Goal: Task Accomplishment & Management: Manage account settings

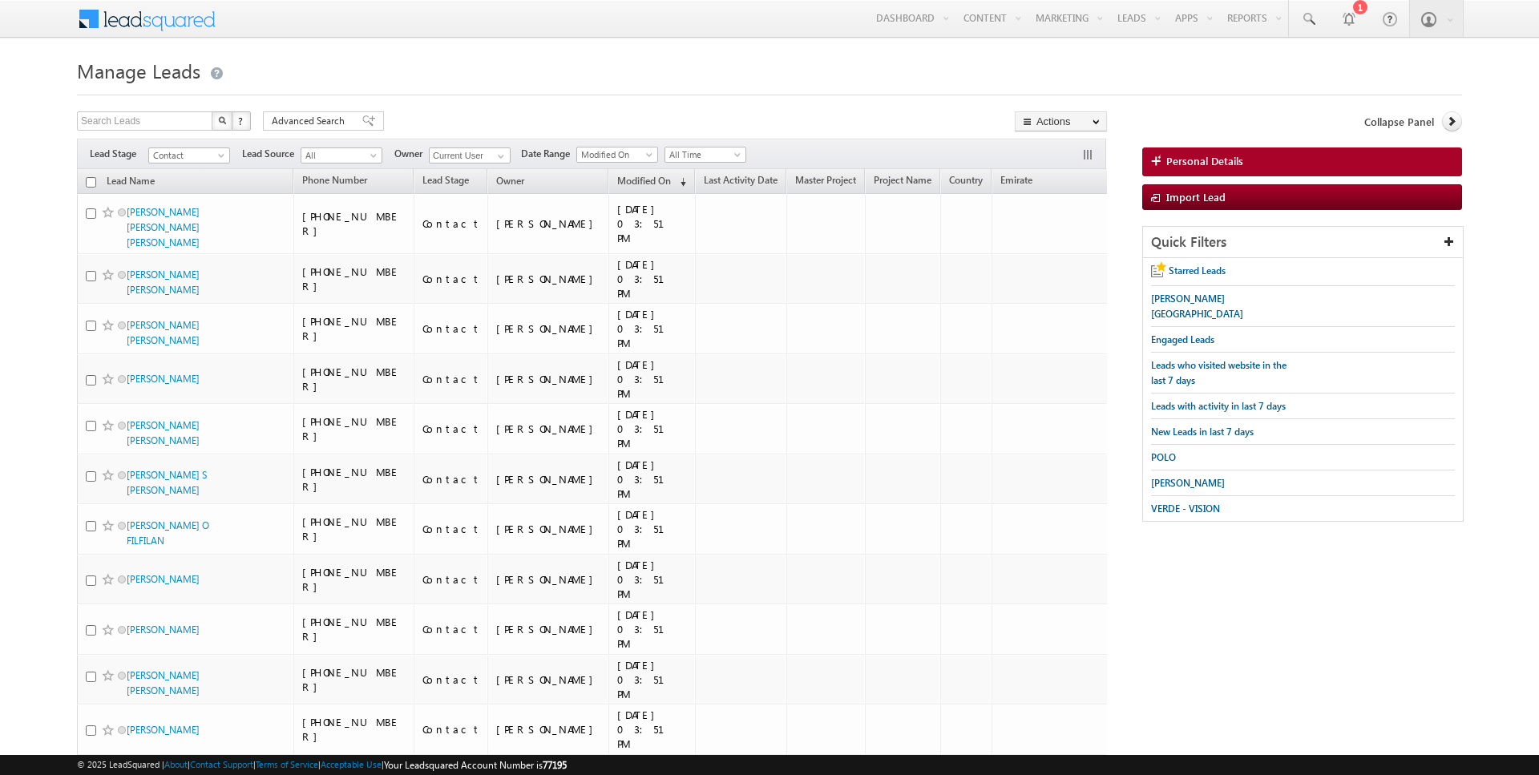
click at [93, 180] on input "checkbox" at bounding box center [91, 182] width 10 height 10
checkbox input "true"
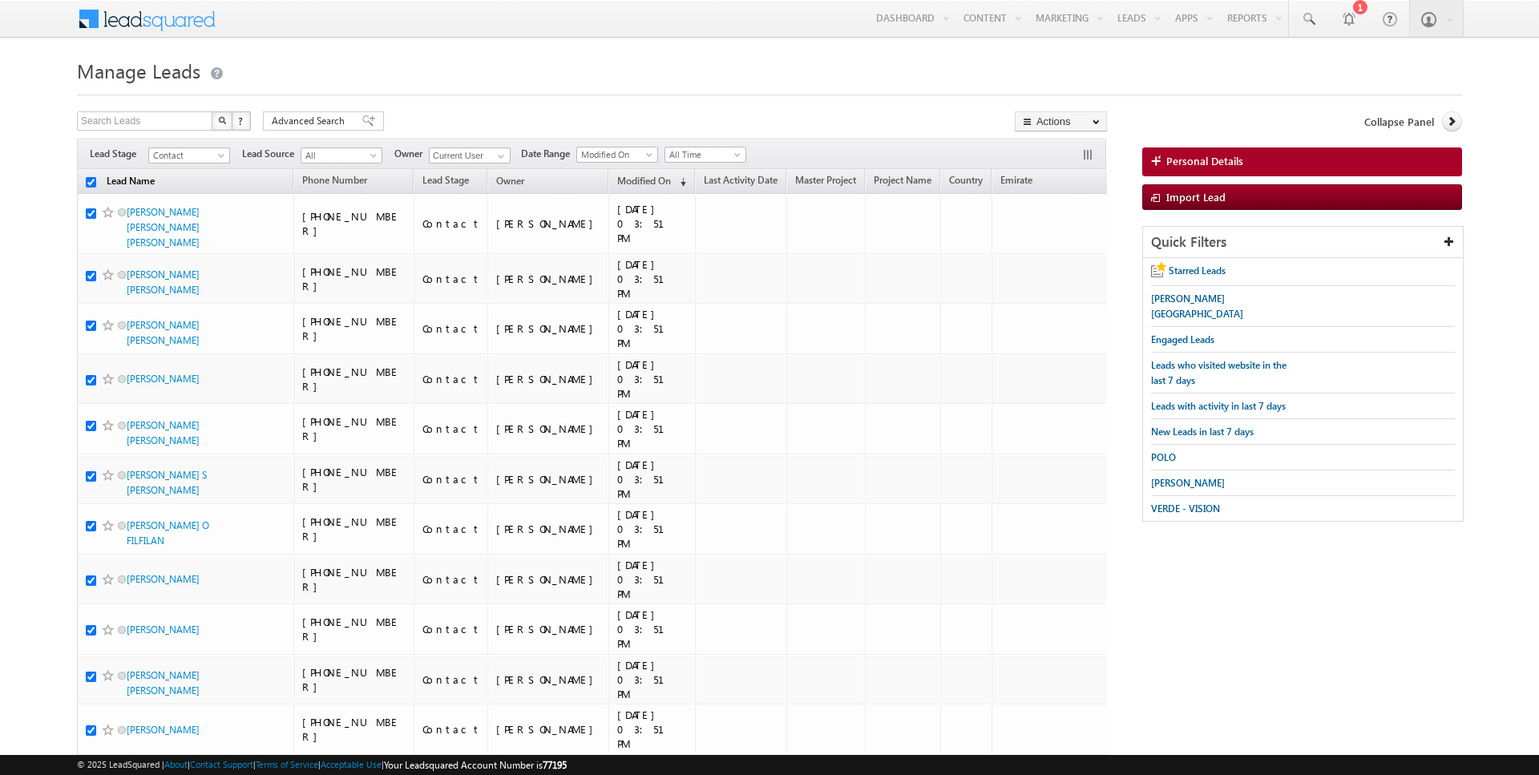
checkbox input "true"
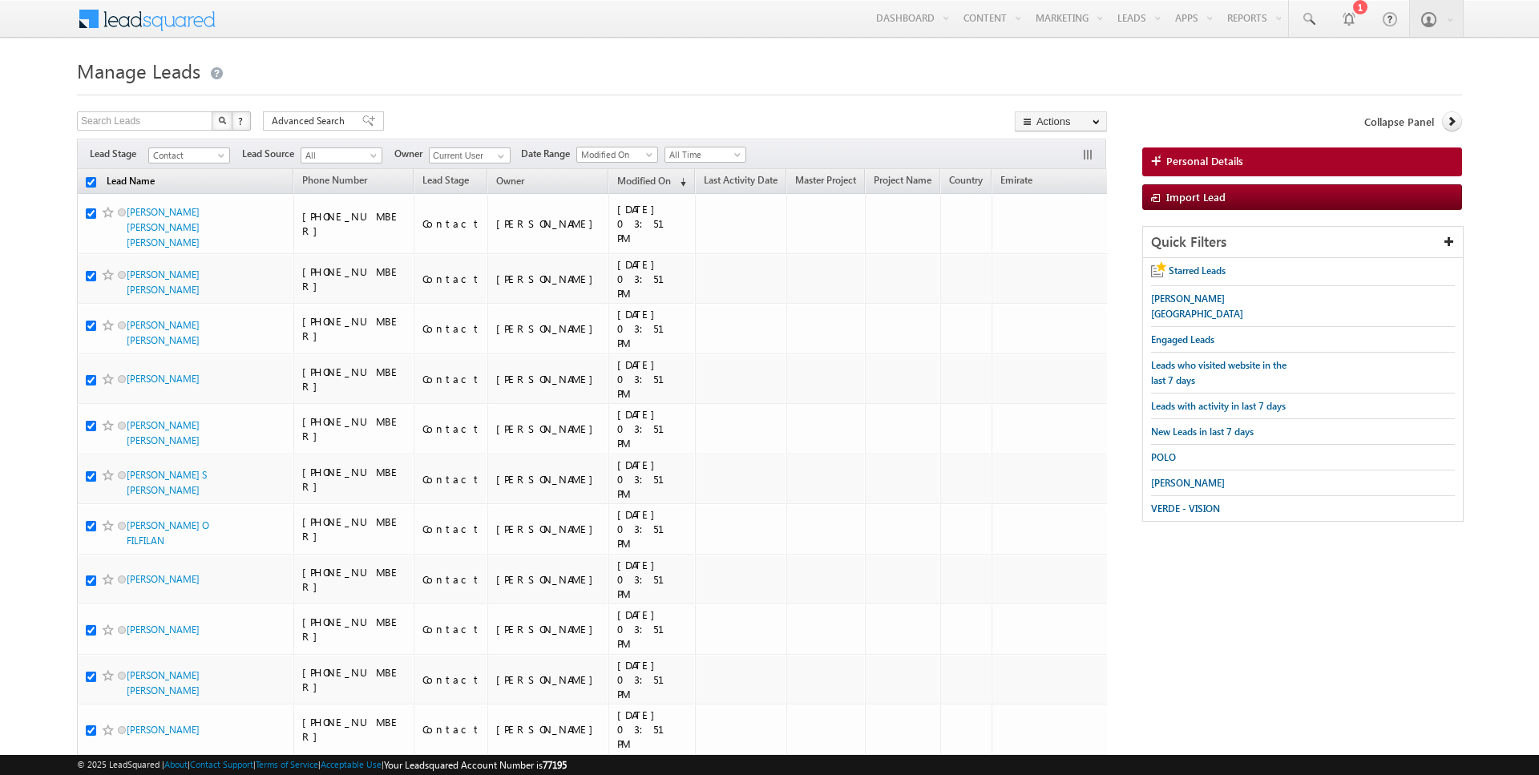
checkbox input "true"
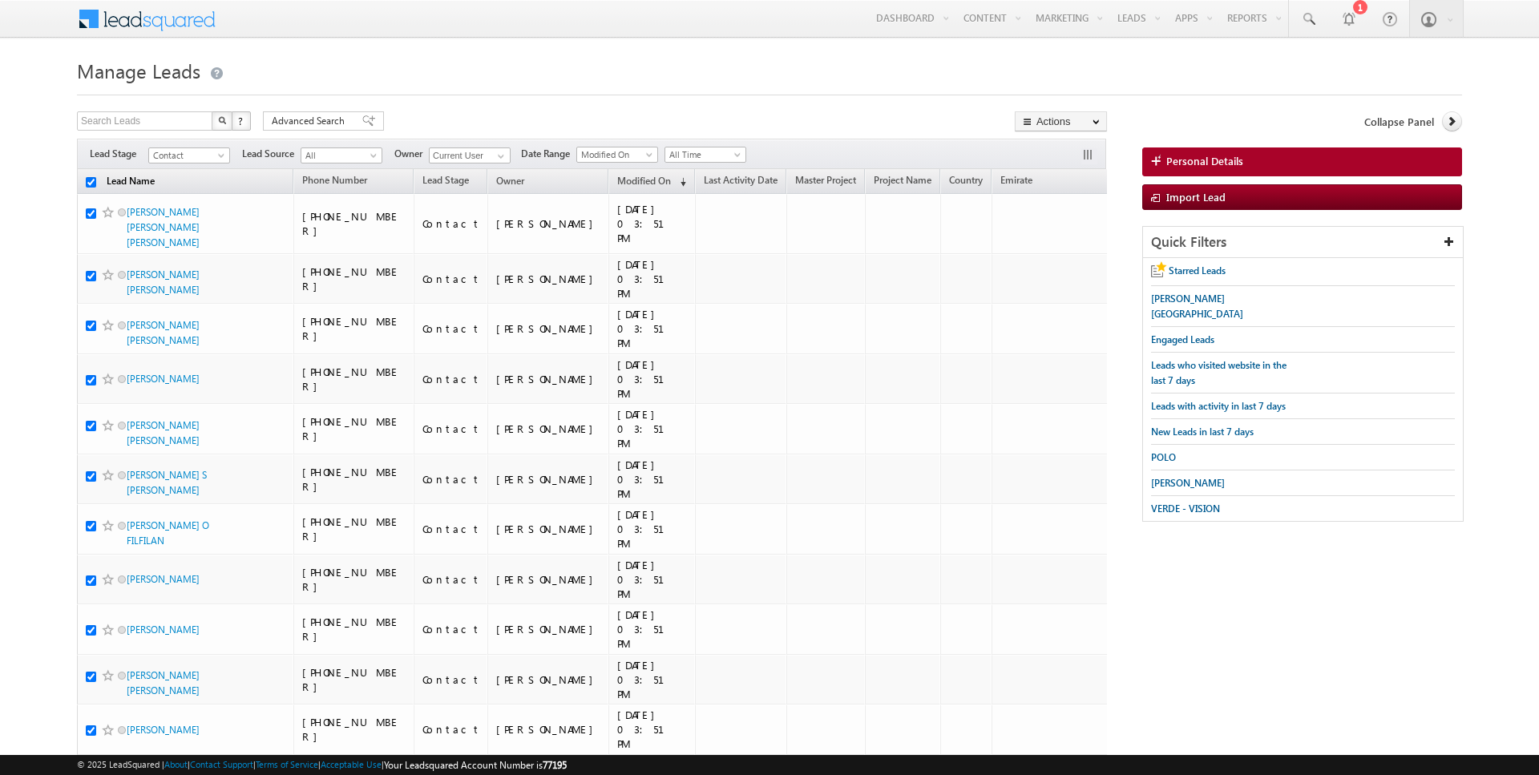
checkbox input "true"
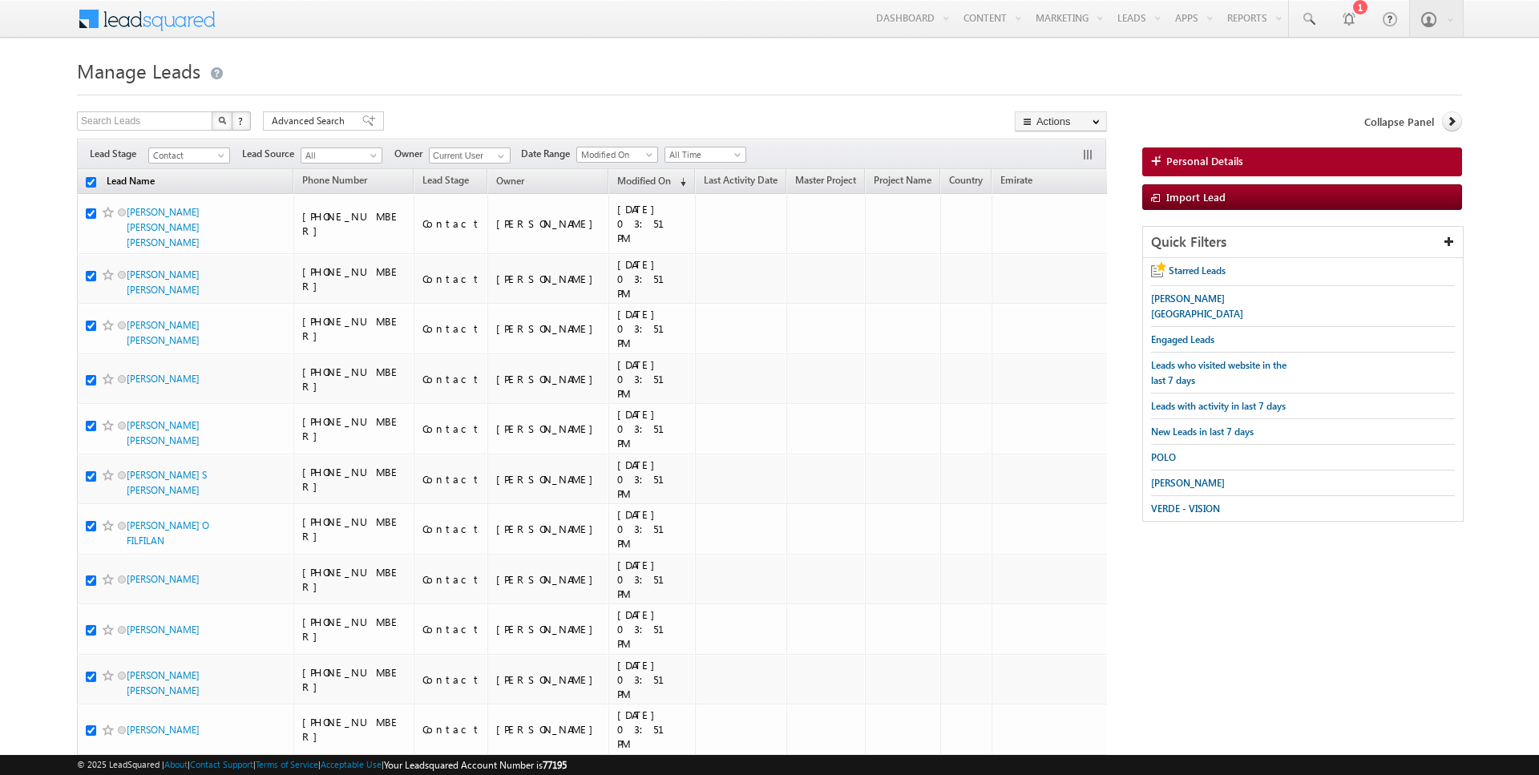
checkbox input "true"
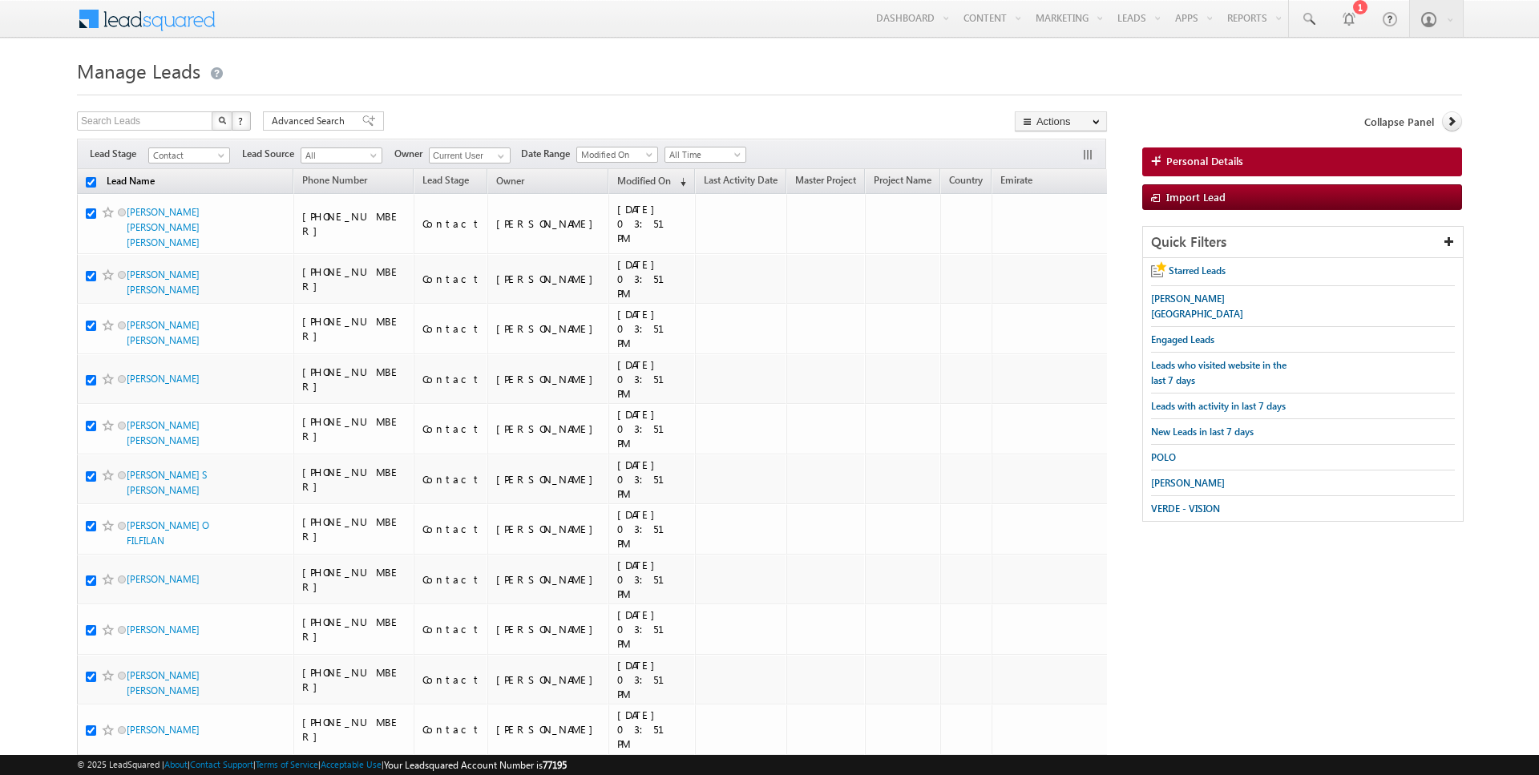
checkbox input "true"
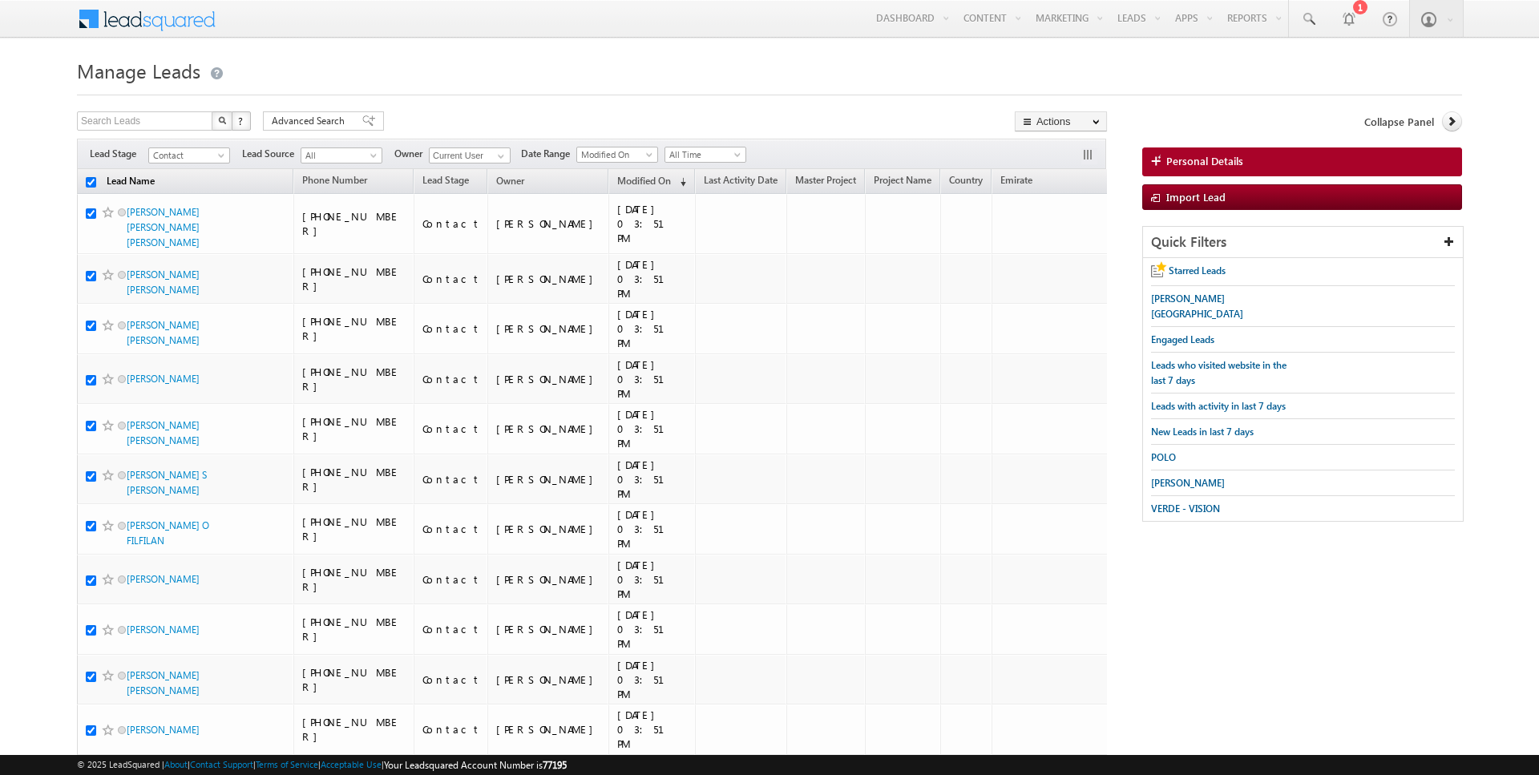
checkbox input "true"
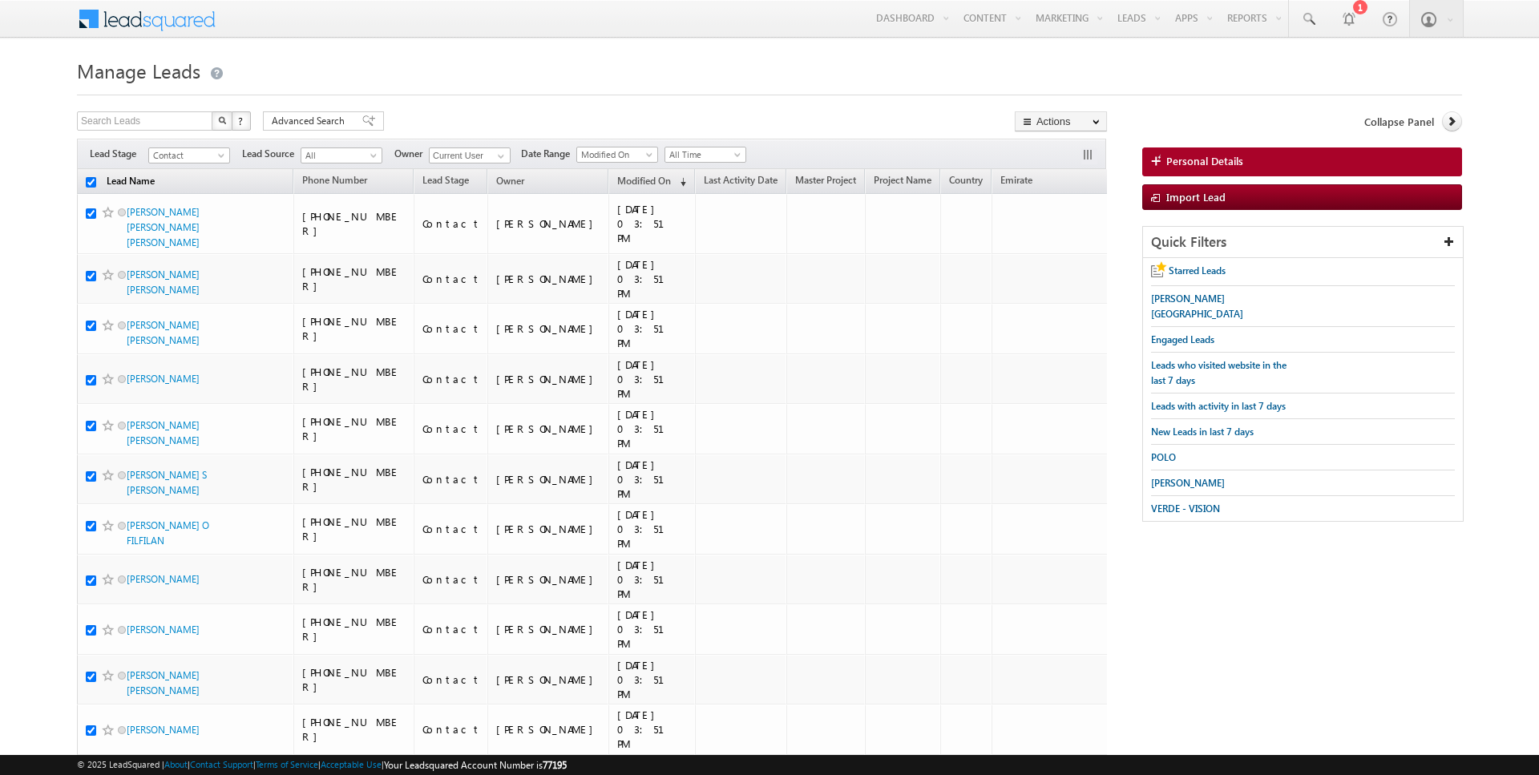
checkbox input "true"
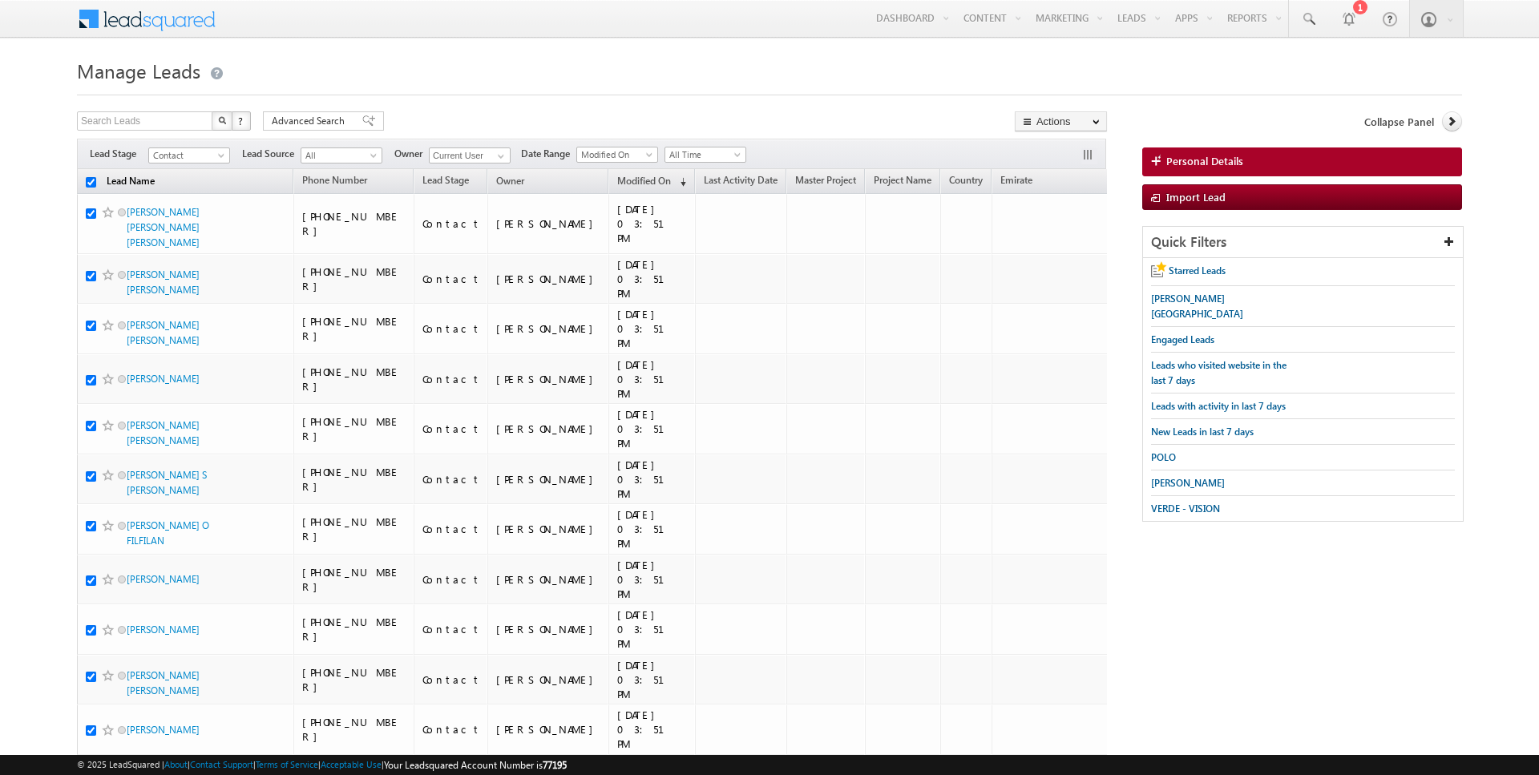
checkbox input "true"
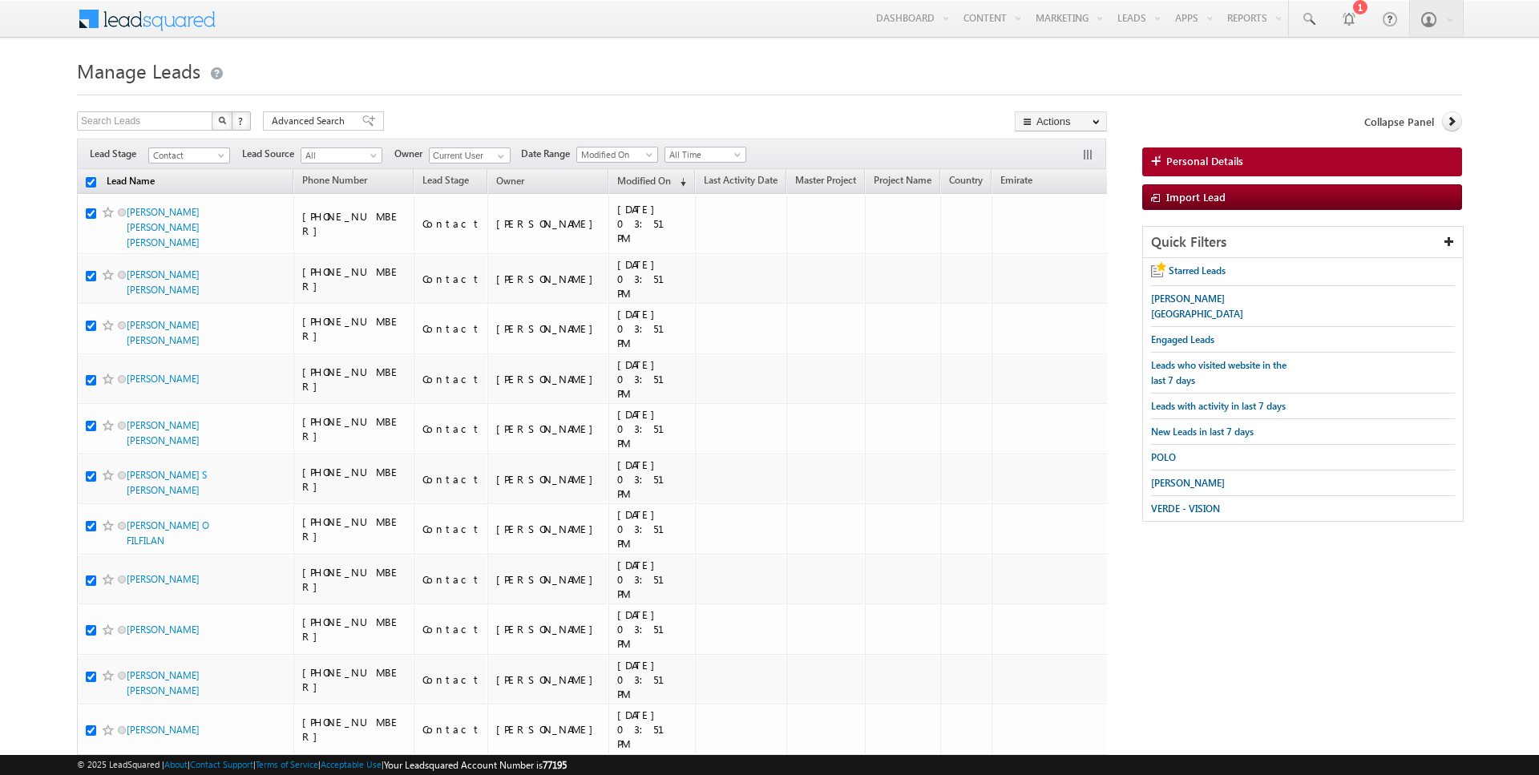
checkbox input "true"
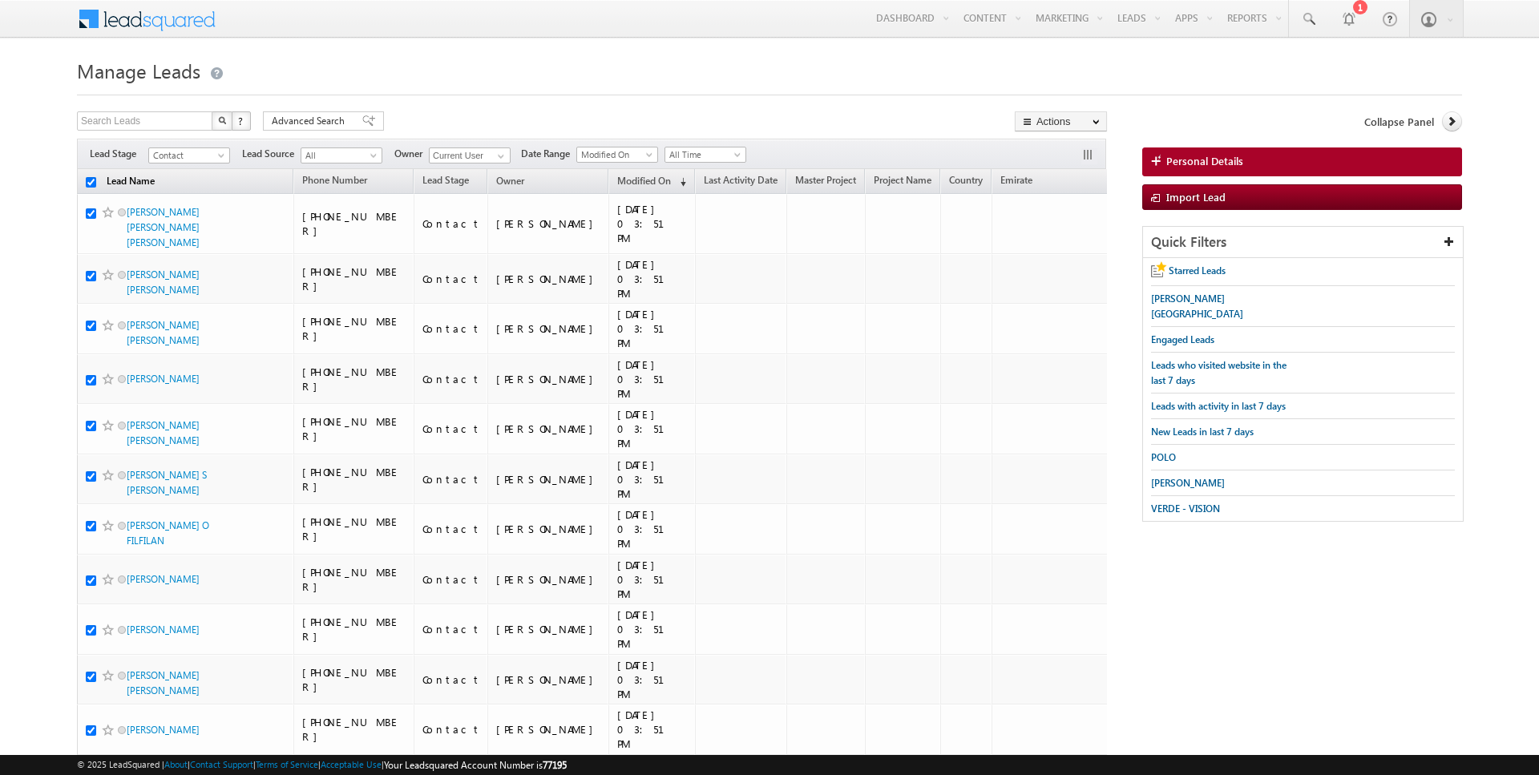
checkbox input "true"
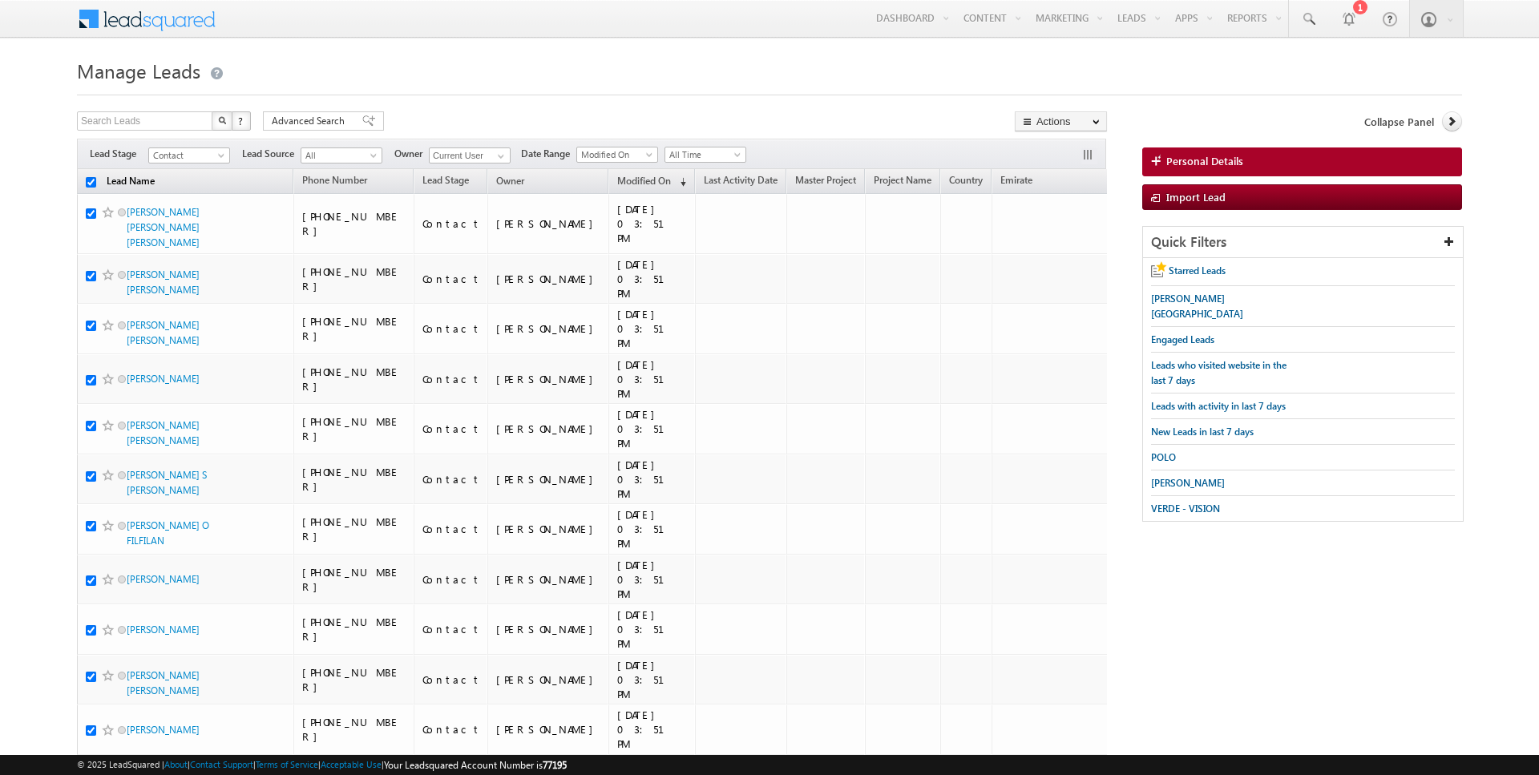
checkbox input "true"
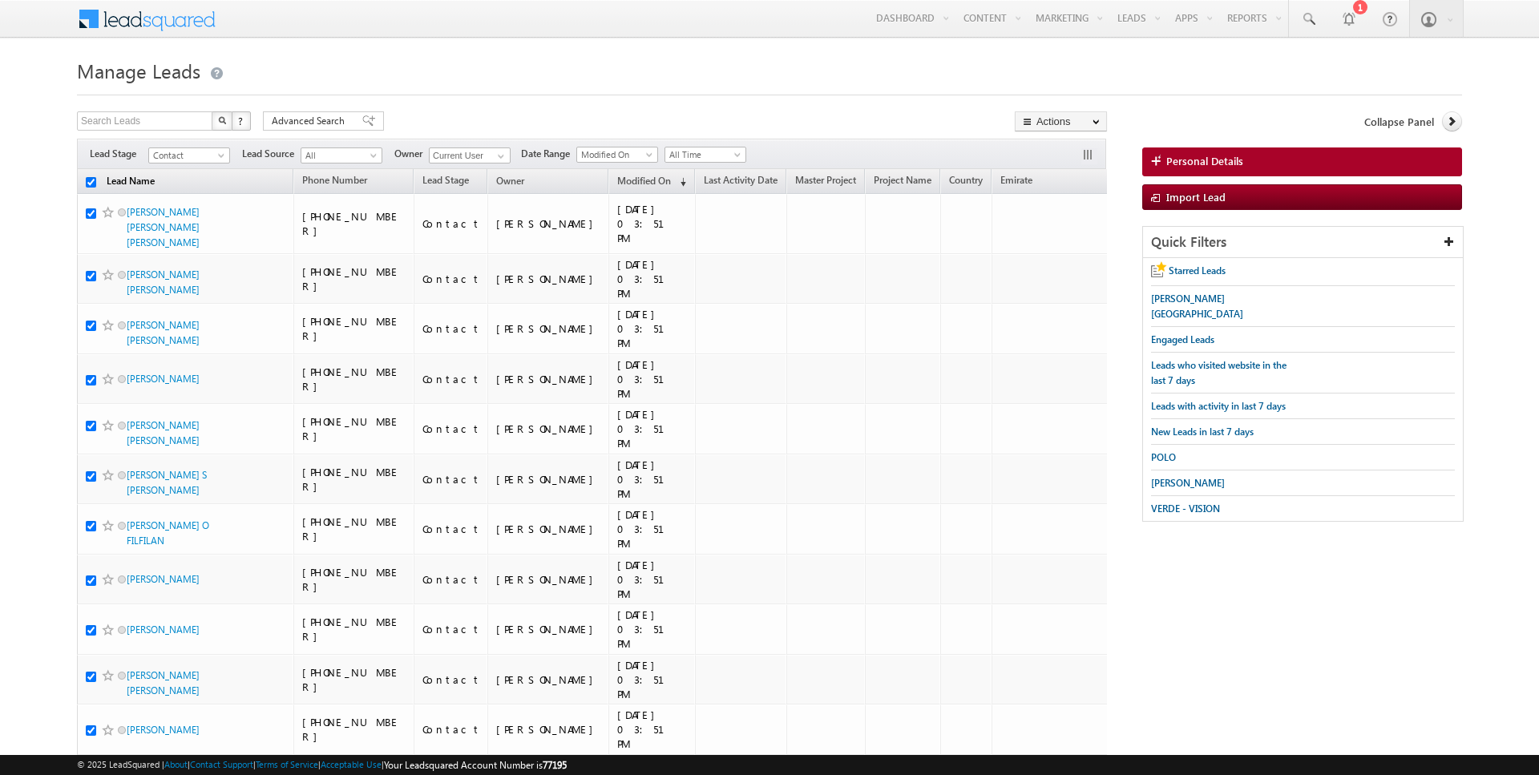
checkbox input "true"
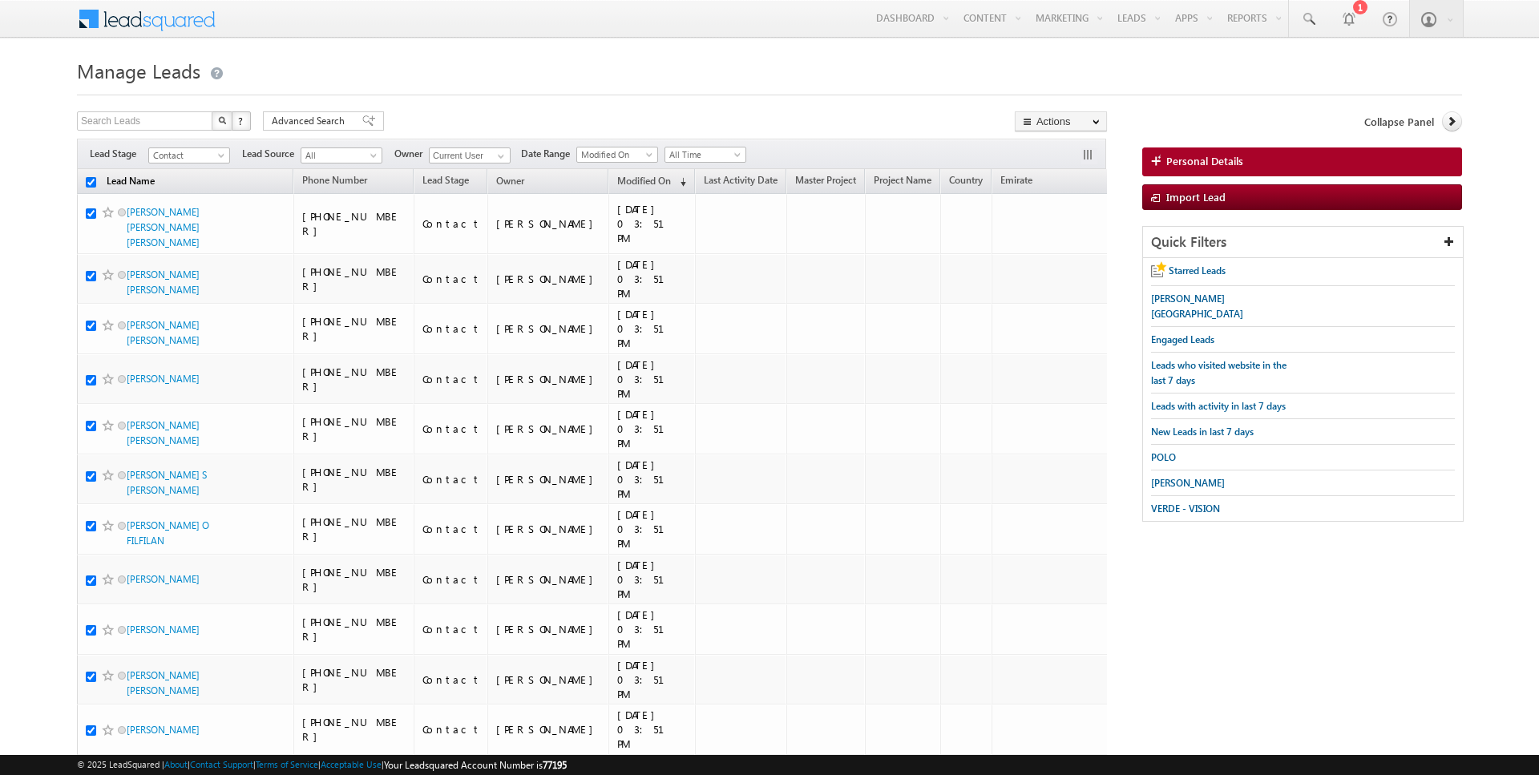
checkbox input "true"
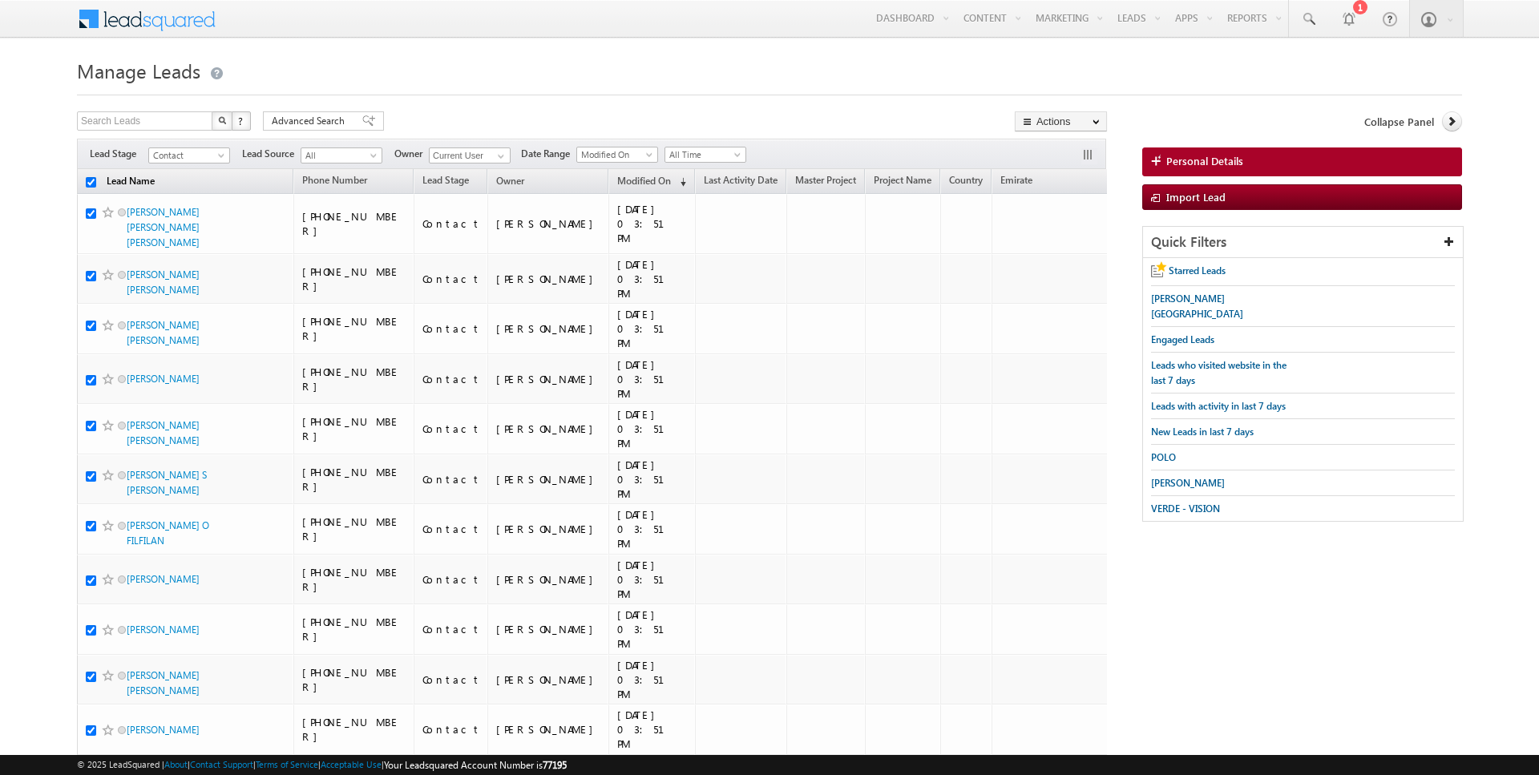
checkbox input "true"
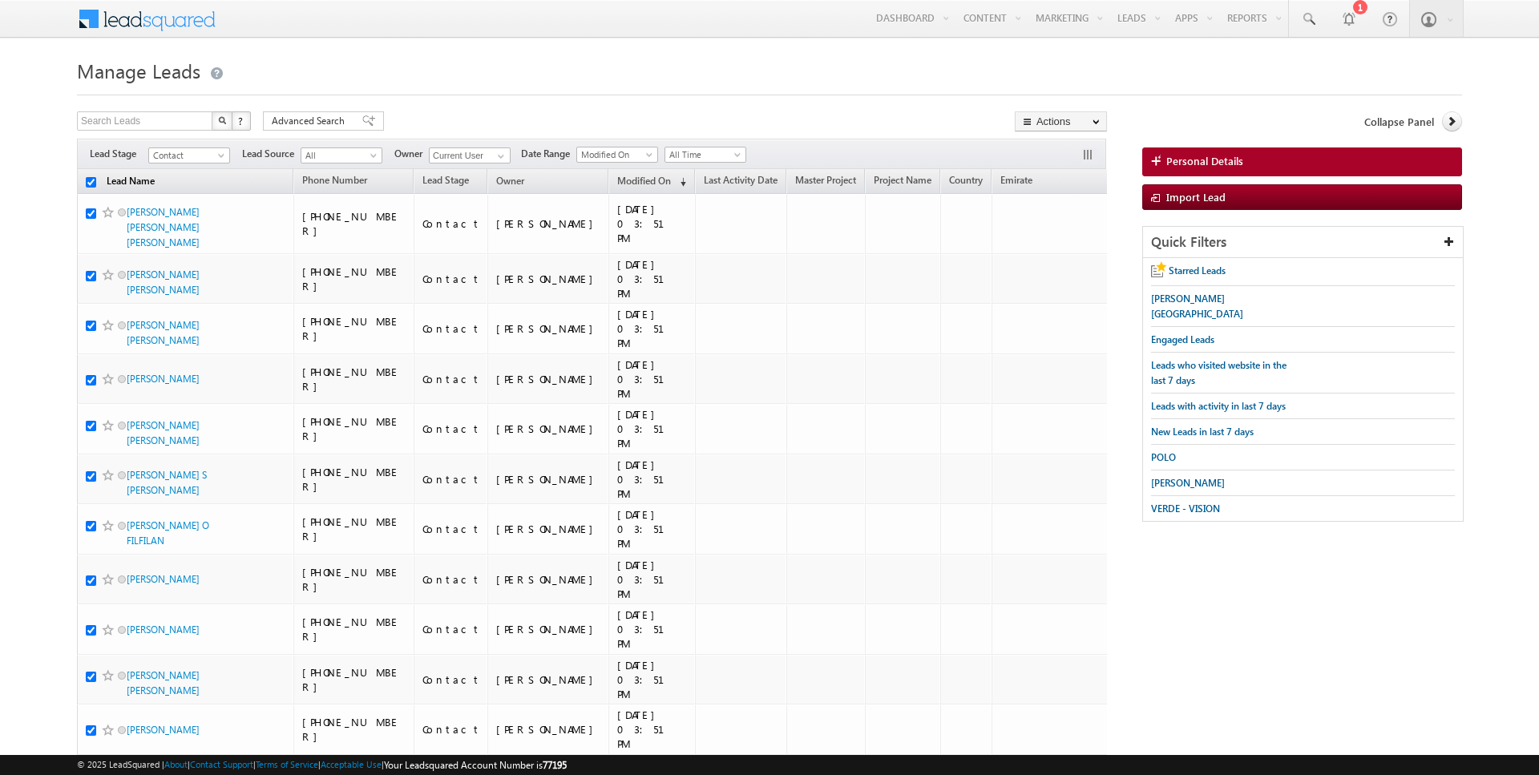
checkbox input "true"
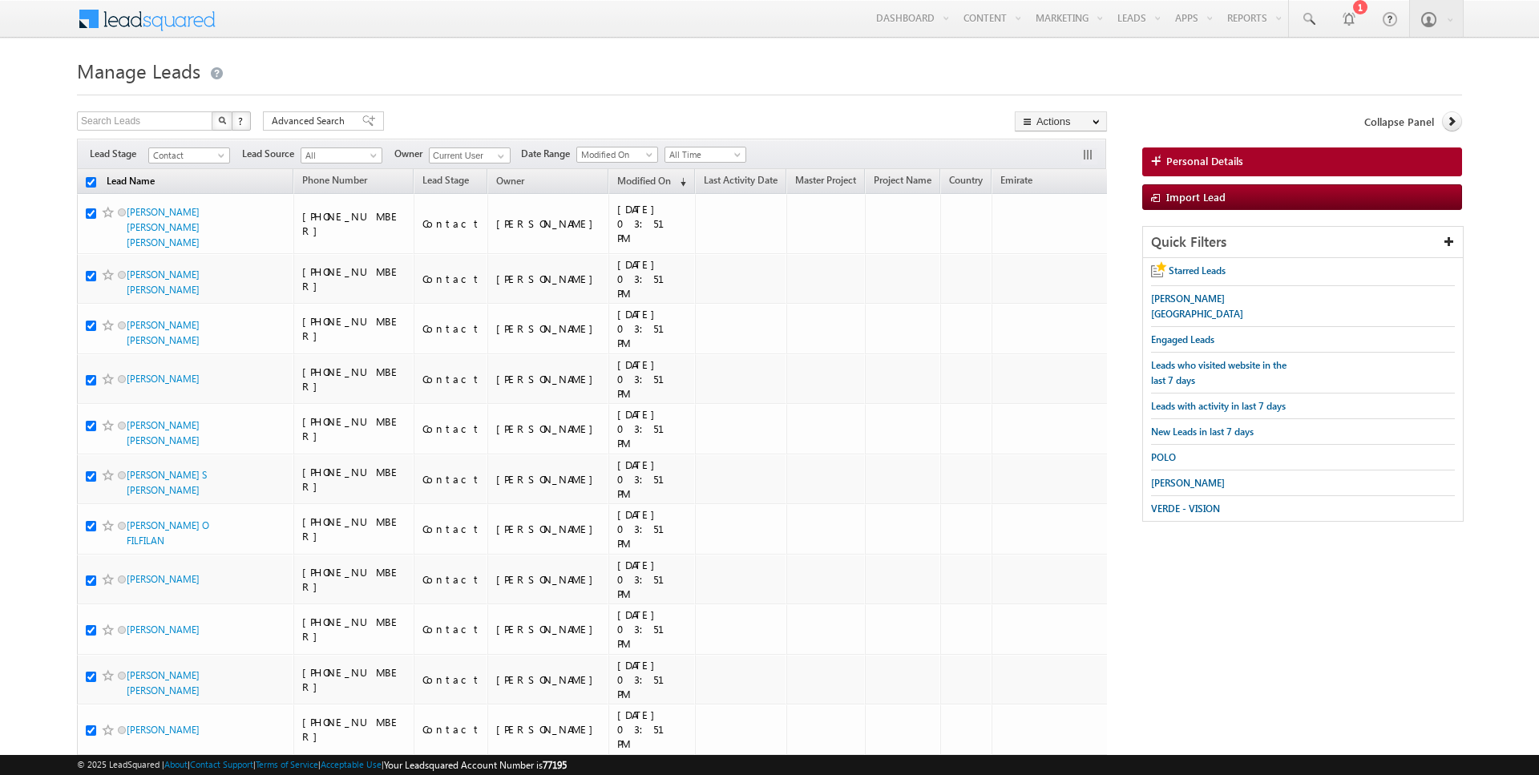
checkbox input "true"
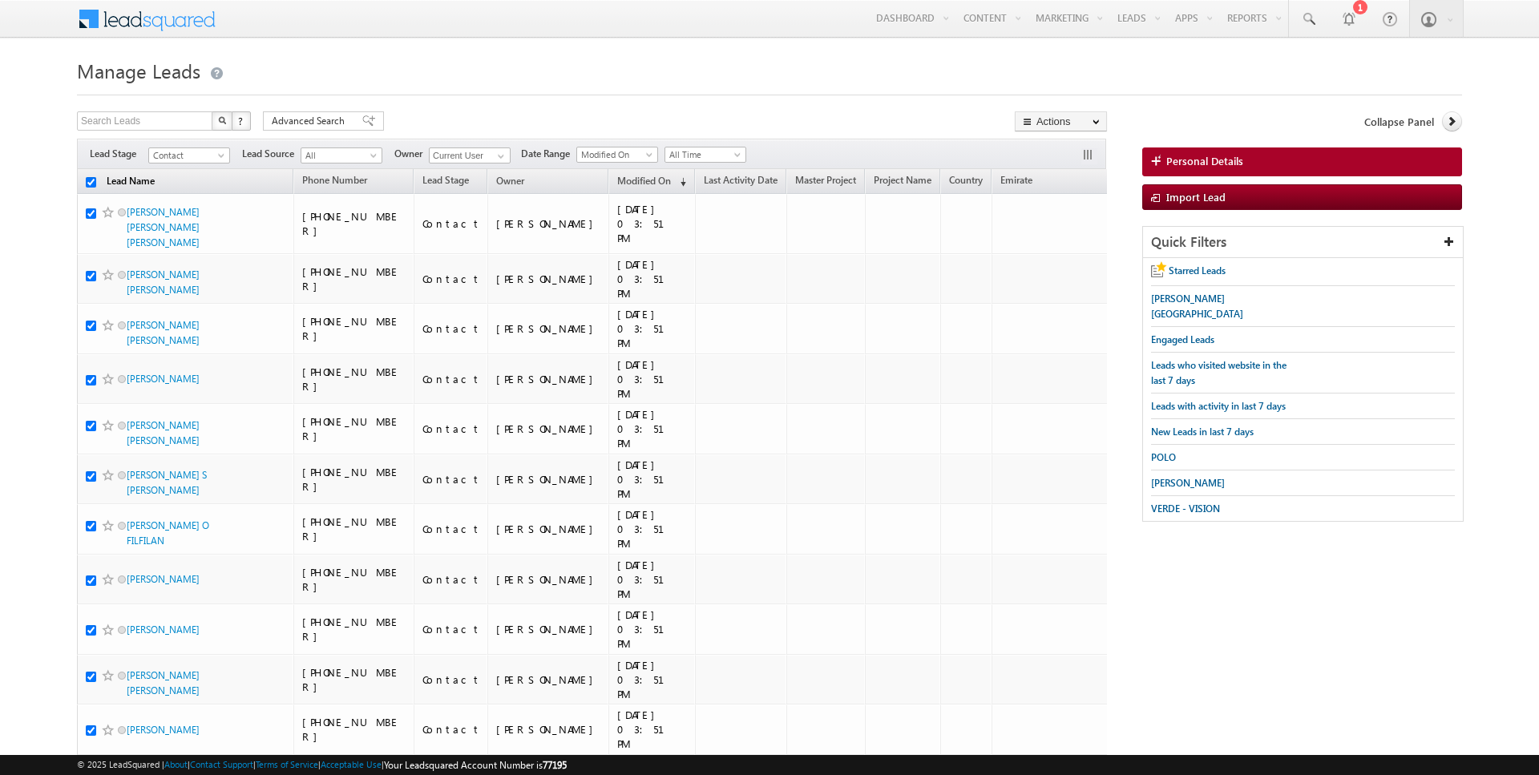
checkbox input "true"
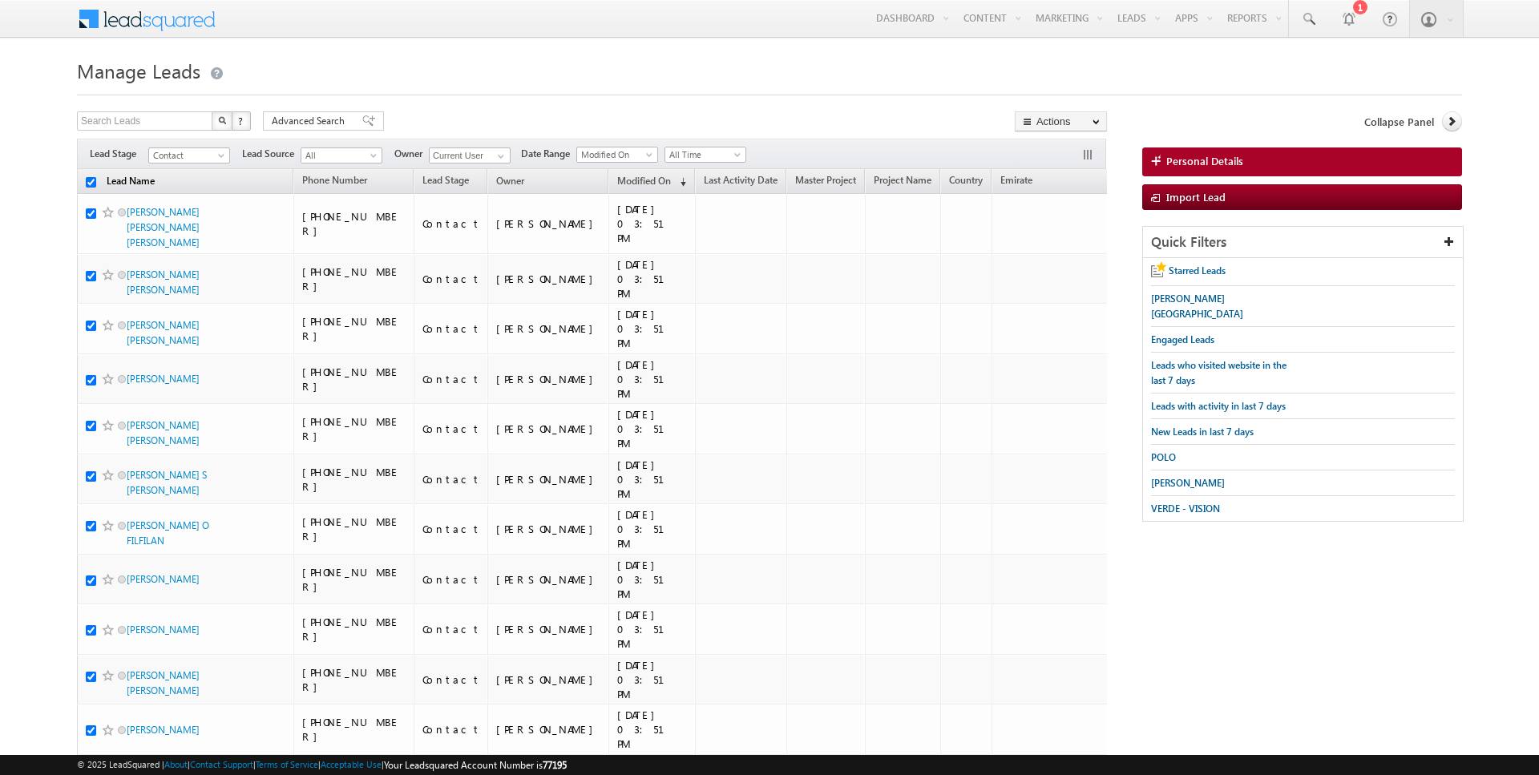
checkbox input "true"
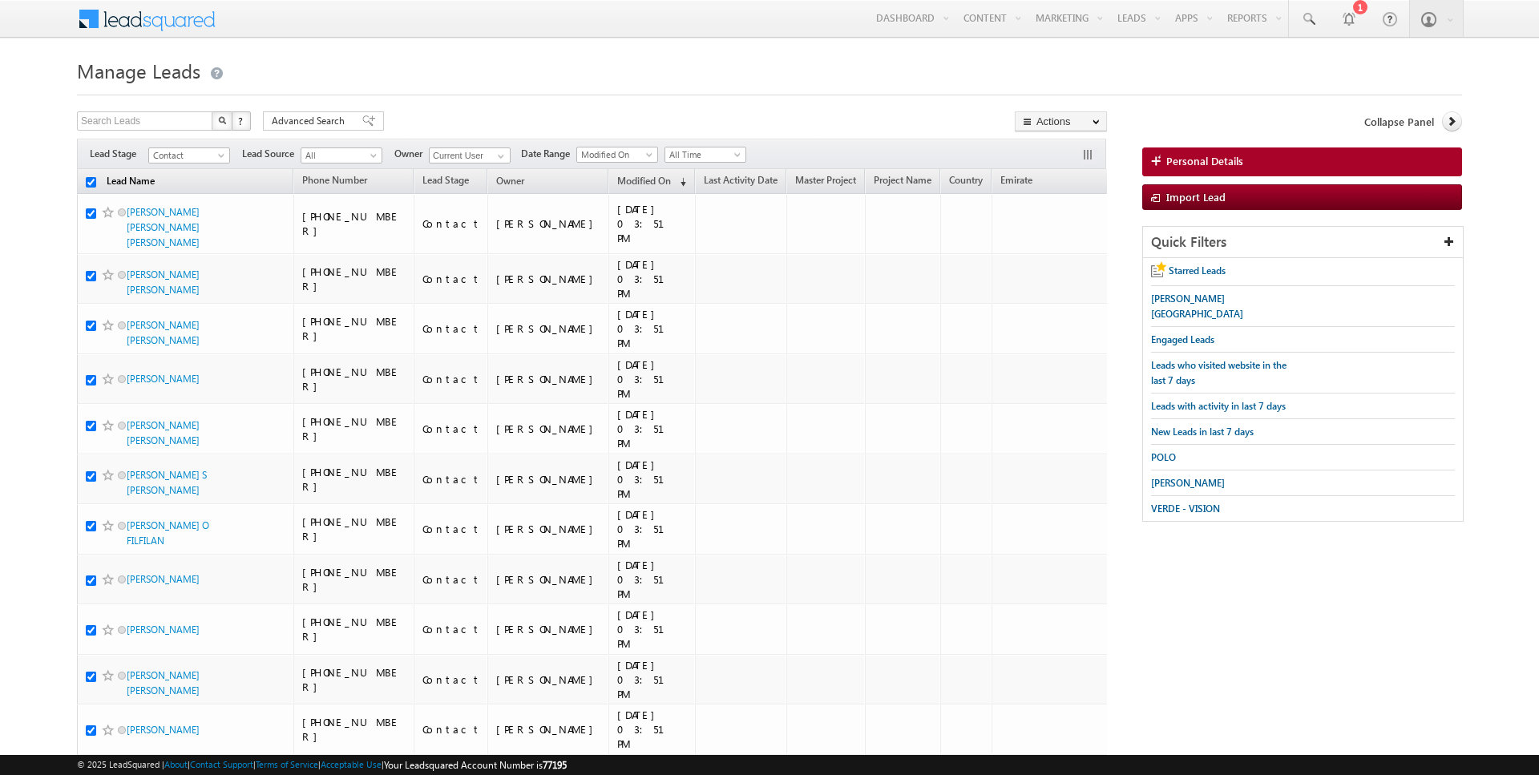
checkbox input "true"
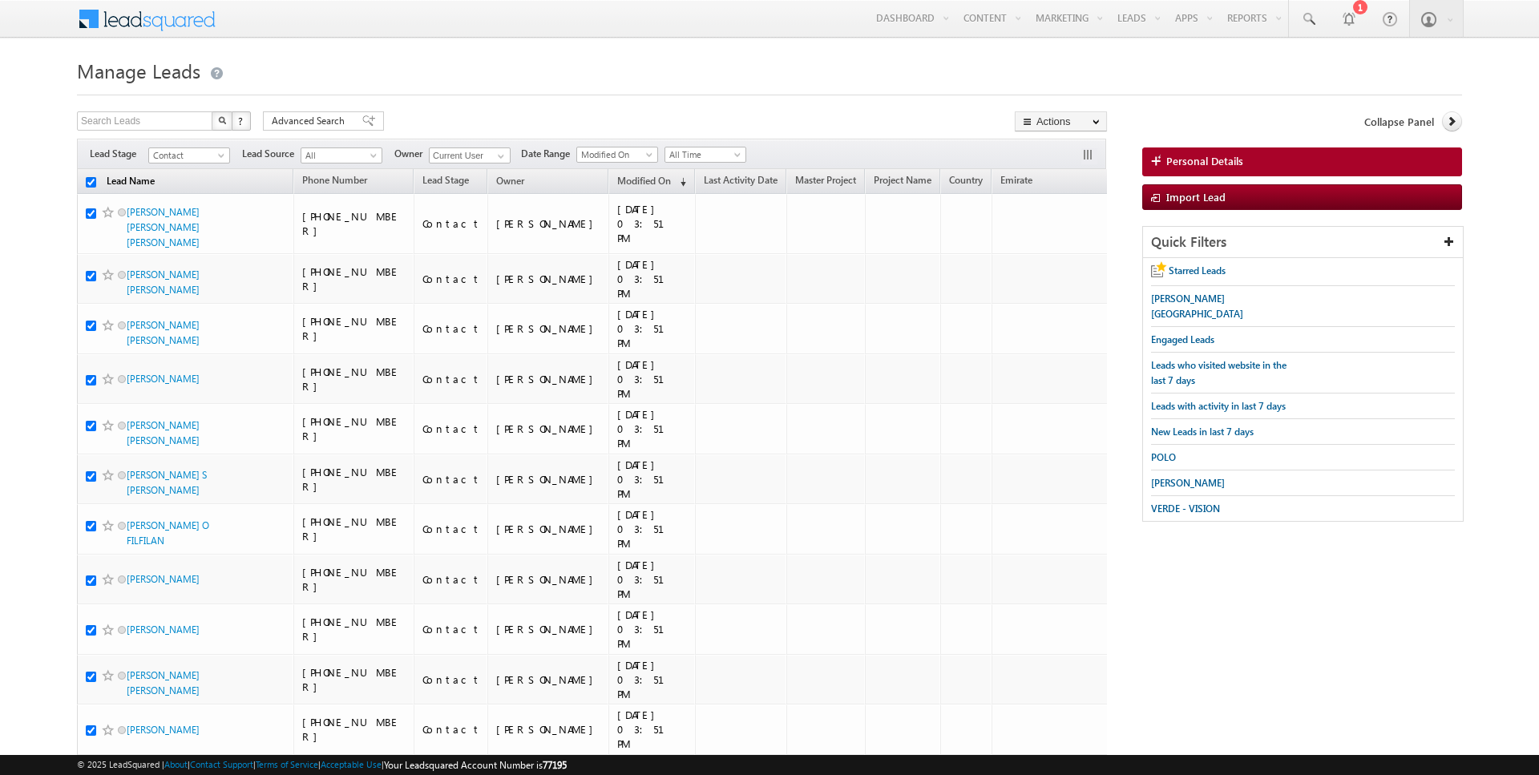
checkbox input "true"
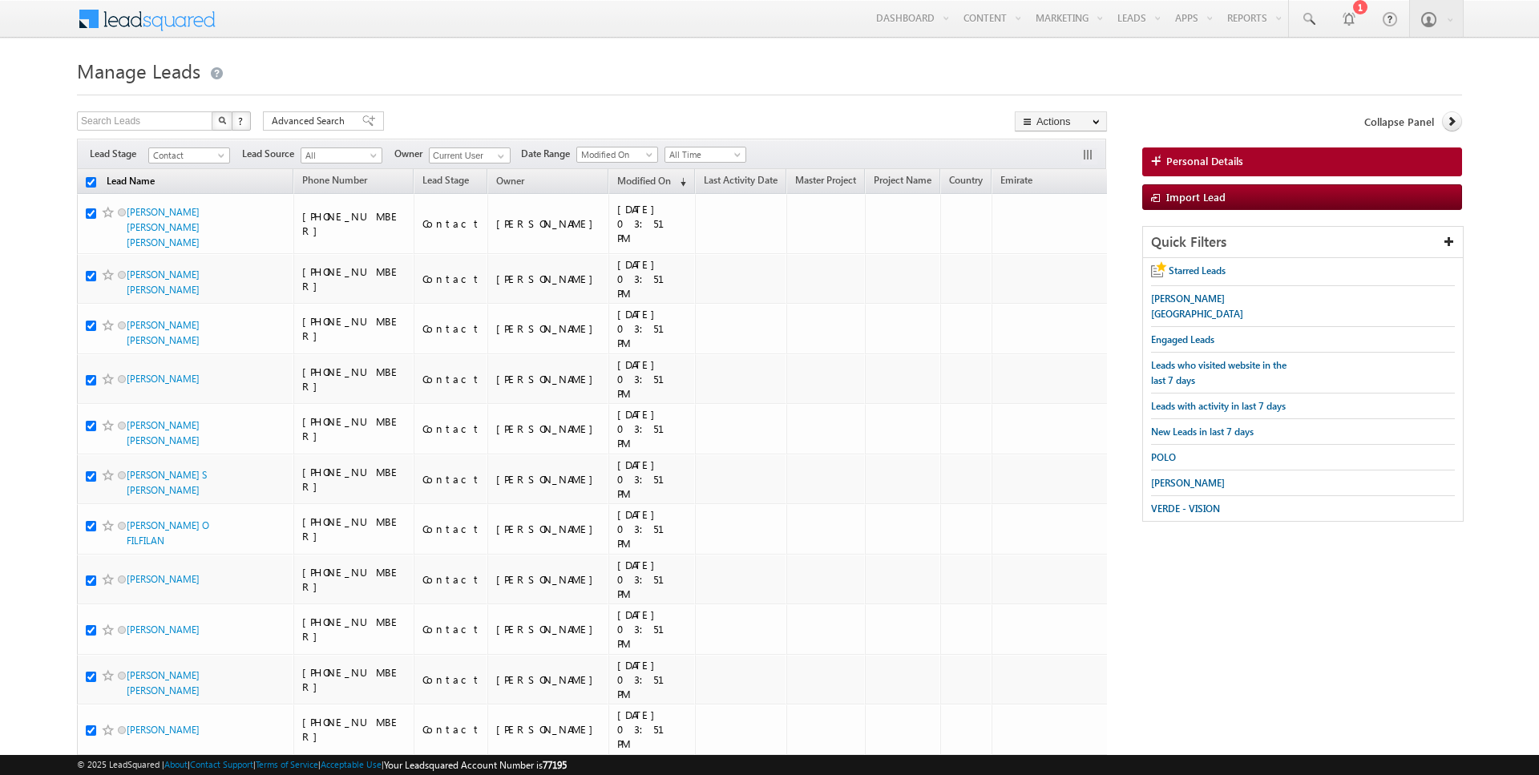
checkbox input "true"
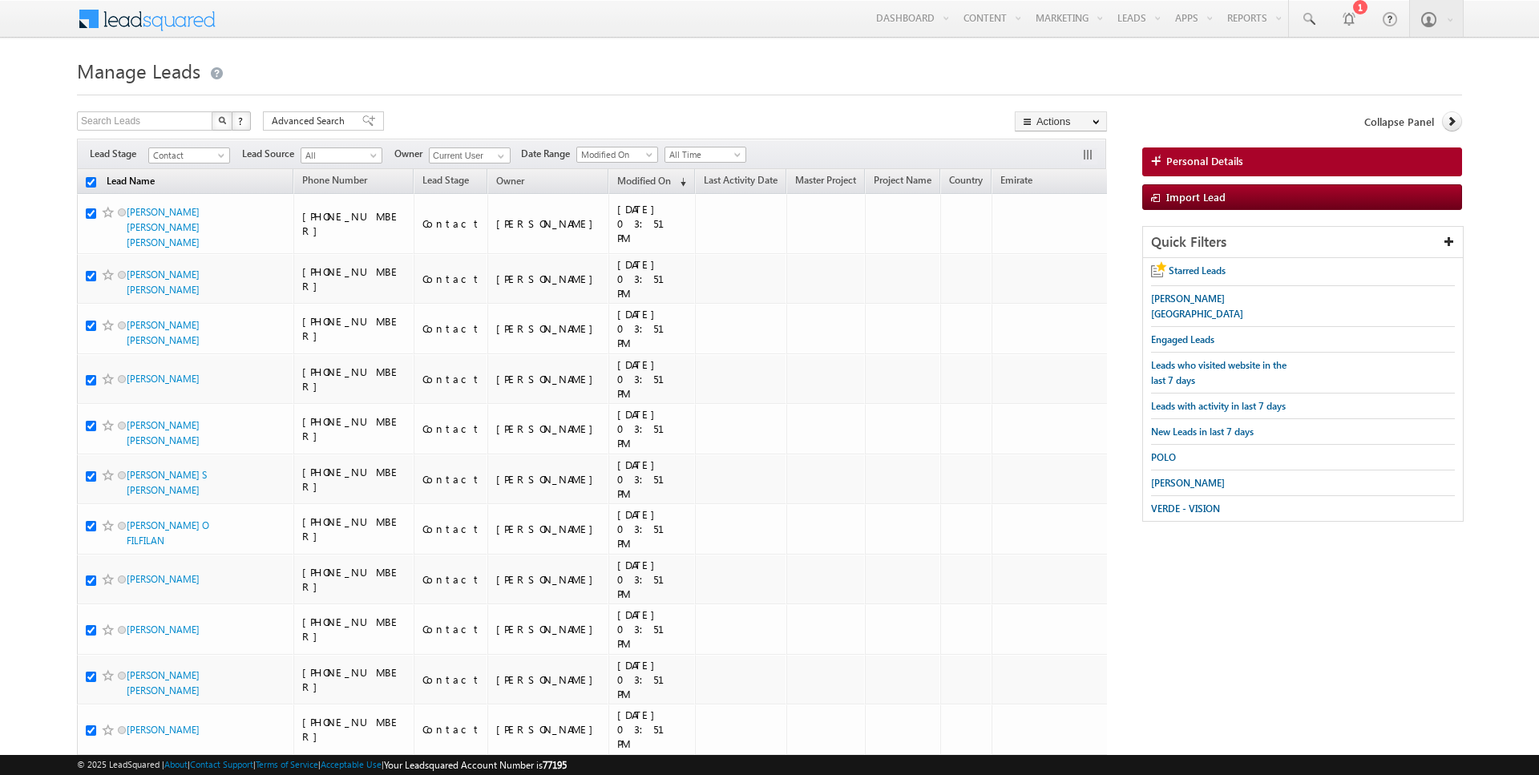
checkbox input "true"
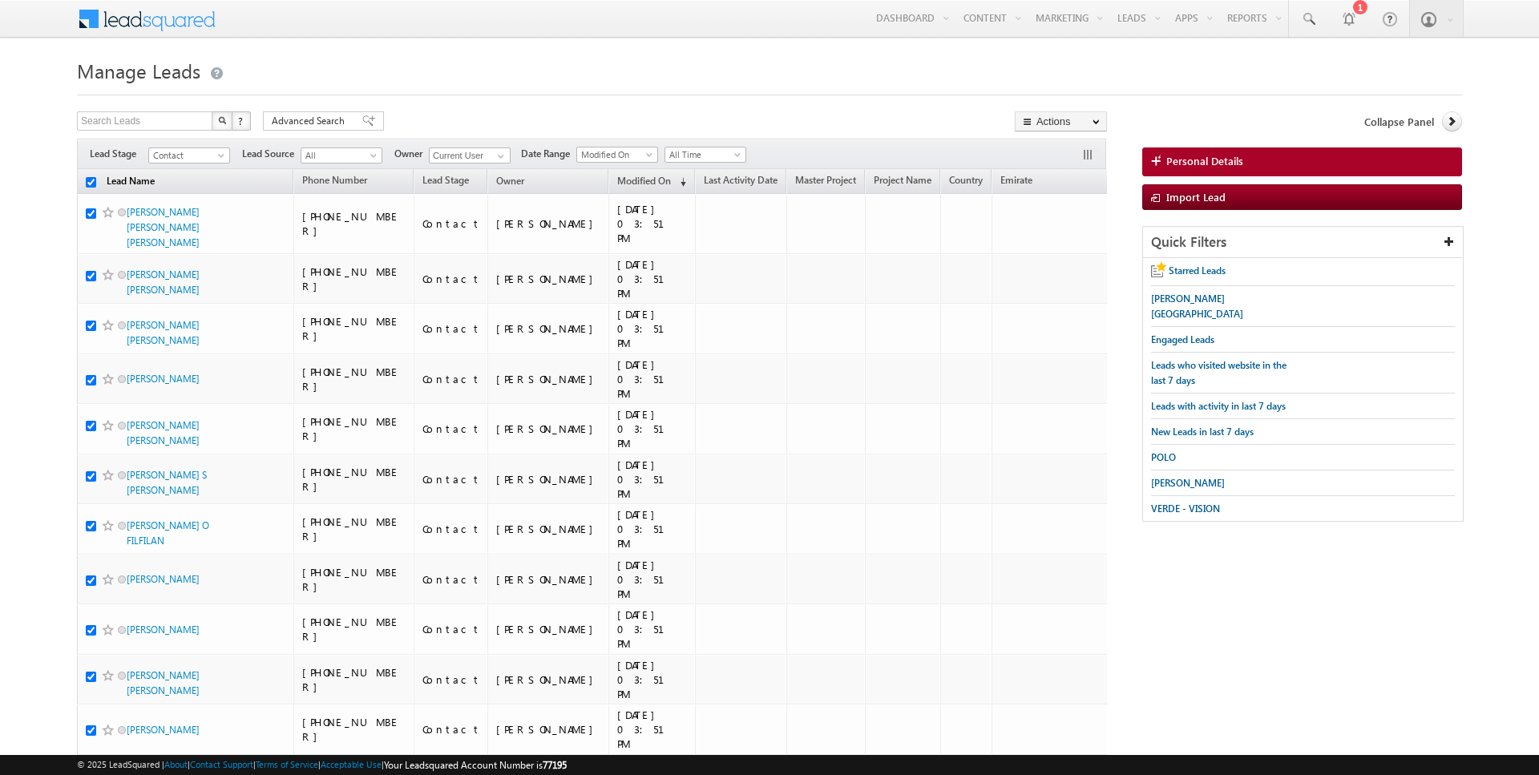
checkbox input "true"
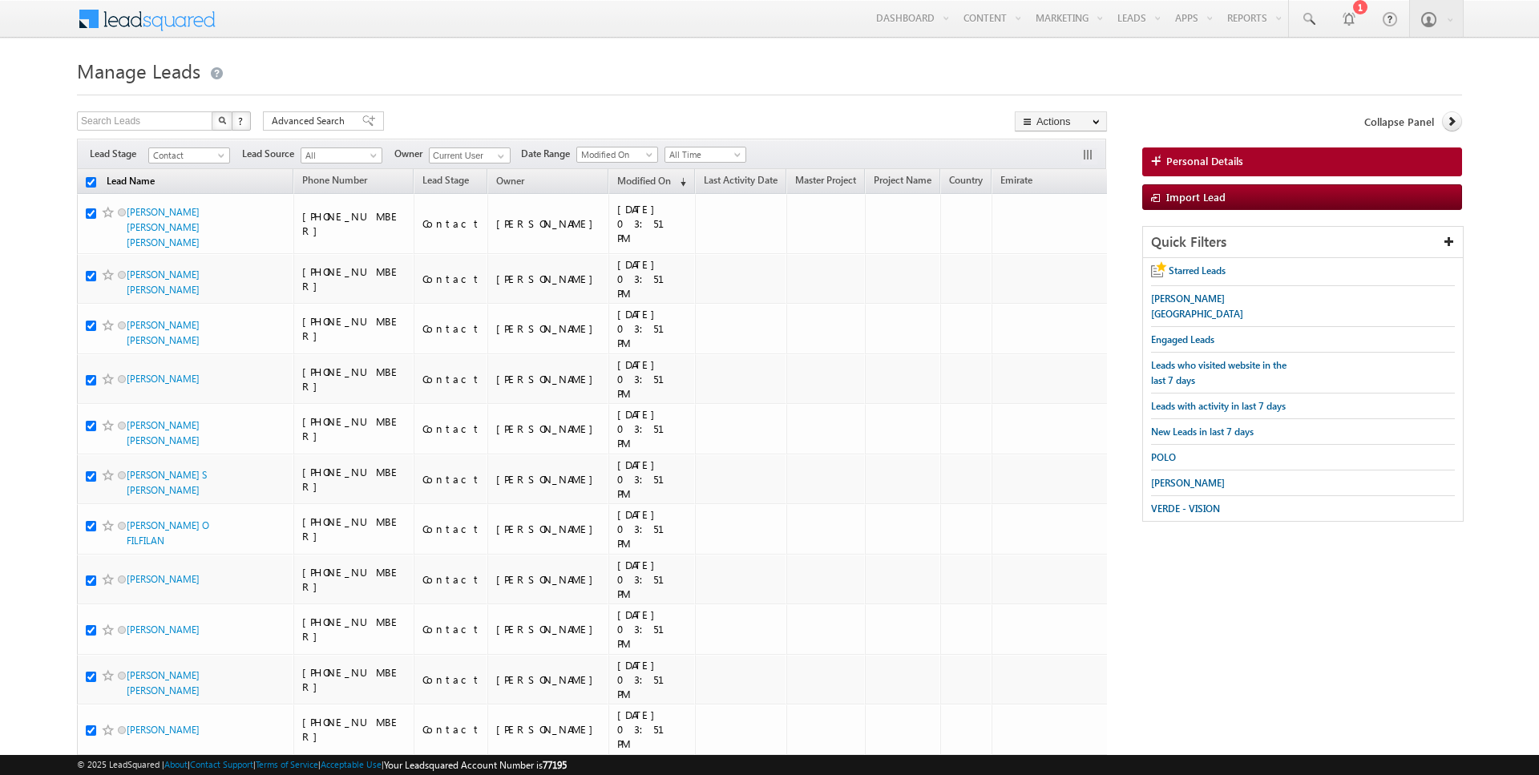
checkbox input "true"
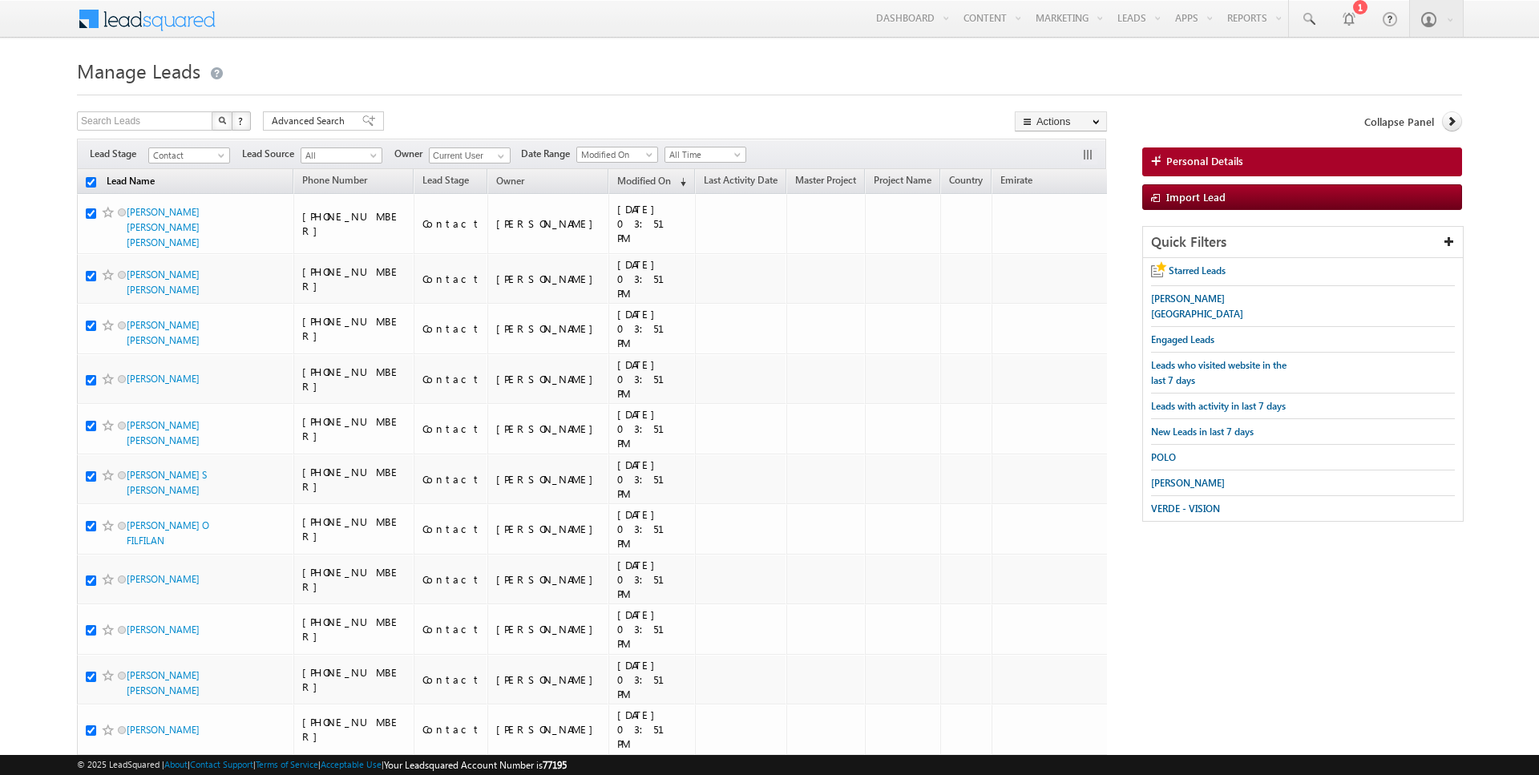
checkbox input "true"
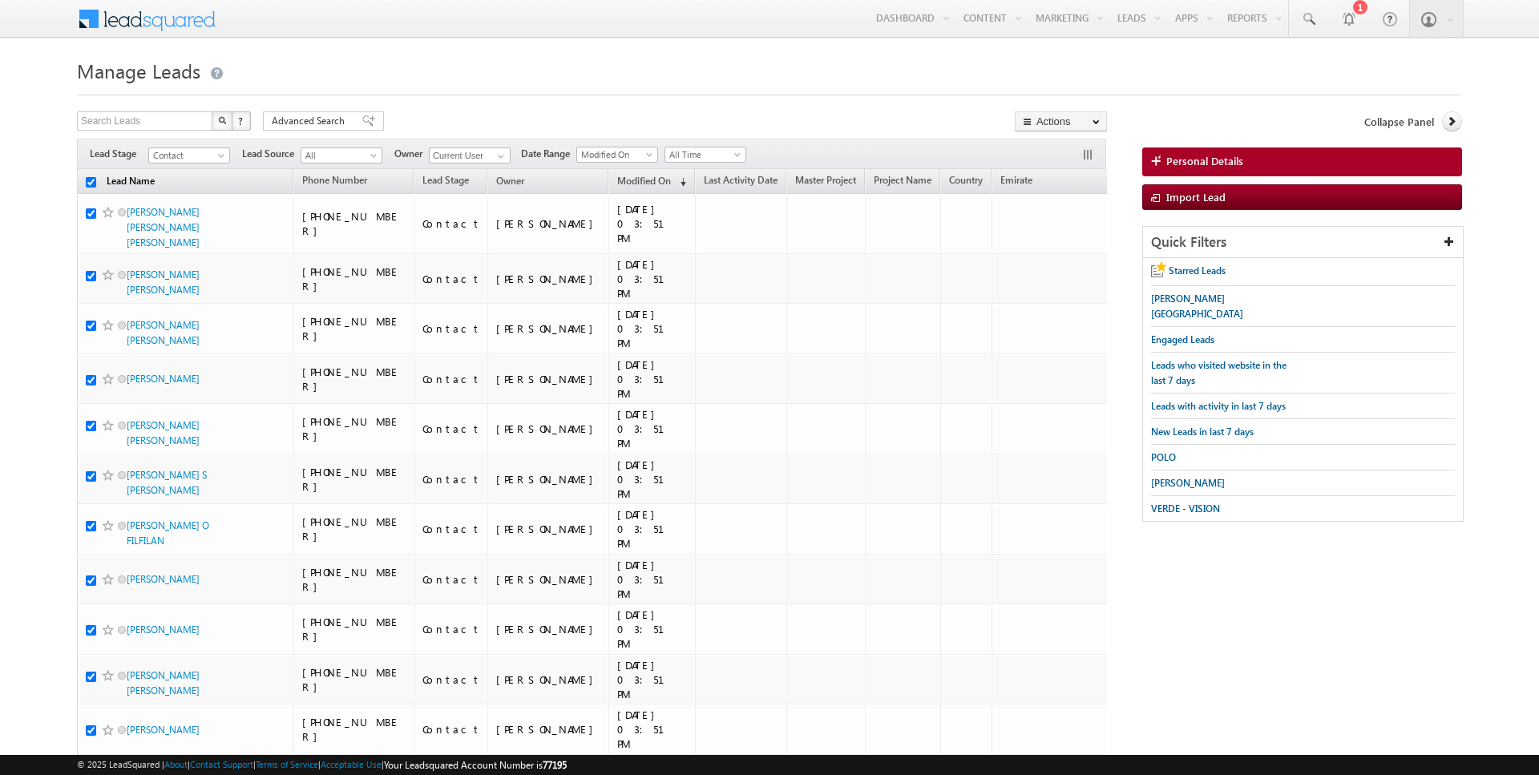
checkbox input "true"
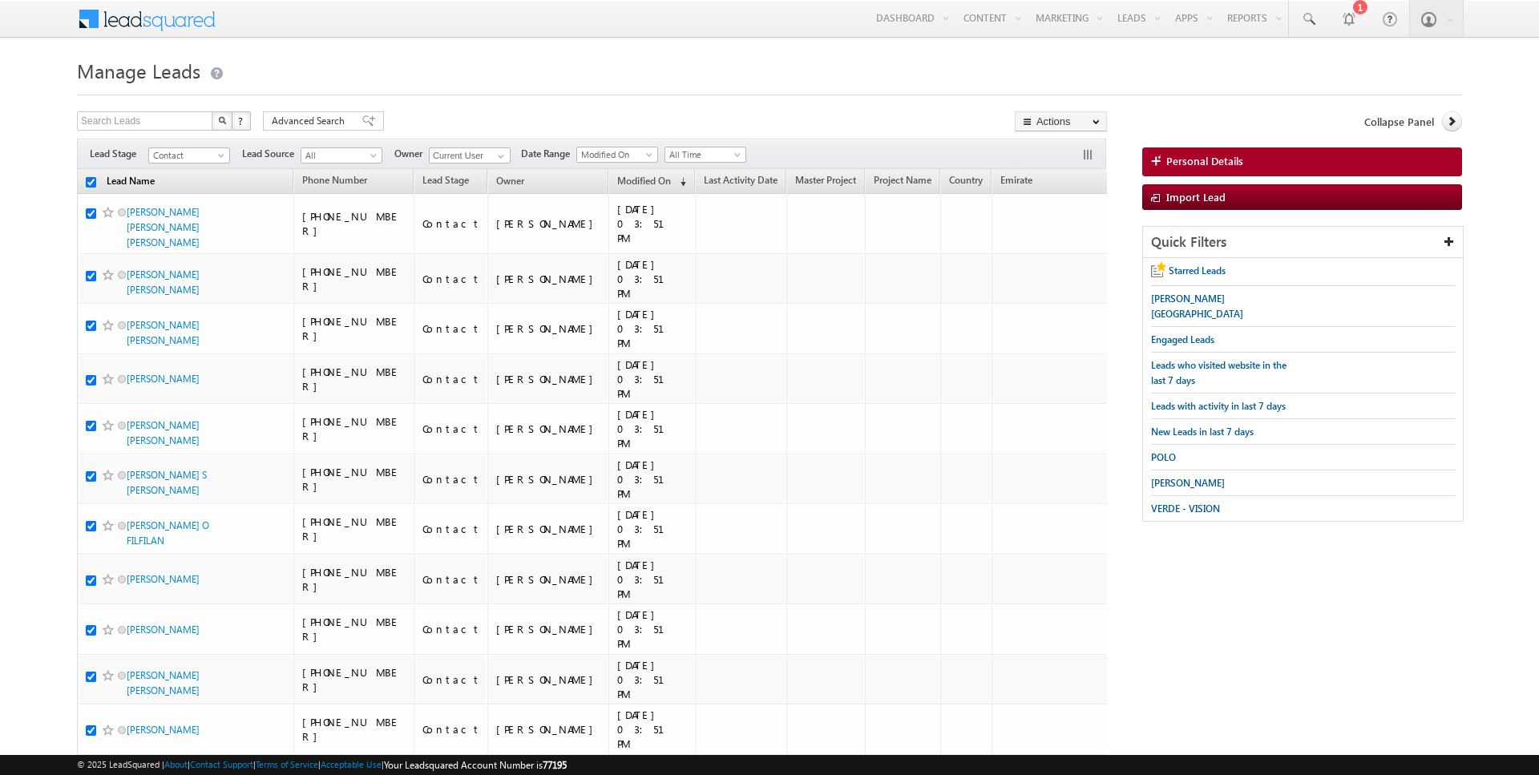
checkbox input "true"
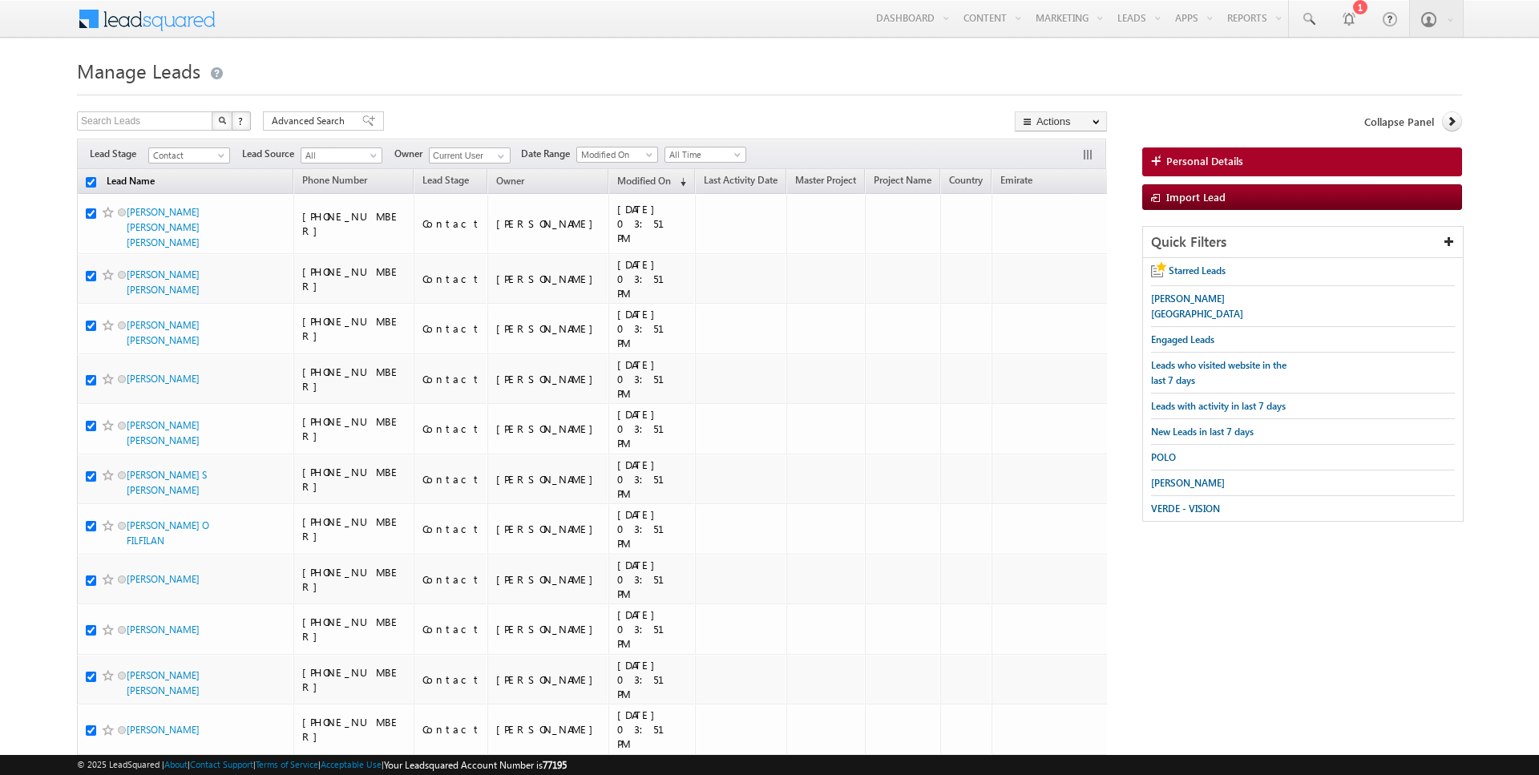
checkbox input "true"
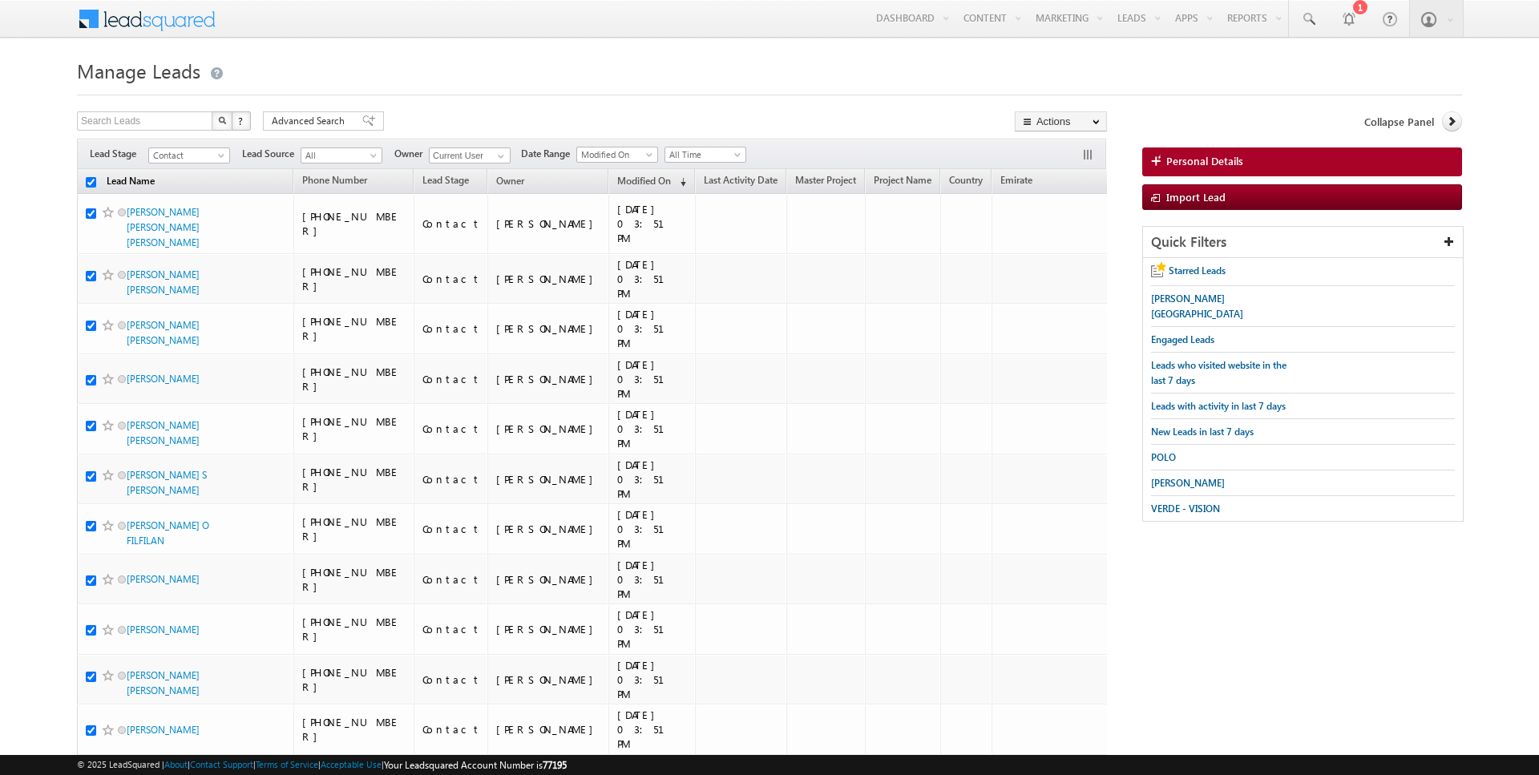
checkbox input "true"
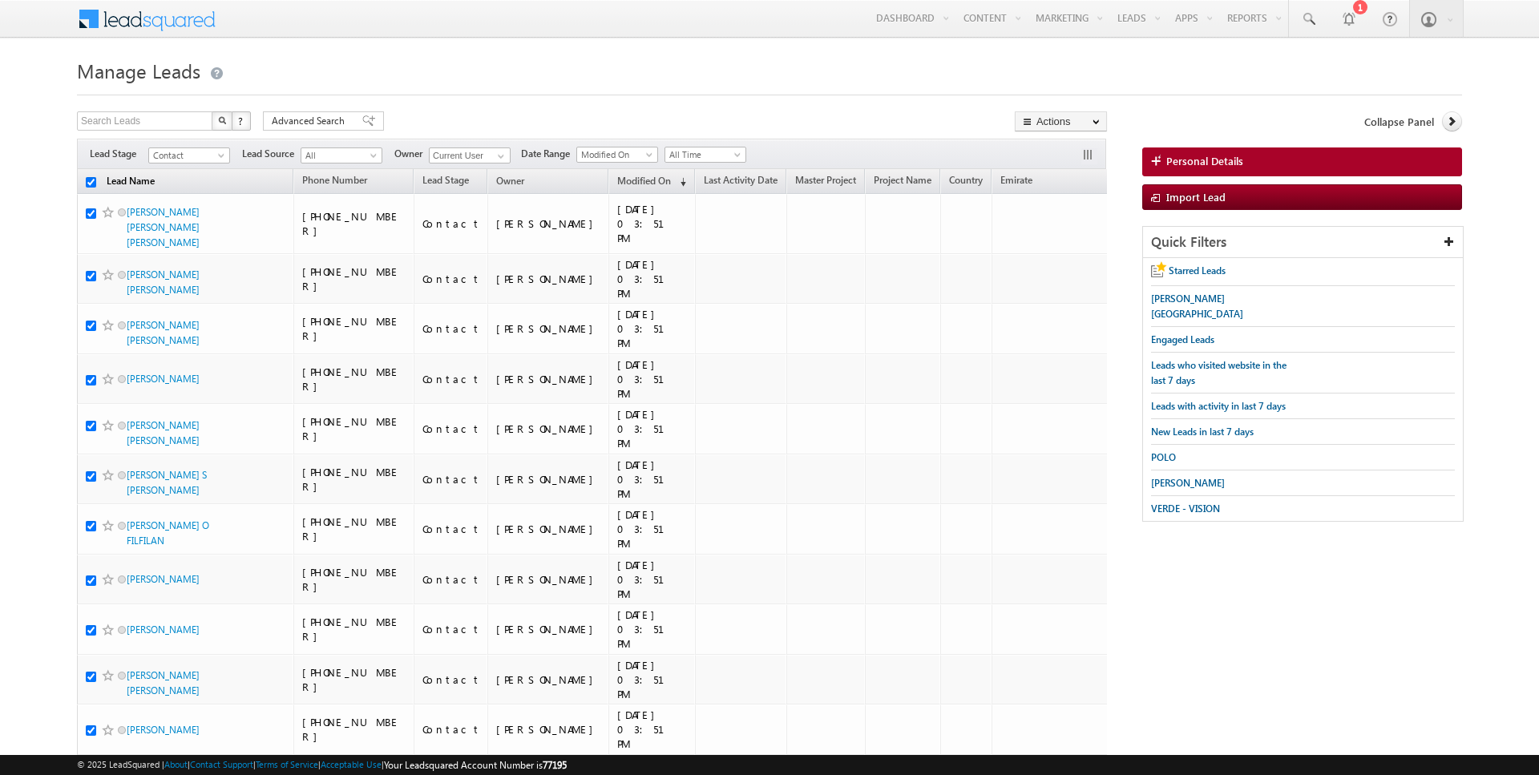
checkbox input "true"
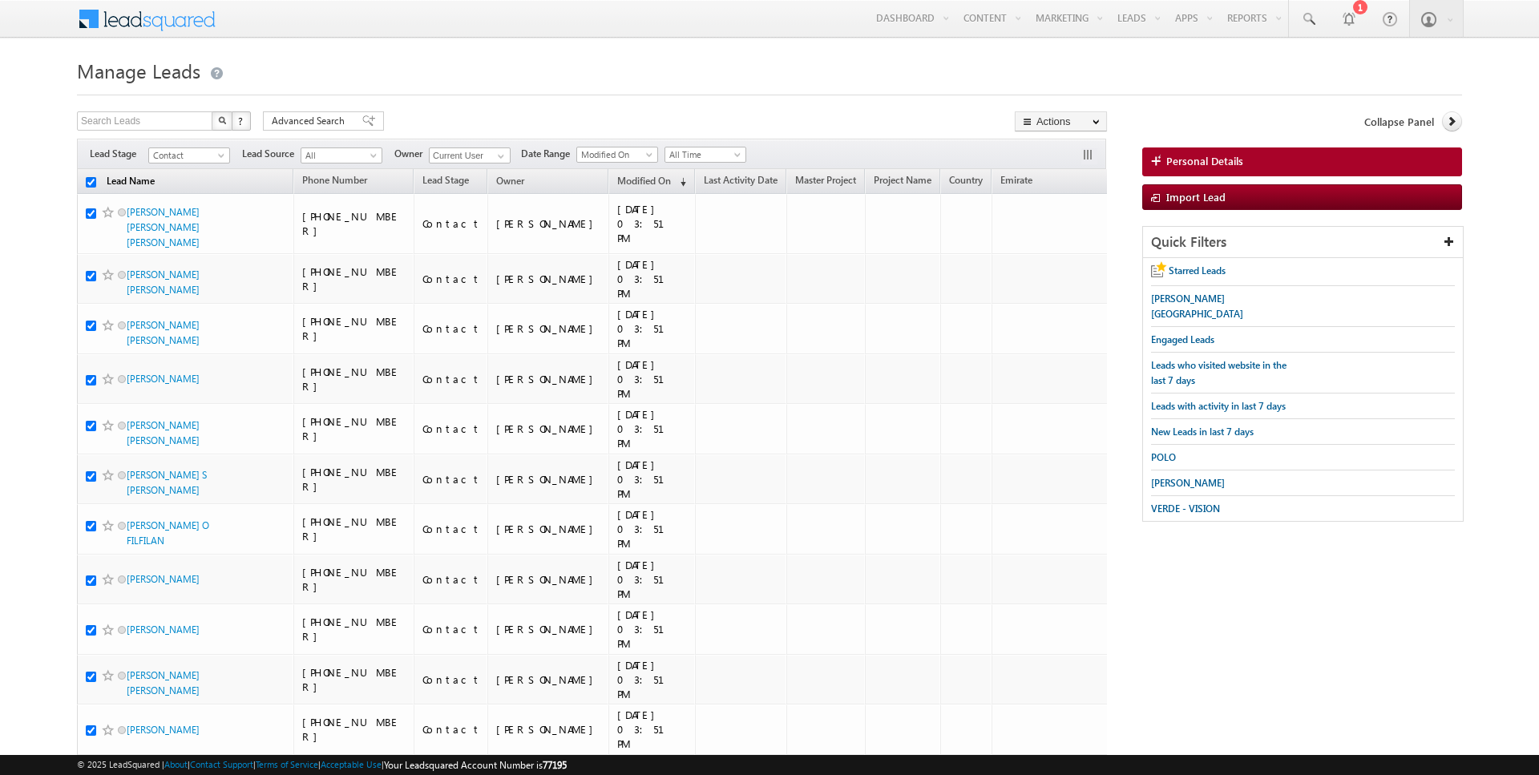
checkbox input "true"
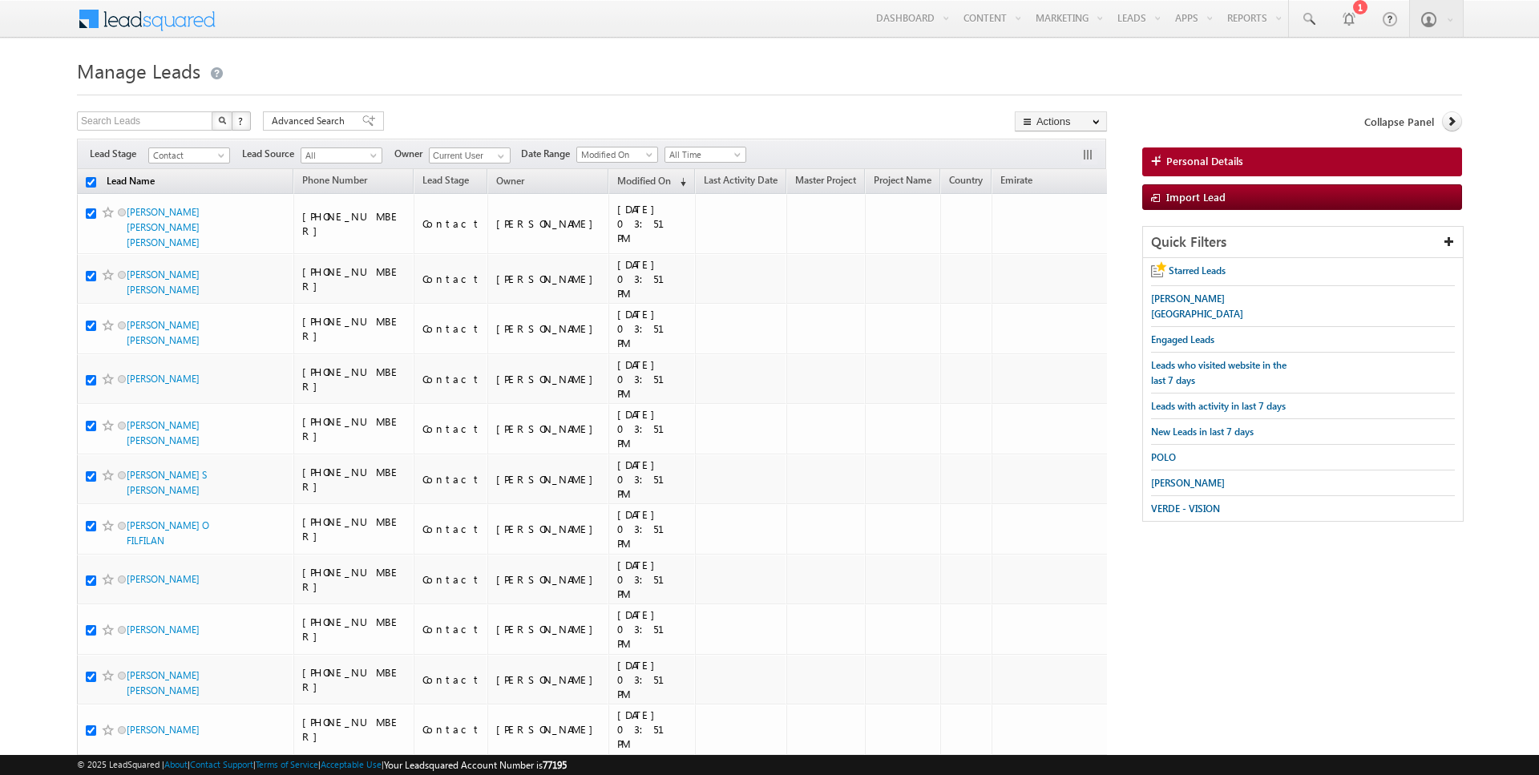
checkbox input "true"
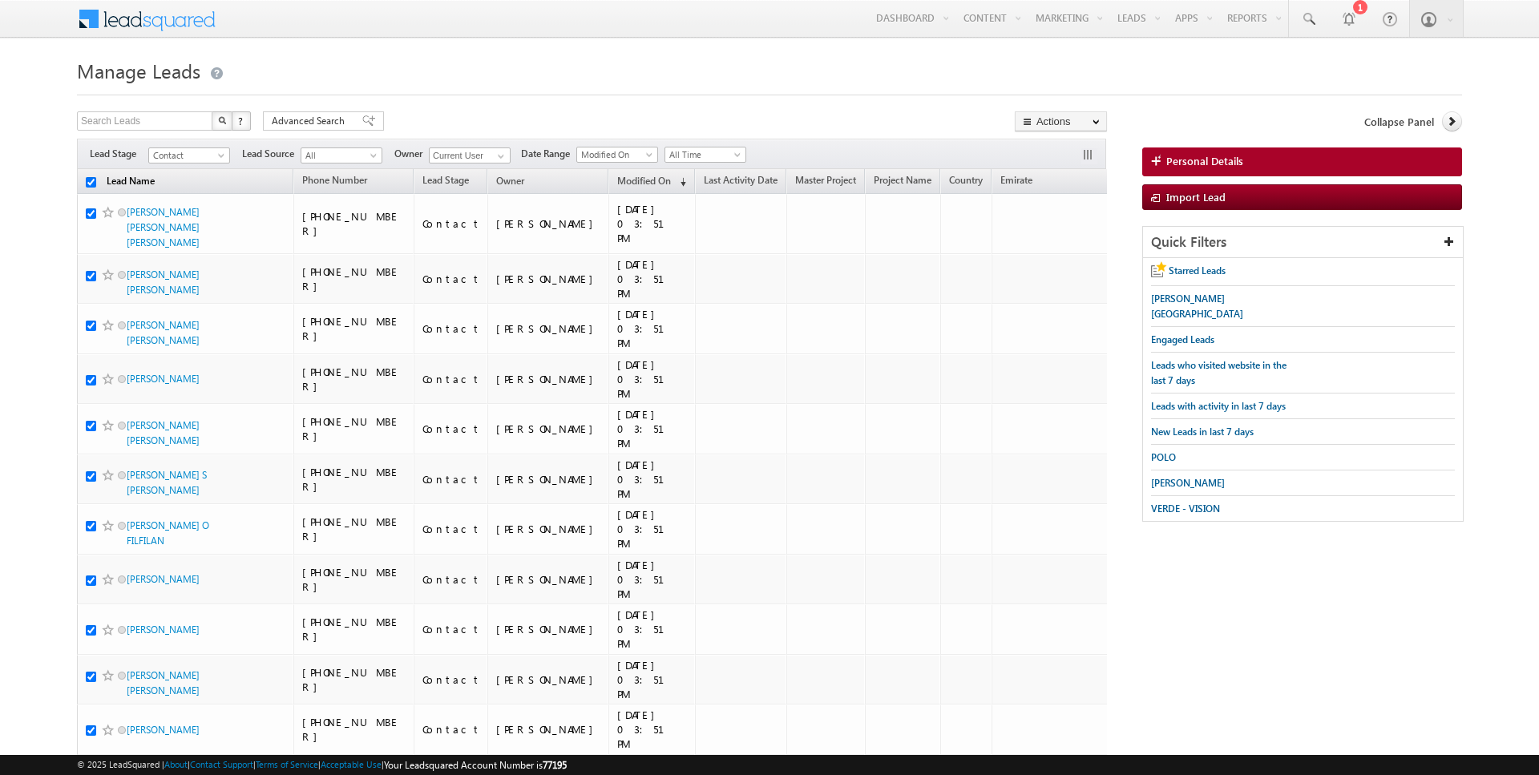
checkbox input "true"
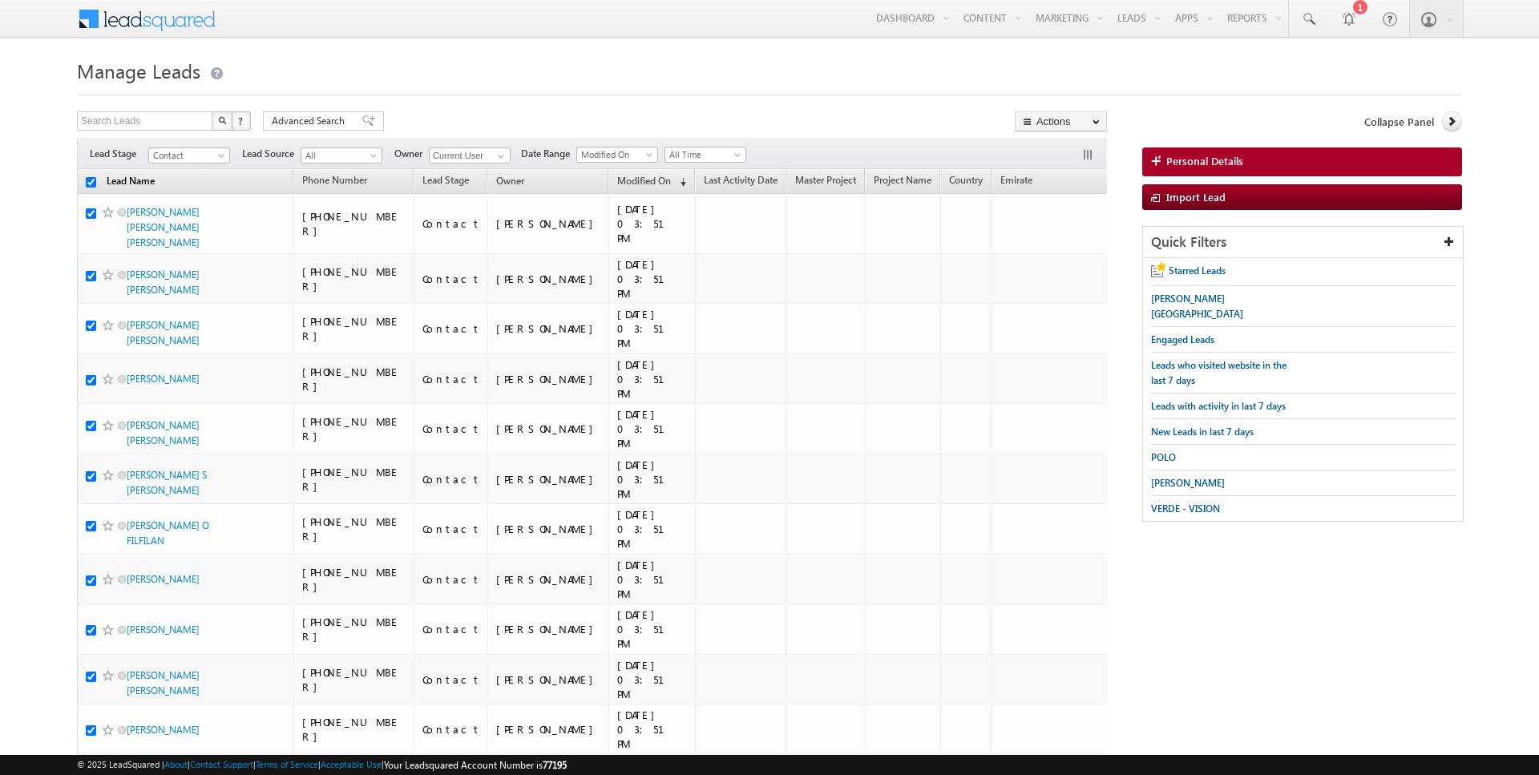
checkbox input "true"
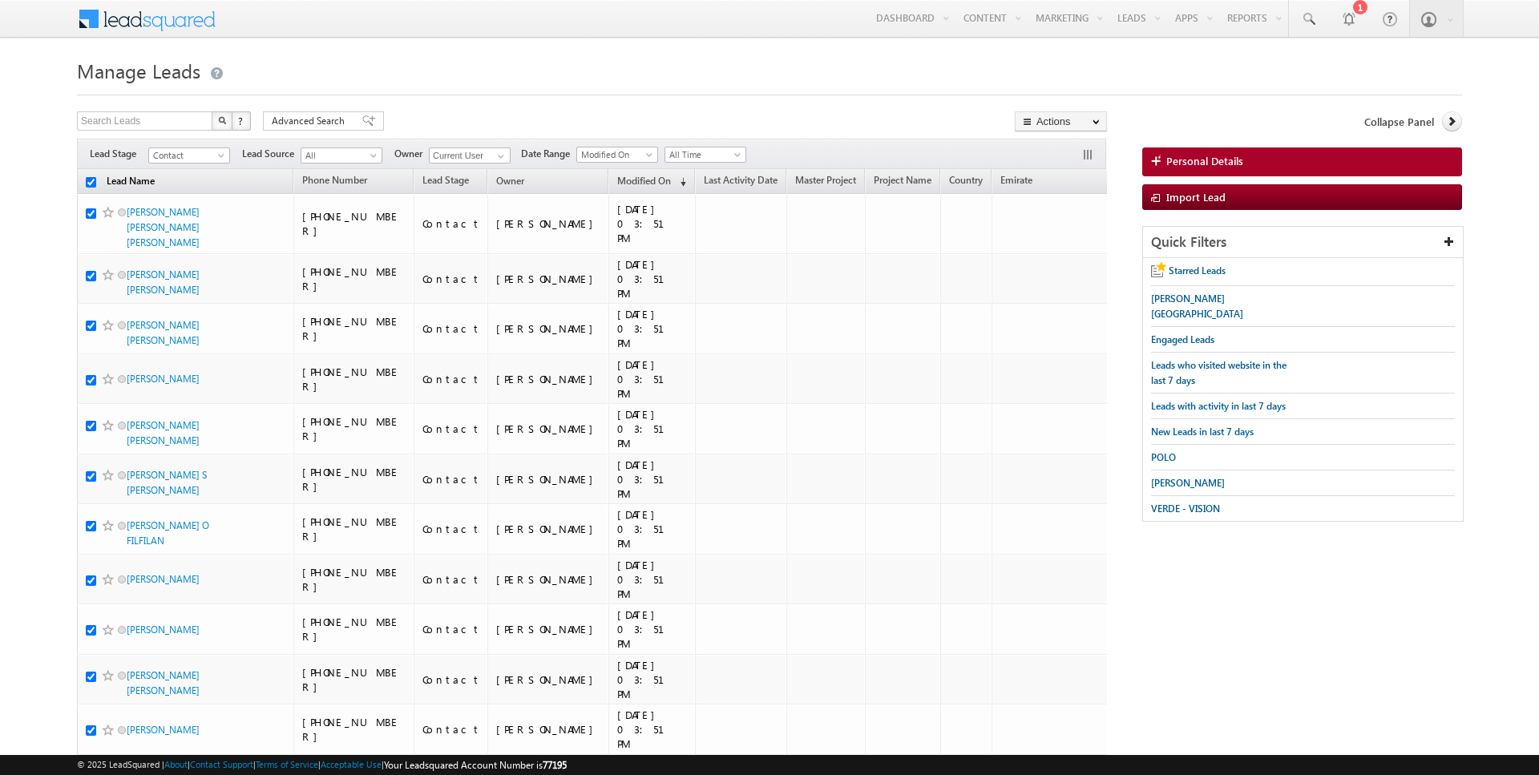
checkbox input "true"
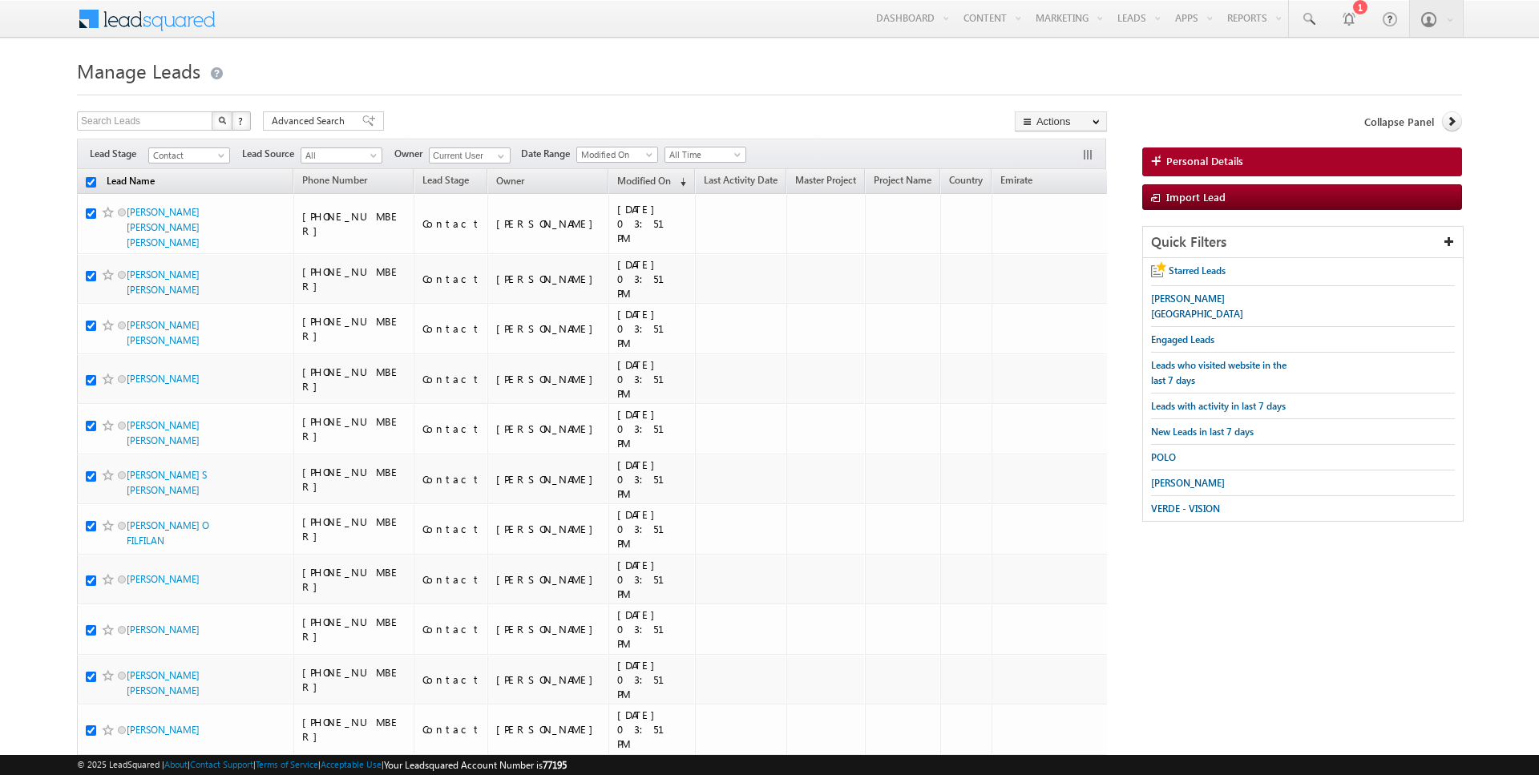
checkbox input "true"
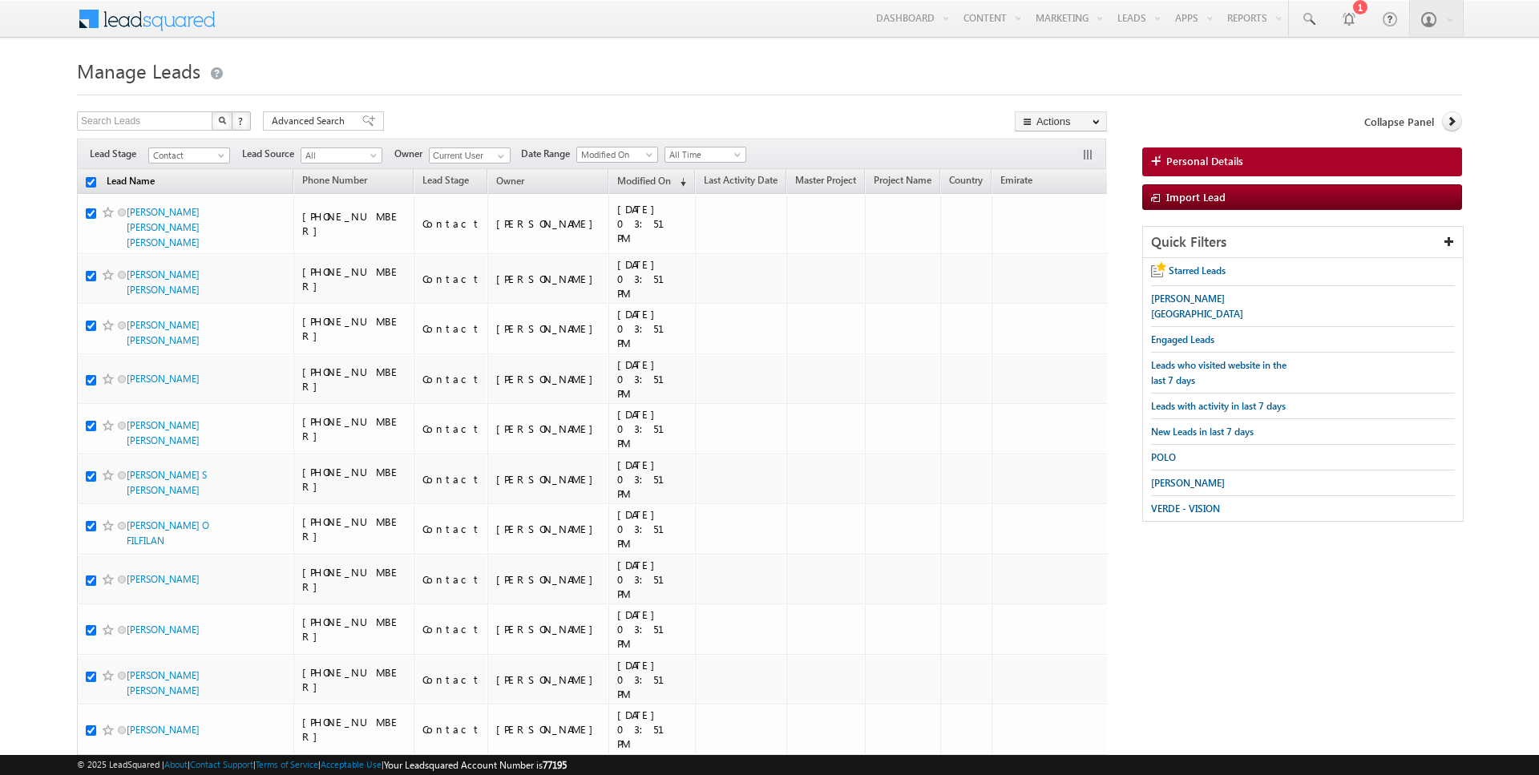
checkbox input "true"
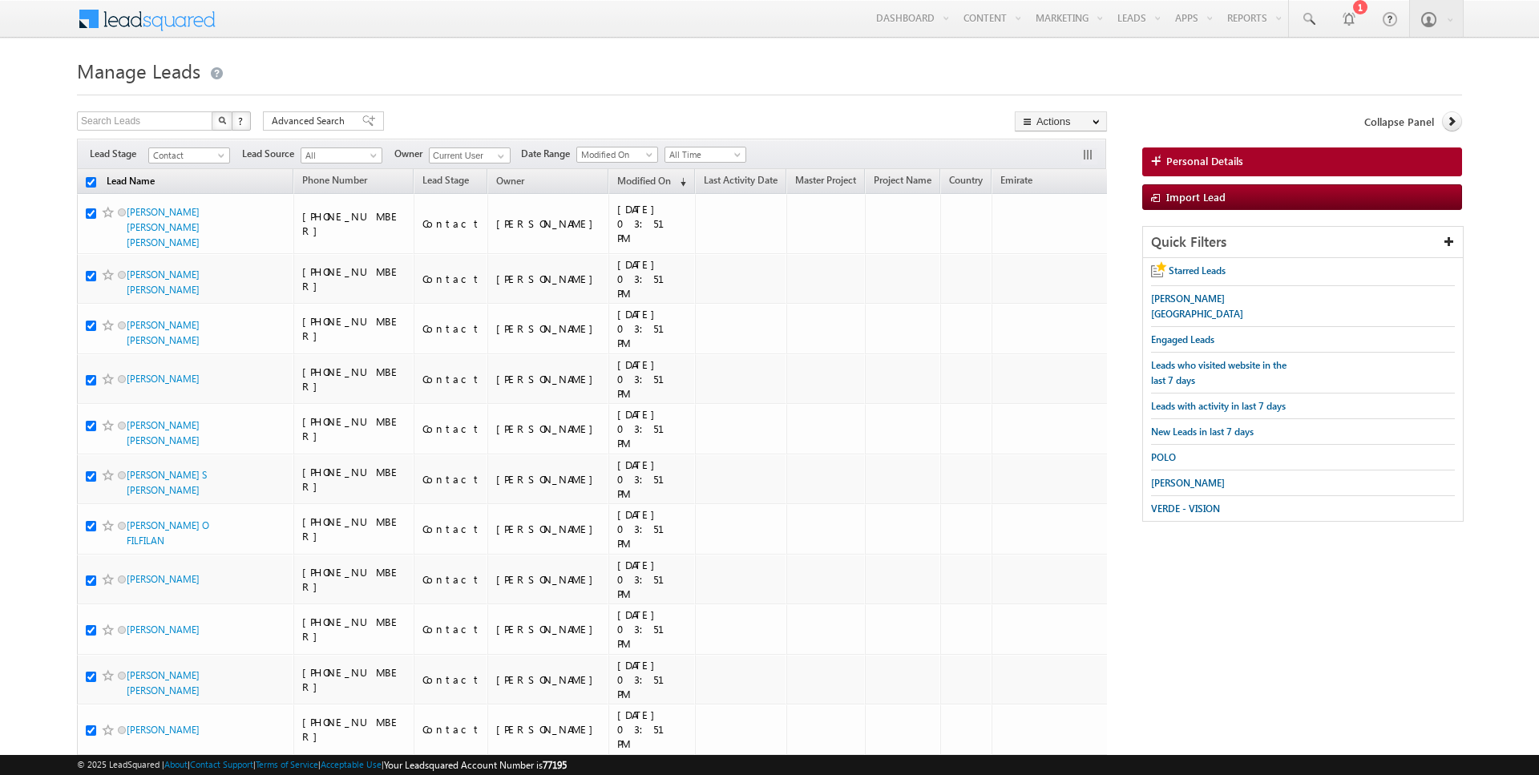
checkbox input "true"
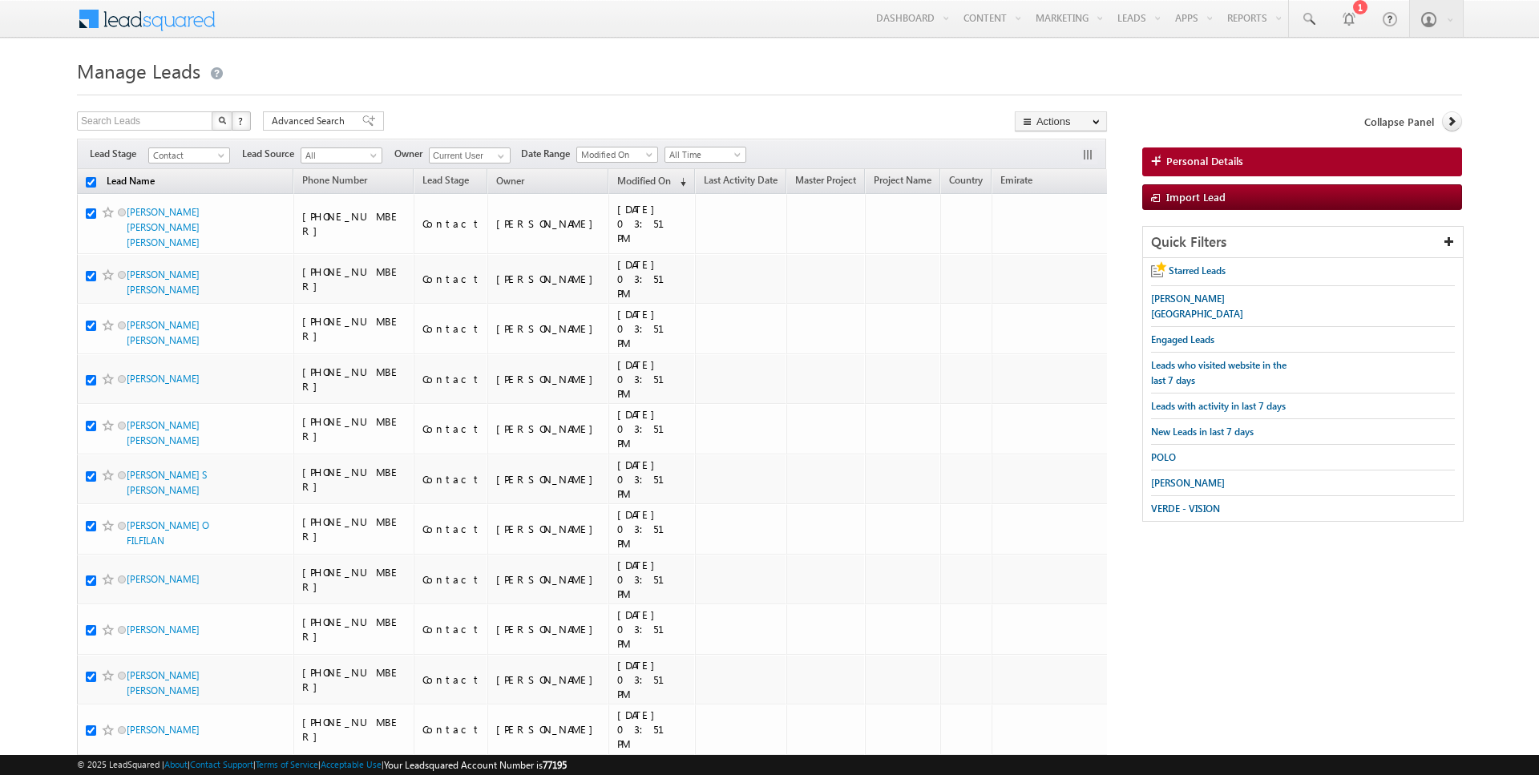
checkbox input "true"
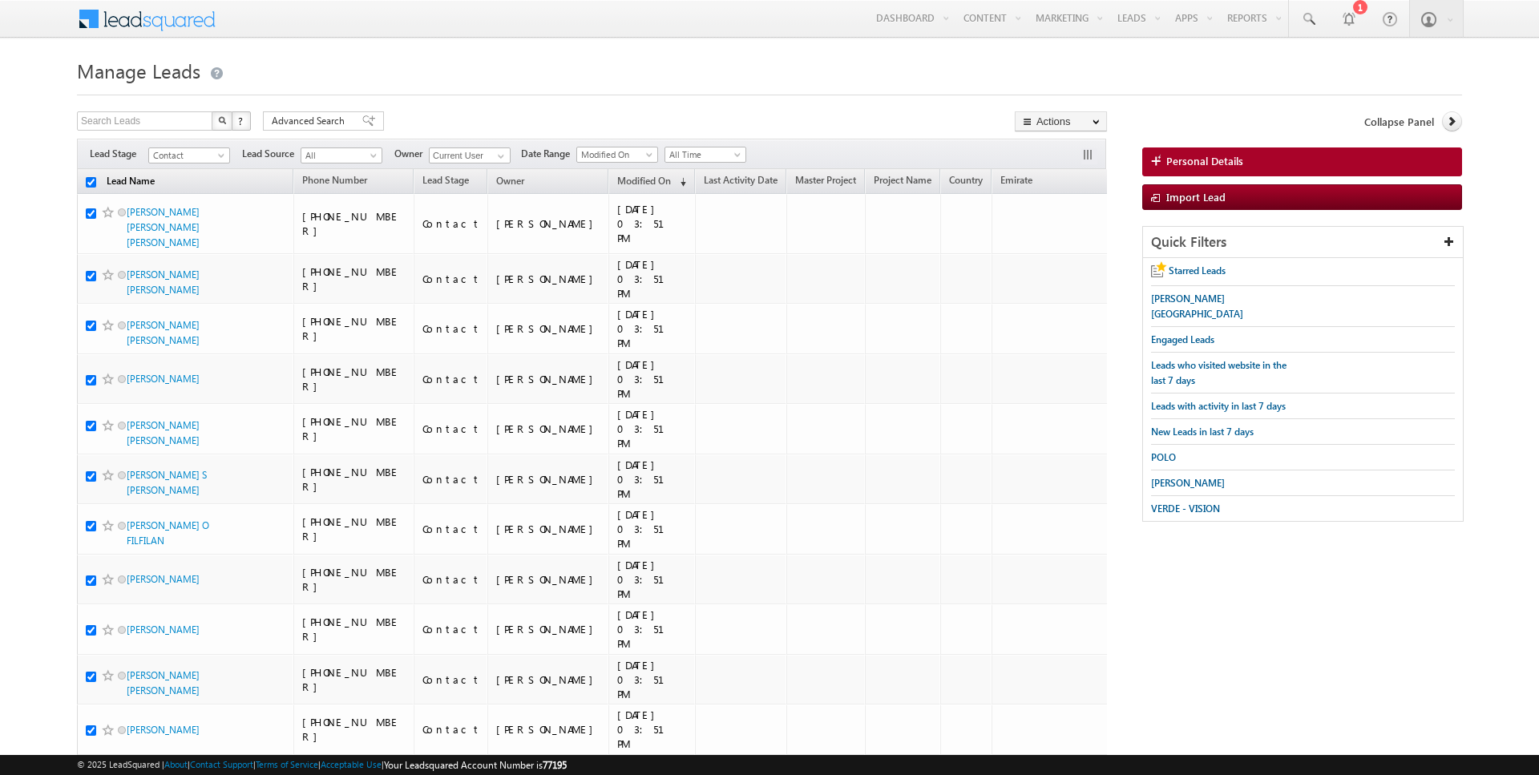
checkbox input "true"
click at [1072, 268] on link "Change Owner" at bounding box center [1061, 259] width 91 height 19
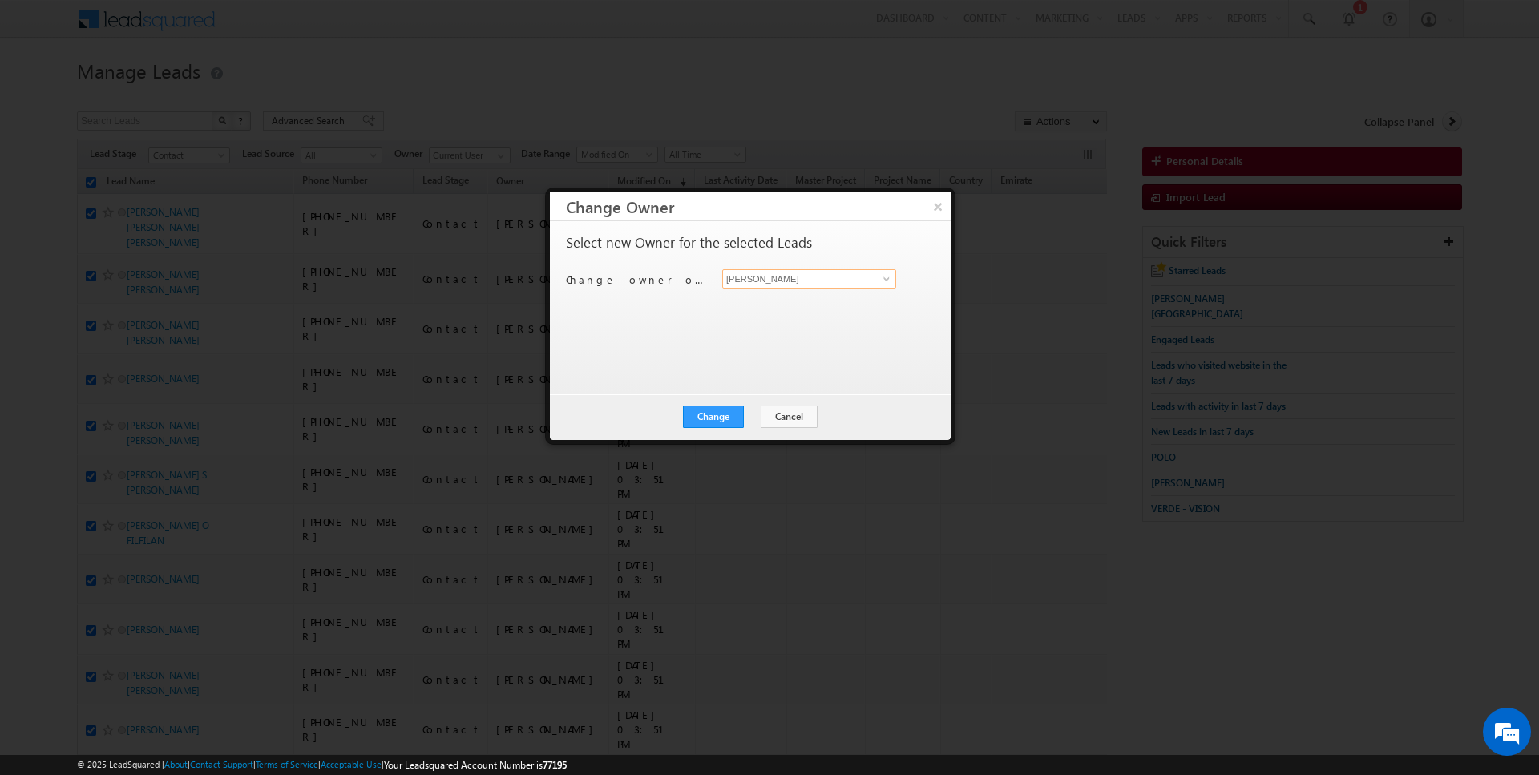
click at [794, 284] on input "[PERSON_NAME]" at bounding box center [809, 278] width 174 height 19
click at [725, 416] on button "Change" at bounding box center [713, 417] width 61 height 22
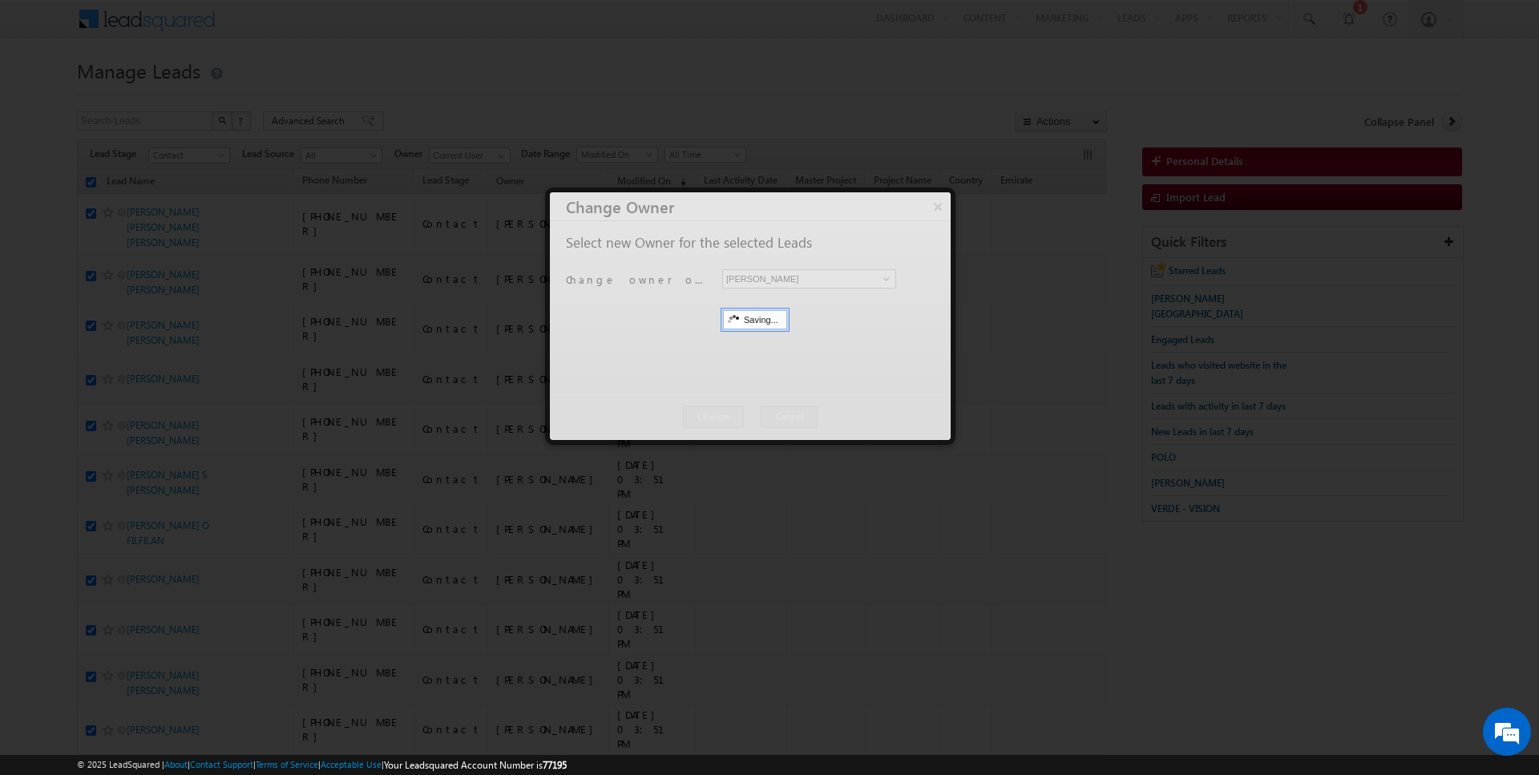
click at [751, 415] on div at bounding box center [750, 316] width 401 height 248
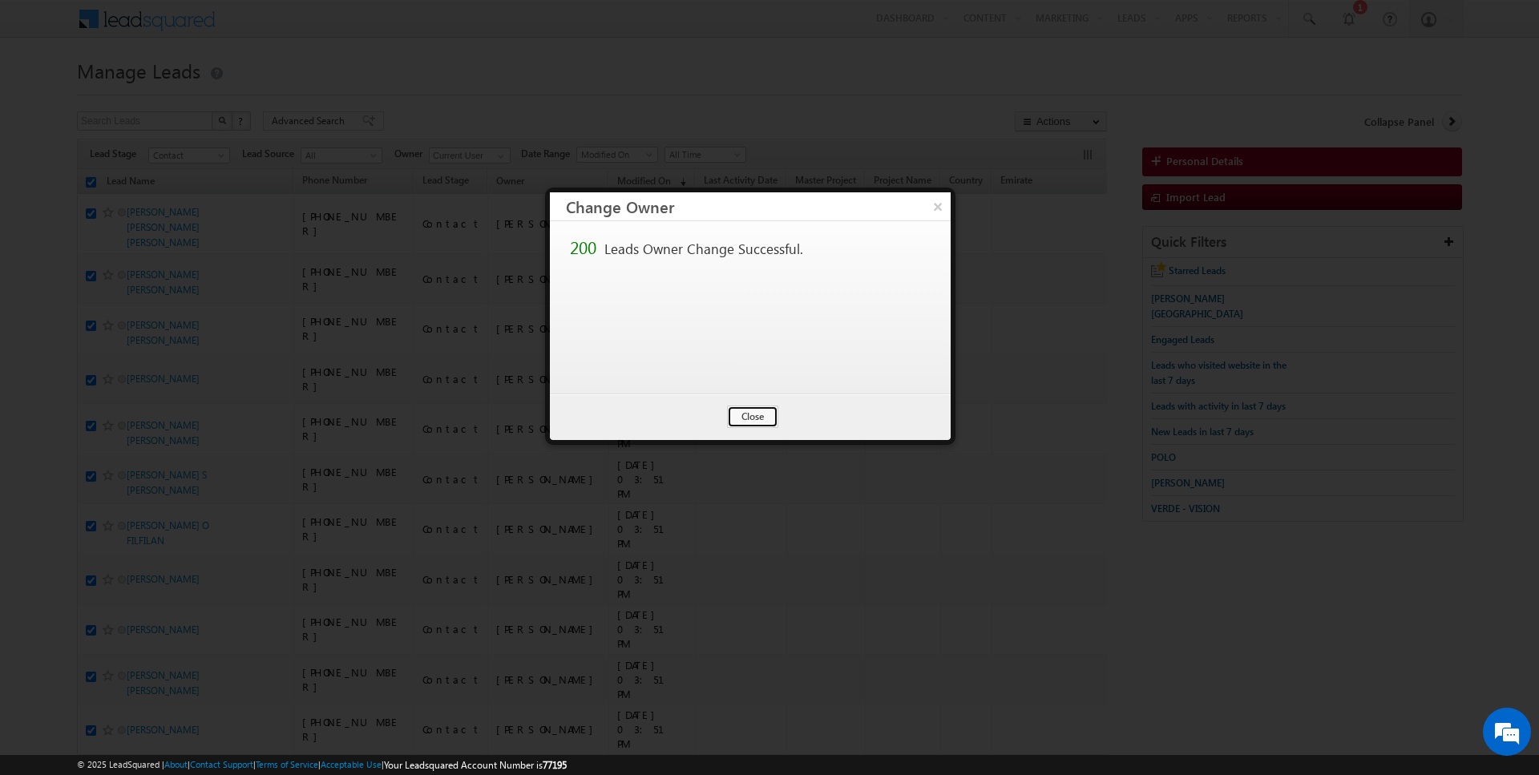
click at [751, 415] on button "Close" at bounding box center [752, 417] width 51 height 22
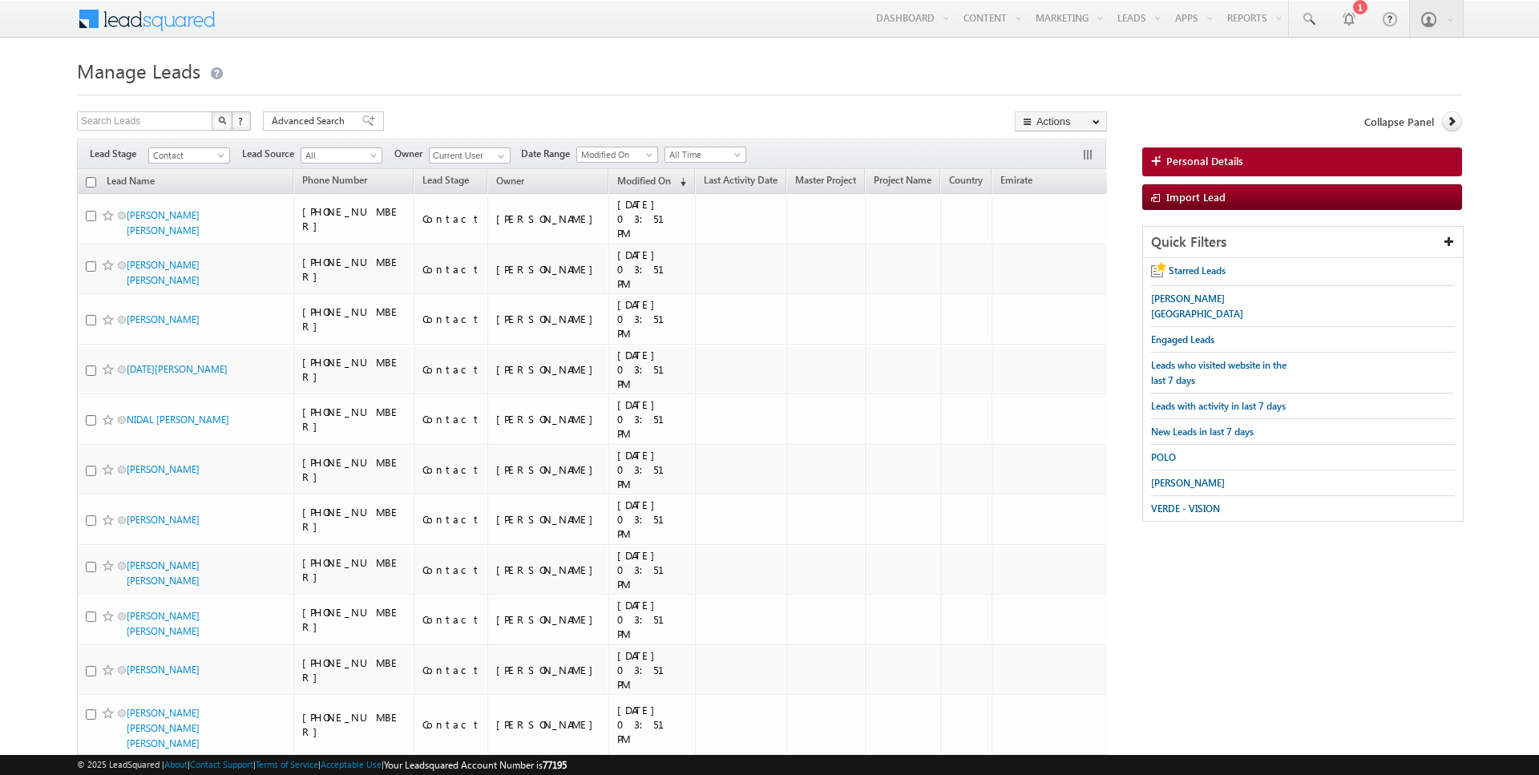
click at [91, 180] on input "checkbox" at bounding box center [91, 182] width 10 height 10
checkbox input "true"
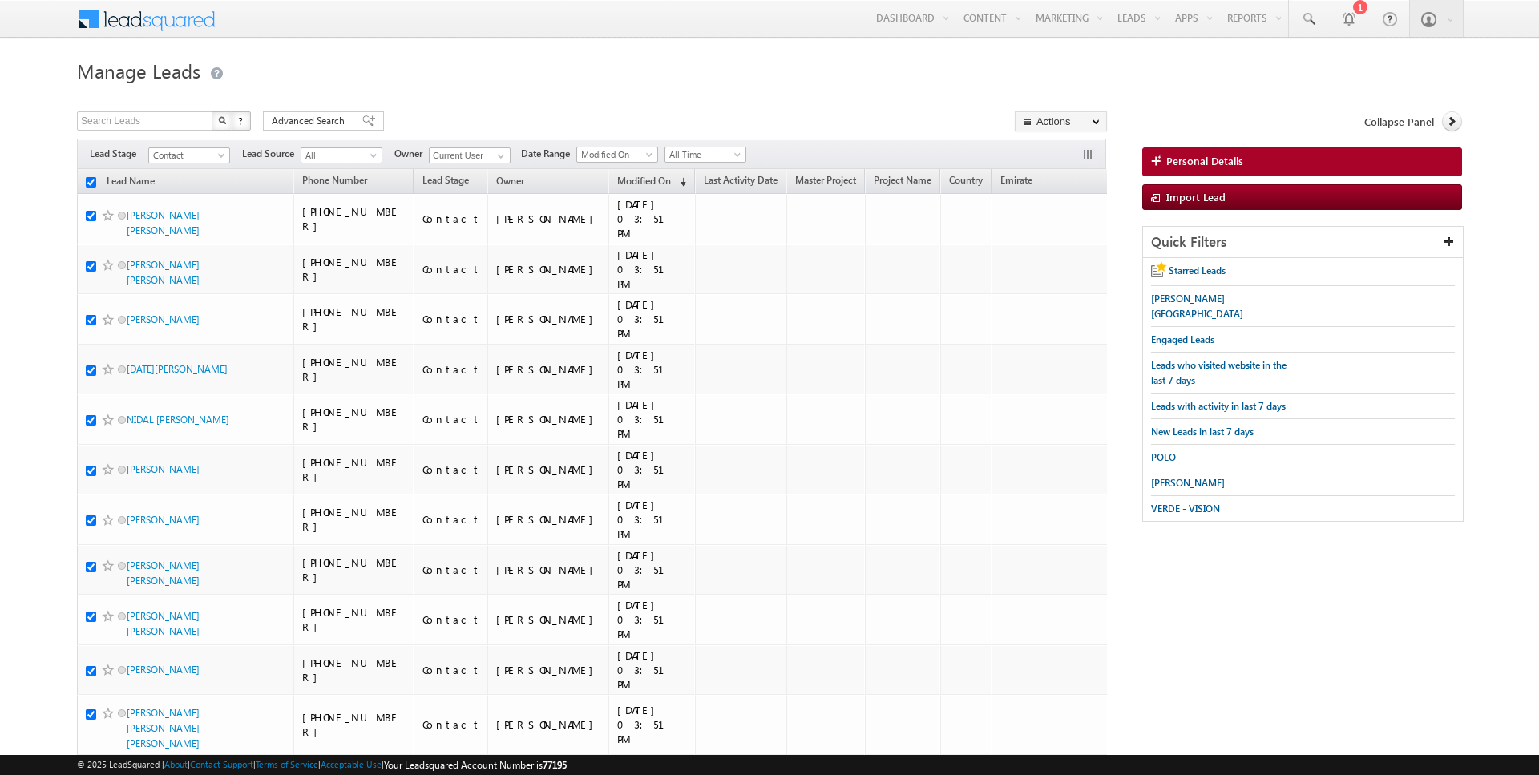
checkbox input "true"
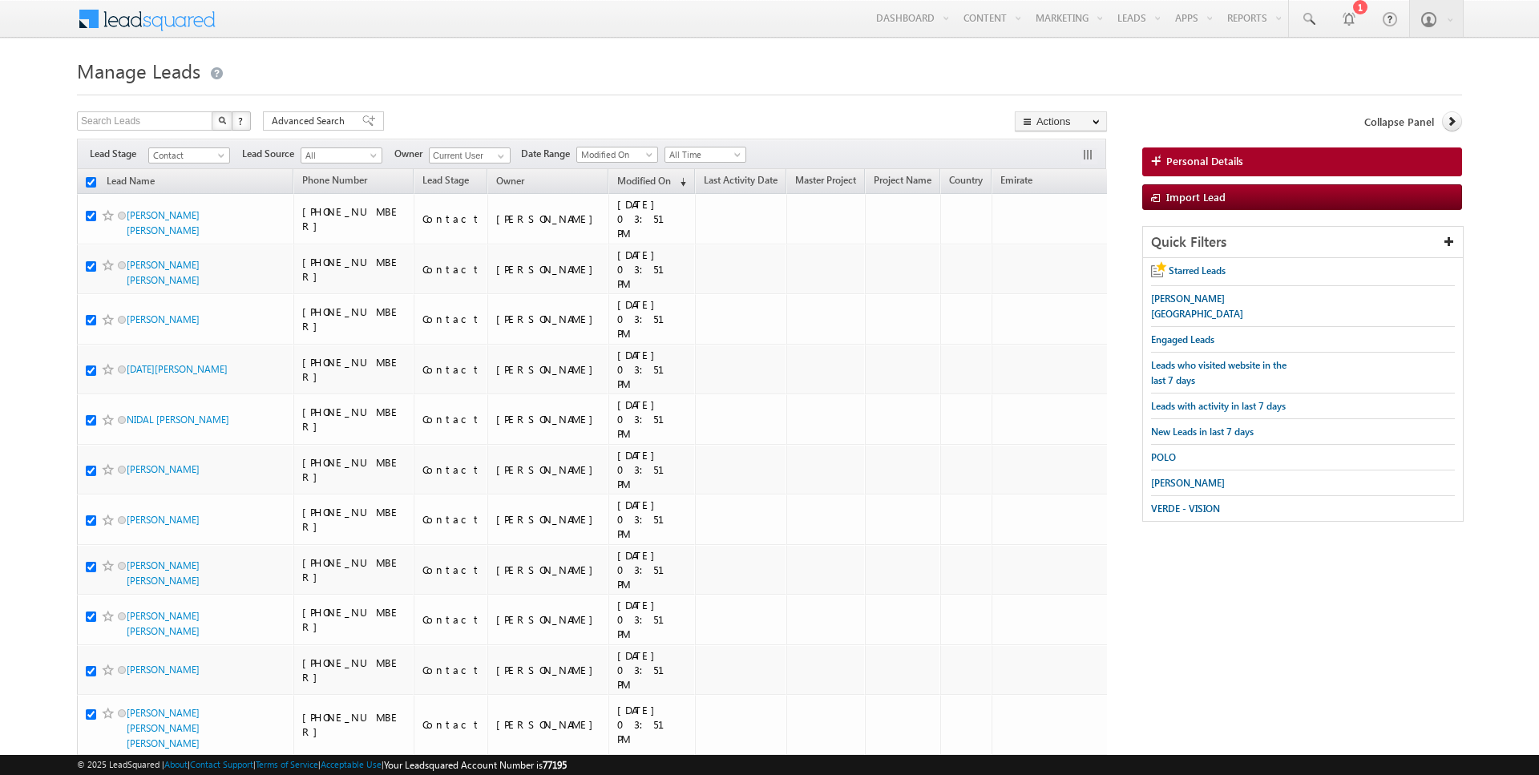
checkbox input "true"
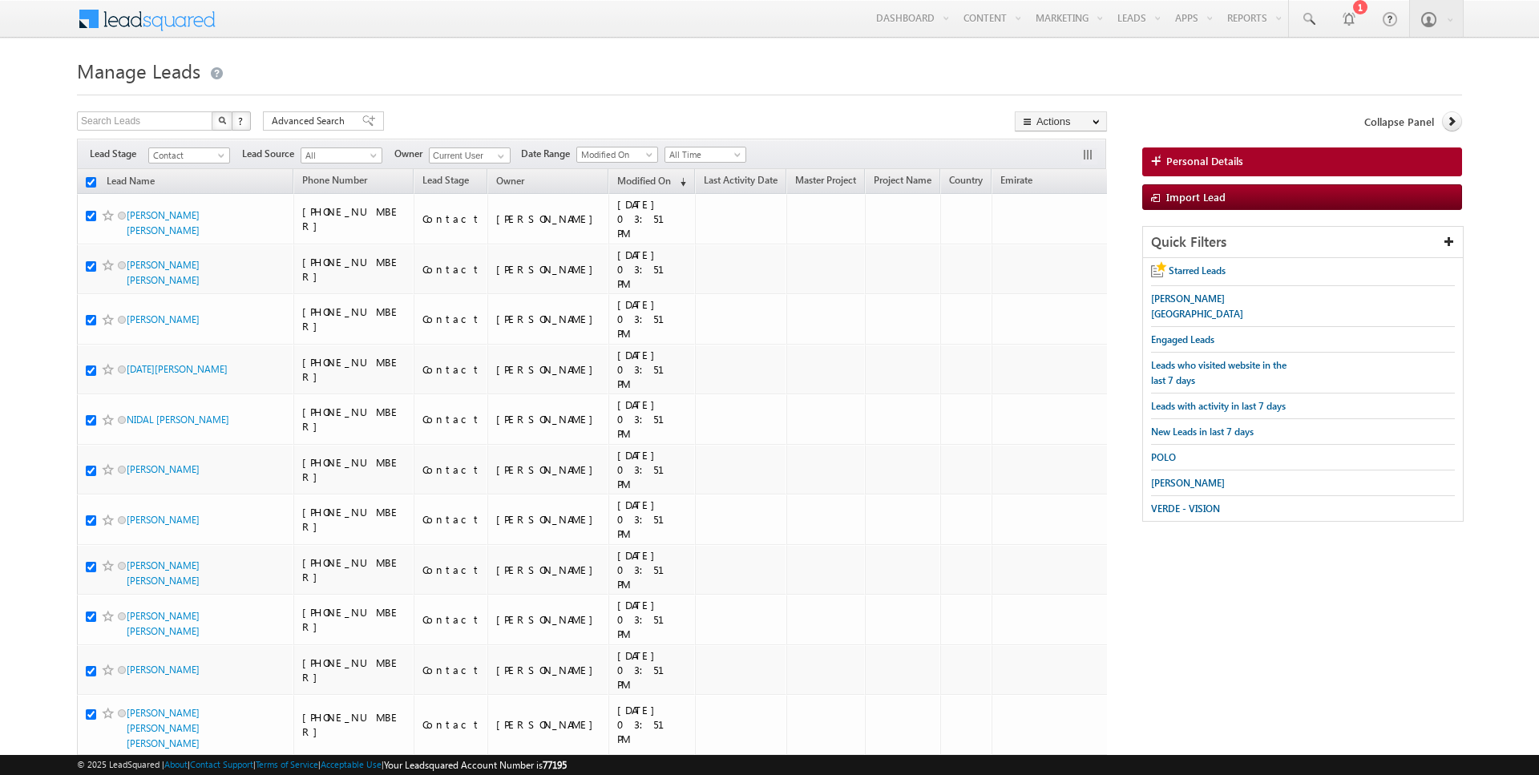
checkbox input "true"
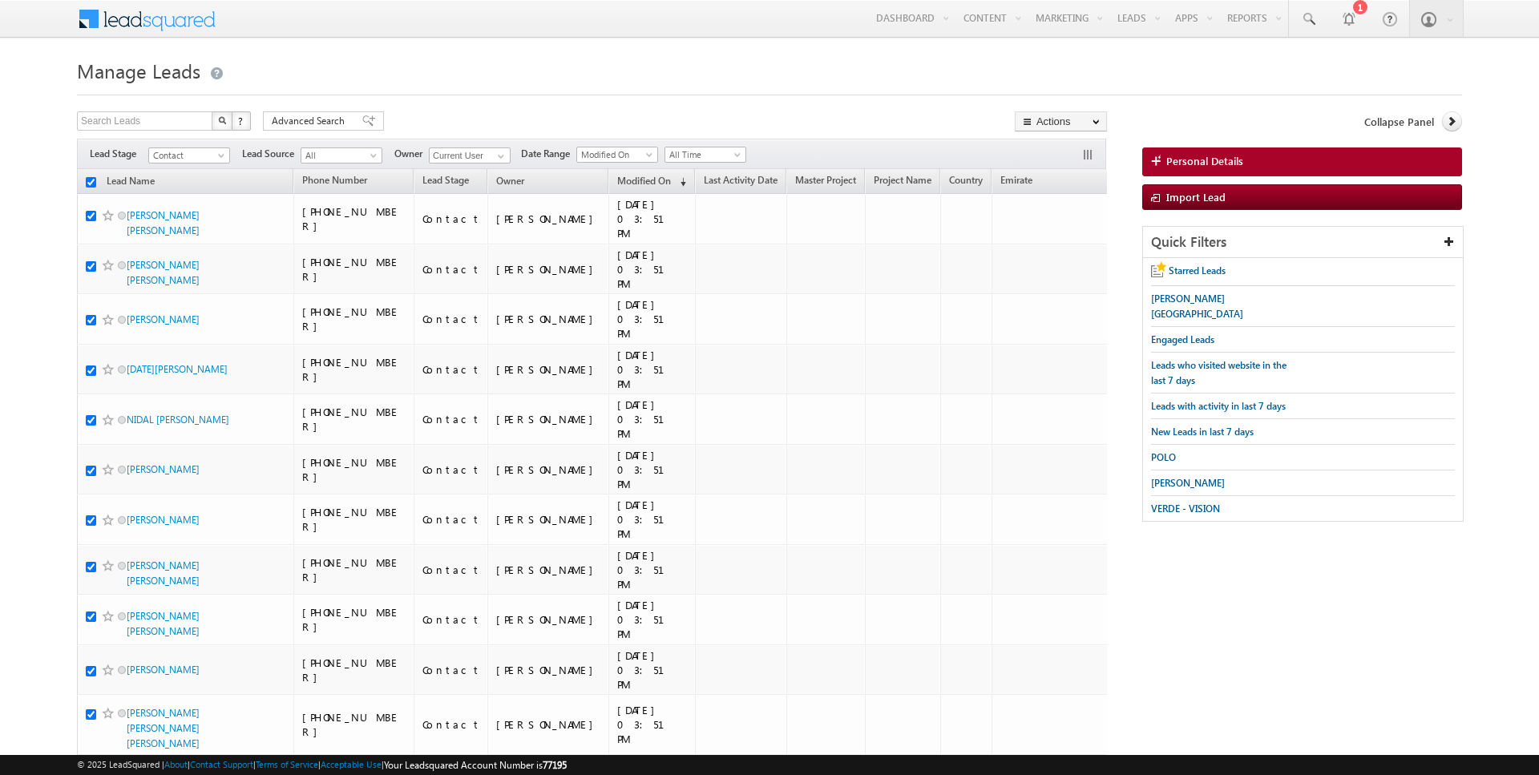
checkbox input "true"
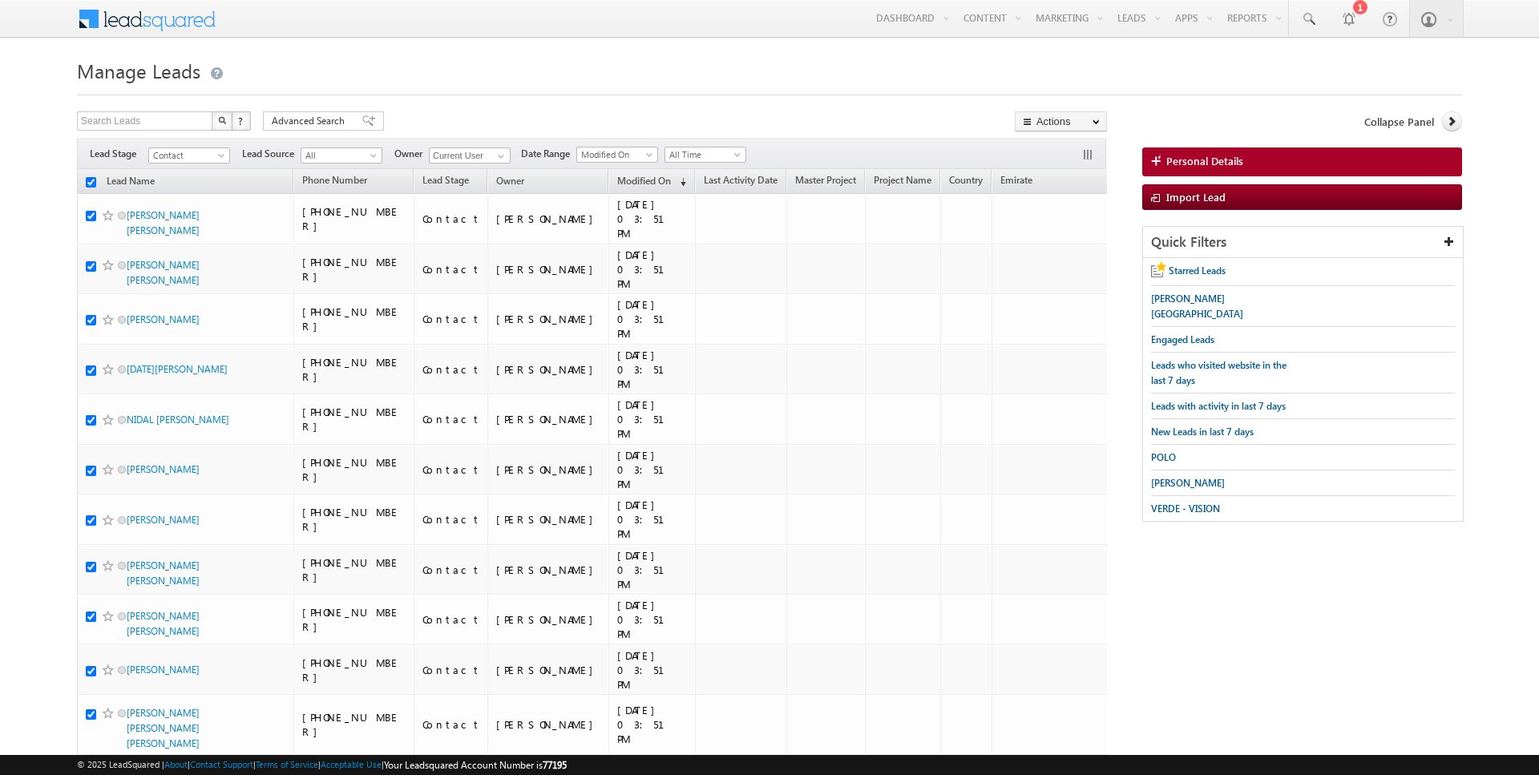
checkbox input "true"
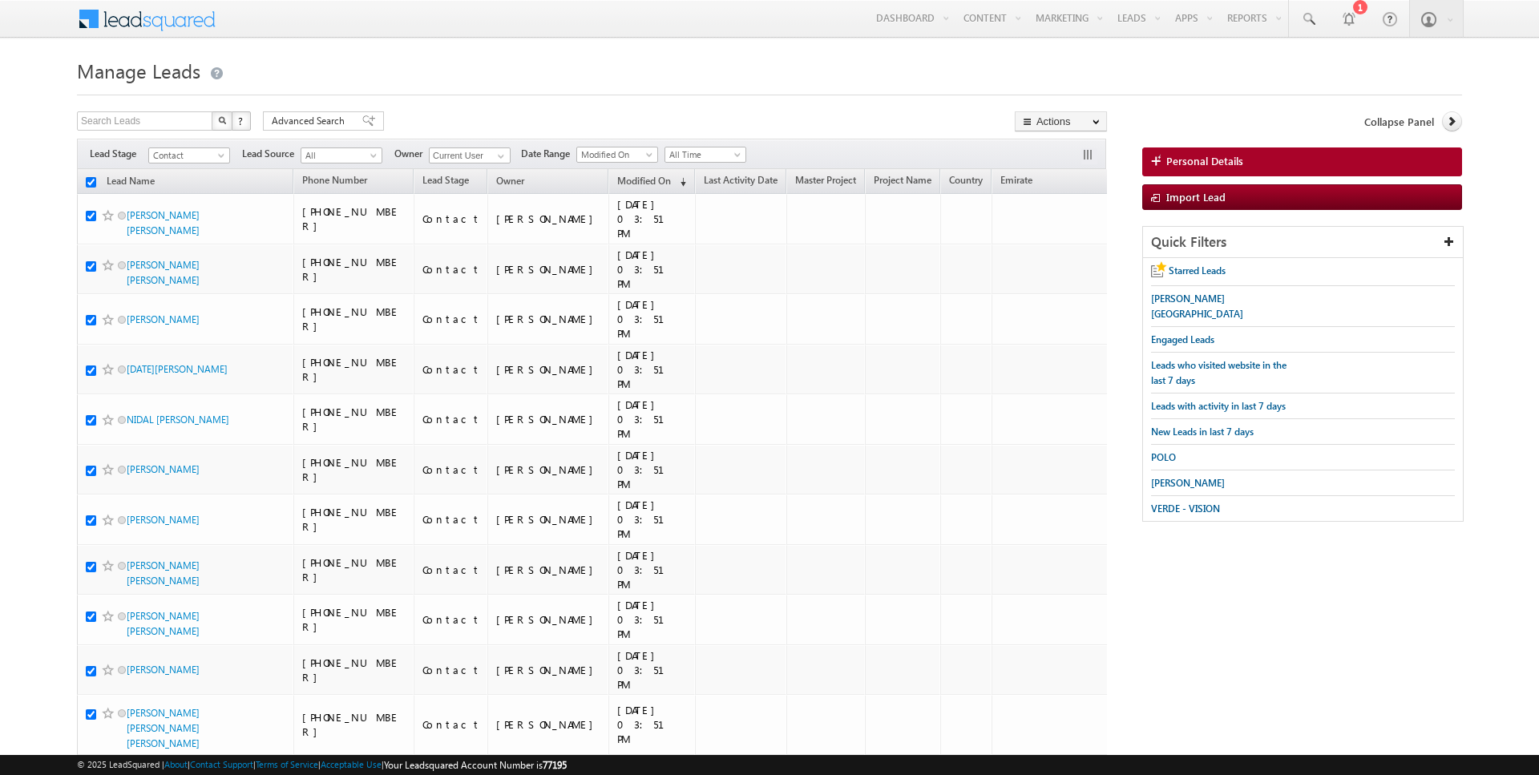
checkbox input "true"
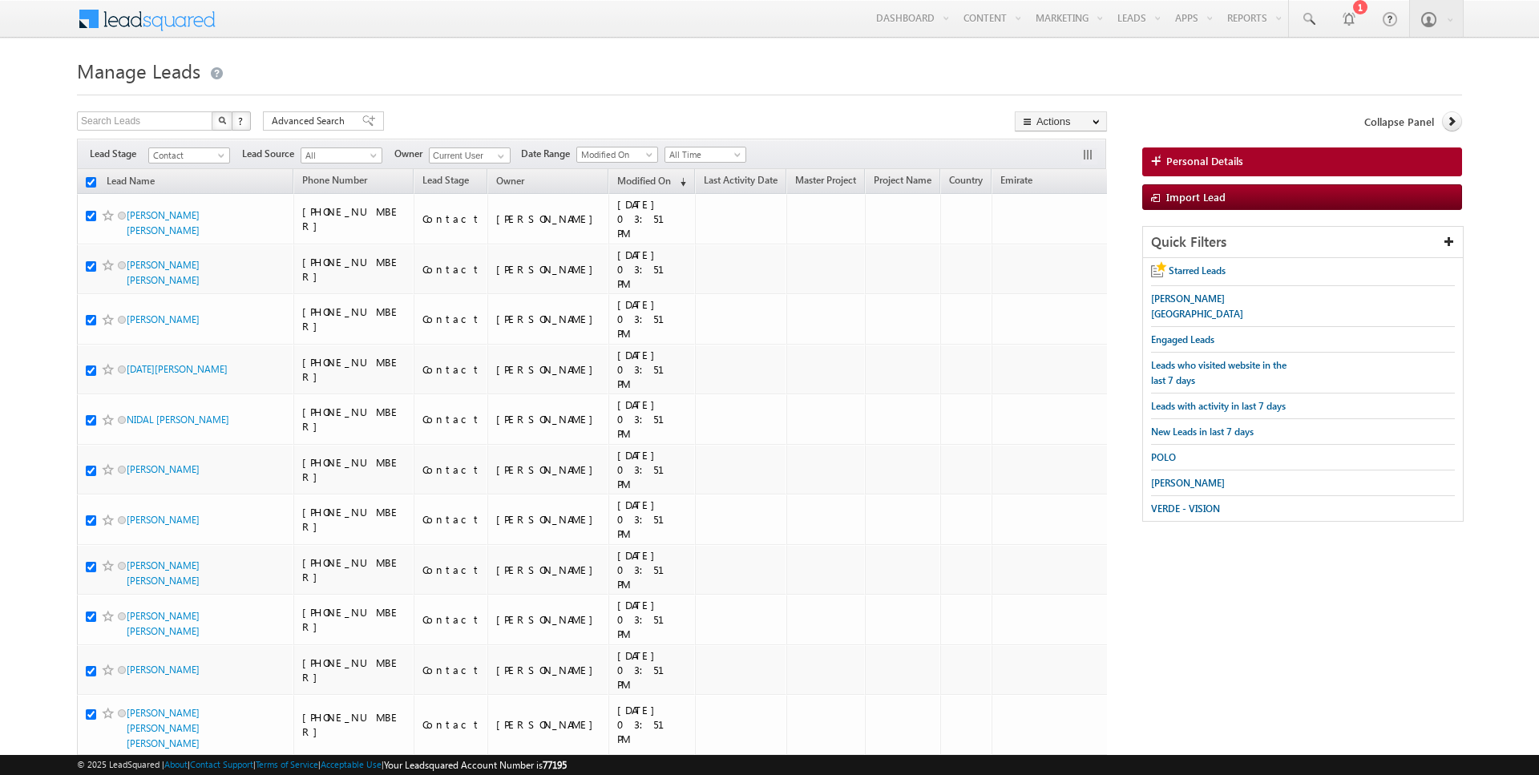
checkbox input "true"
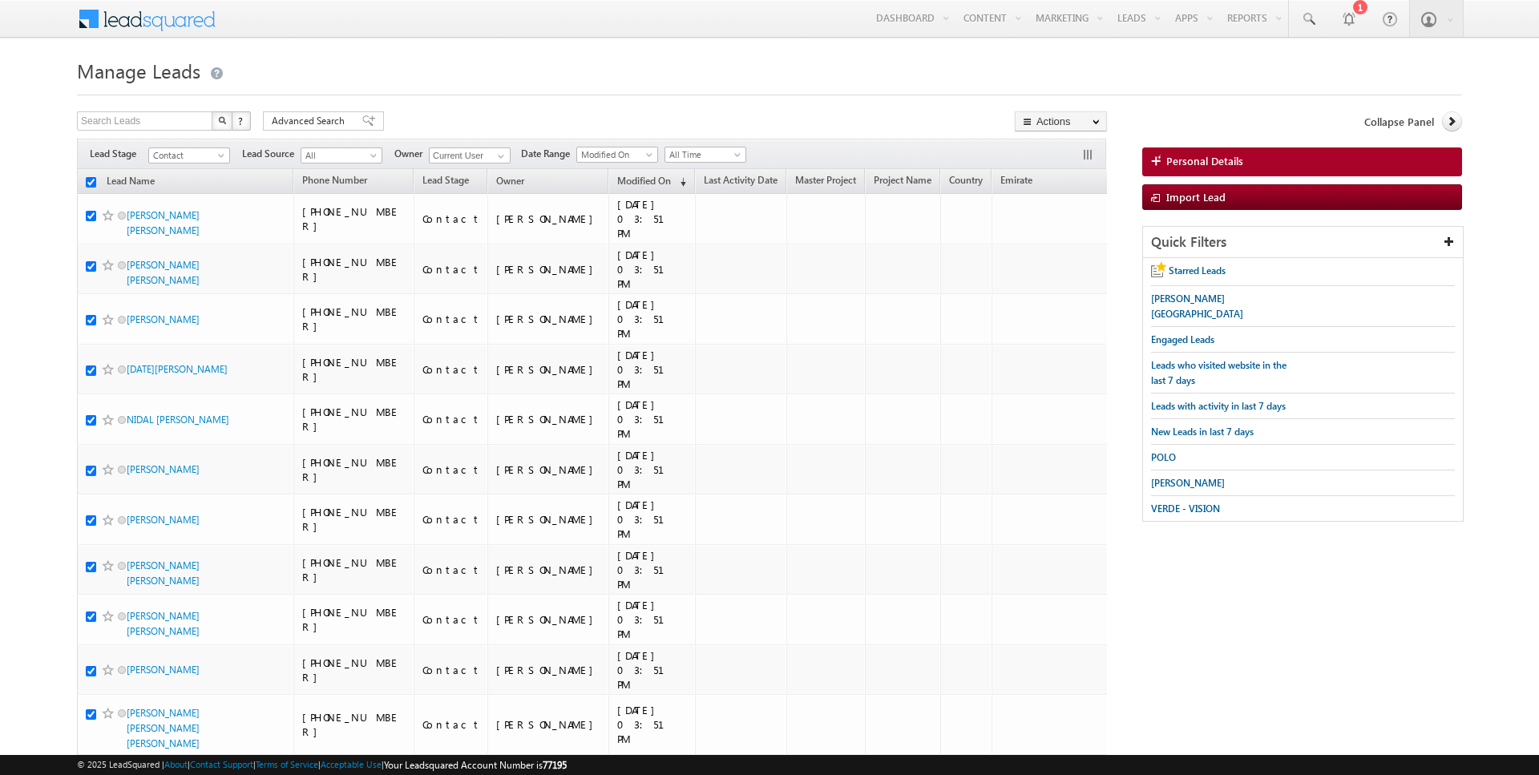
checkbox input "true"
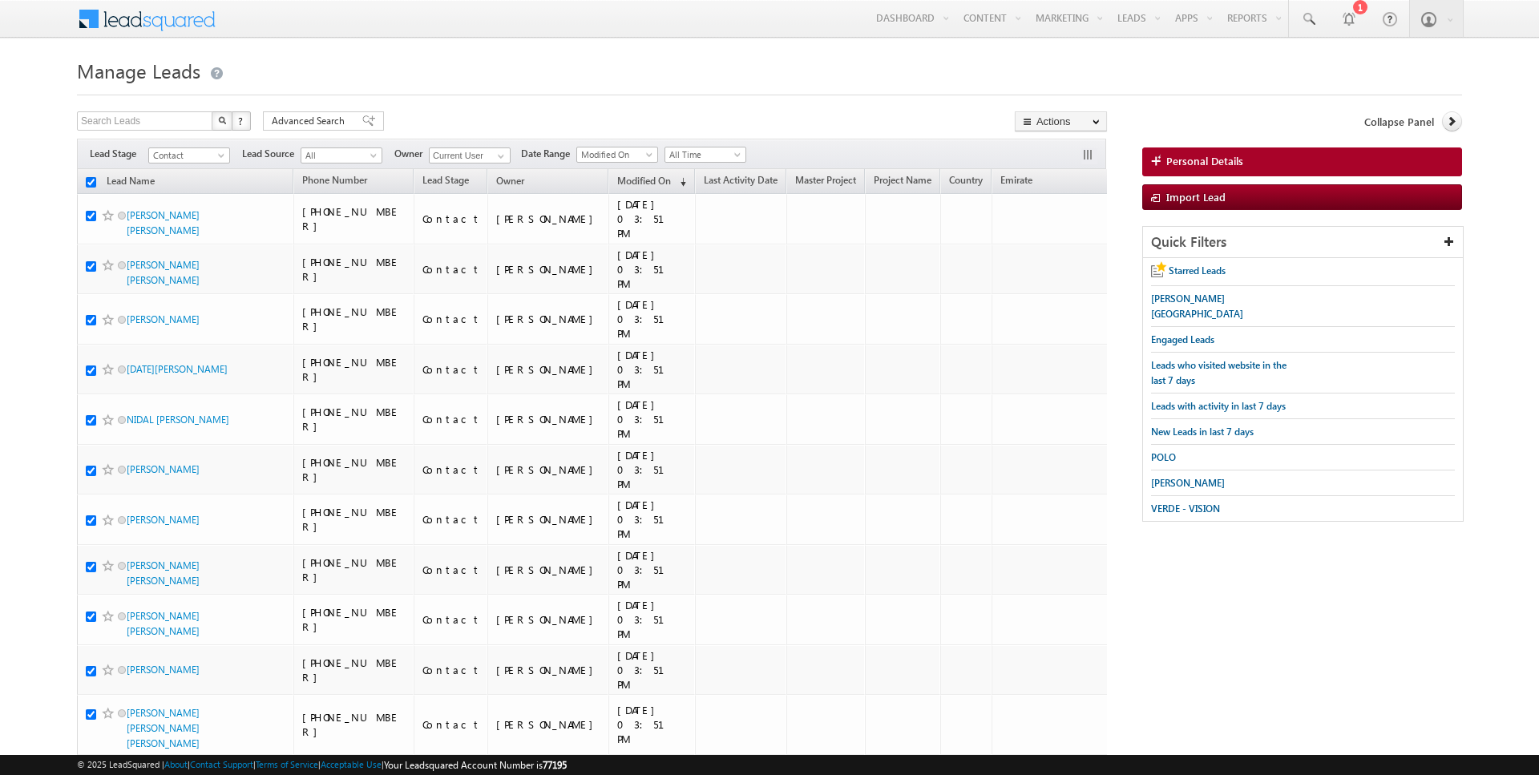
checkbox input "true"
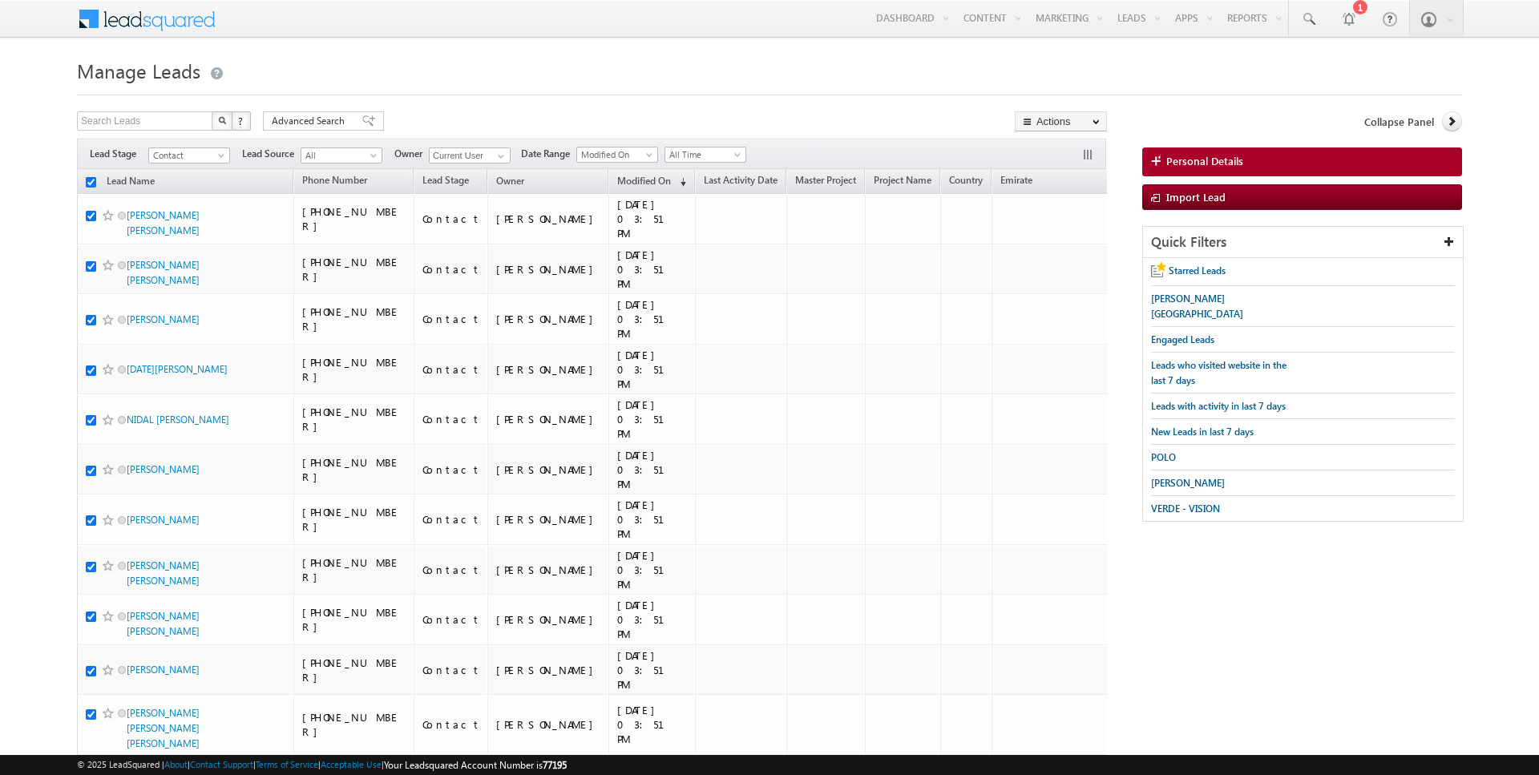
checkbox input "true"
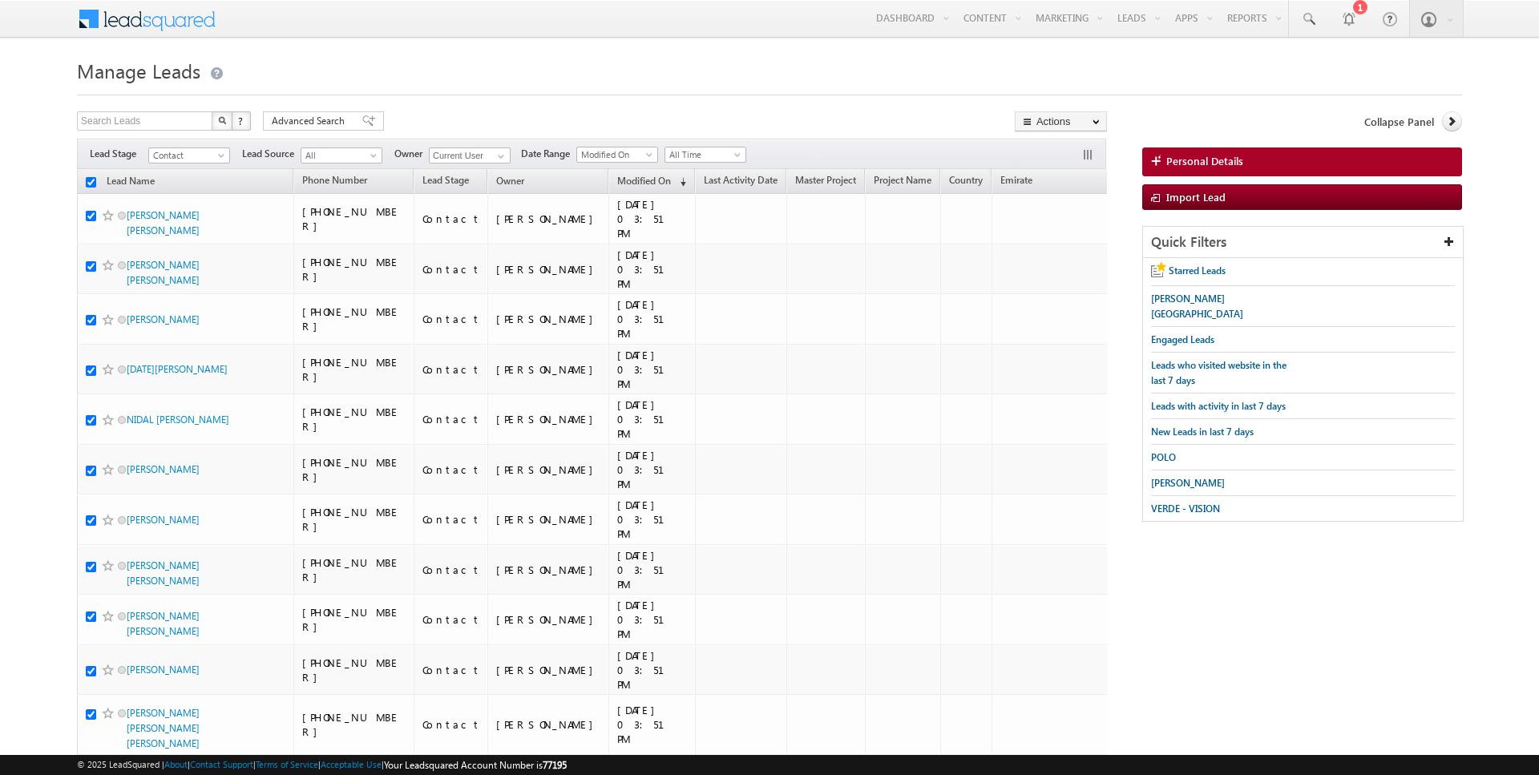
checkbox input "true"
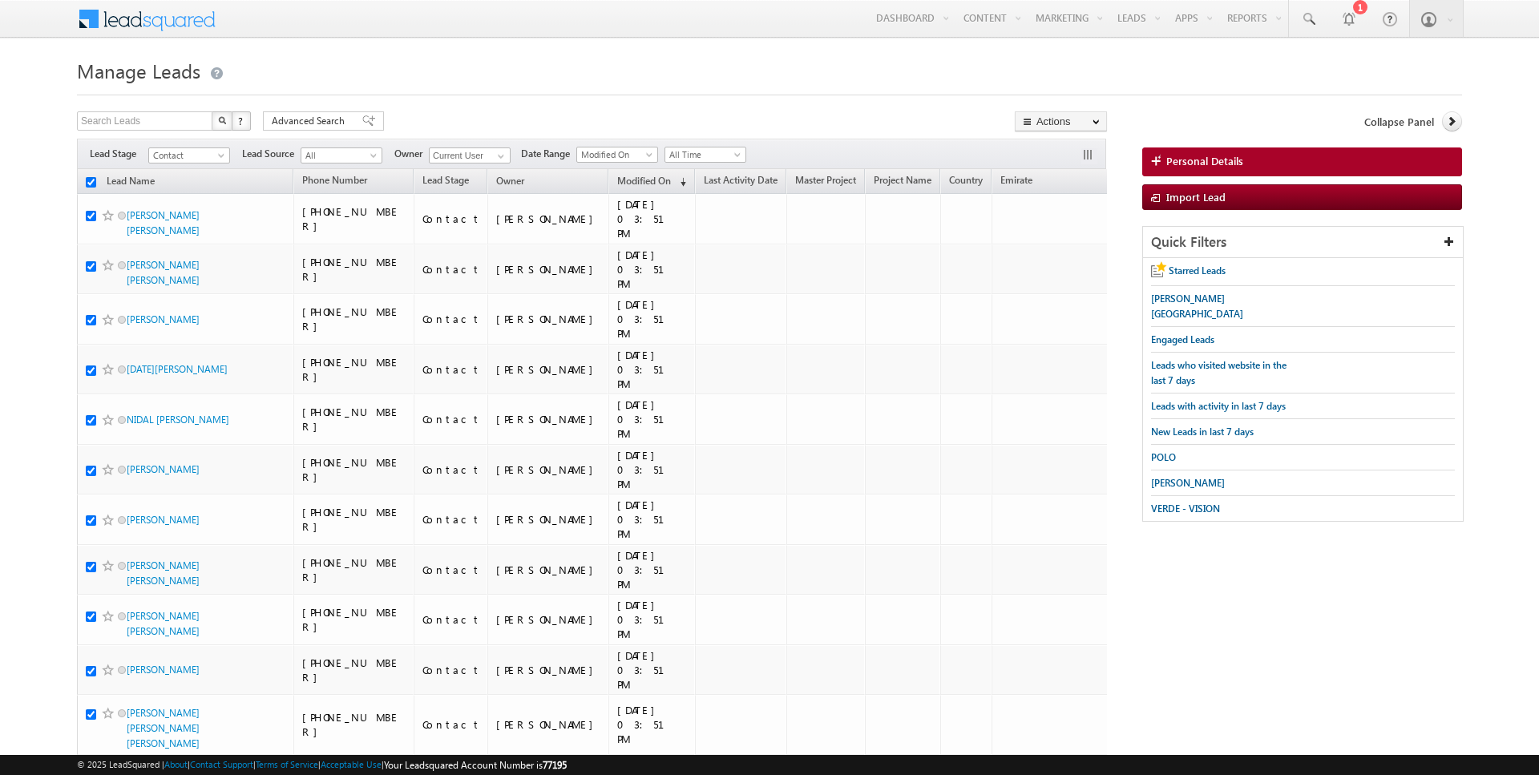
checkbox input "true"
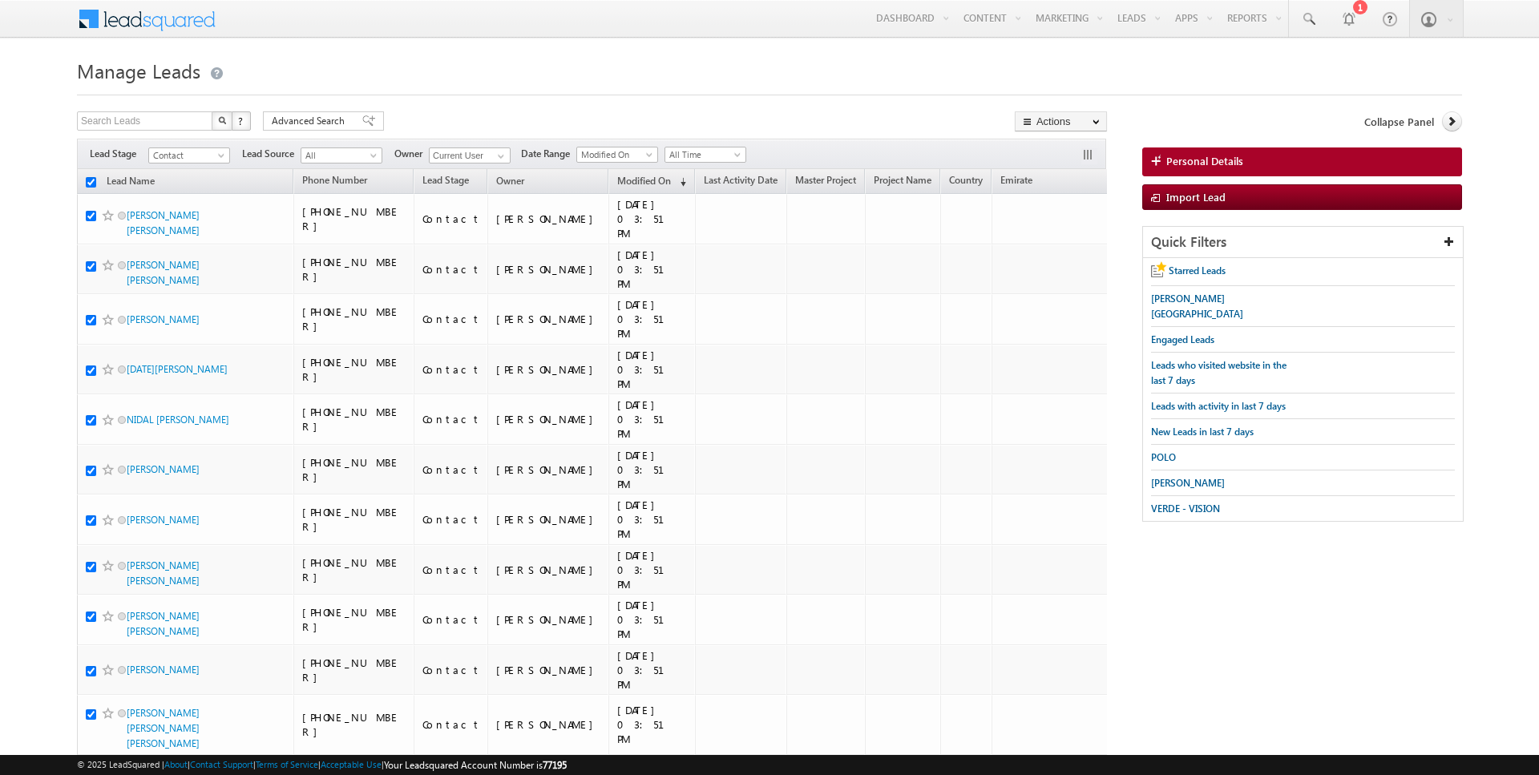
checkbox input "true"
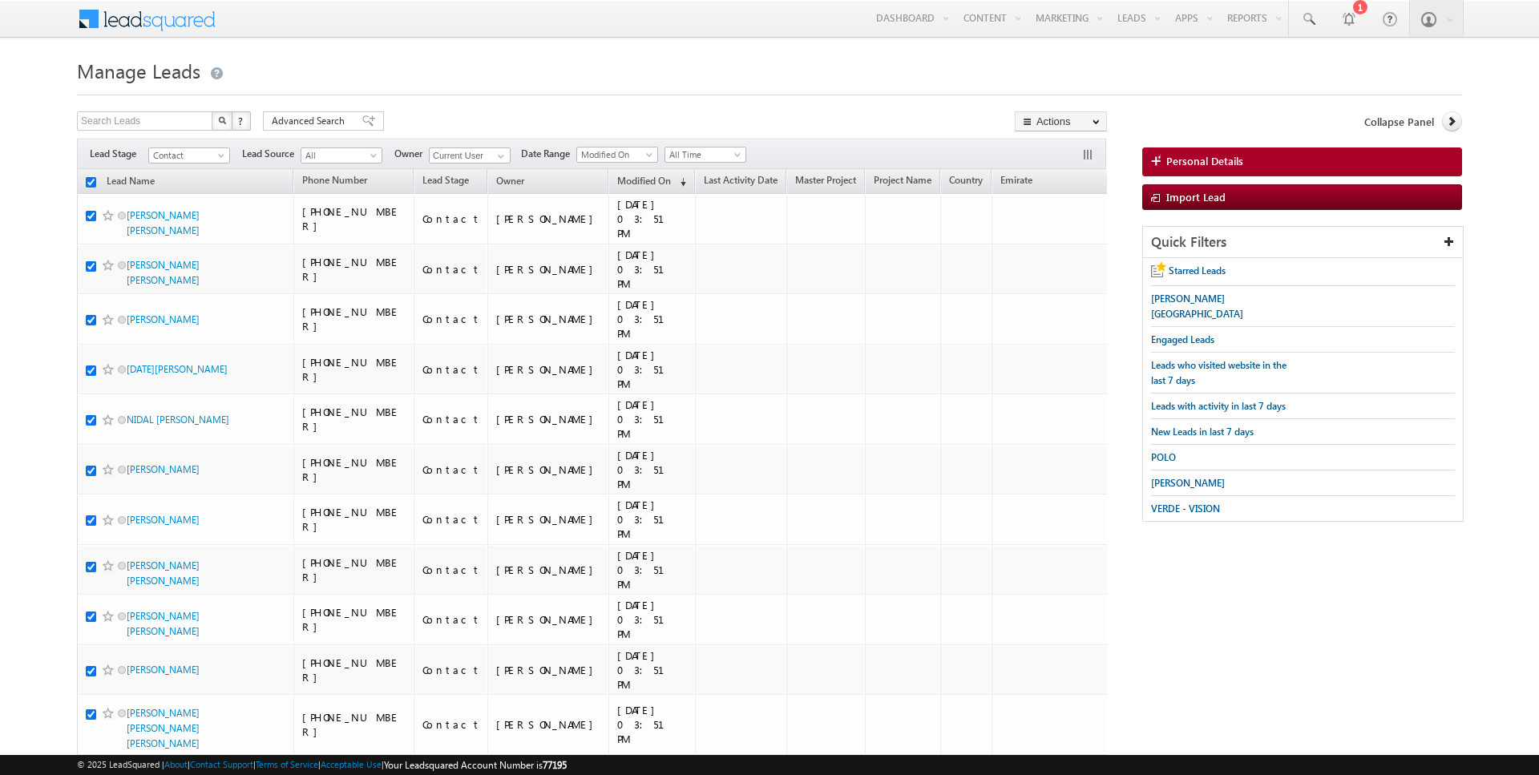
checkbox input "true"
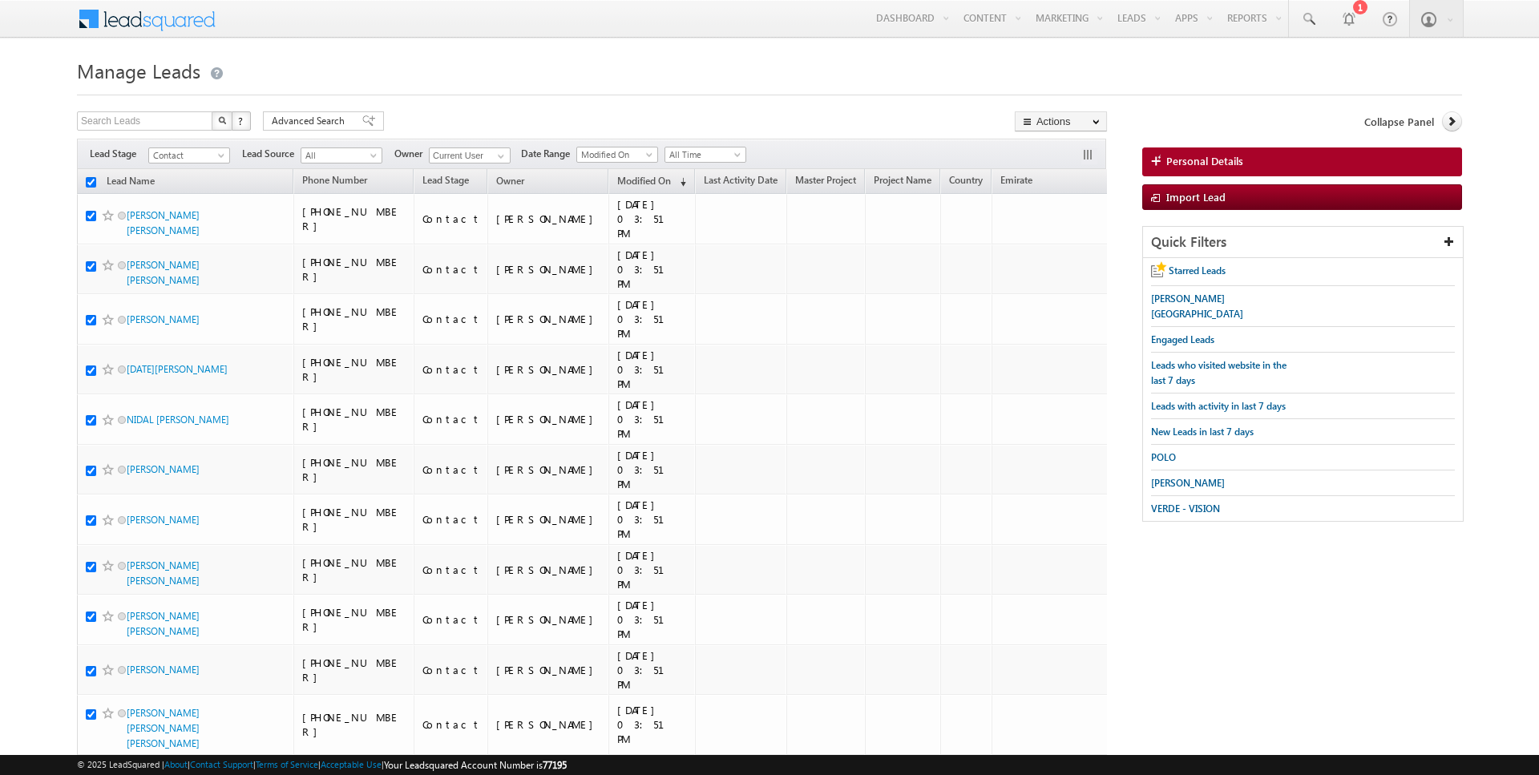
checkbox input "true"
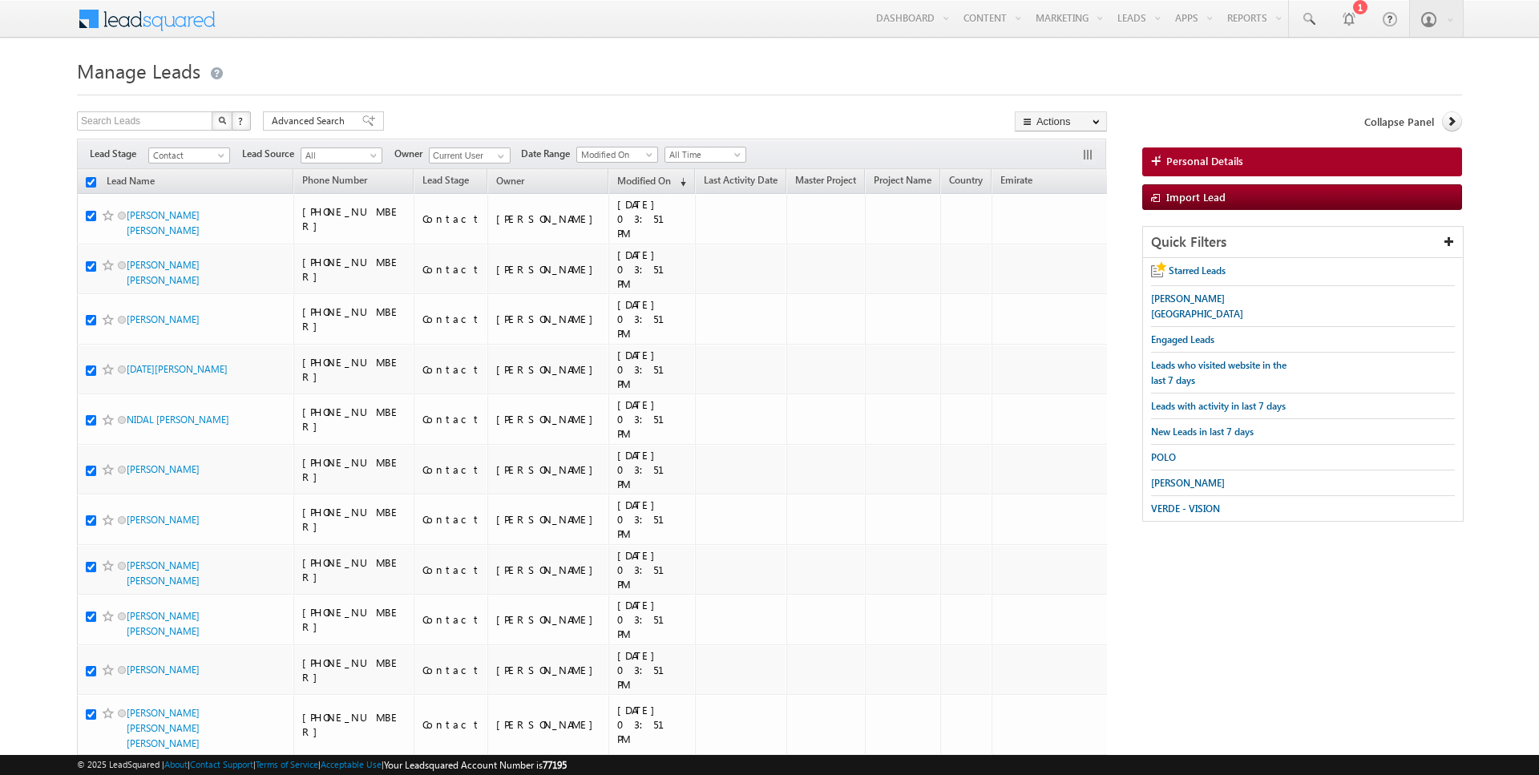
checkbox input "true"
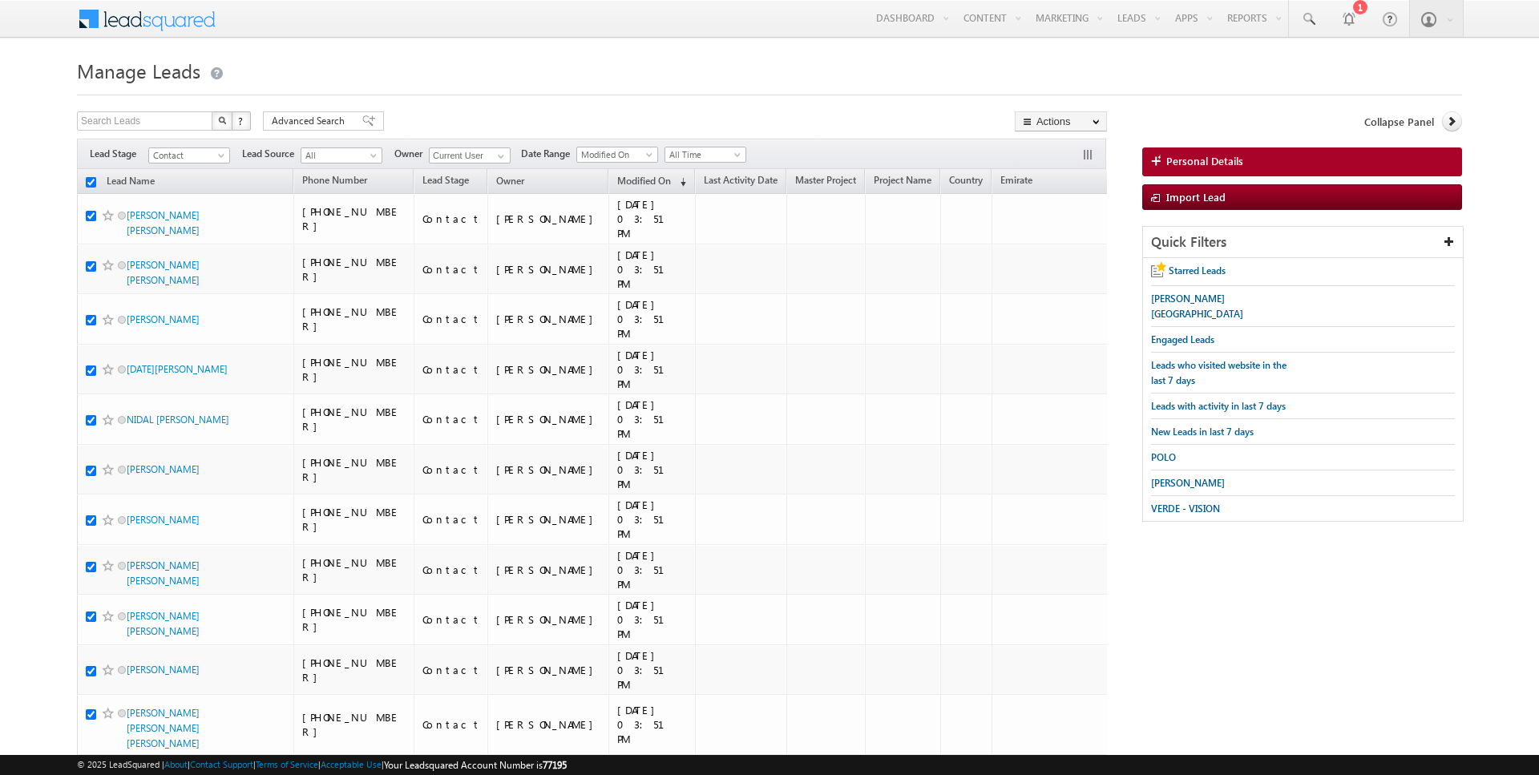
checkbox input "true"
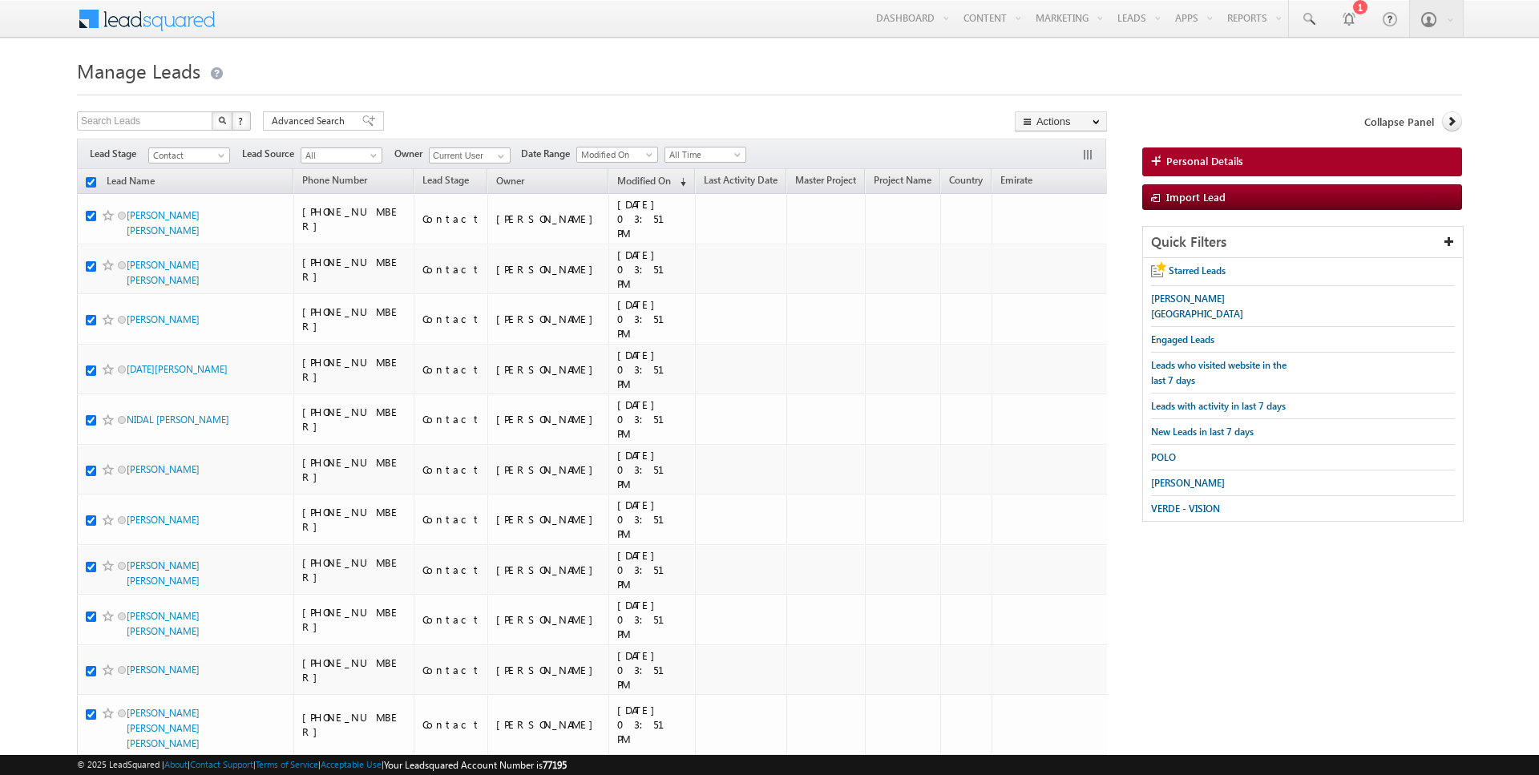
checkbox input "true"
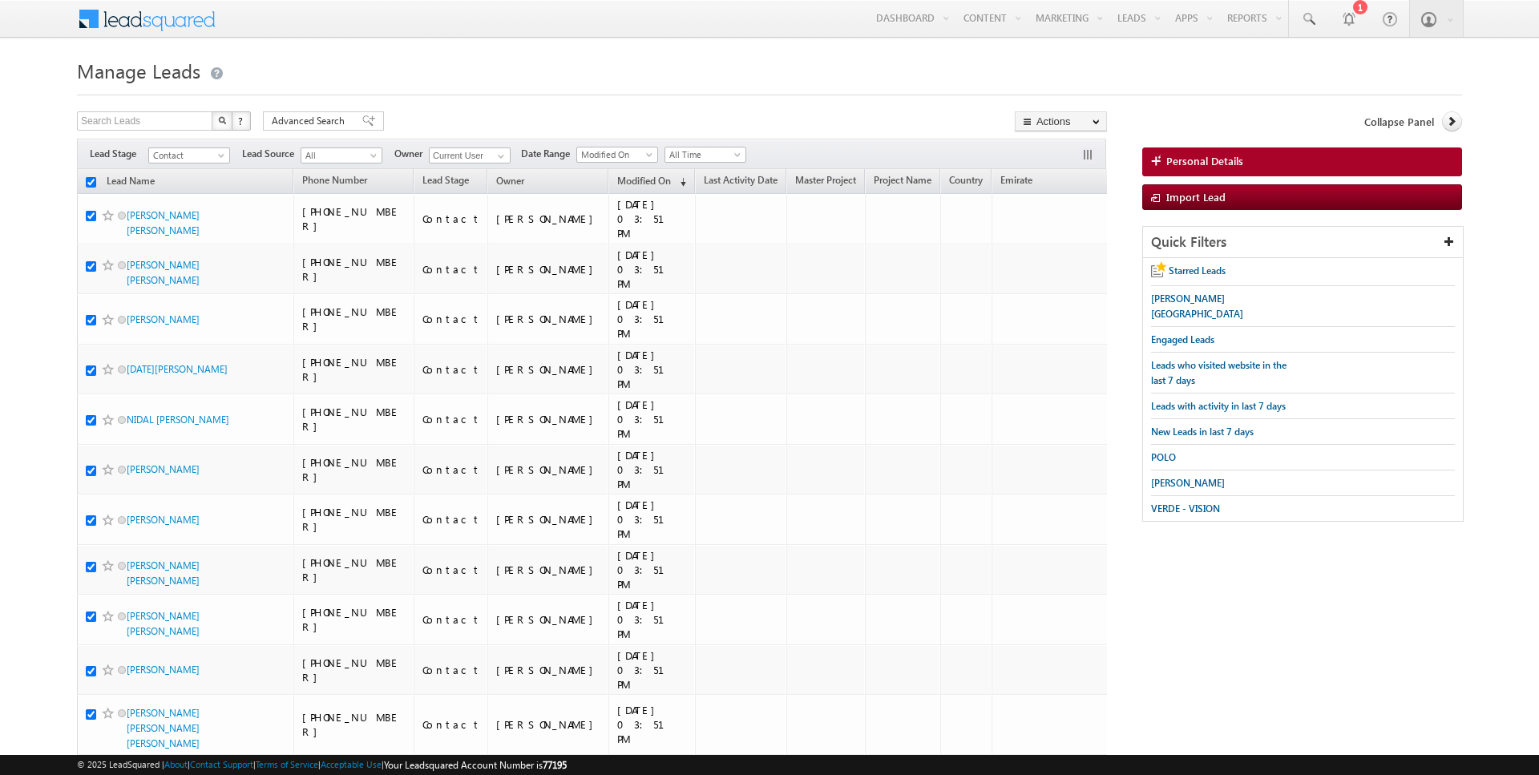
checkbox input "true"
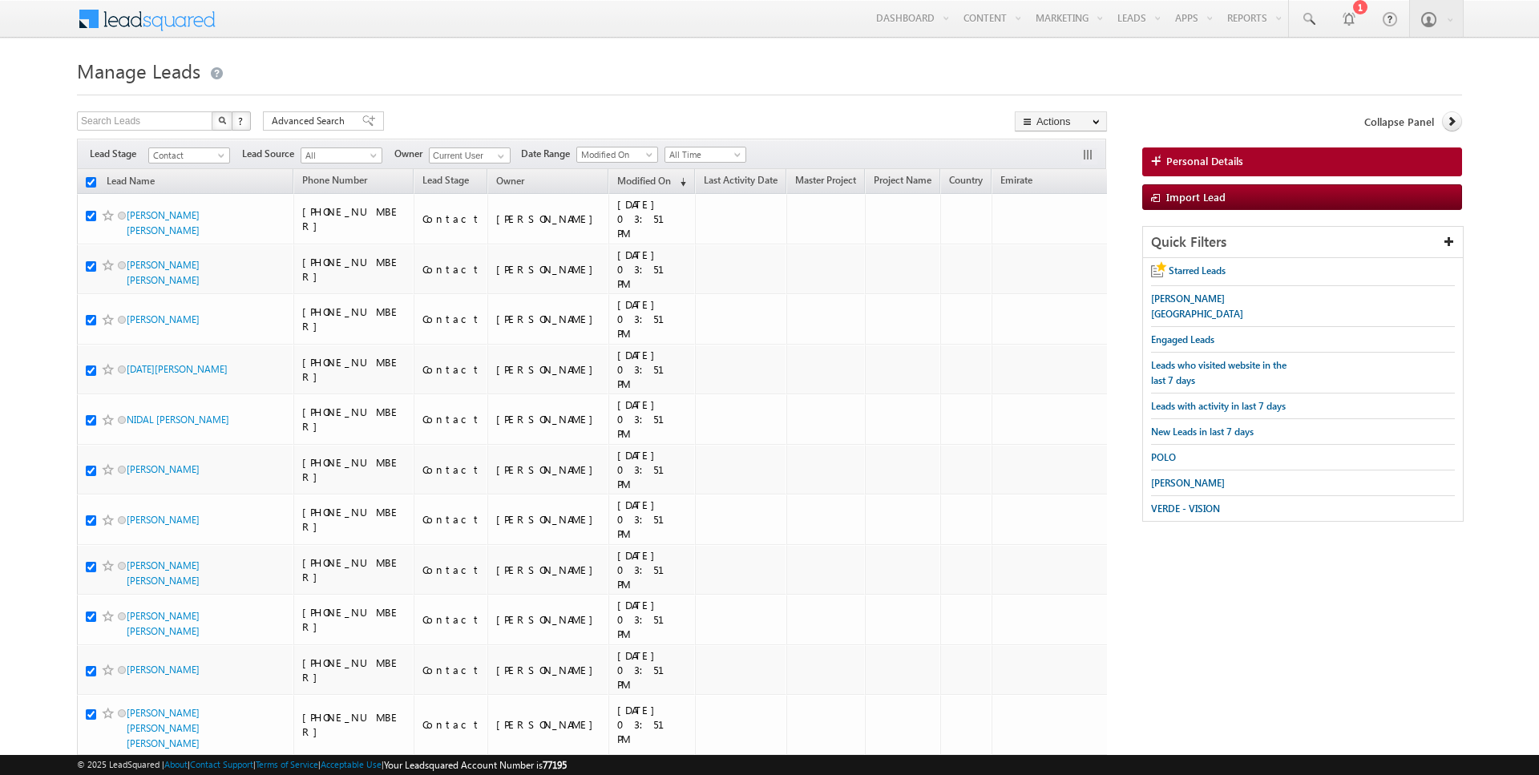
checkbox input "true"
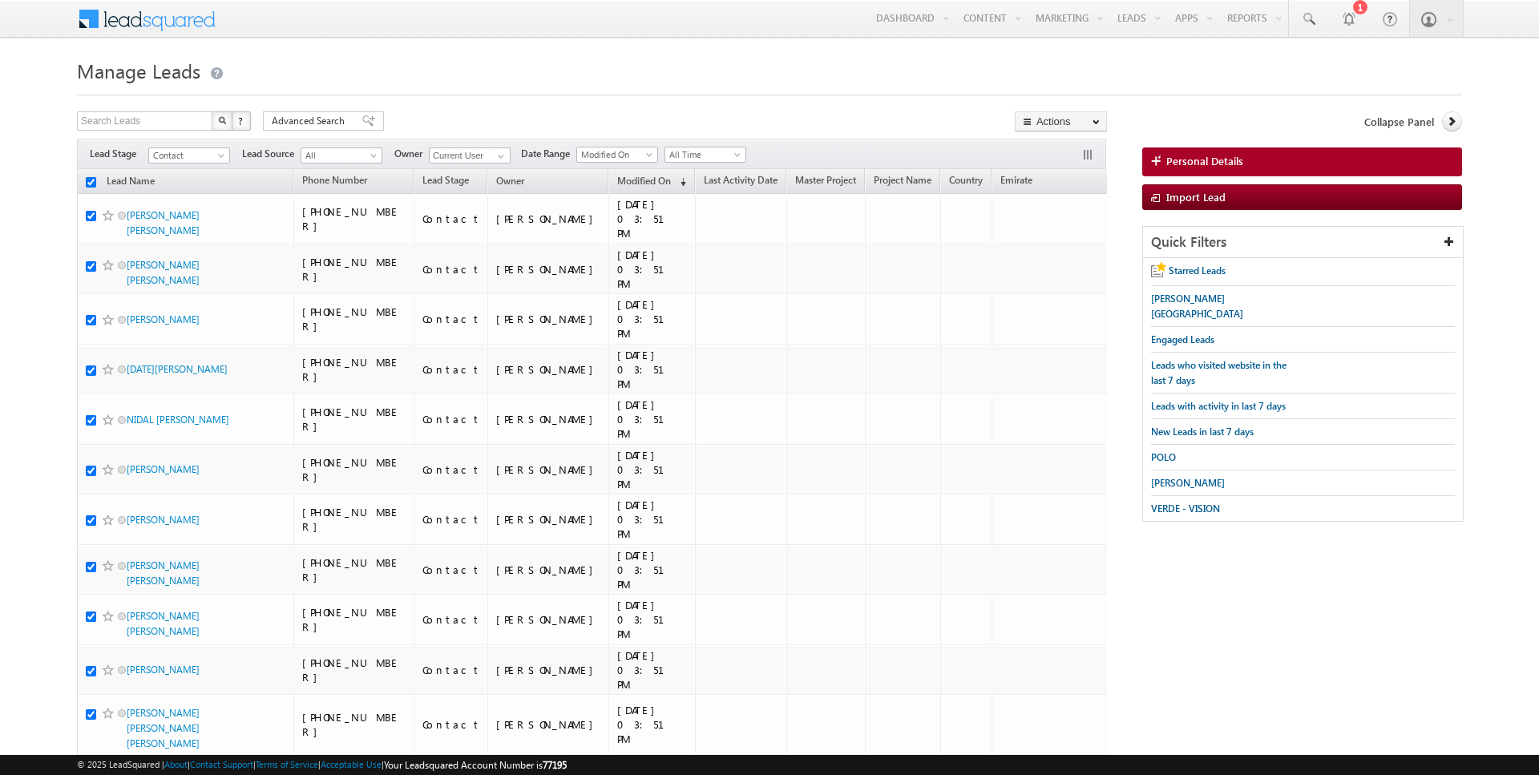
checkbox input "true"
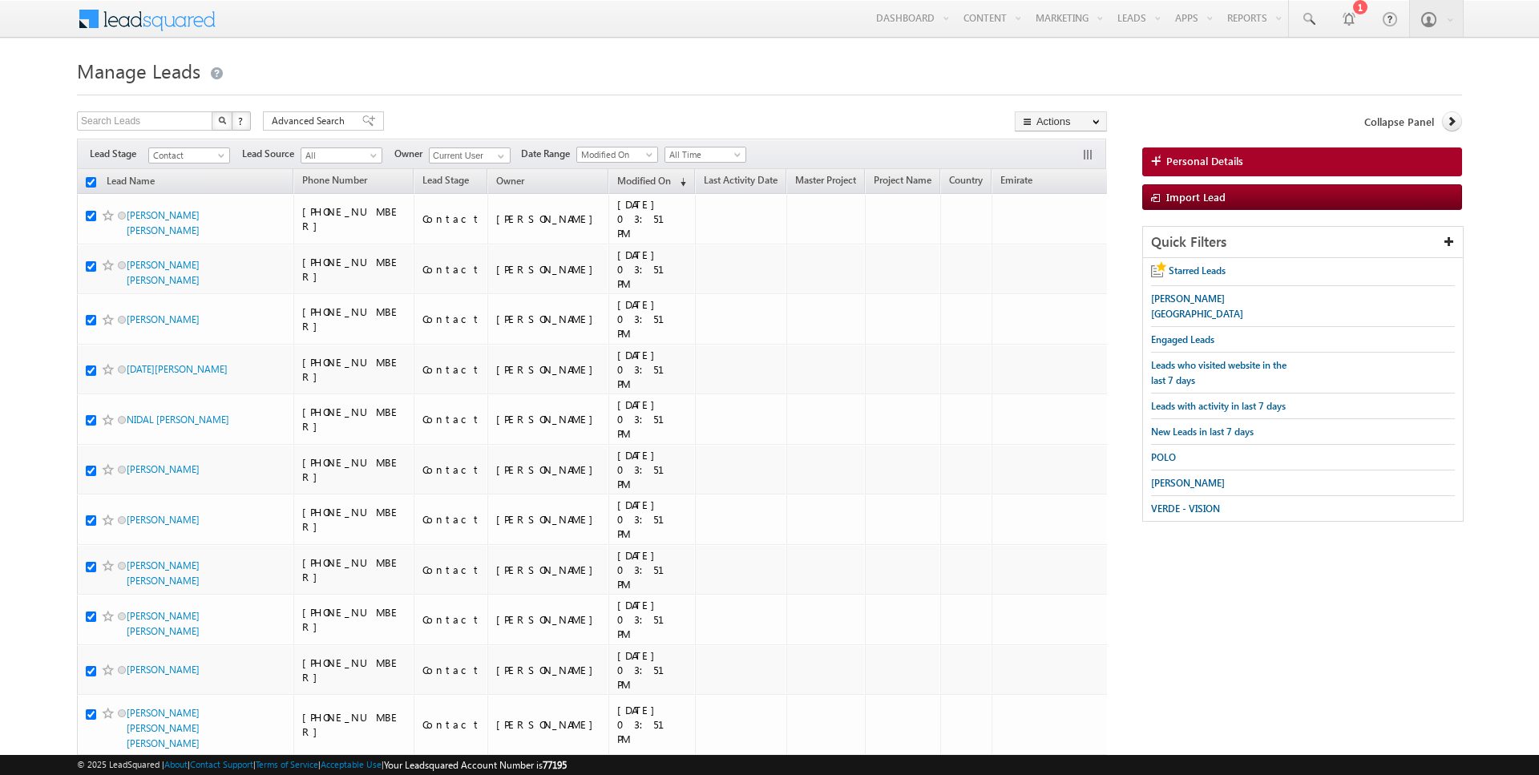
checkbox input "true"
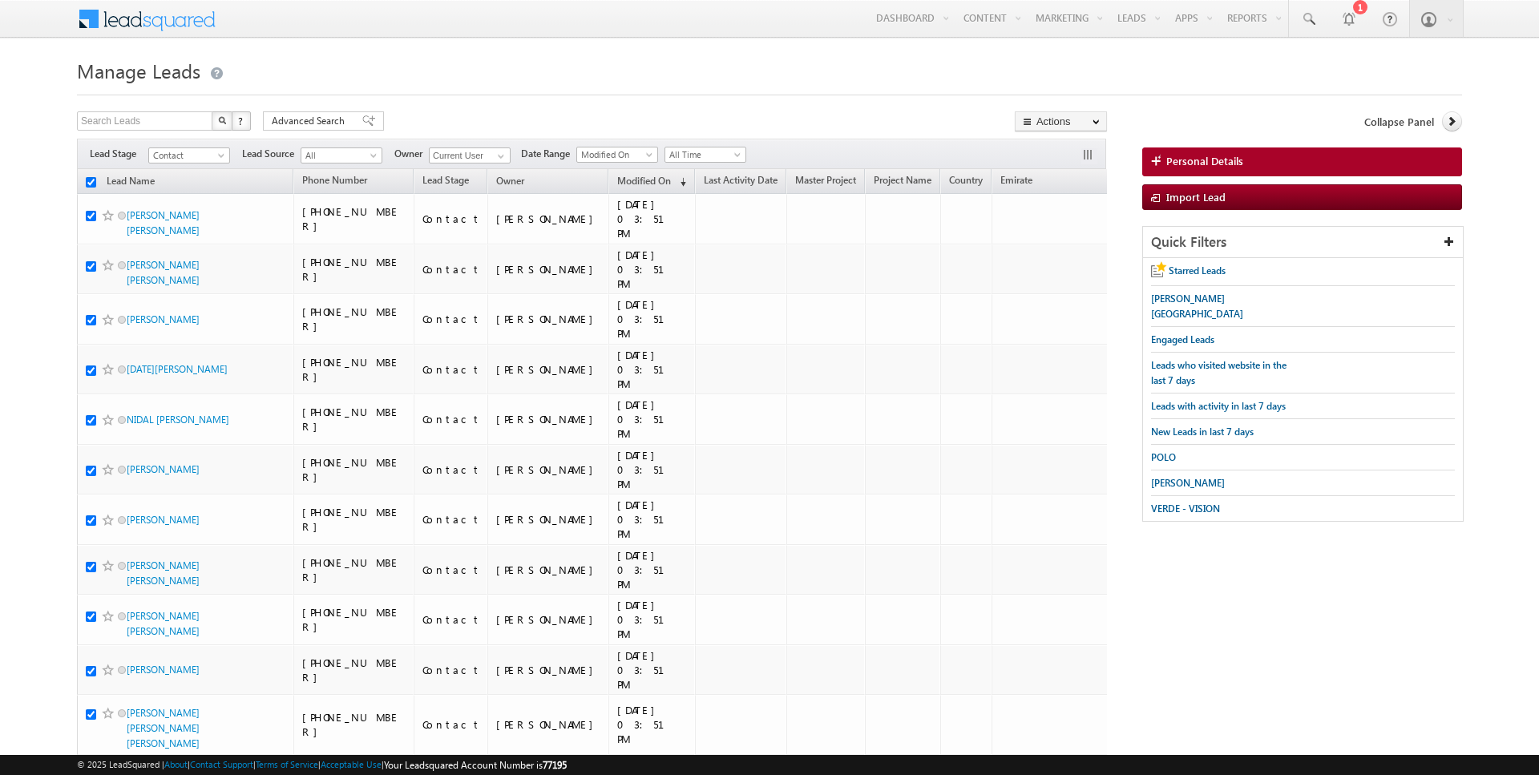
checkbox input "true"
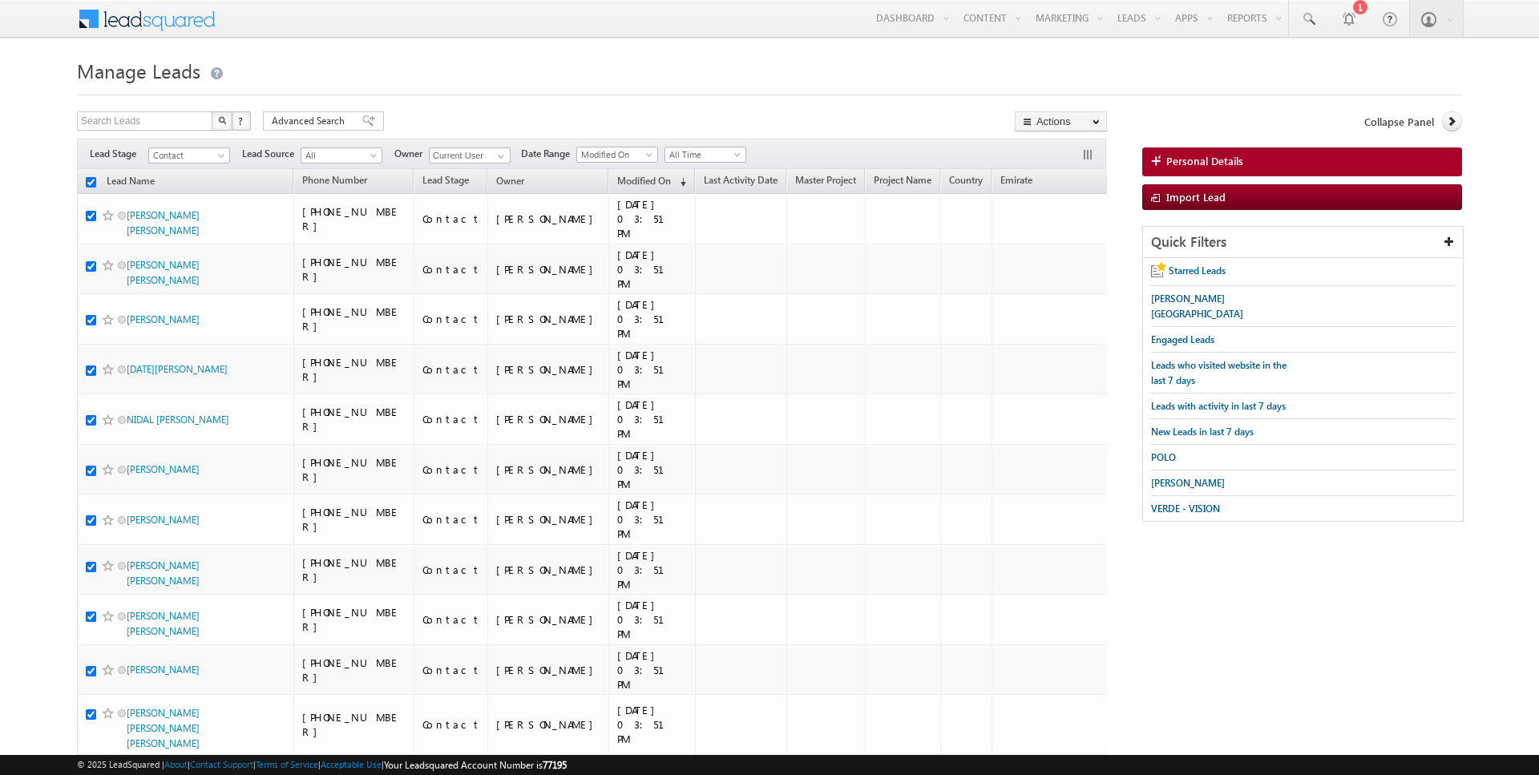
checkbox input "true"
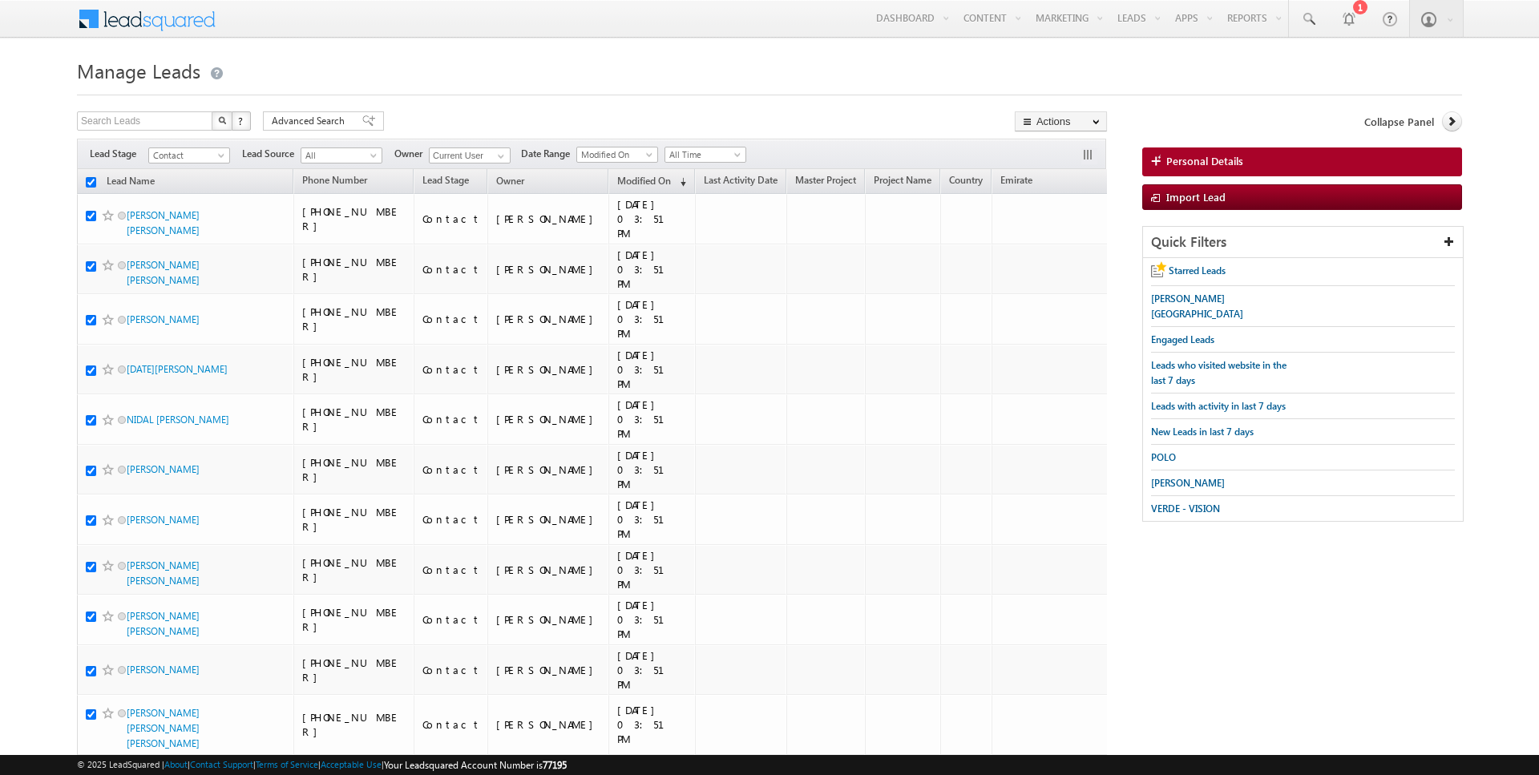
checkbox input "true"
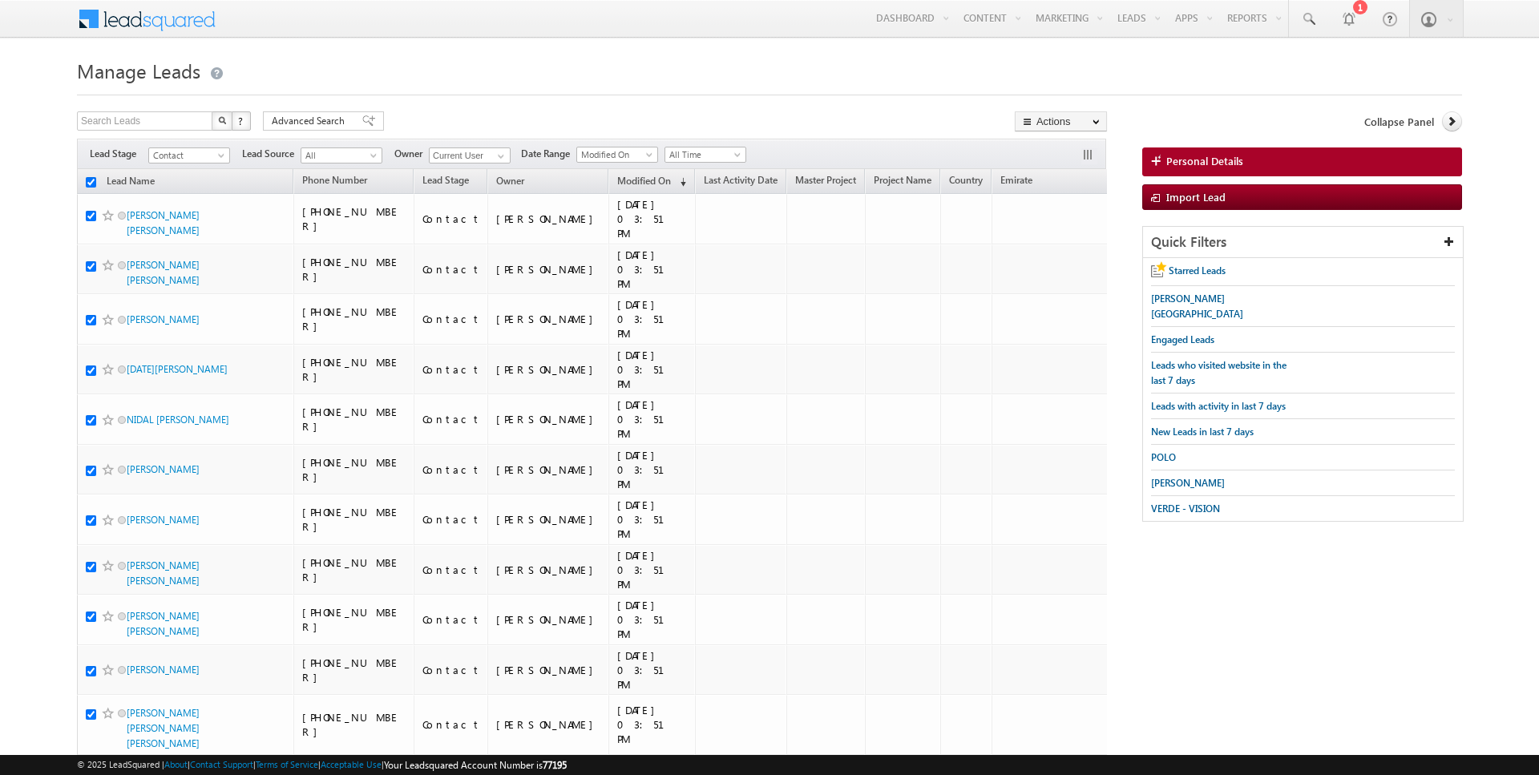
checkbox input "true"
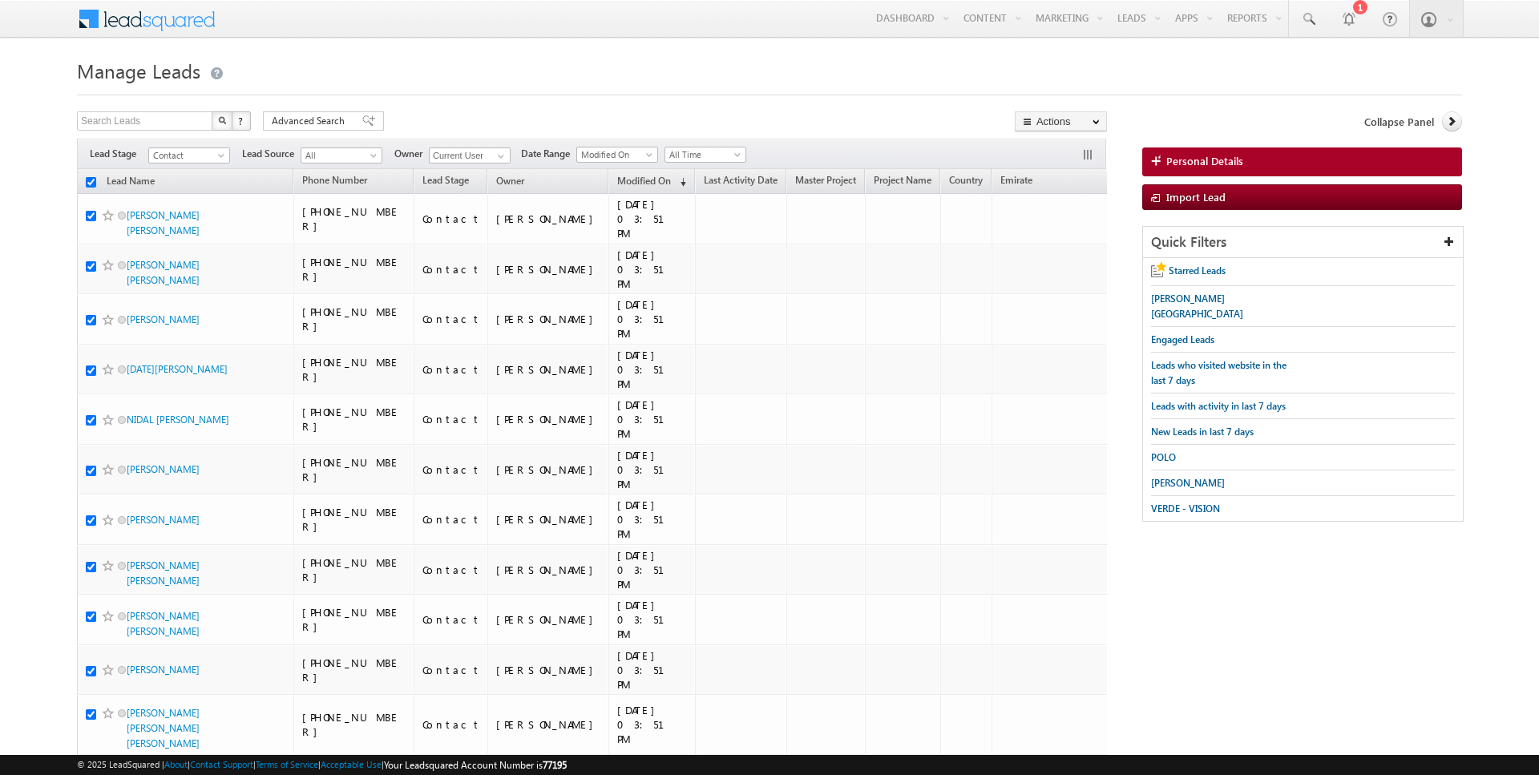
checkbox input "true"
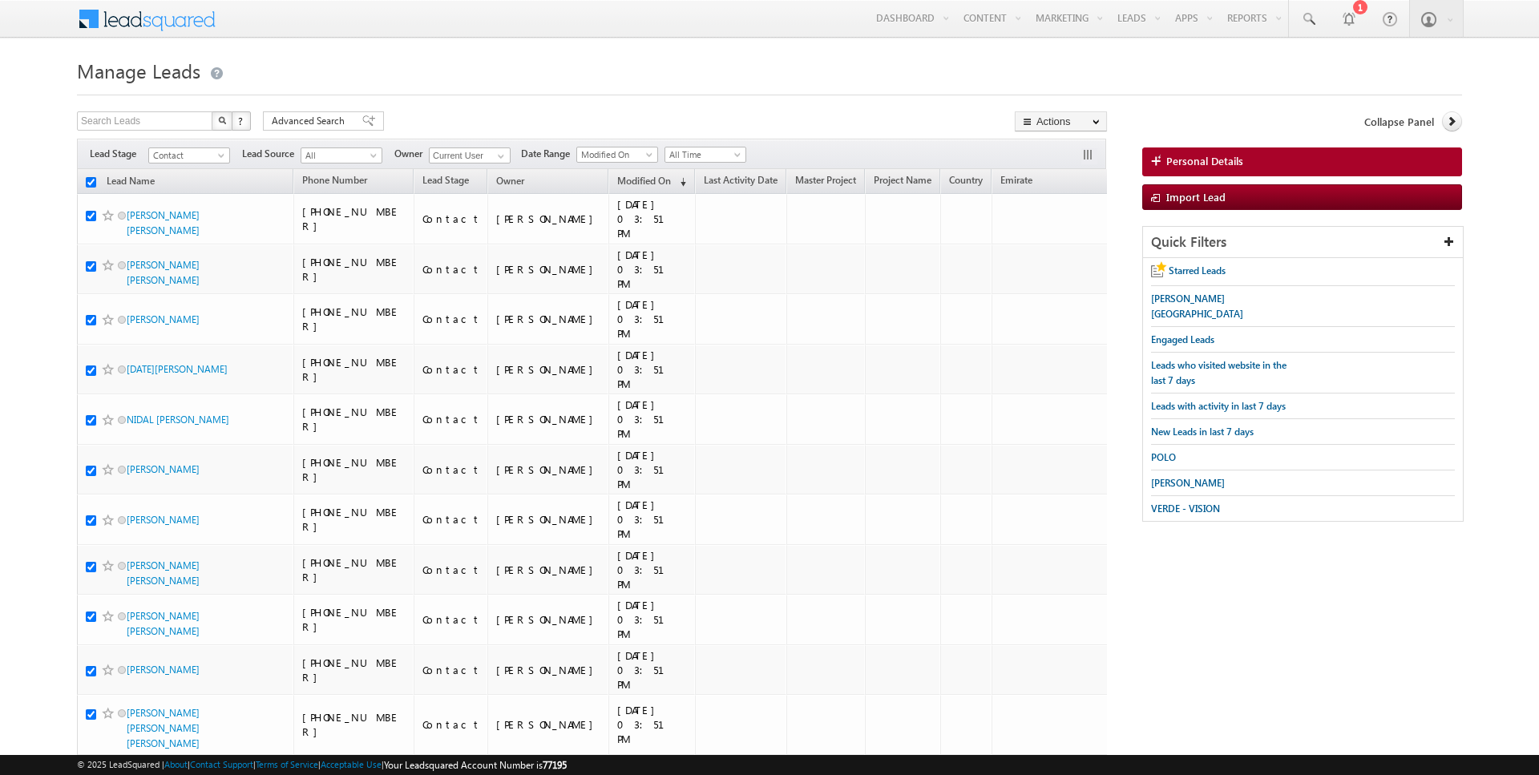
checkbox input "true"
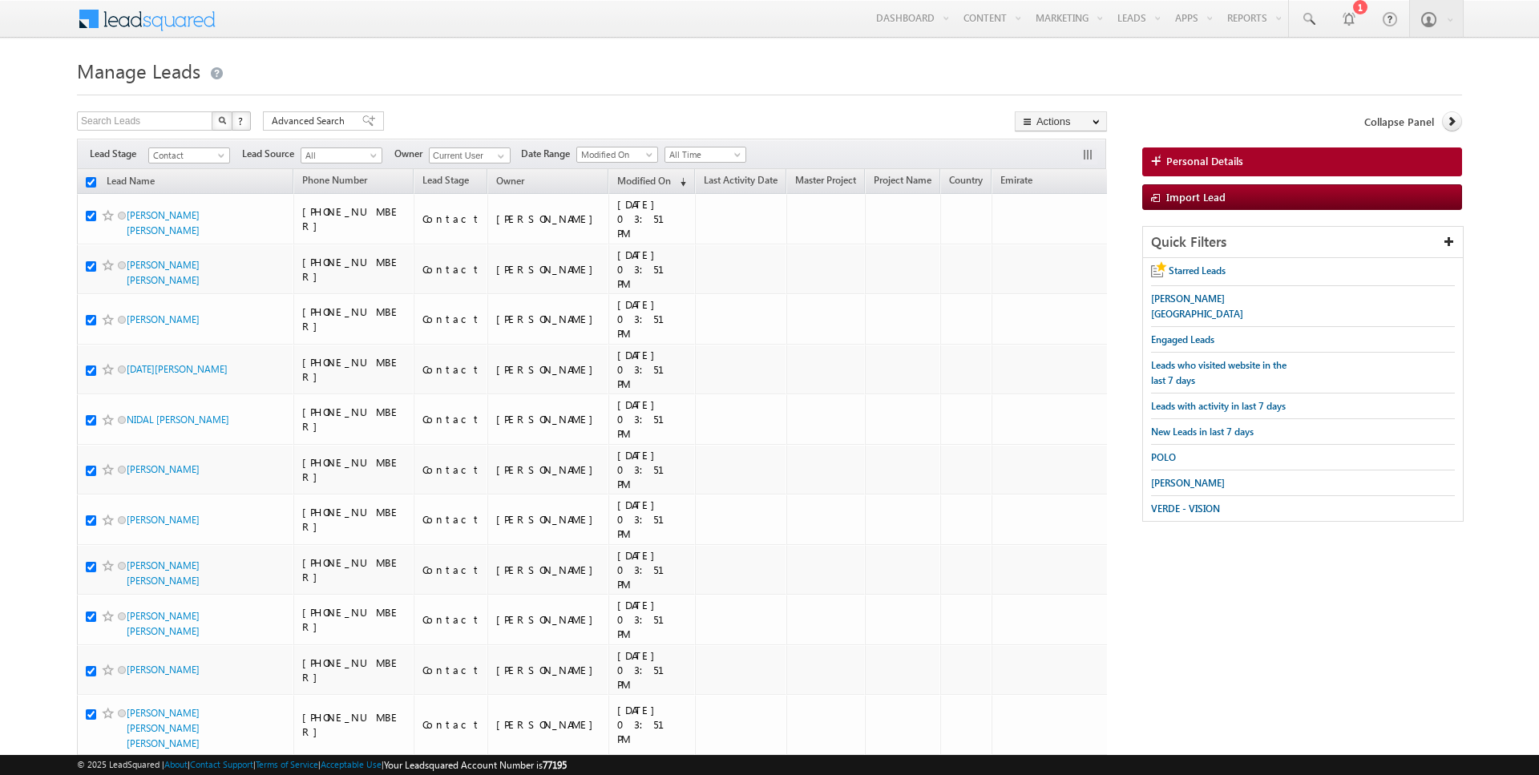
checkbox input "true"
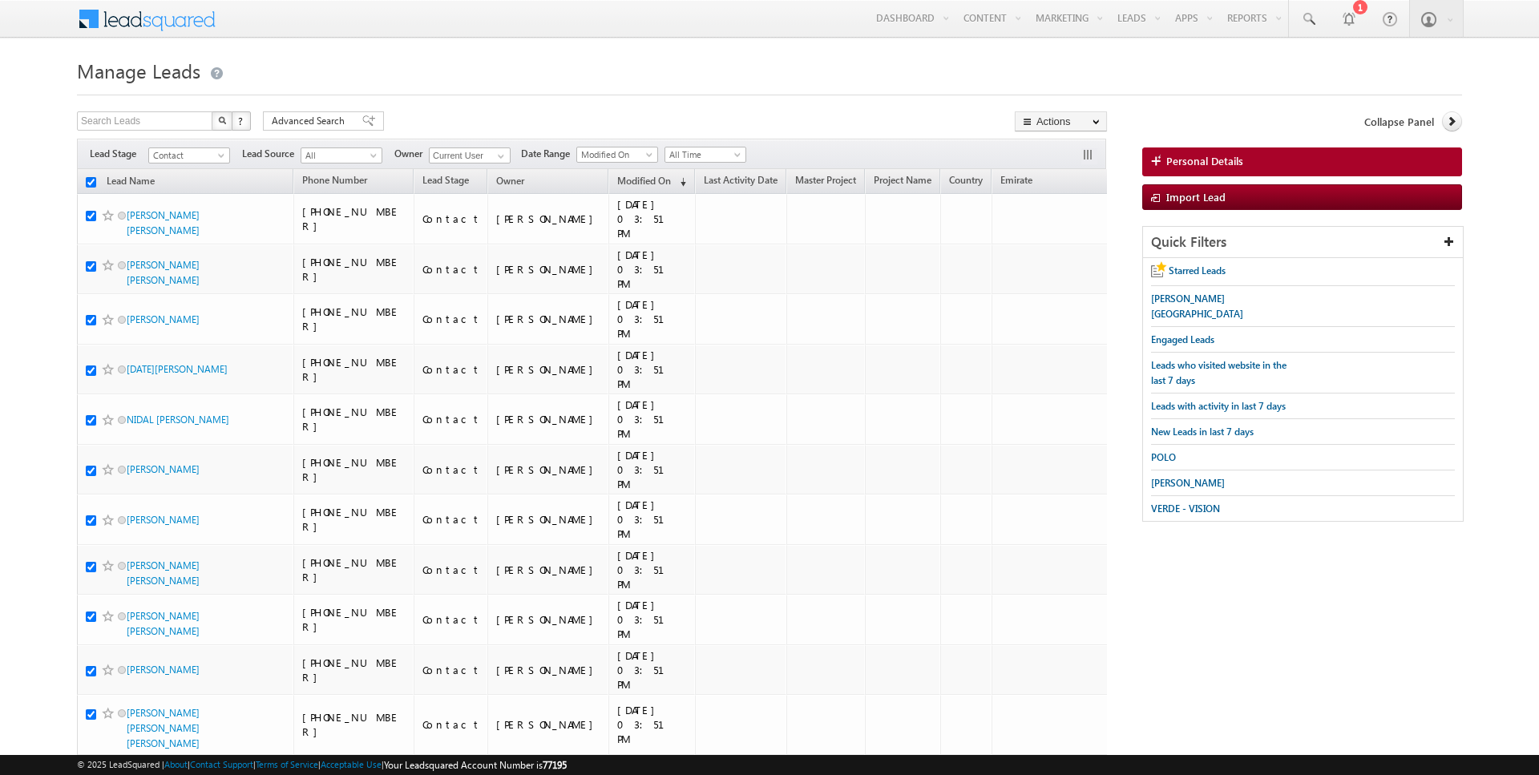
checkbox input "true"
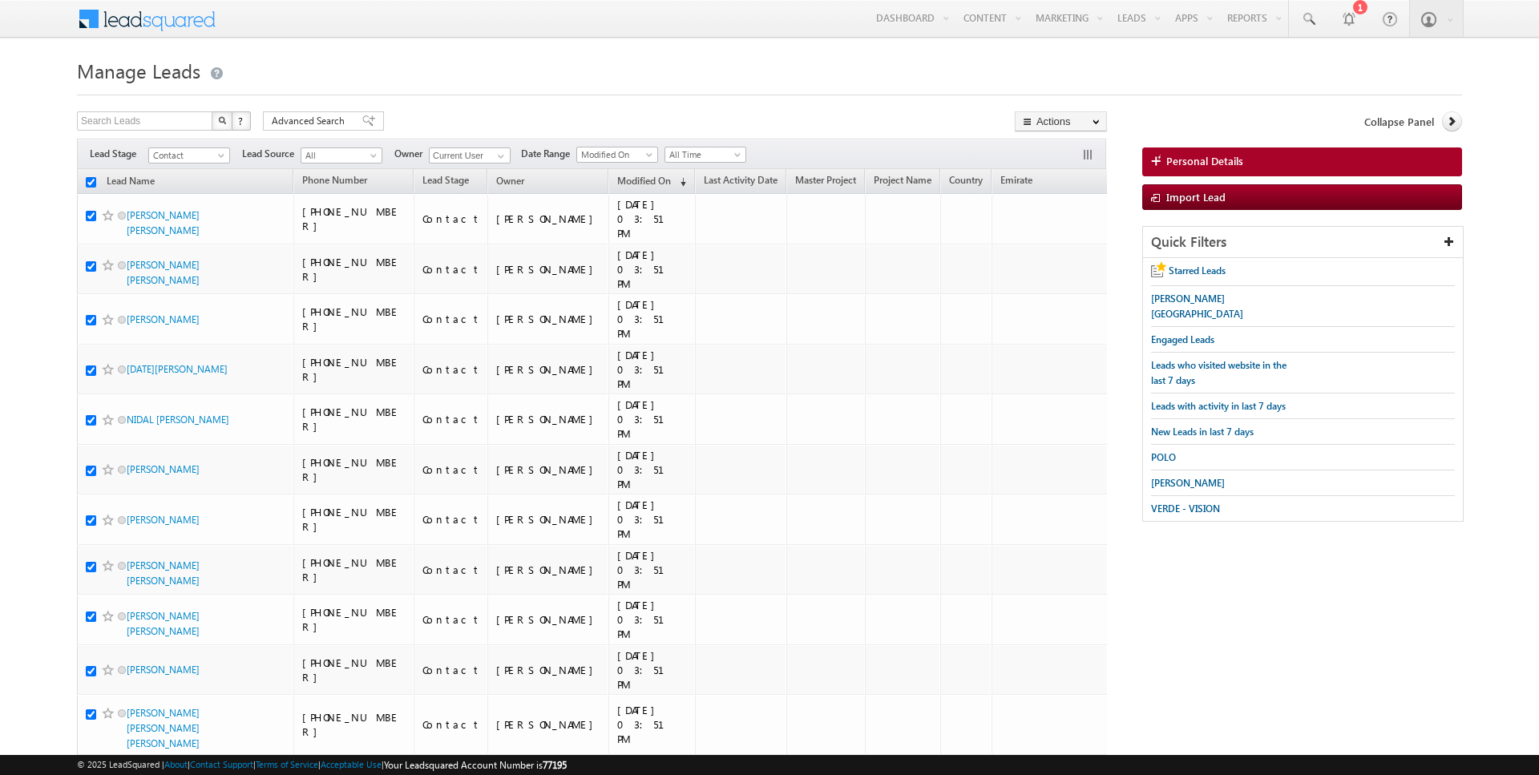
checkbox input "true"
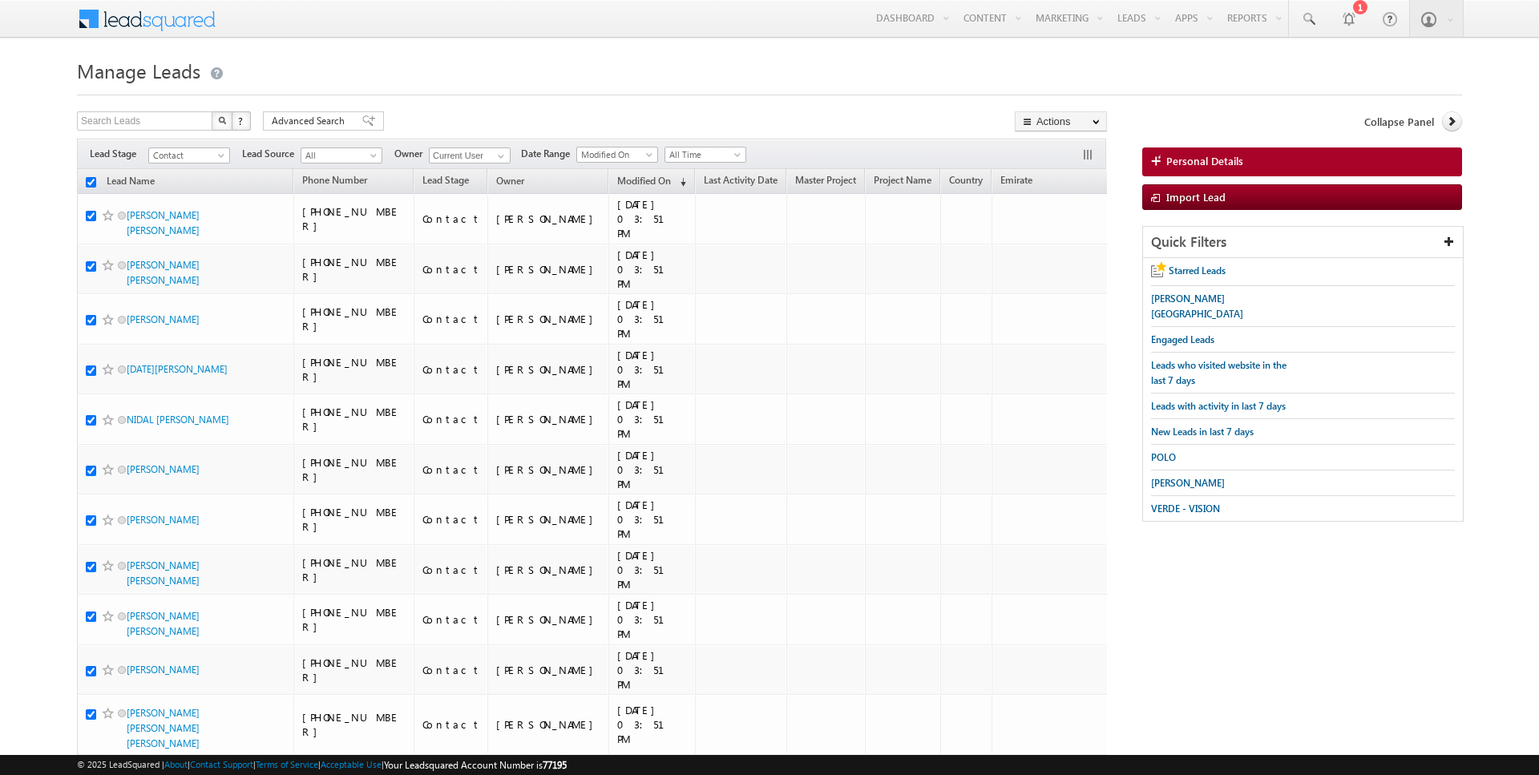
checkbox input "true"
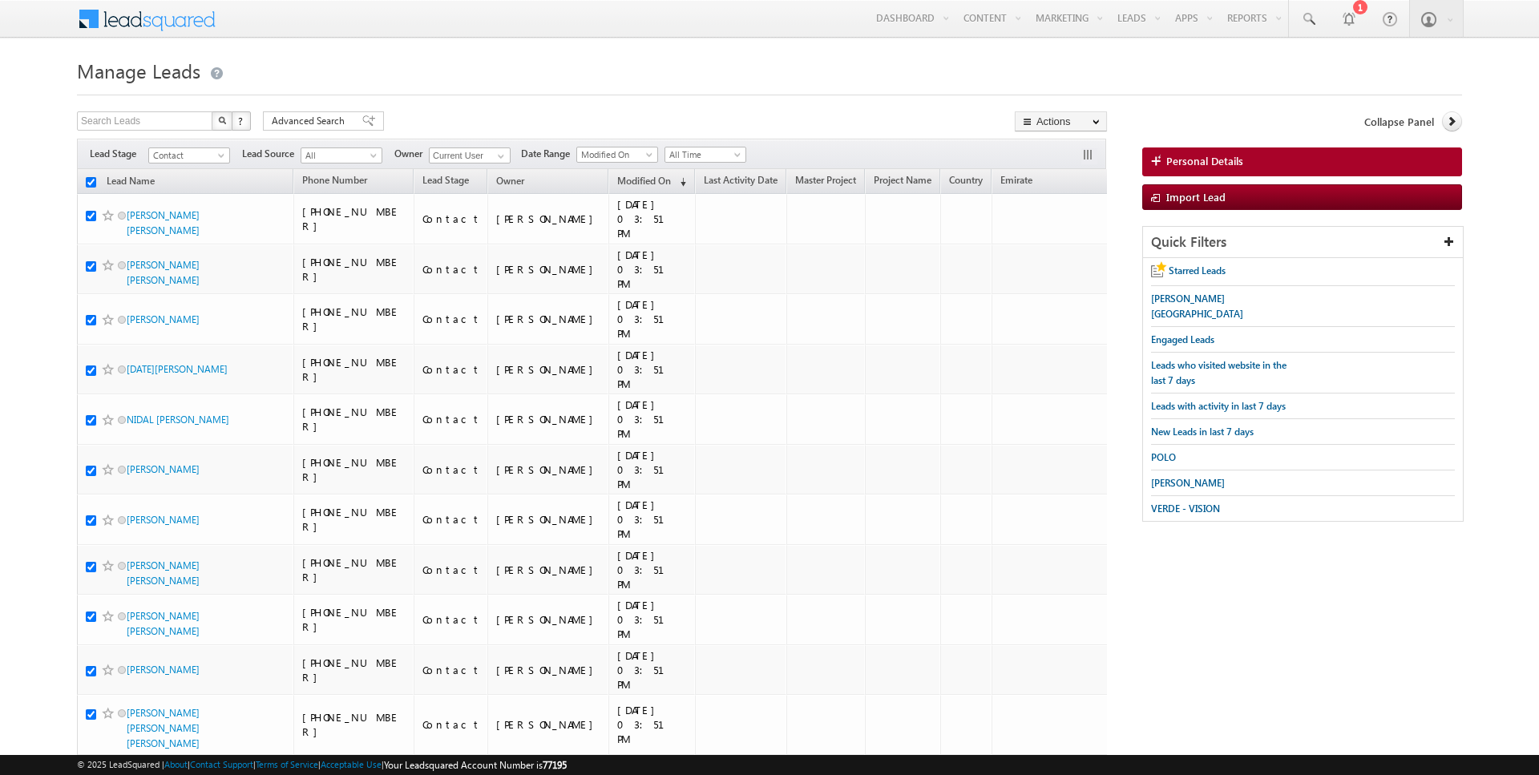
checkbox input "true"
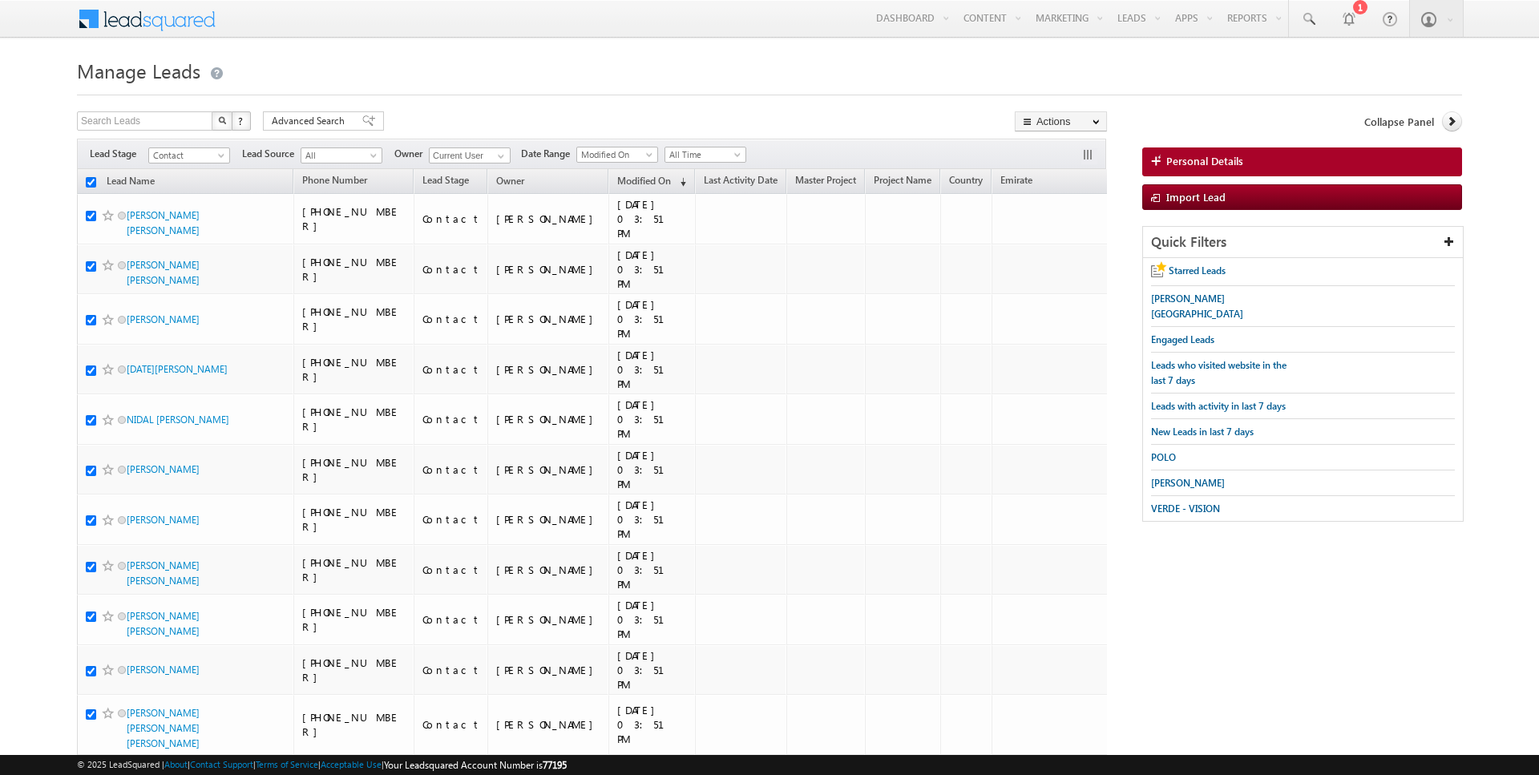
checkbox input "true"
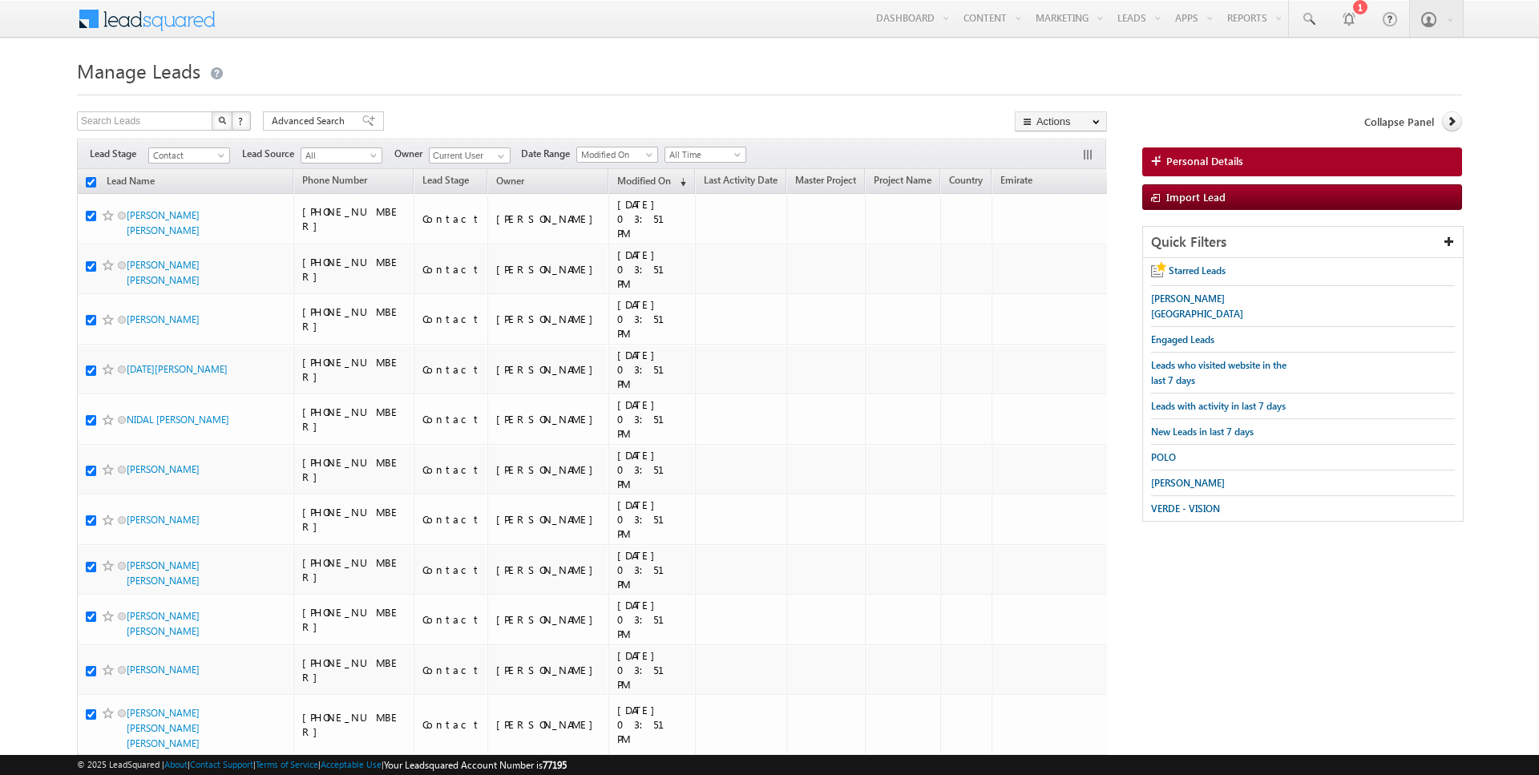
checkbox input "true"
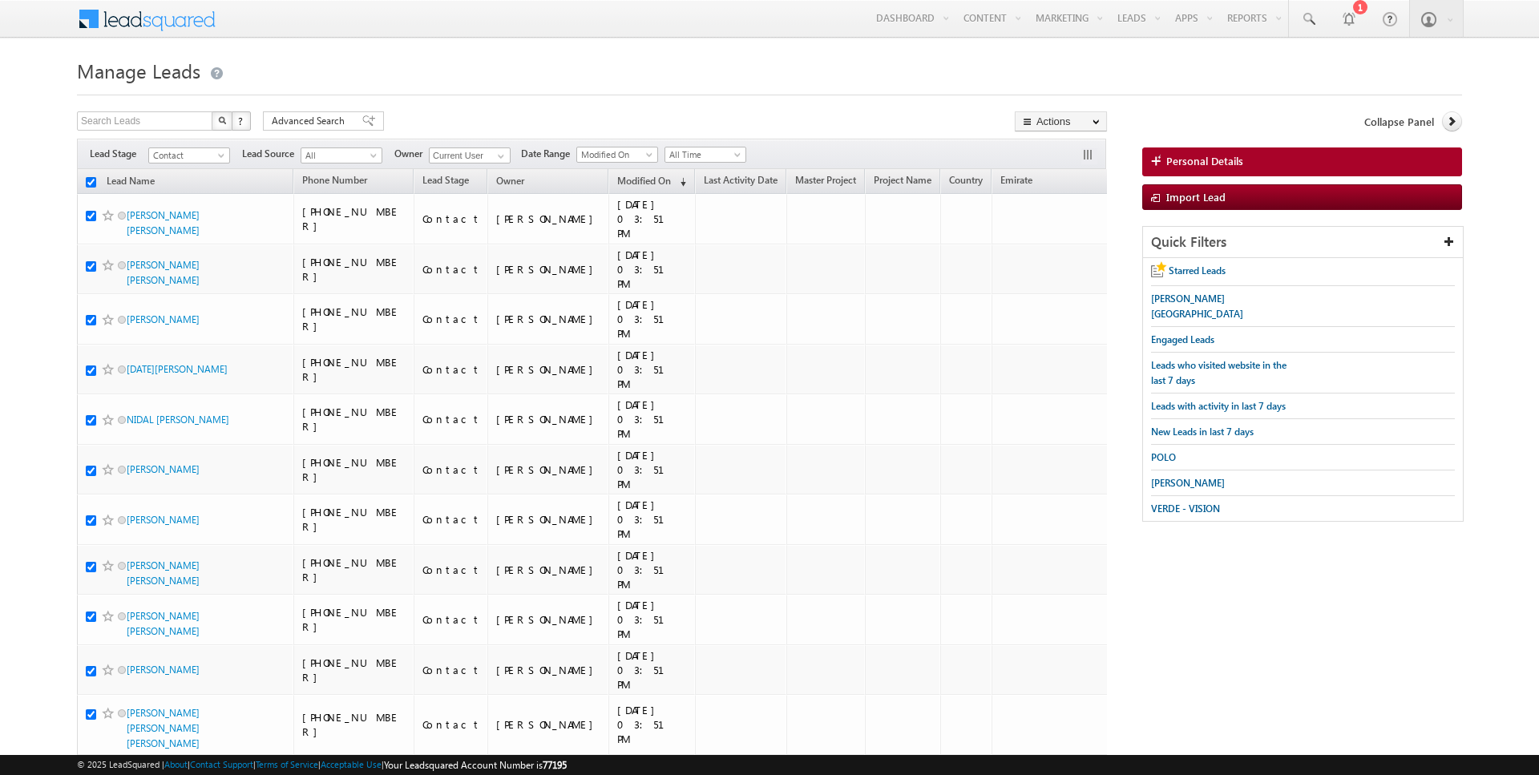
checkbox input "true"
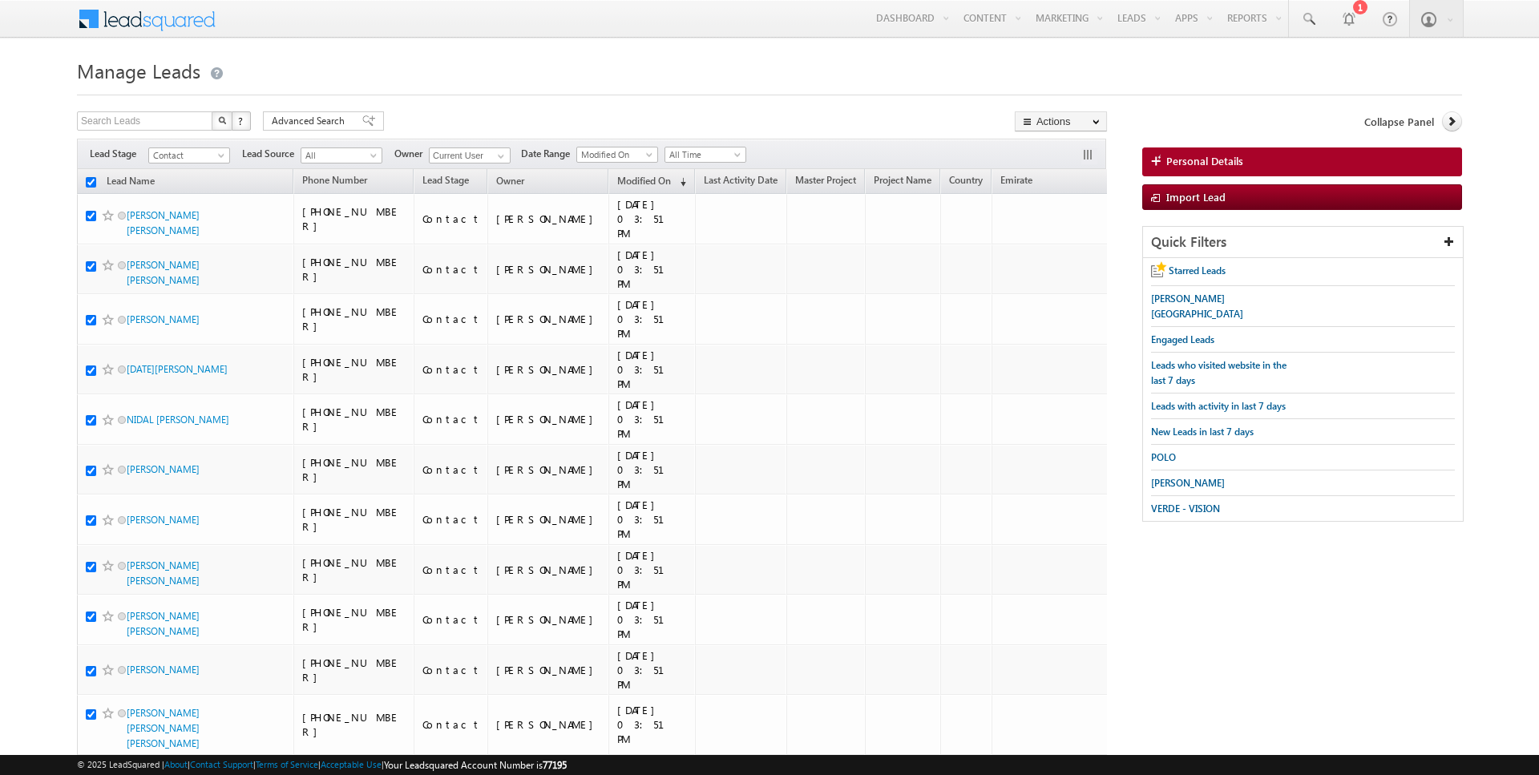
checkbox input "true"
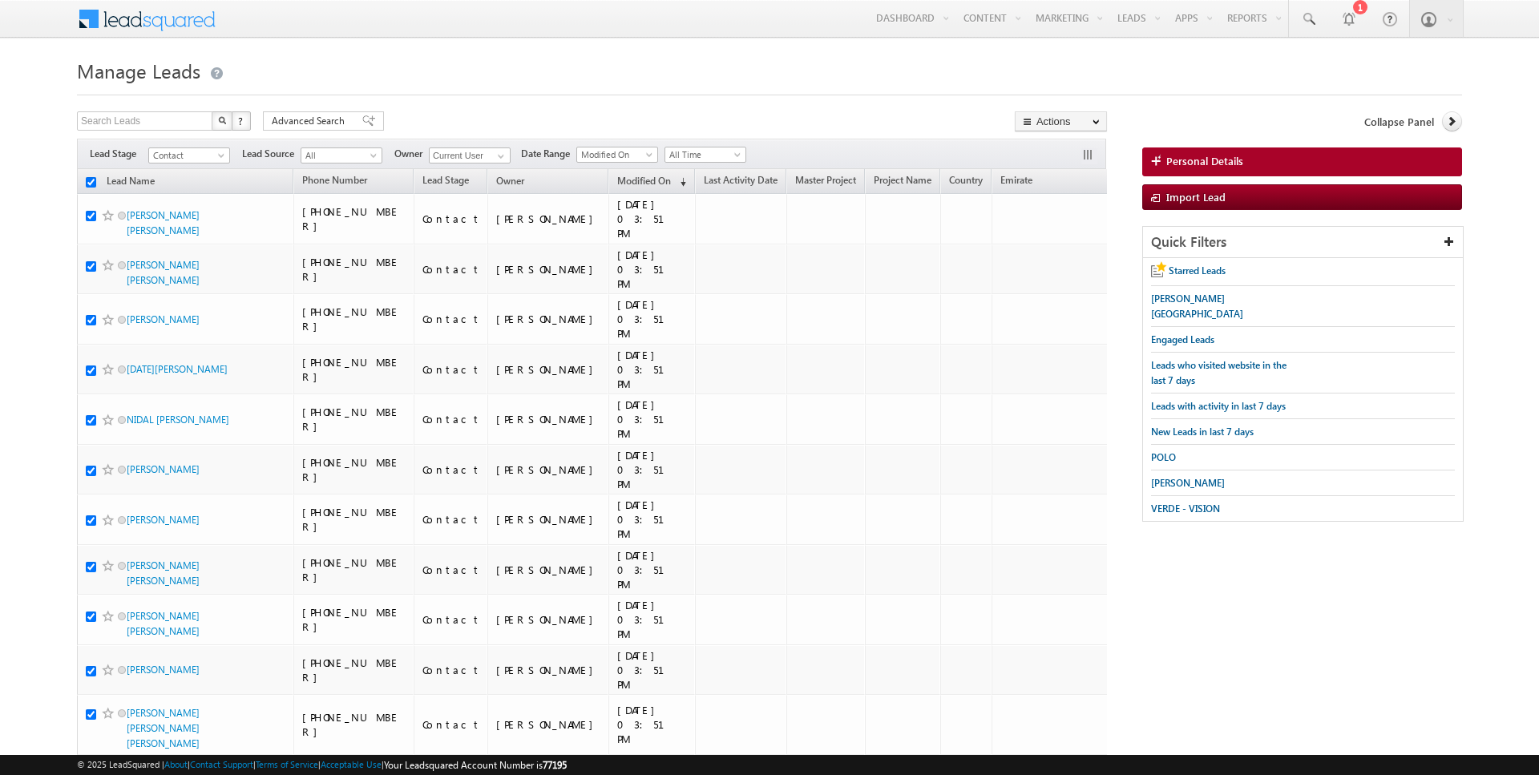
checkbox input "true"
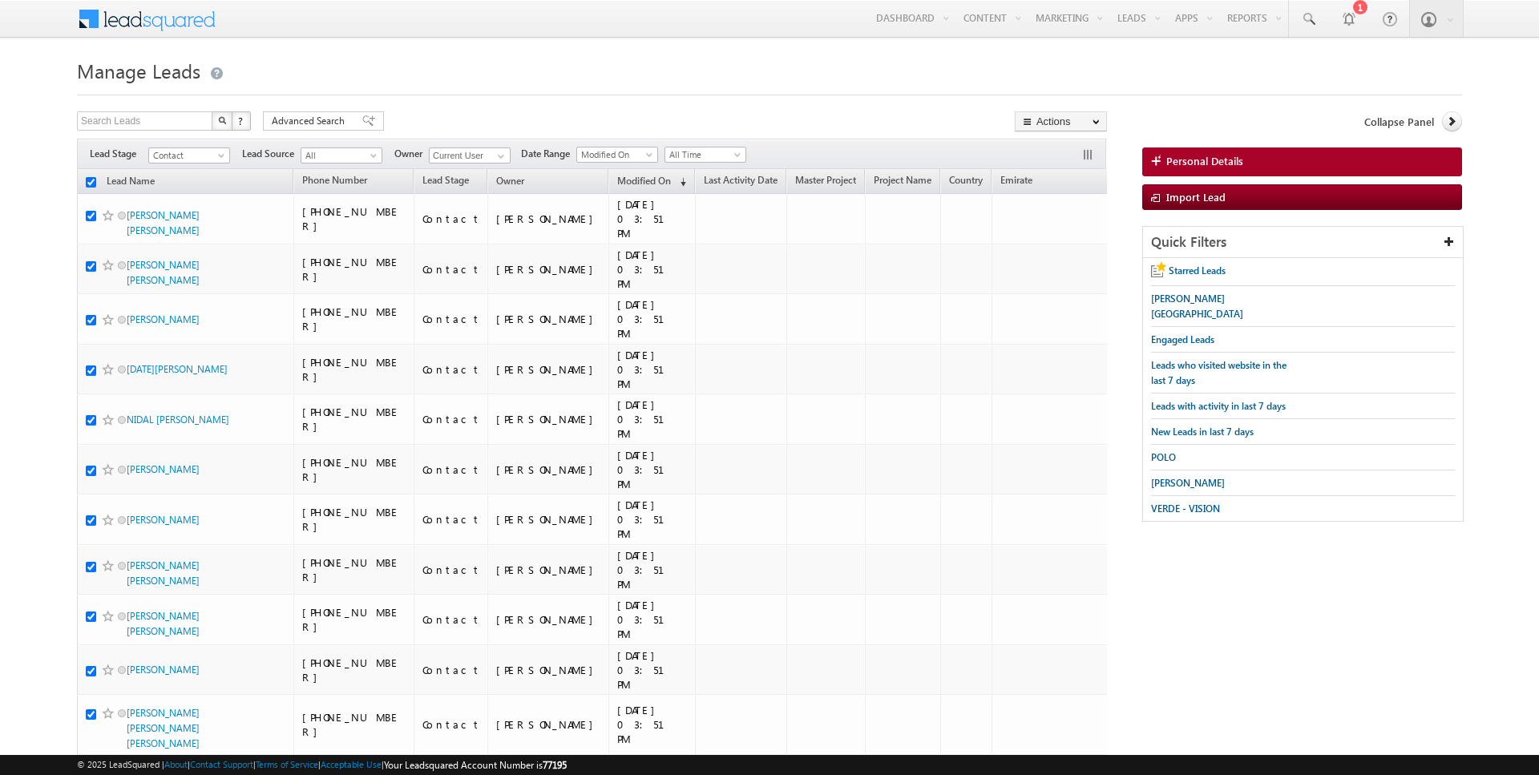
checkbox input "true"
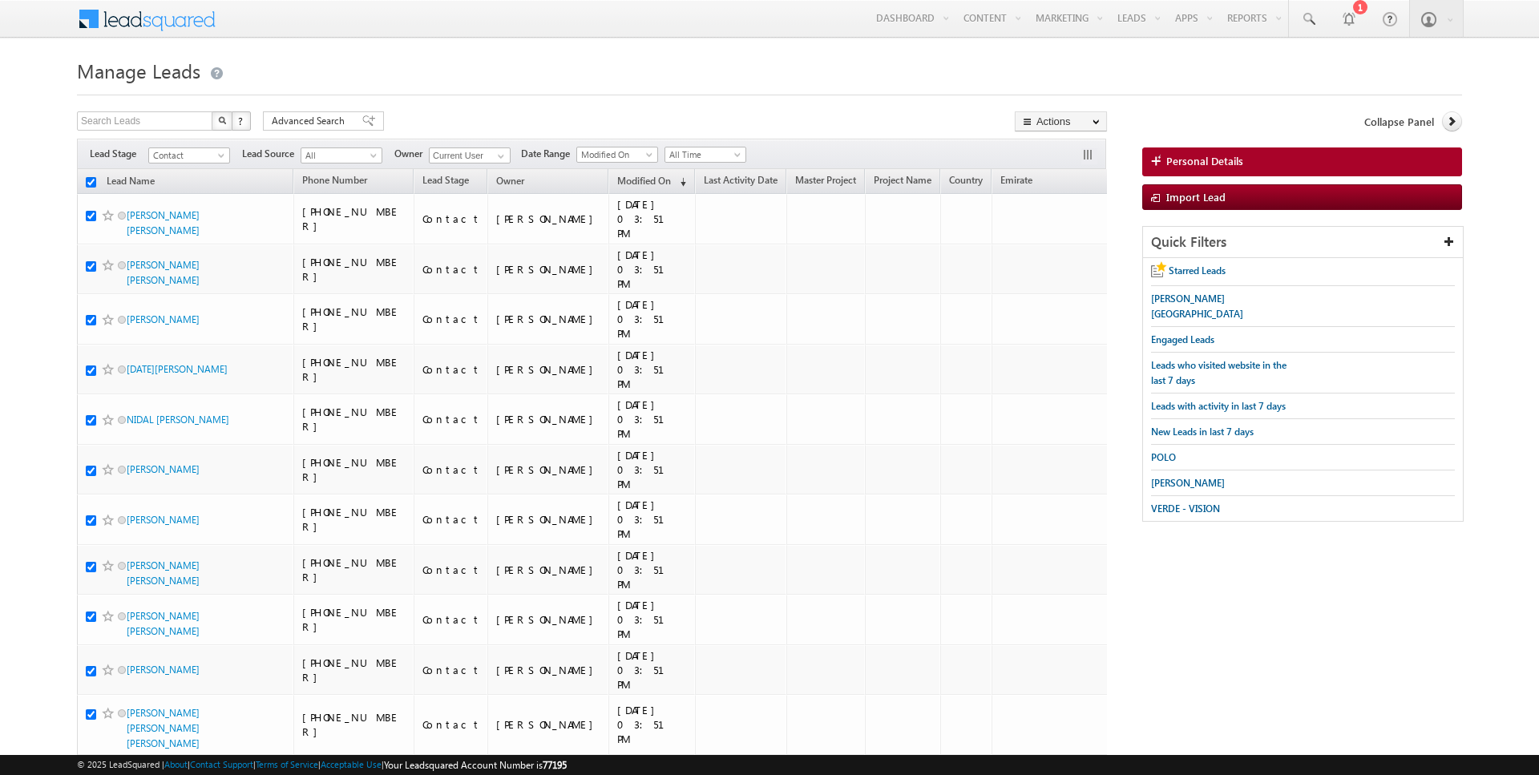
checkbox input "true"
click at [1064, 257] on link "Change Owner" at bounding box center [1061, 259] width 91 height 19
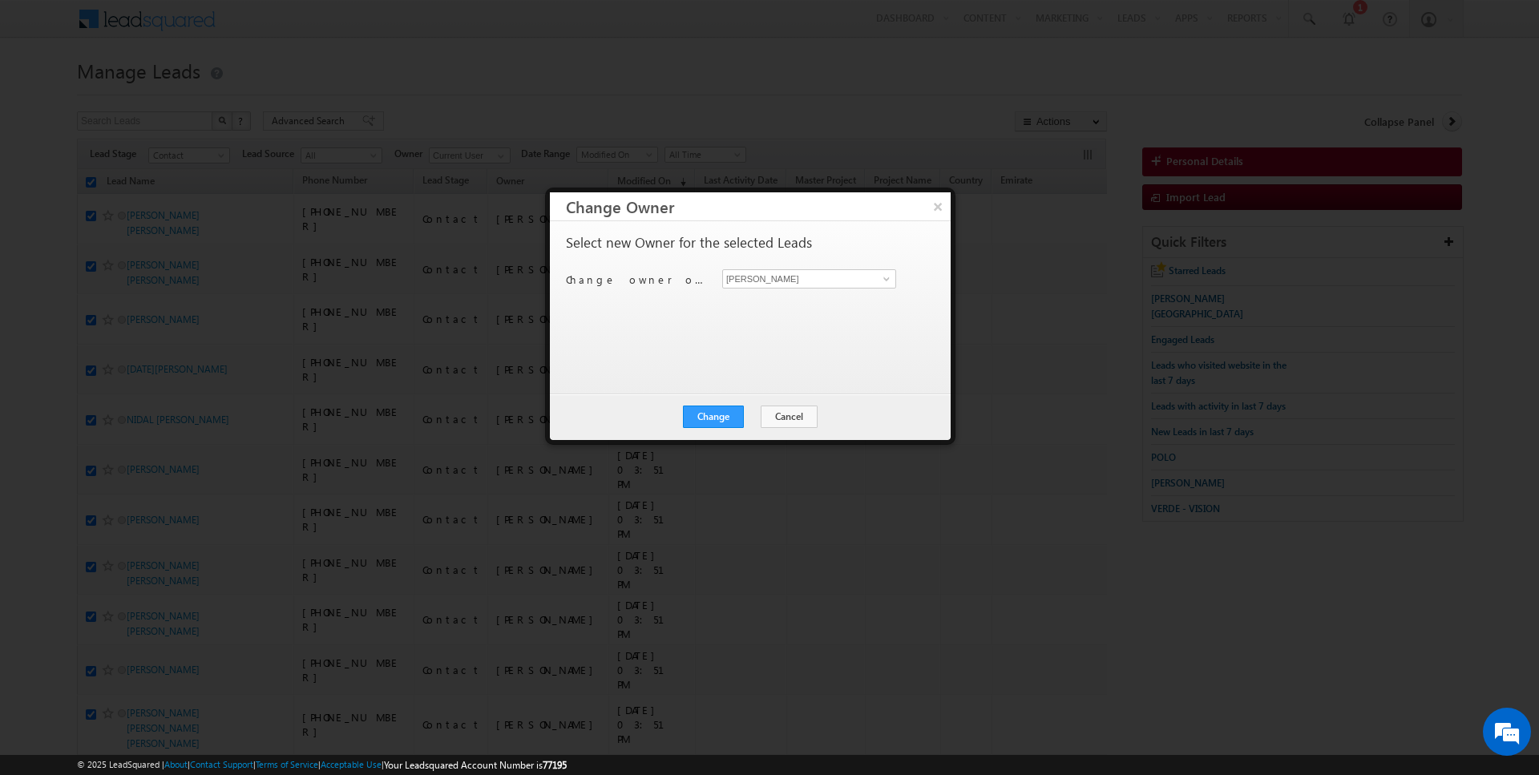
click at [806, 288] on div "Change owner of 200 leads to Rajender Rautela Rajender Rautela" at bounding box center [749, 281] width 366 height 25
click at [801, 282] on input "[PERSON_NAME]" at bounding box center [809, 278] width 174 height 19
click at [715, 417] on button "Change" at bounding box center [713, 417] width 61 height 22
click at [754, 417] on button "Close" at bounding box center [752, 417] width 51 height 22
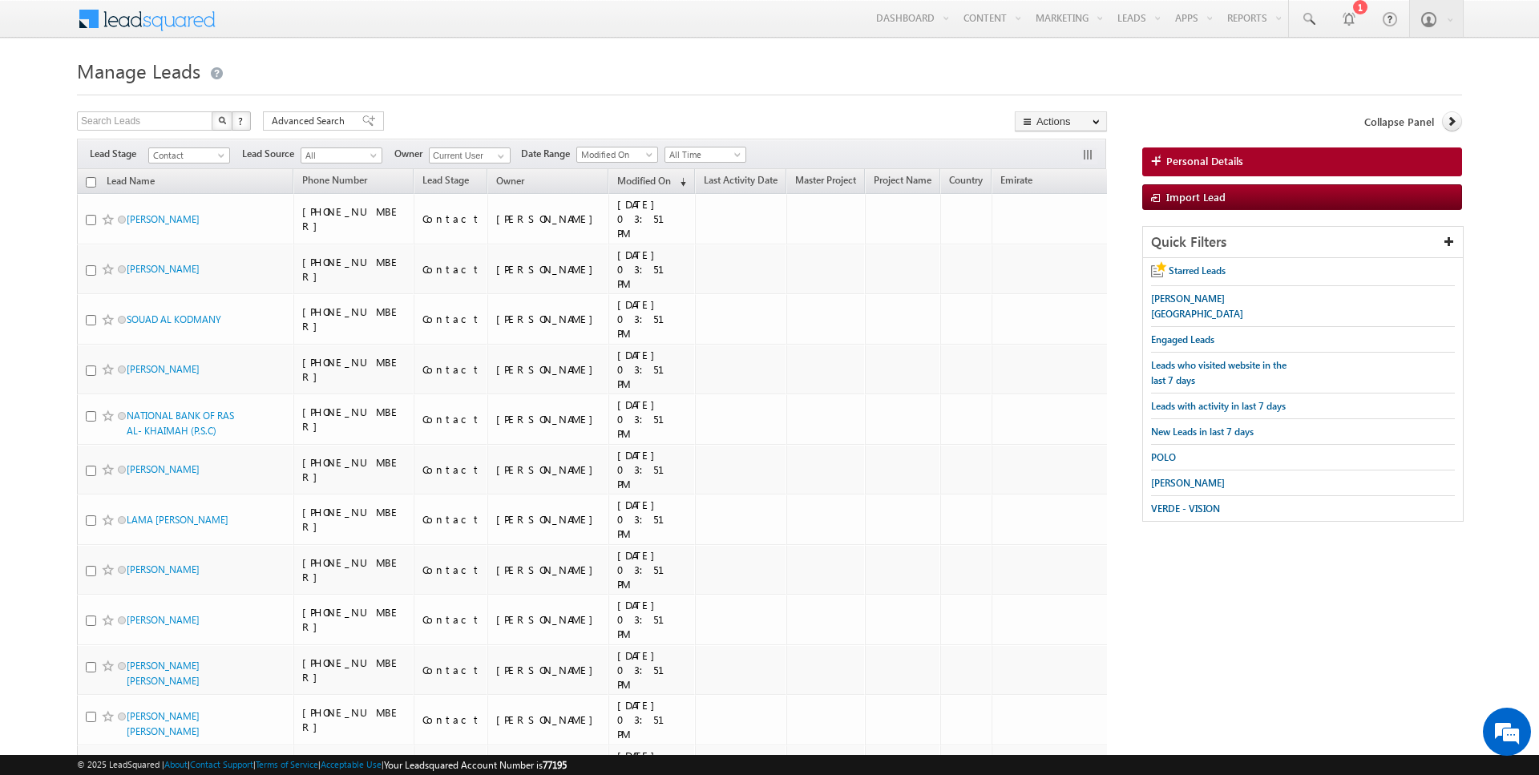
click at [556, 85] on div at bounding box center [769, 90] width 1385 height 10
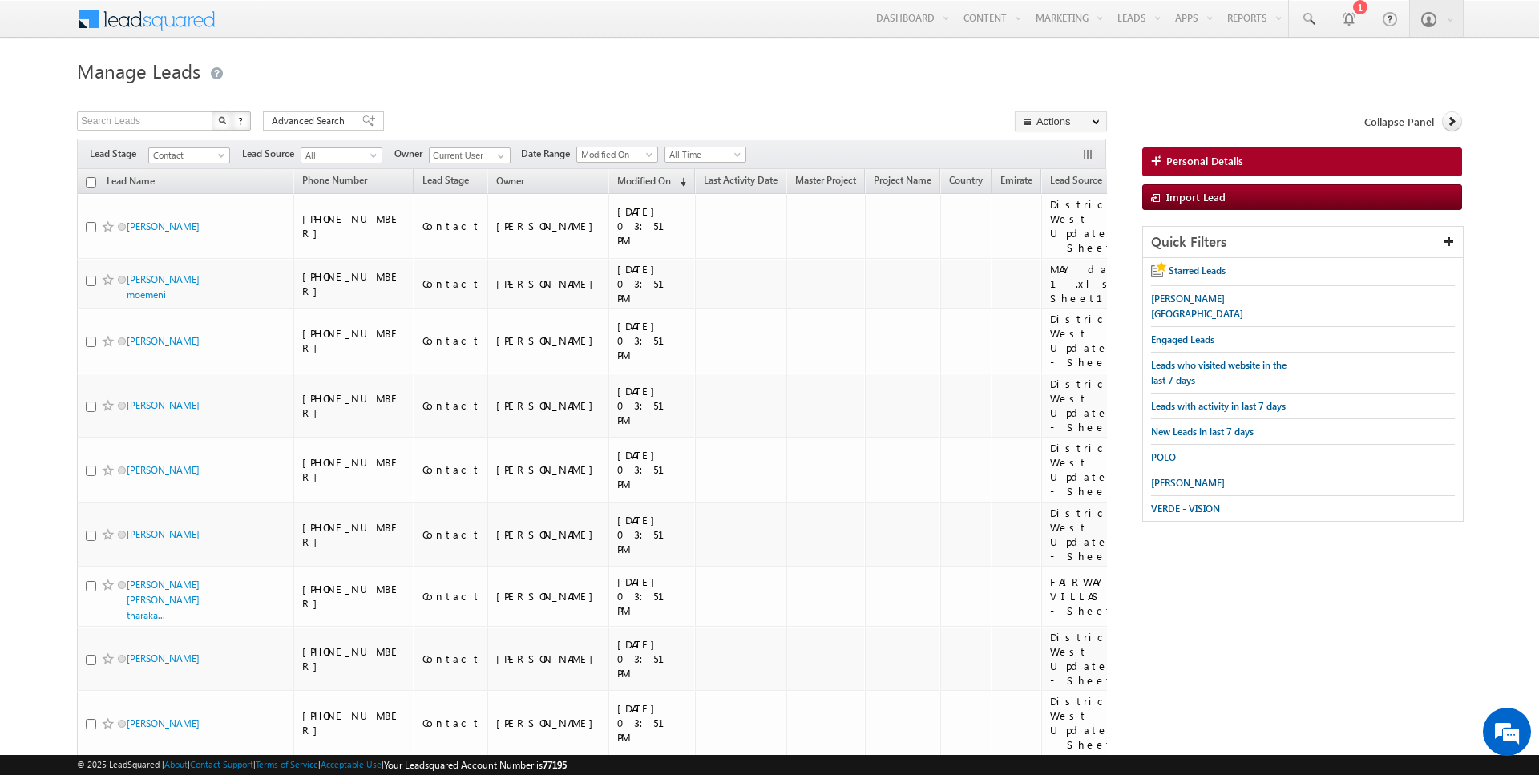
click at [91, 184] on input "checkbox" at bounding box center [91, 182] width 10 height 10
checkbox input "true"
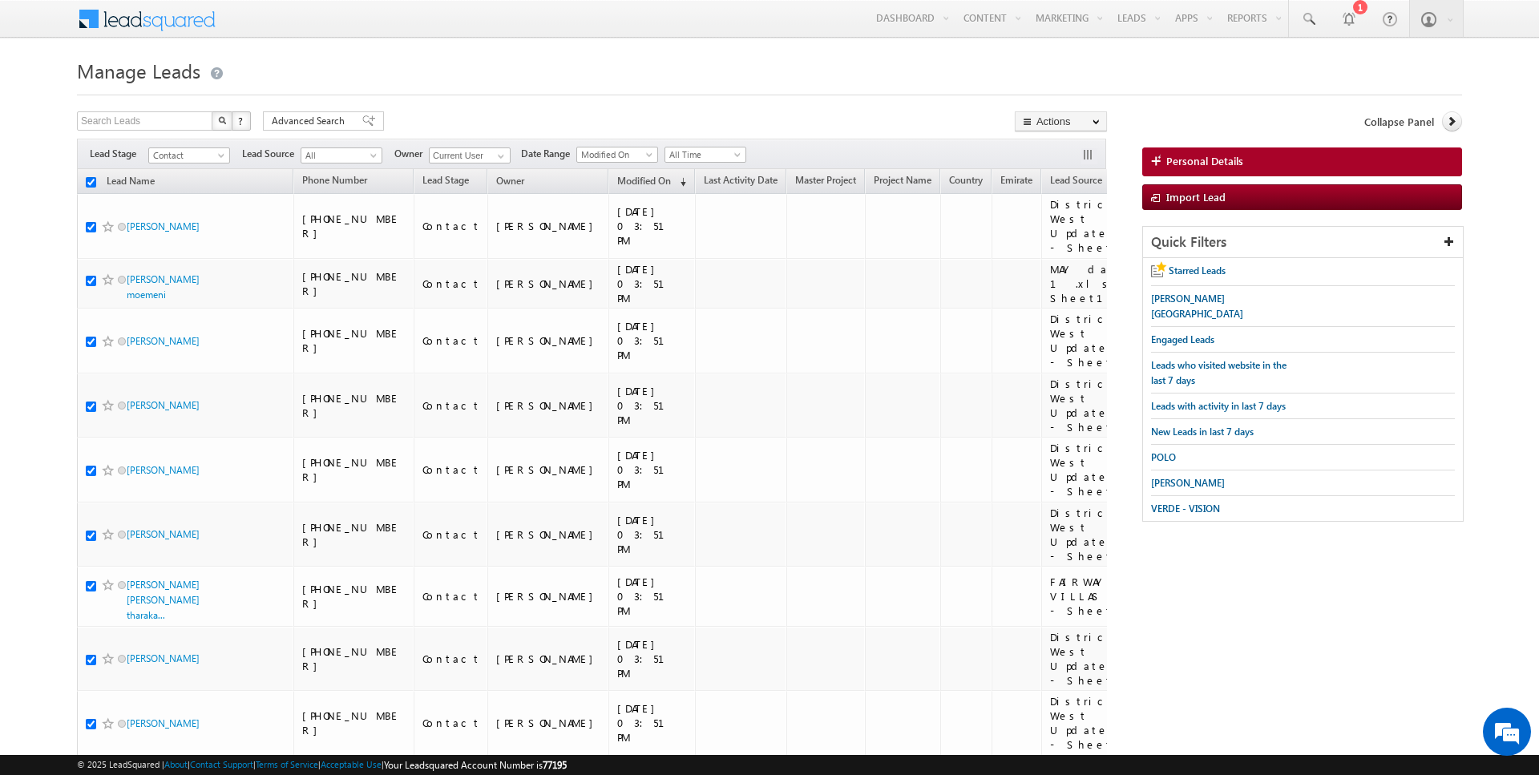
checkbox input "true"
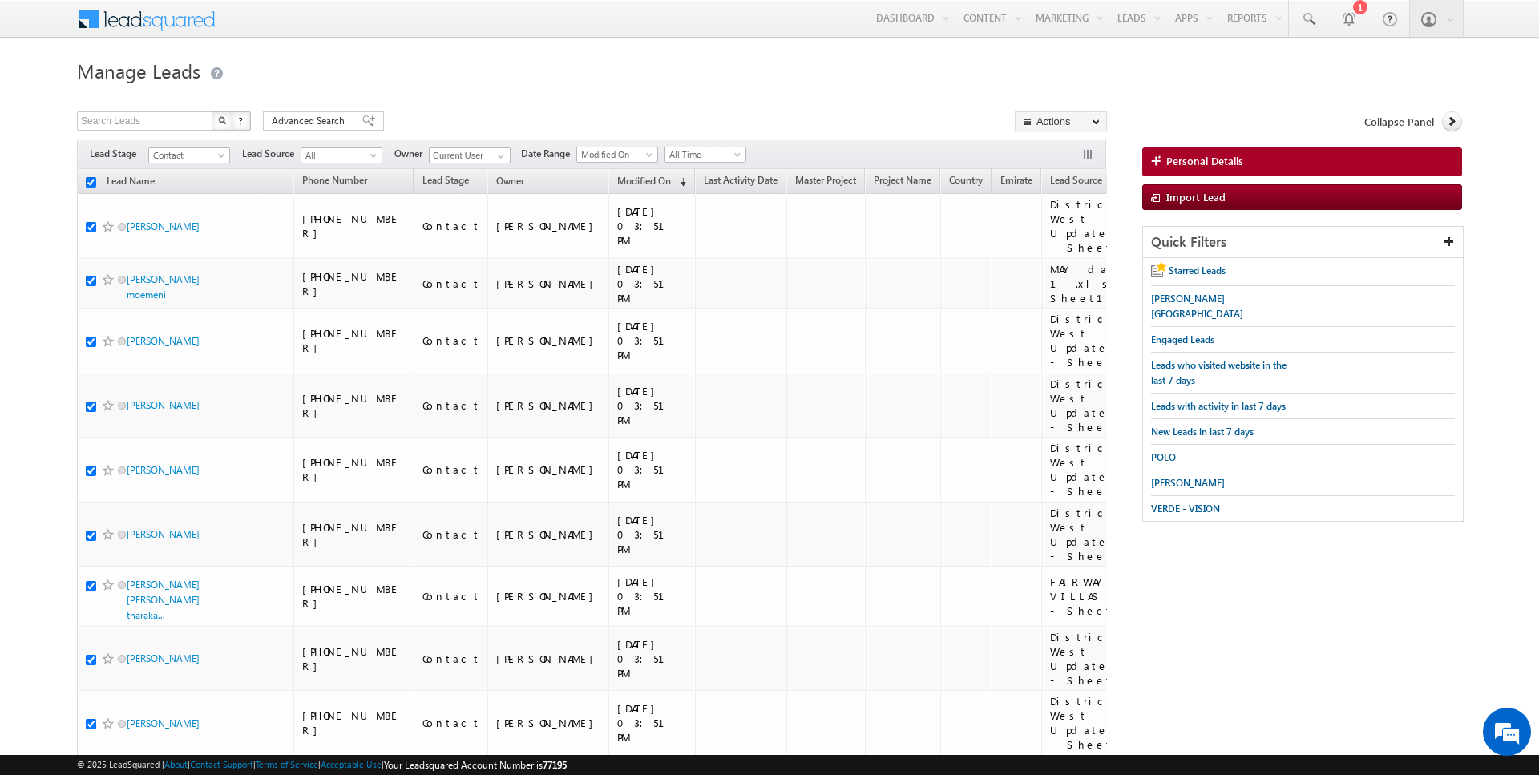
checkbox input "true"
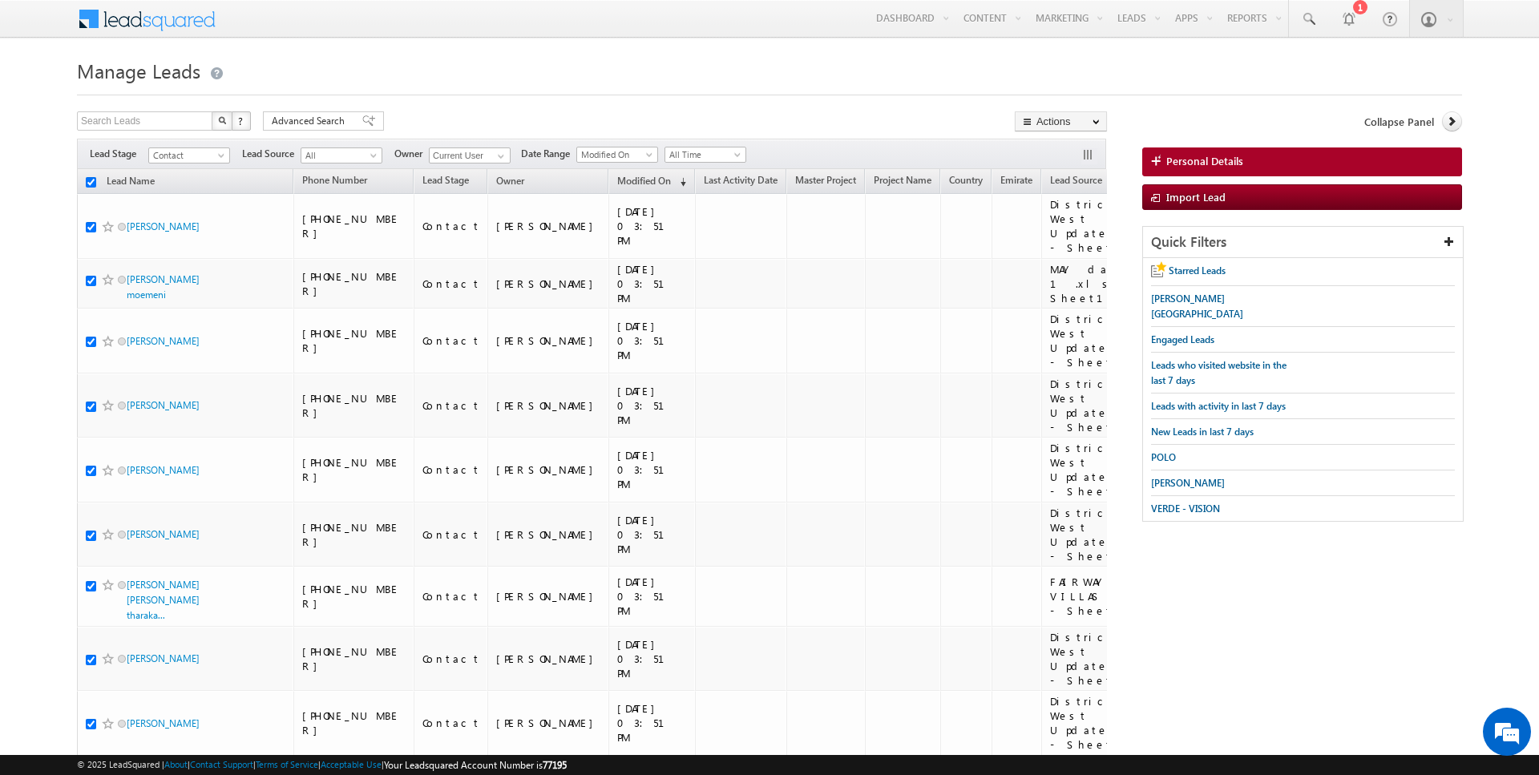
checkbox input "true"
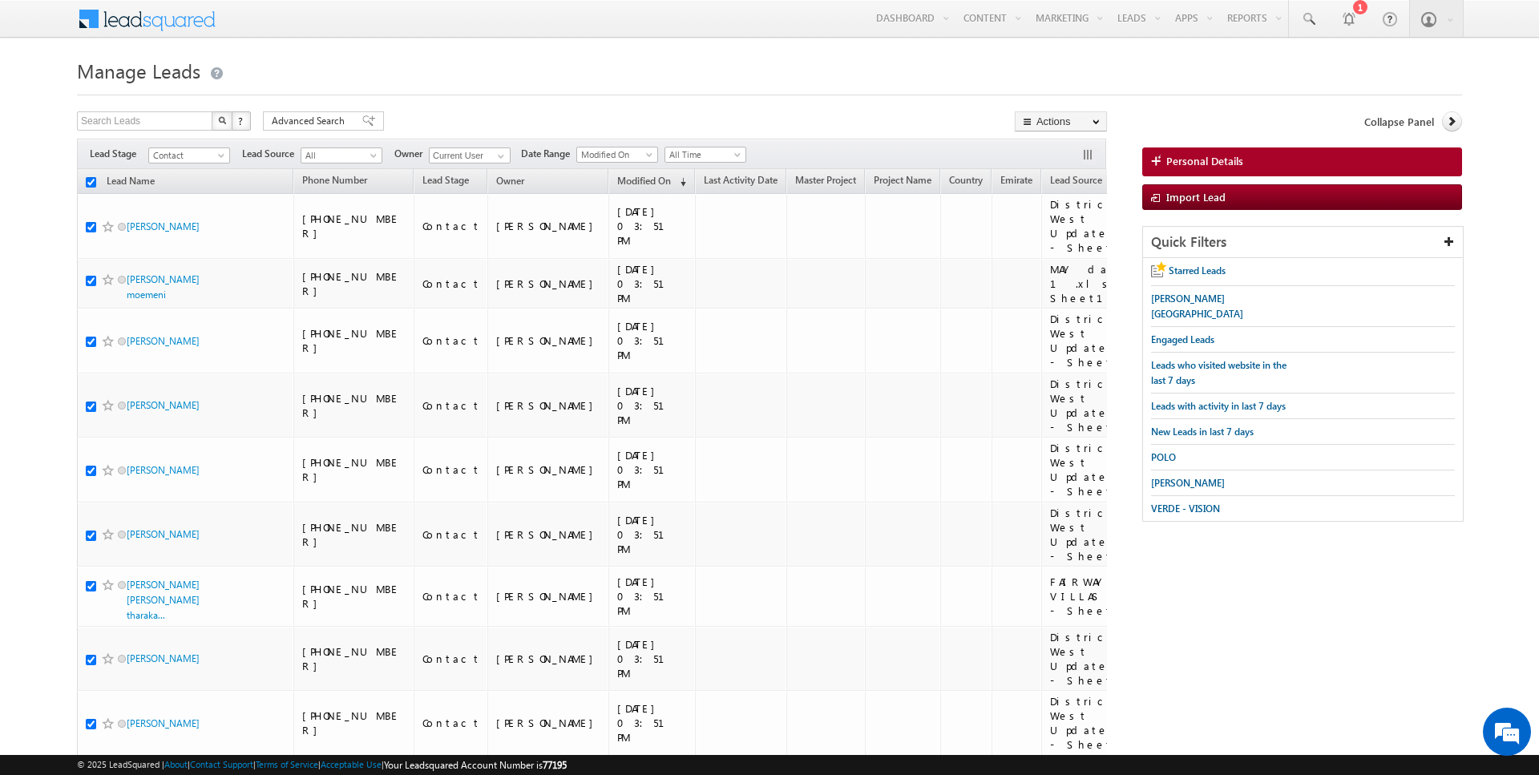
checkbox input "true"
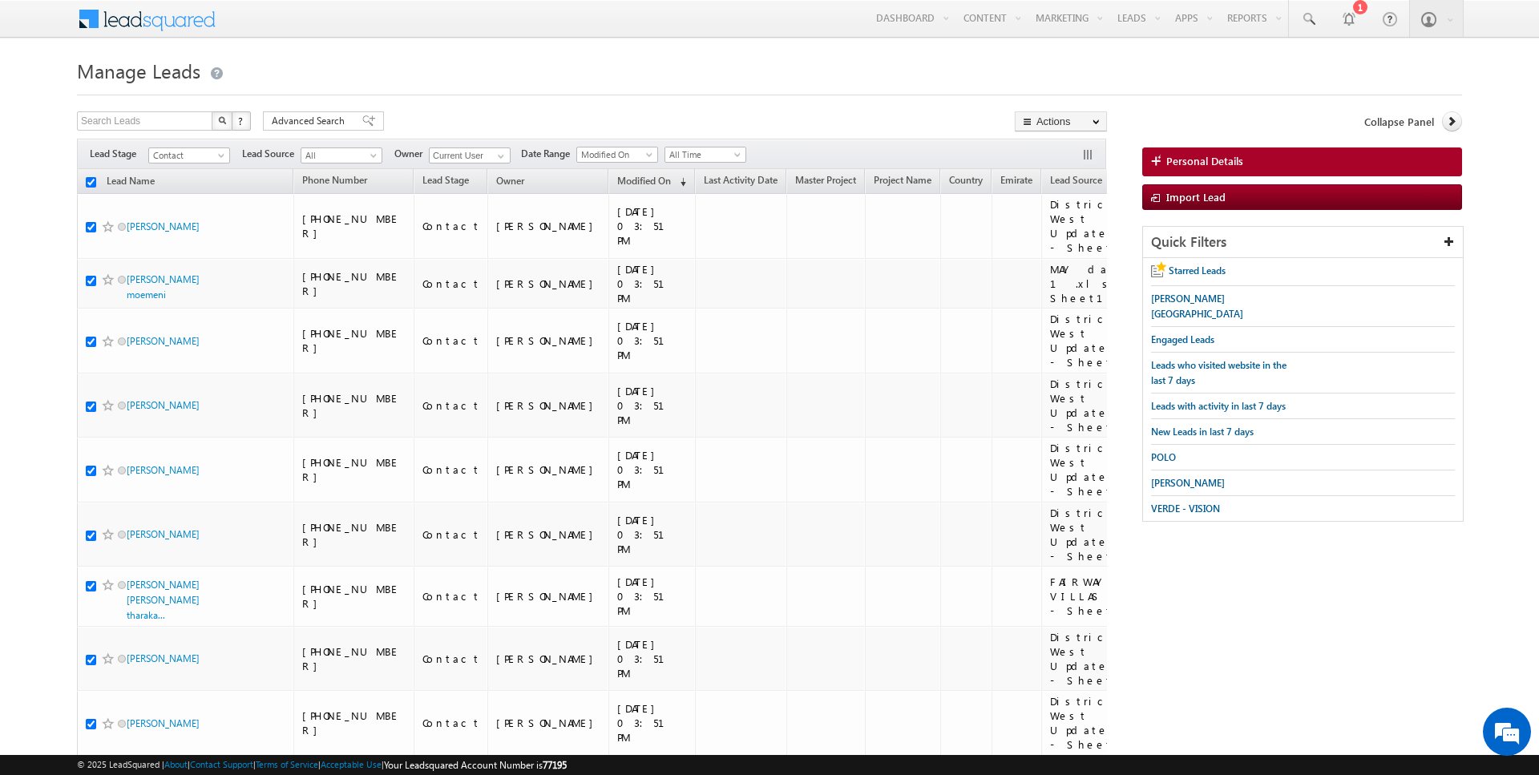
checkbox input "true"
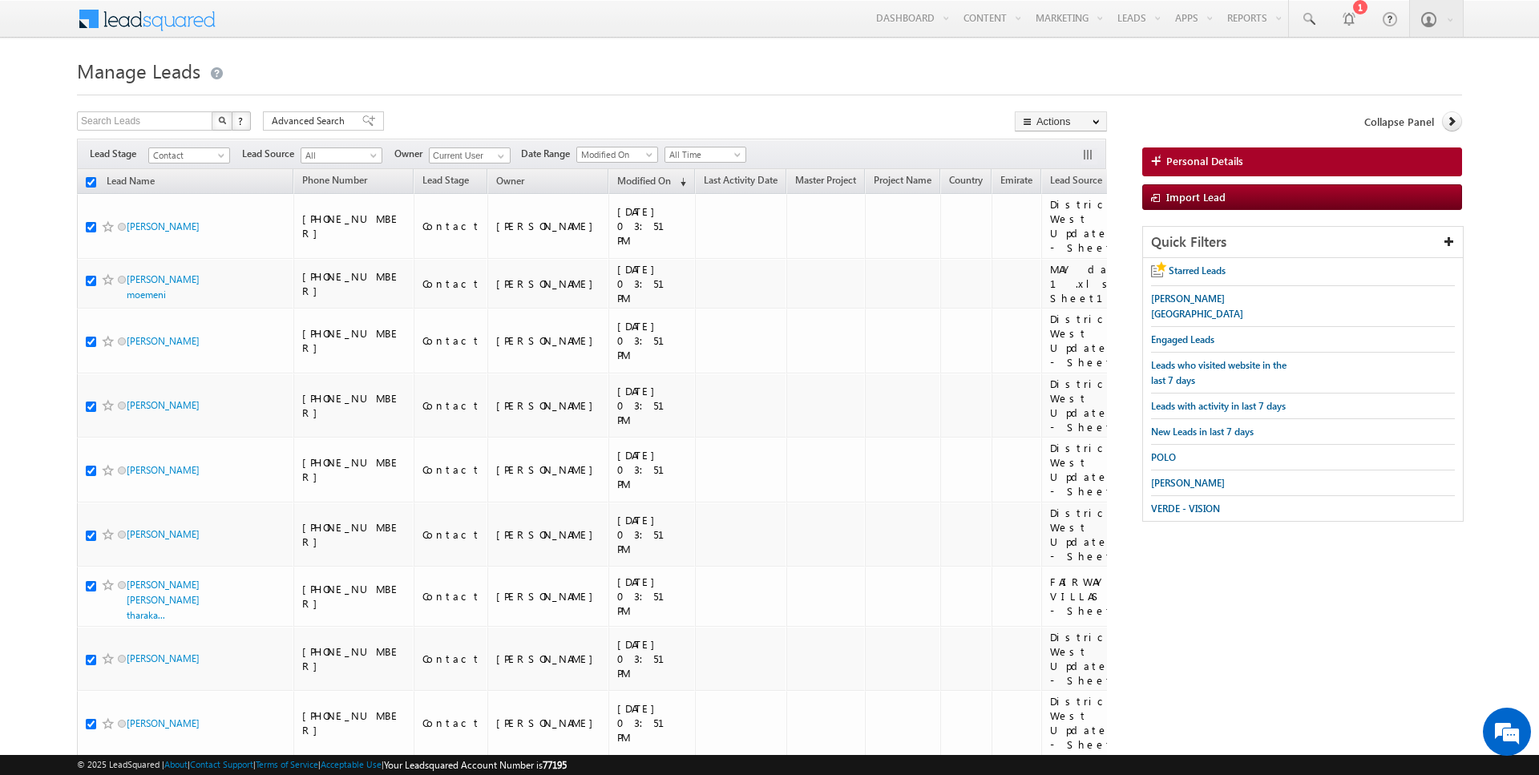
checkbox input "true"
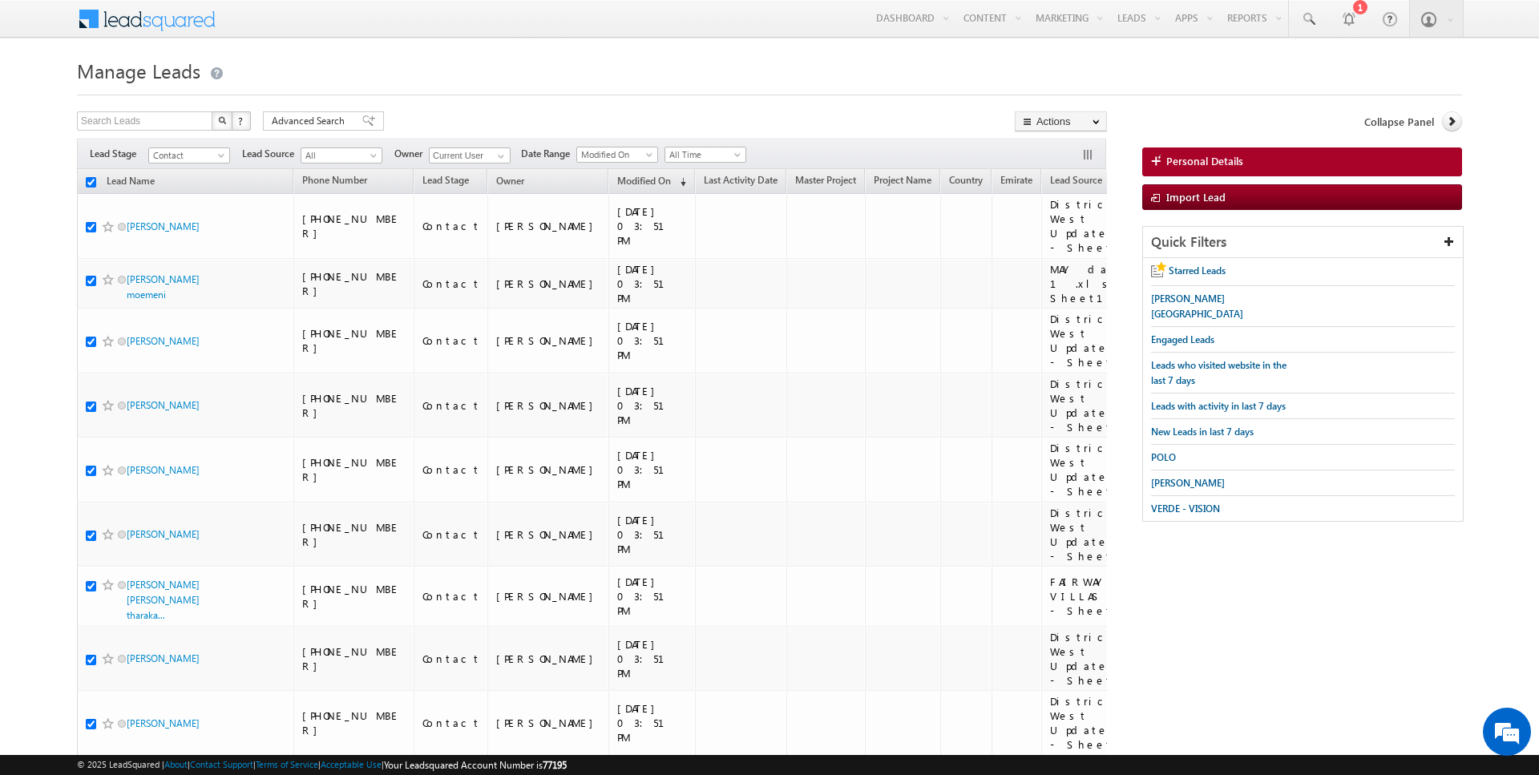
checkbox input "true"
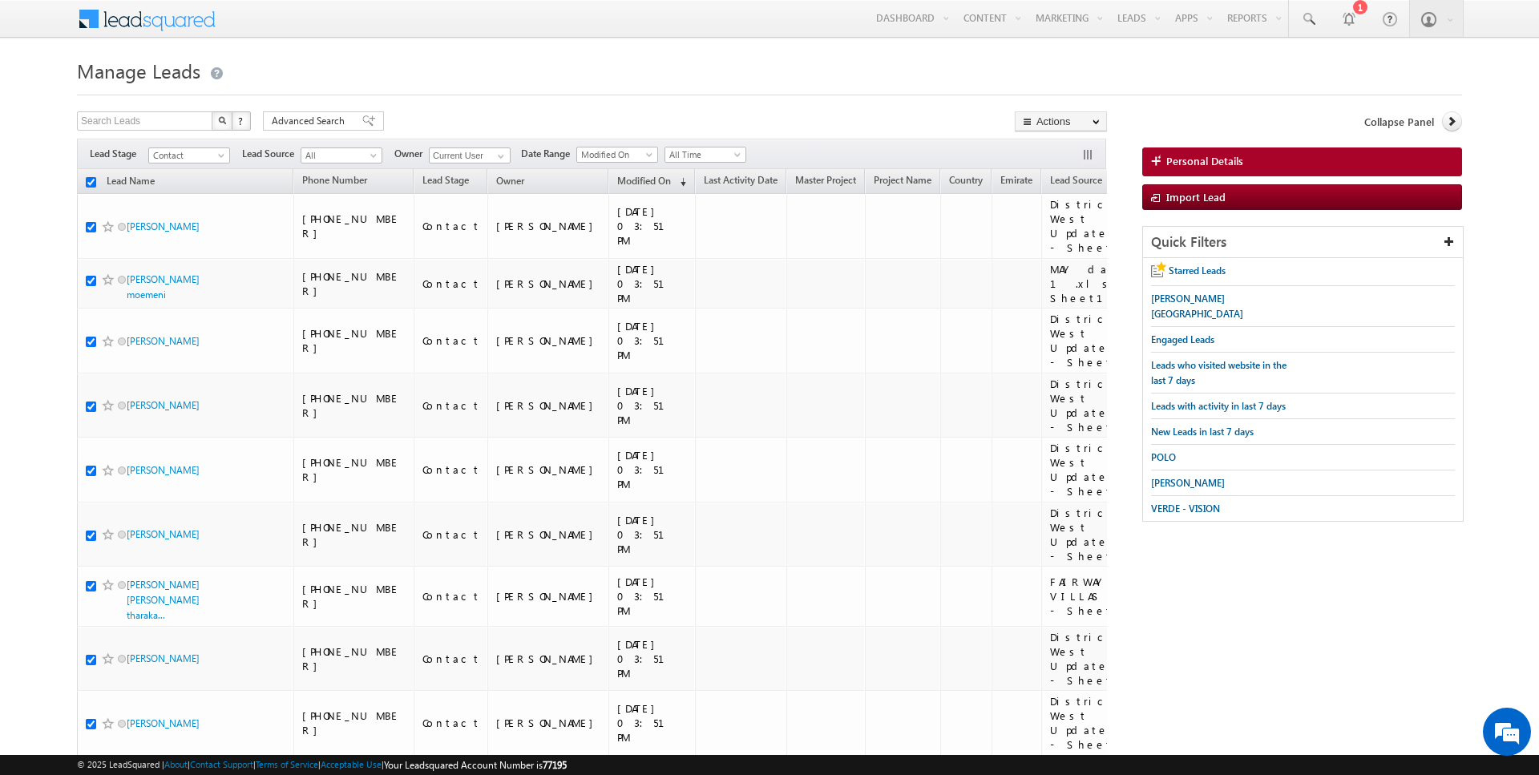
checkbox input "true"
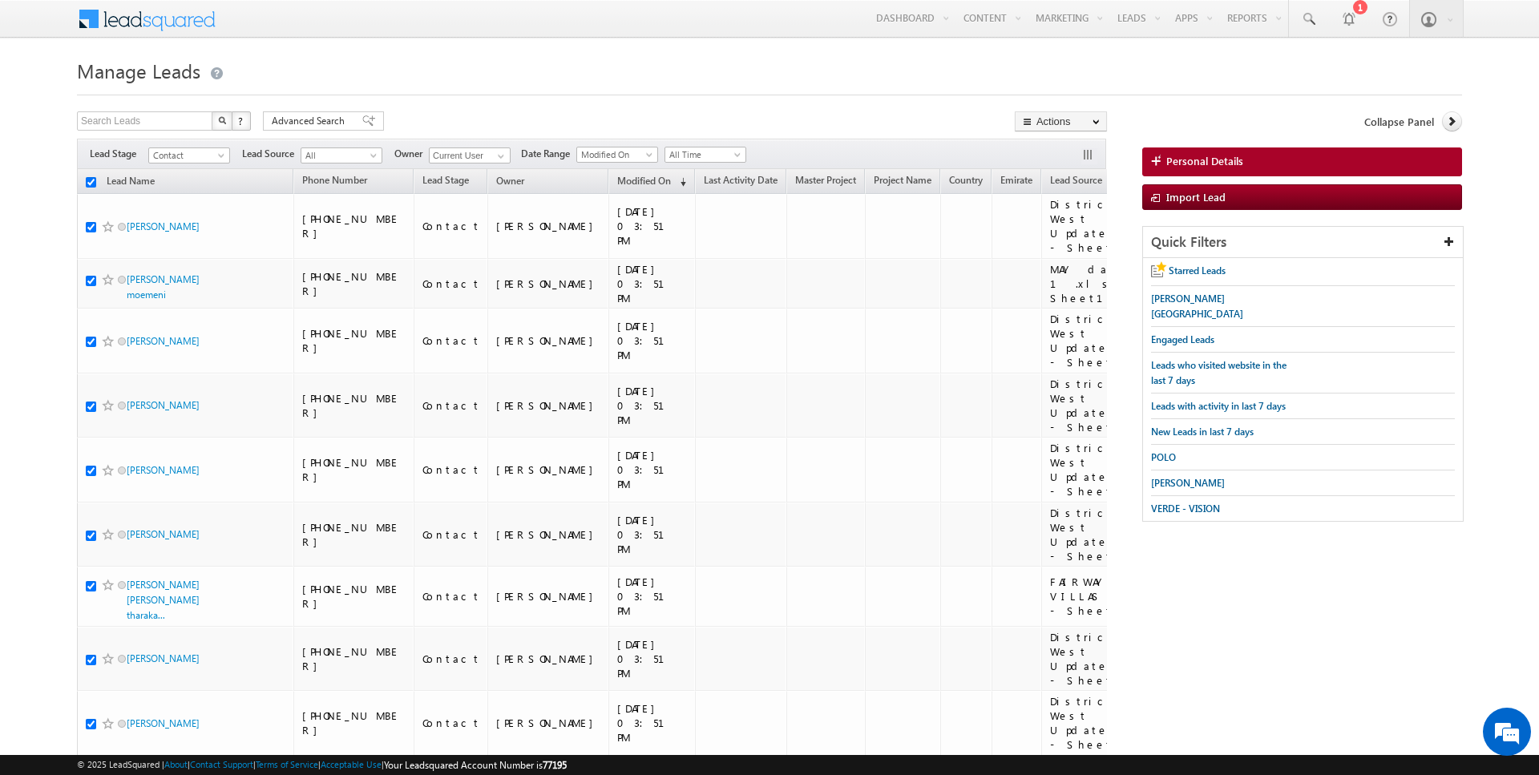
checkbox input "true"
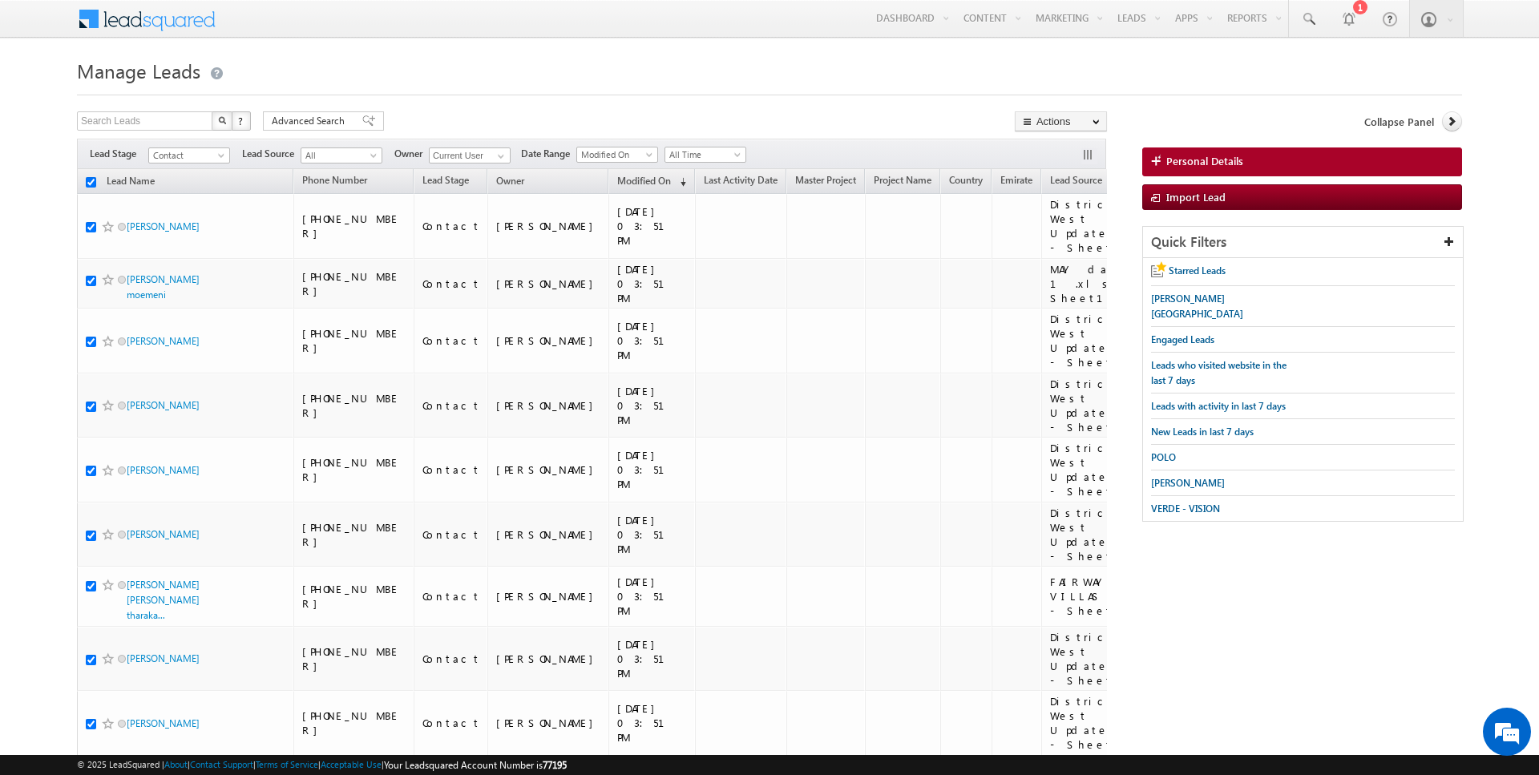
checkbox input "true"
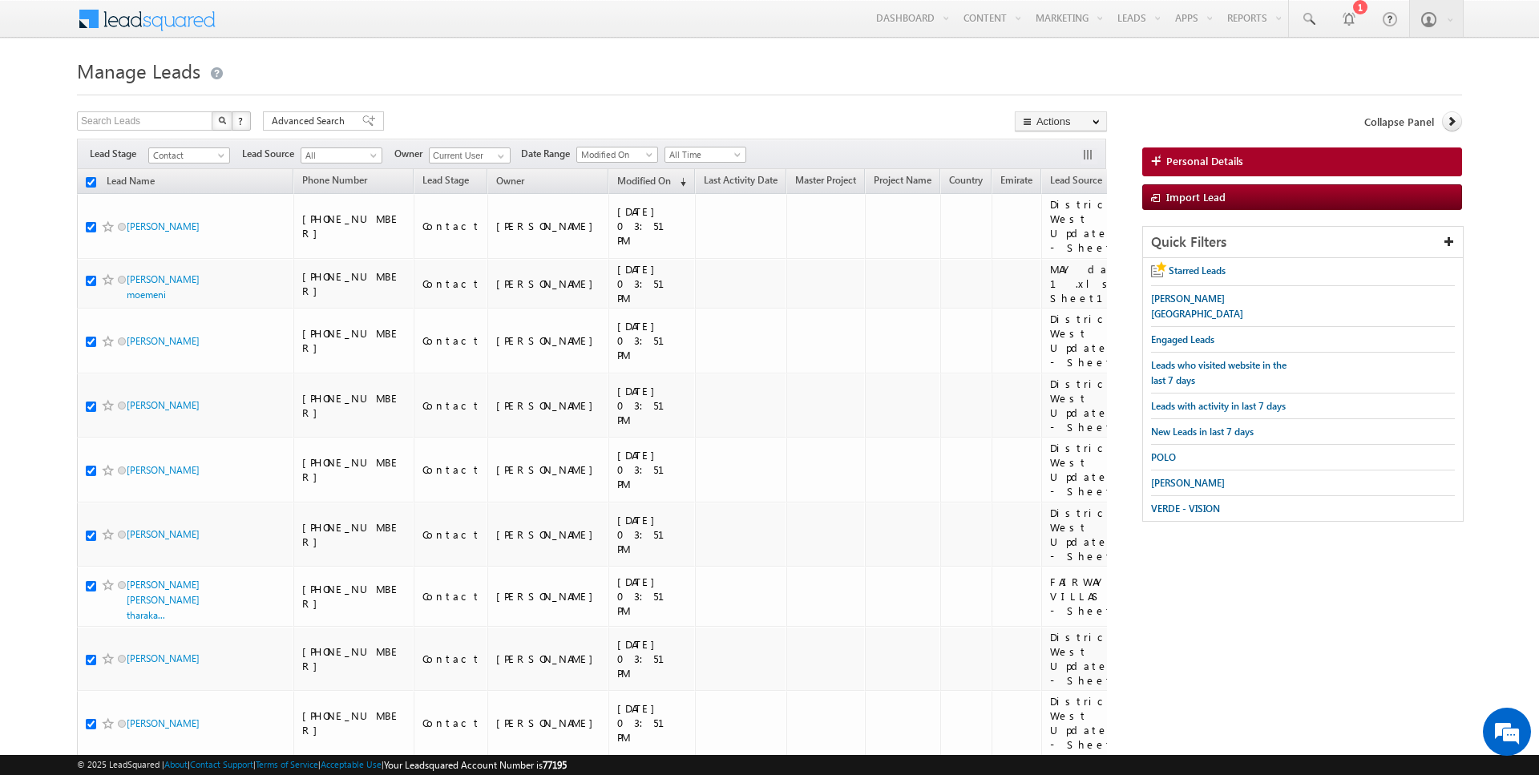
checkbox input "true"
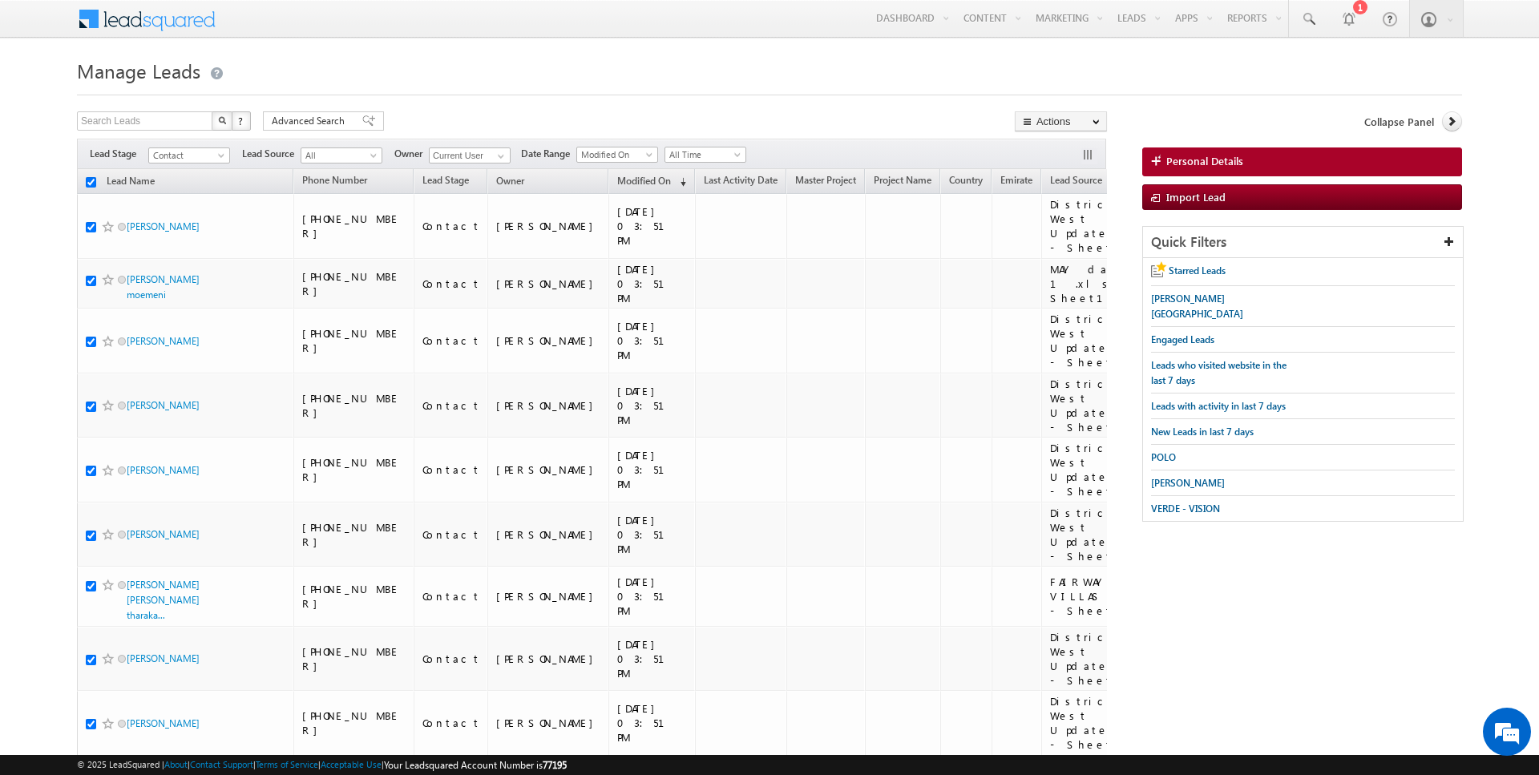
checkbox input "true"
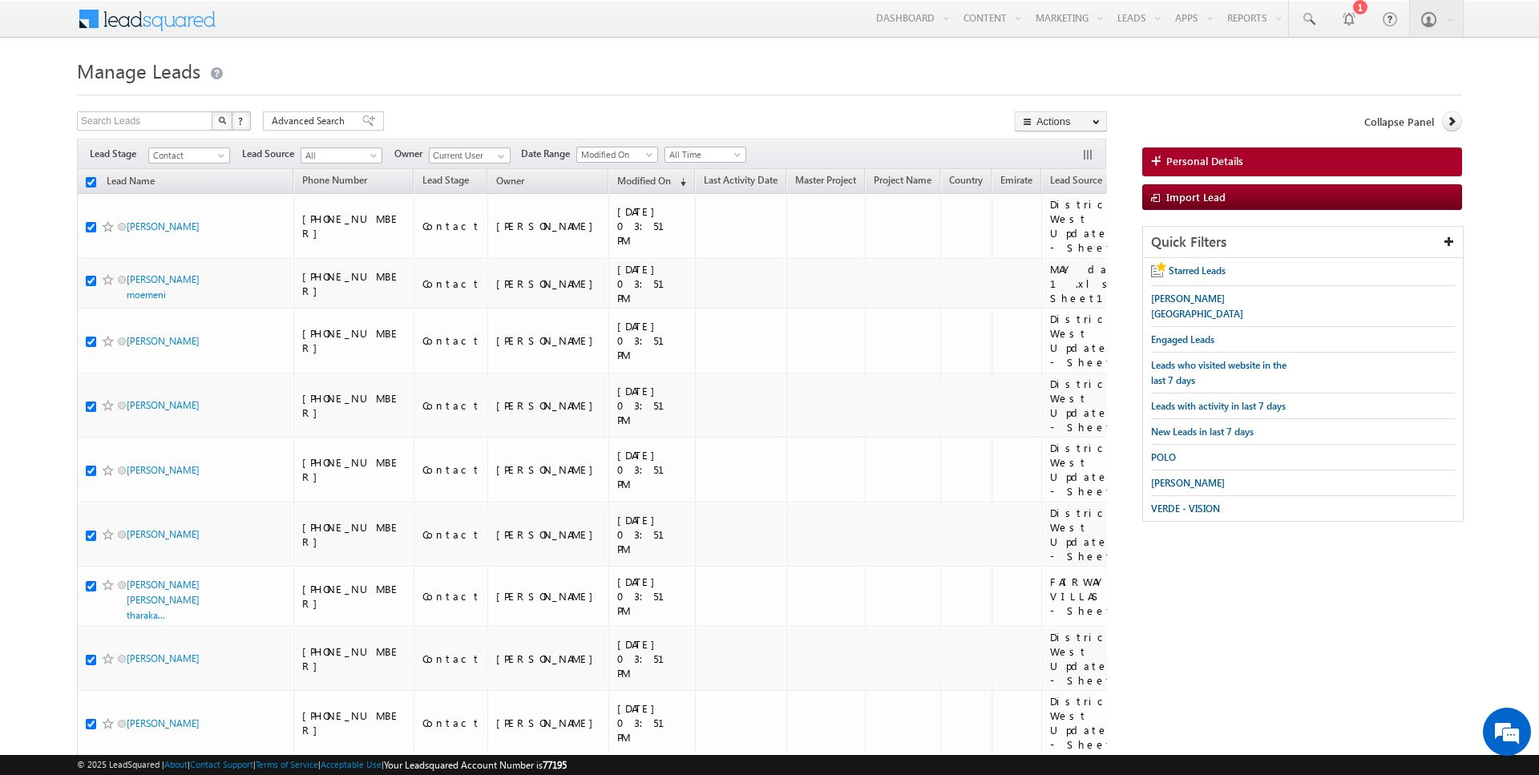
checkbox input "true"
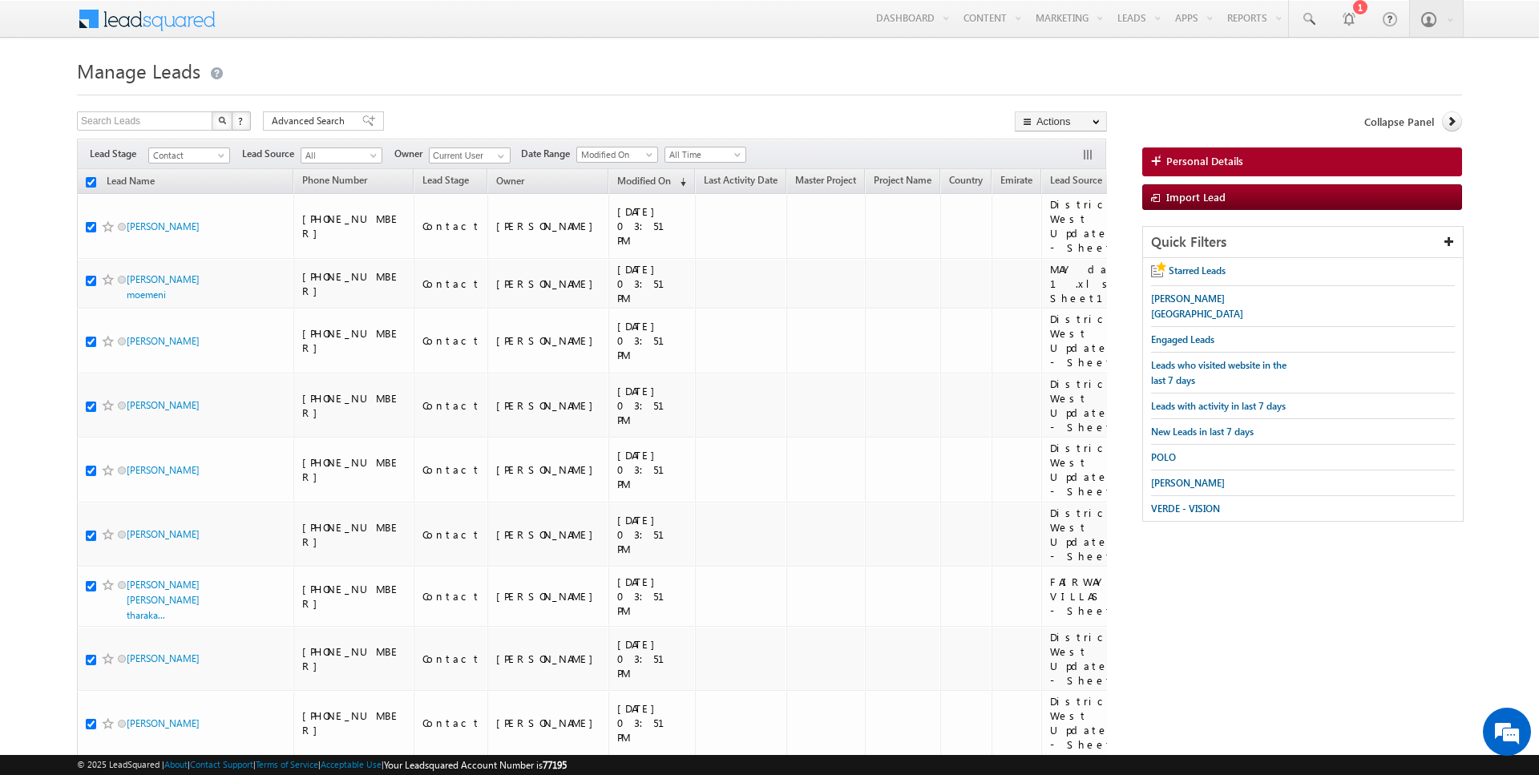
checkbox input "true"
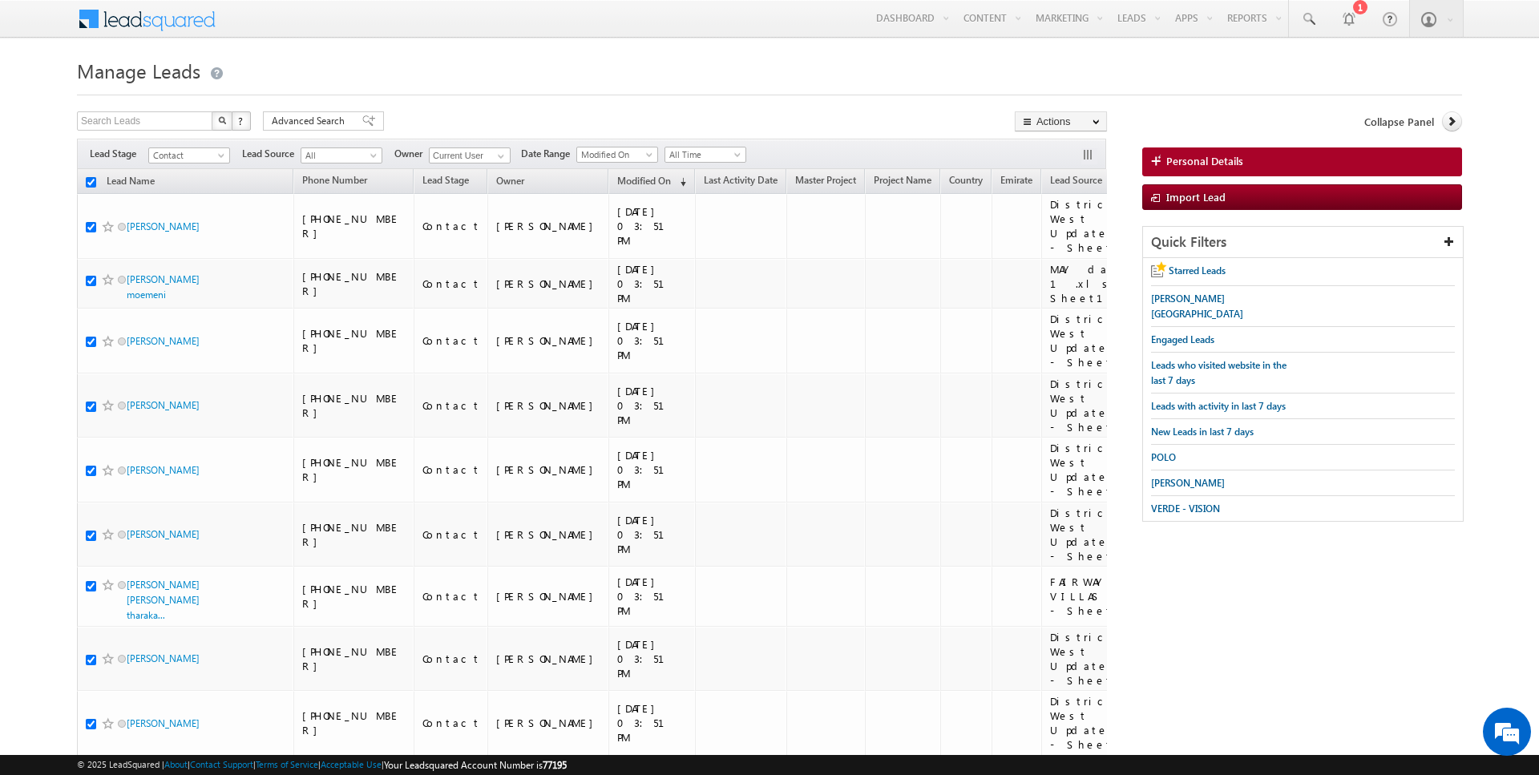
checkbox input "true"
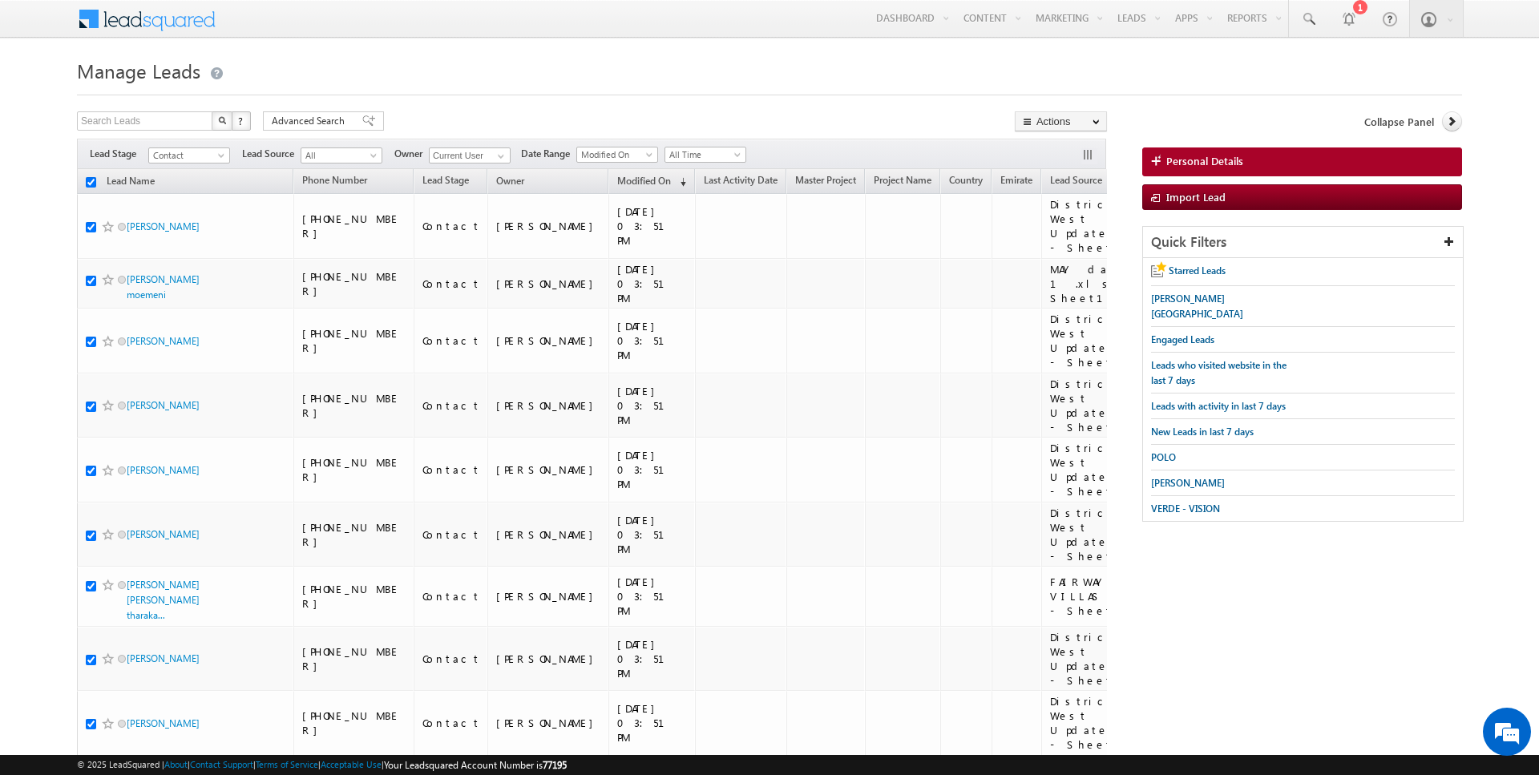
checkbox input "true"
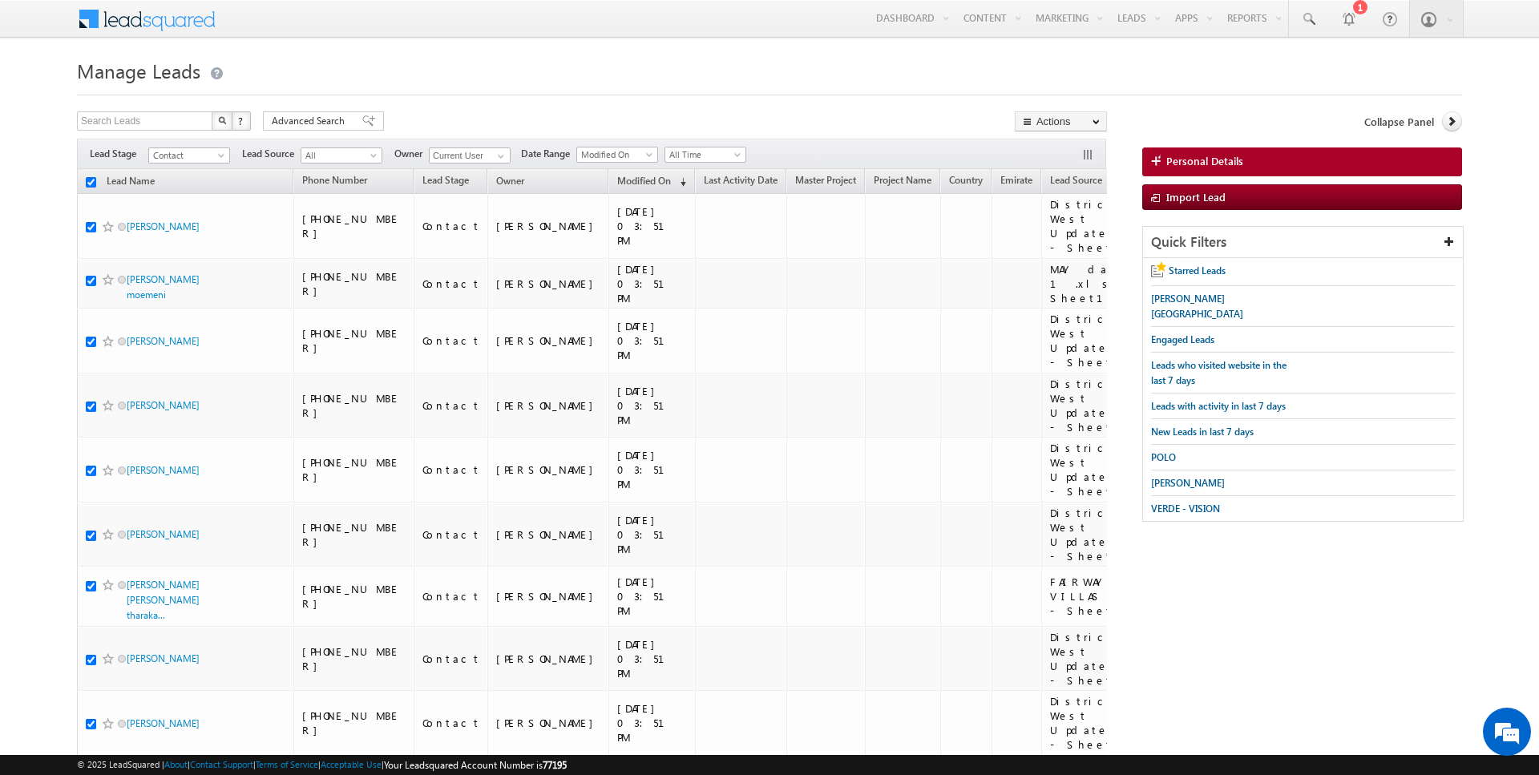
checkbox input "true"
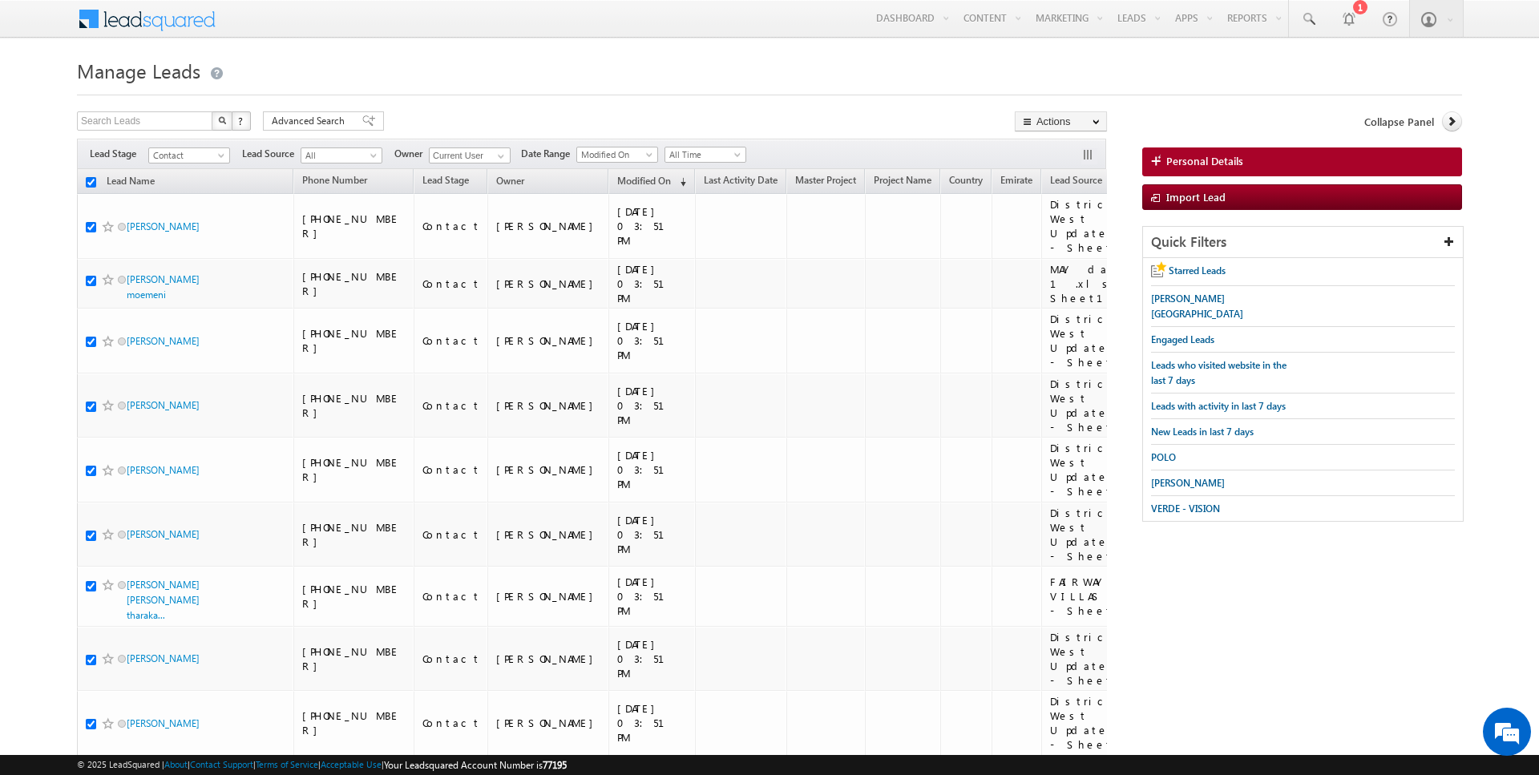
checkbox input "true"
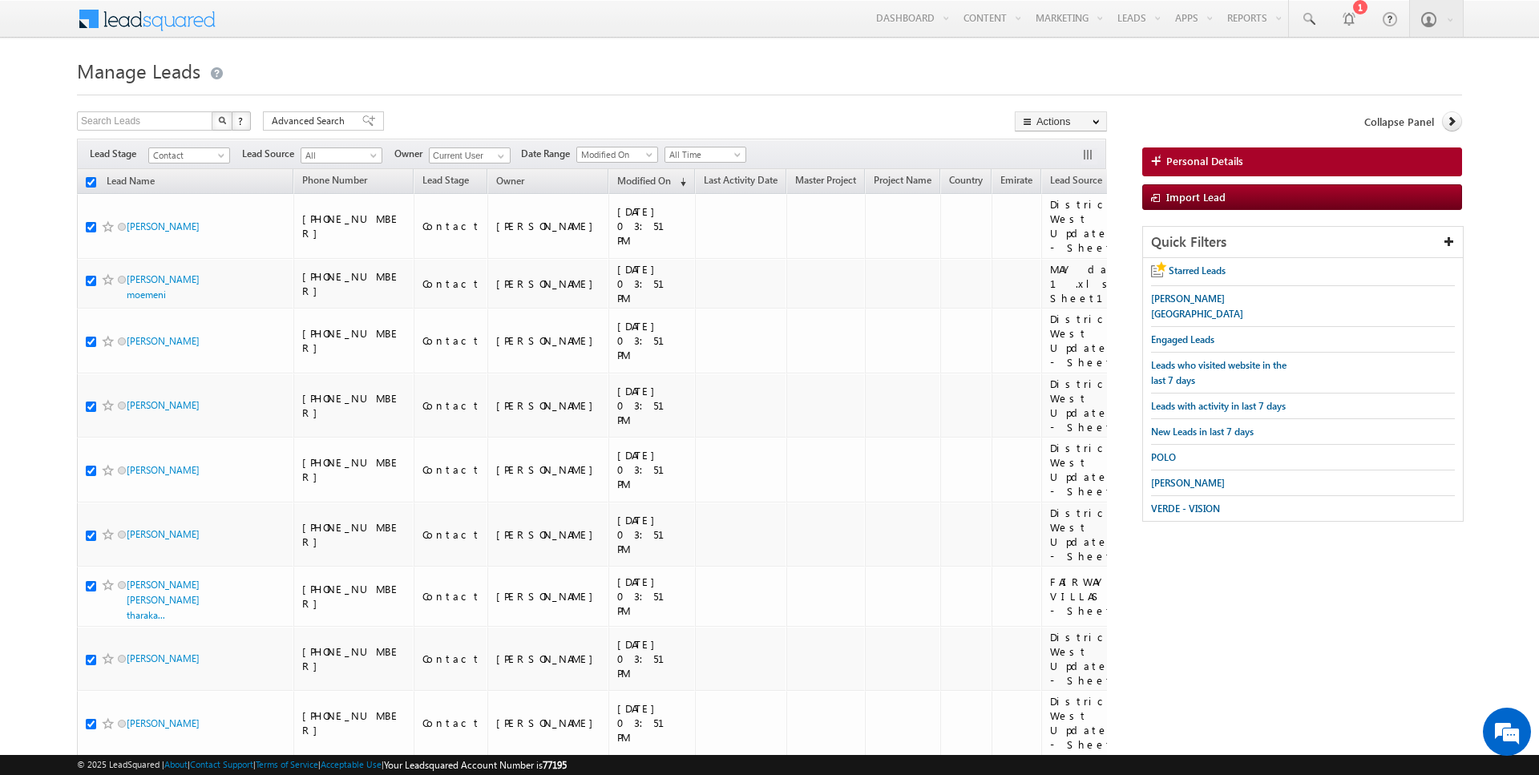
checkbox input "true"
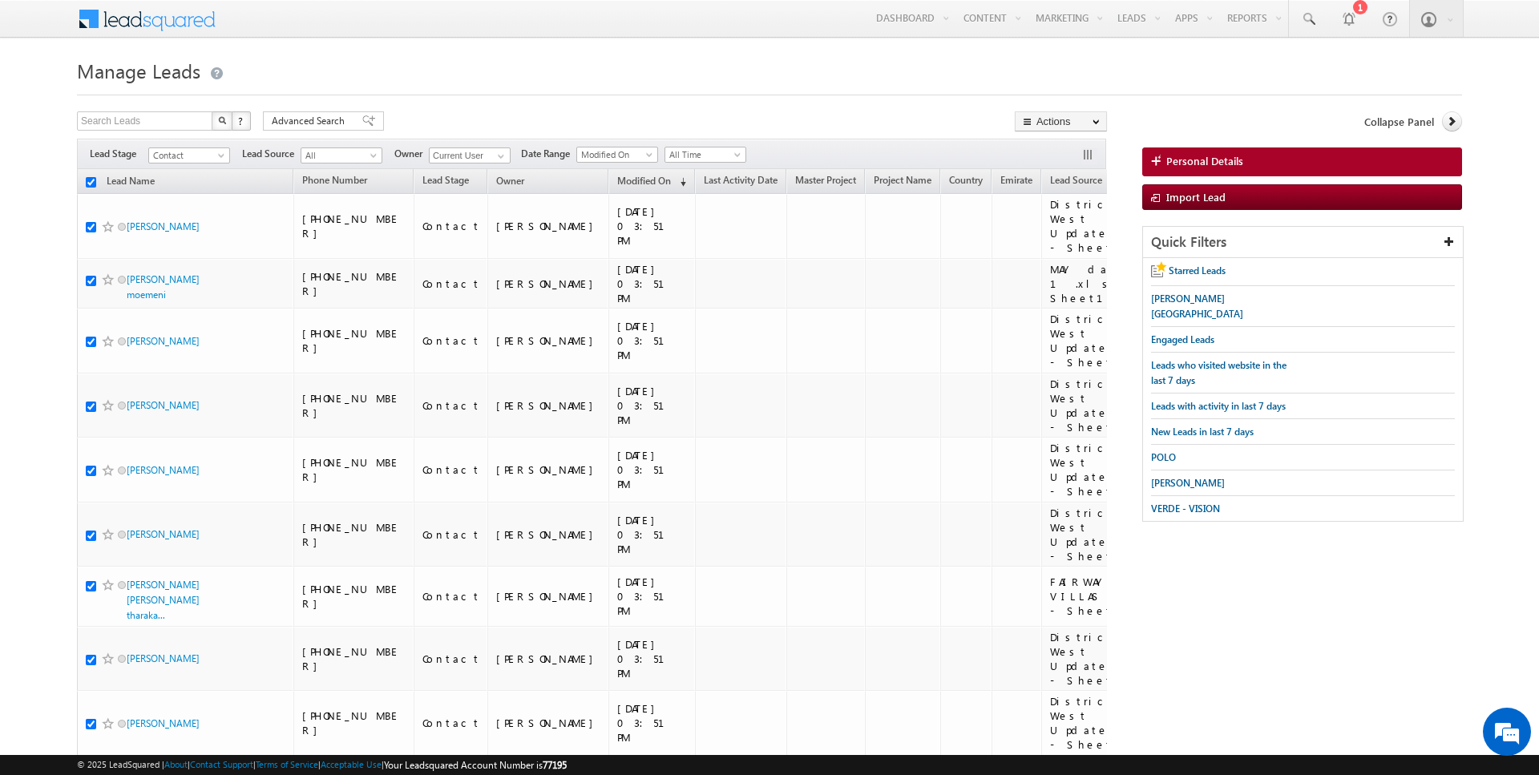
checkbox input "true"
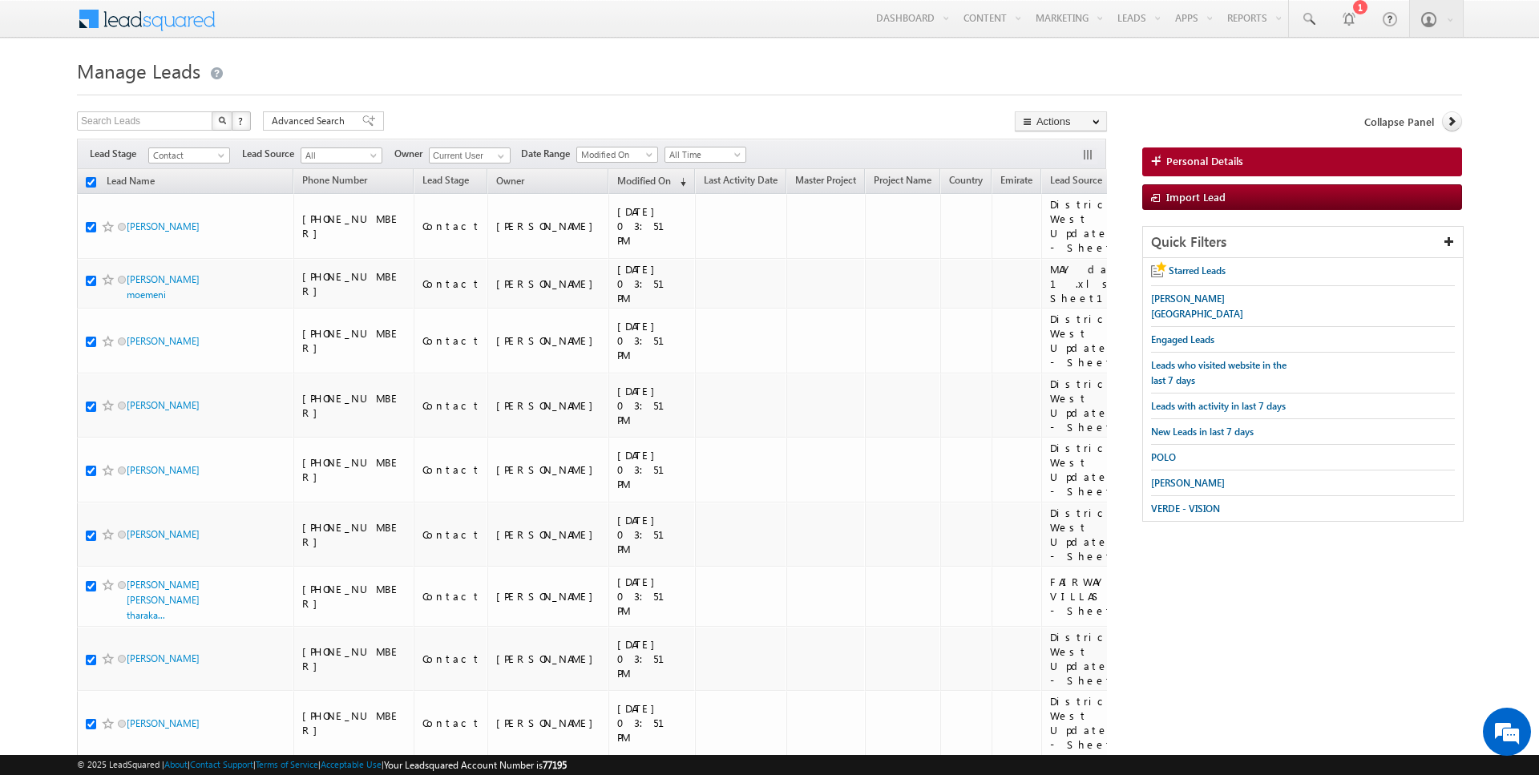
checkbox input "true"
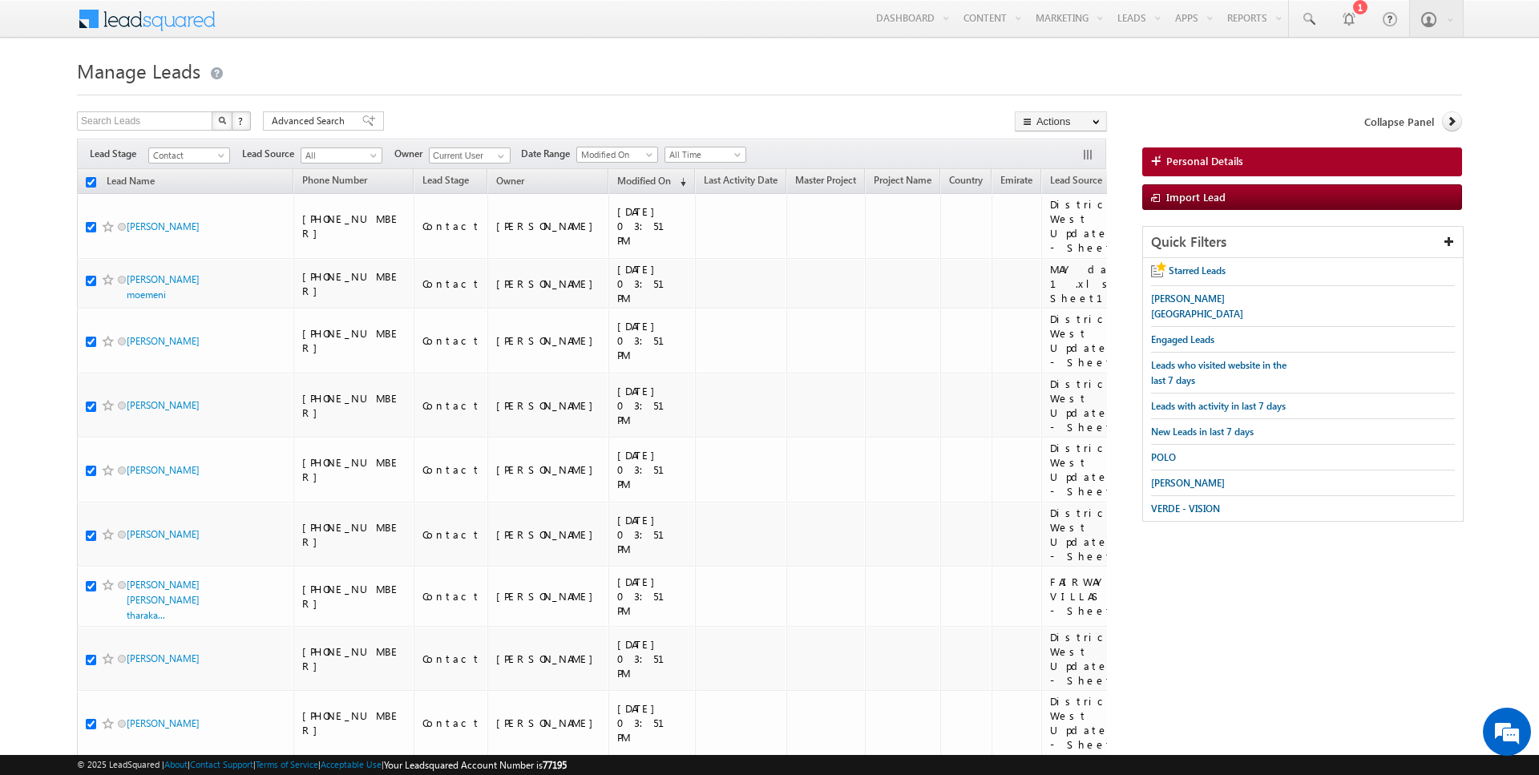
checkbox input "true"
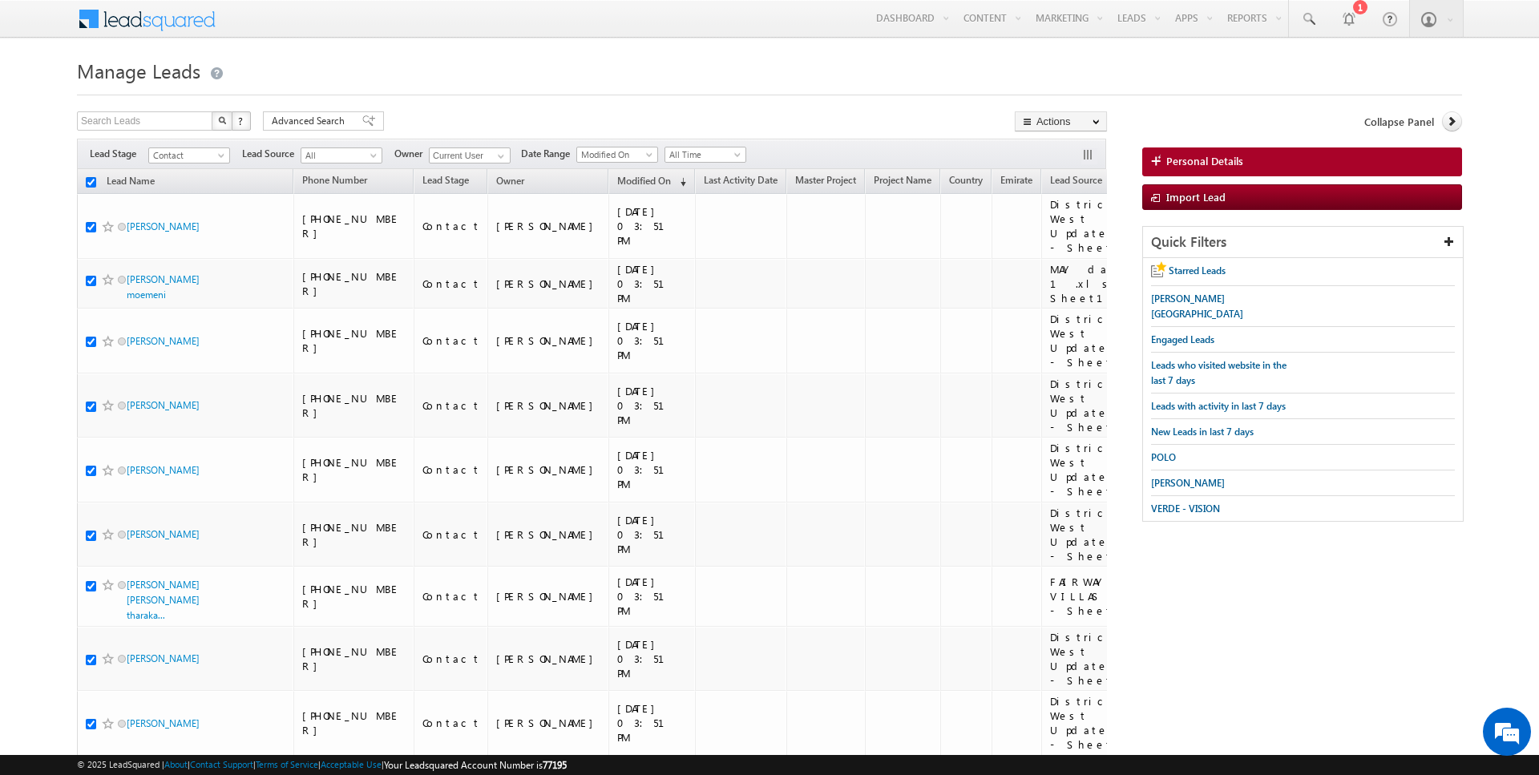
checkbox input "true"
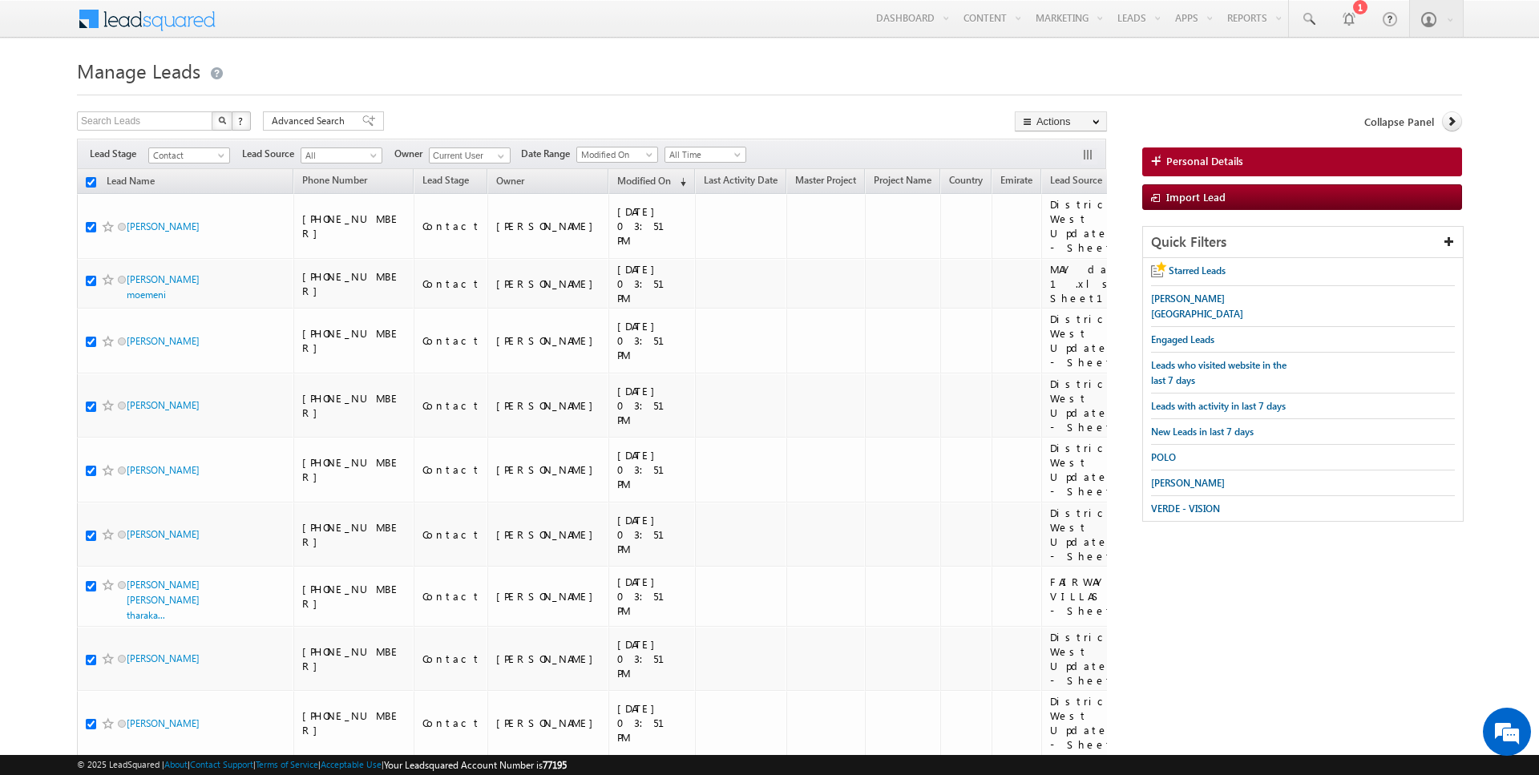
checkbox input "true"
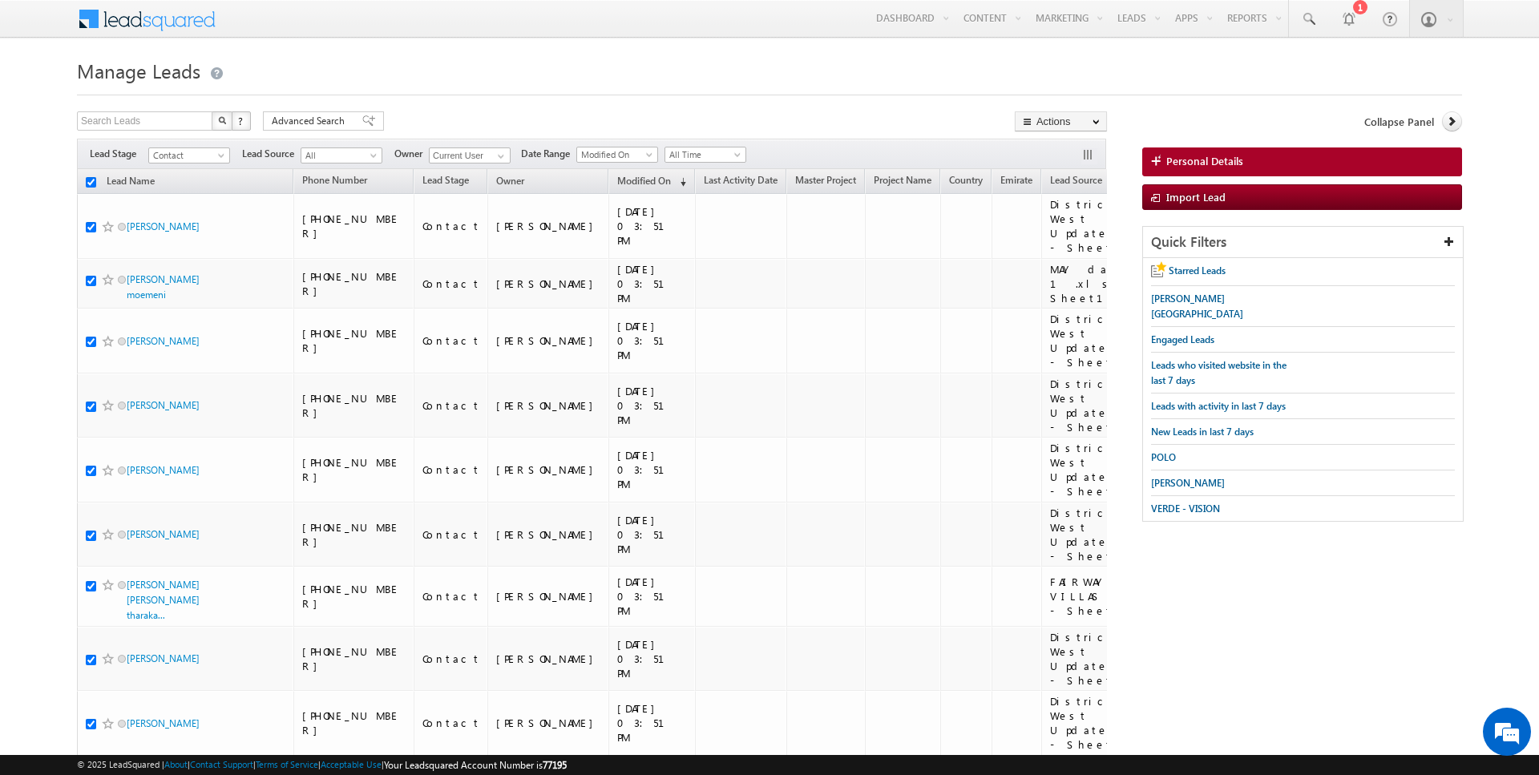
checkbox input "true"
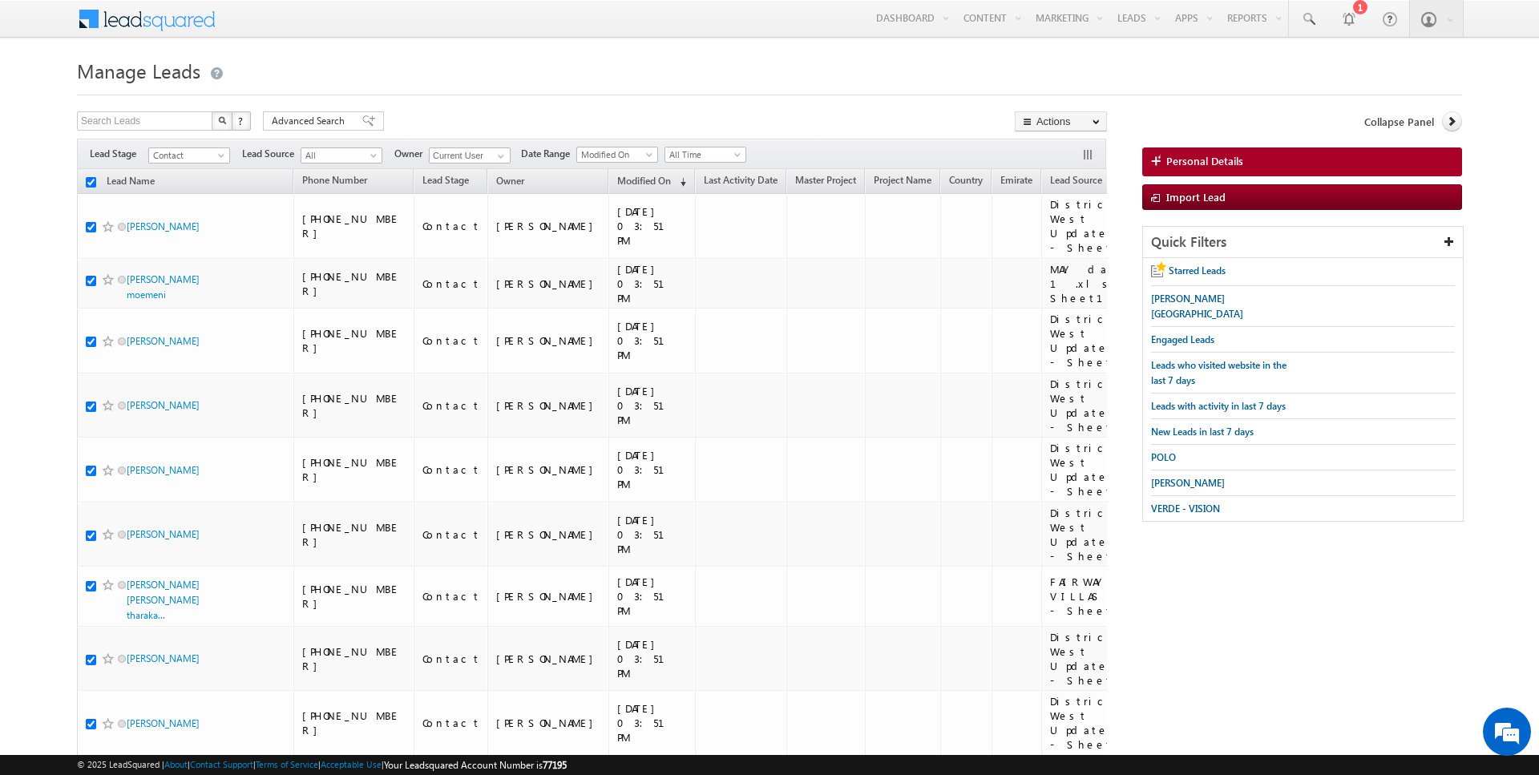
checkbox input "true"
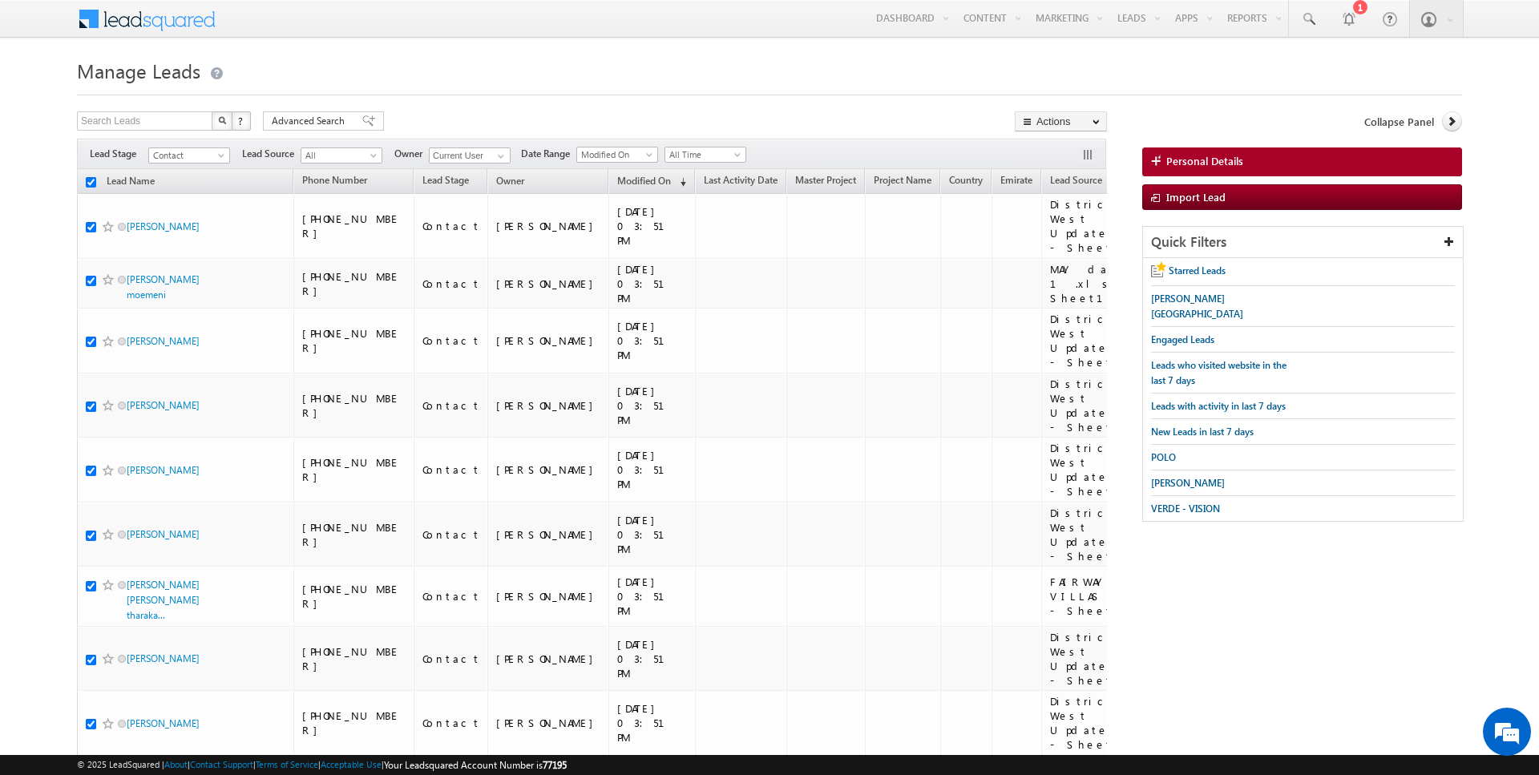
checkbox input "true"
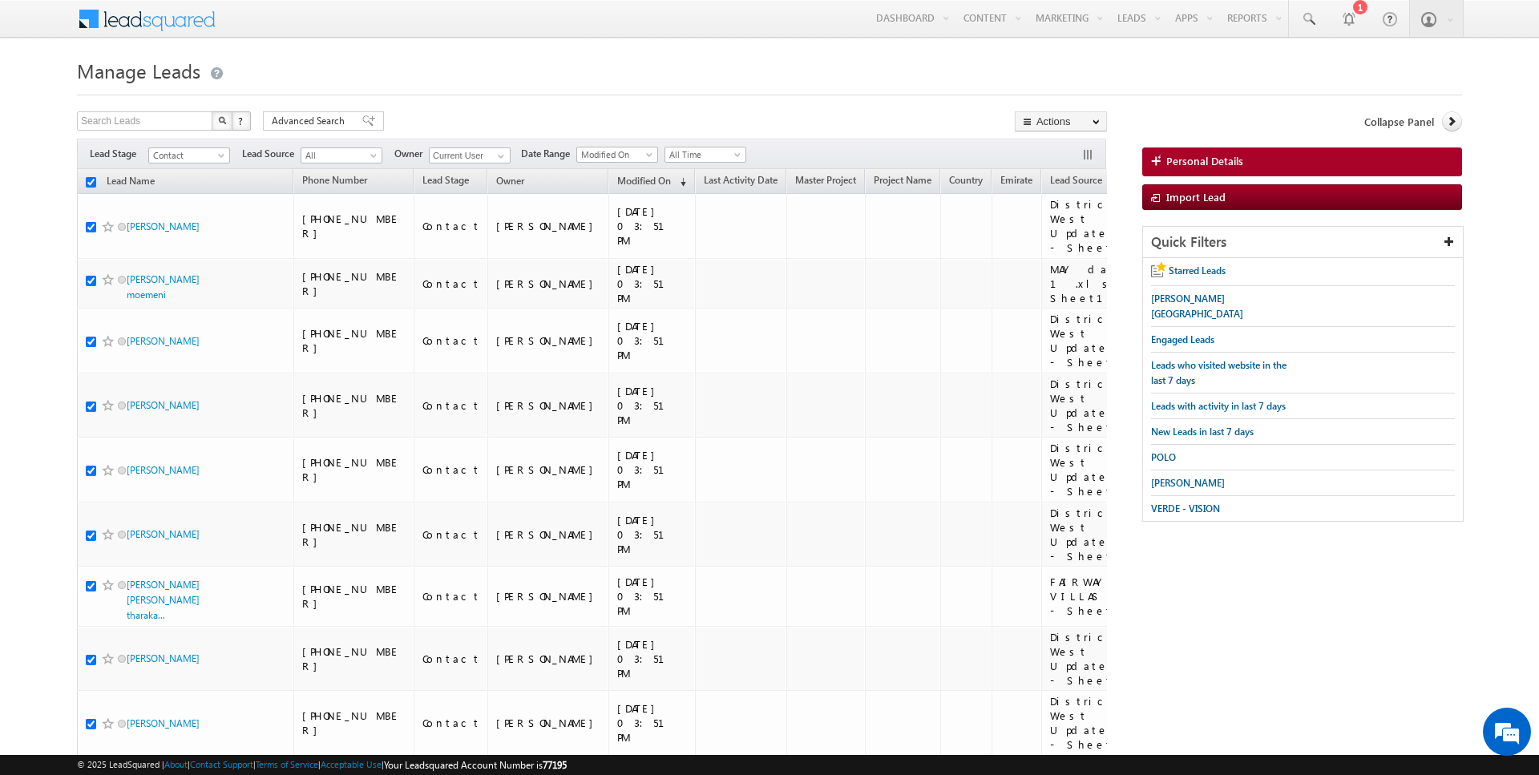
checkbox input "true"
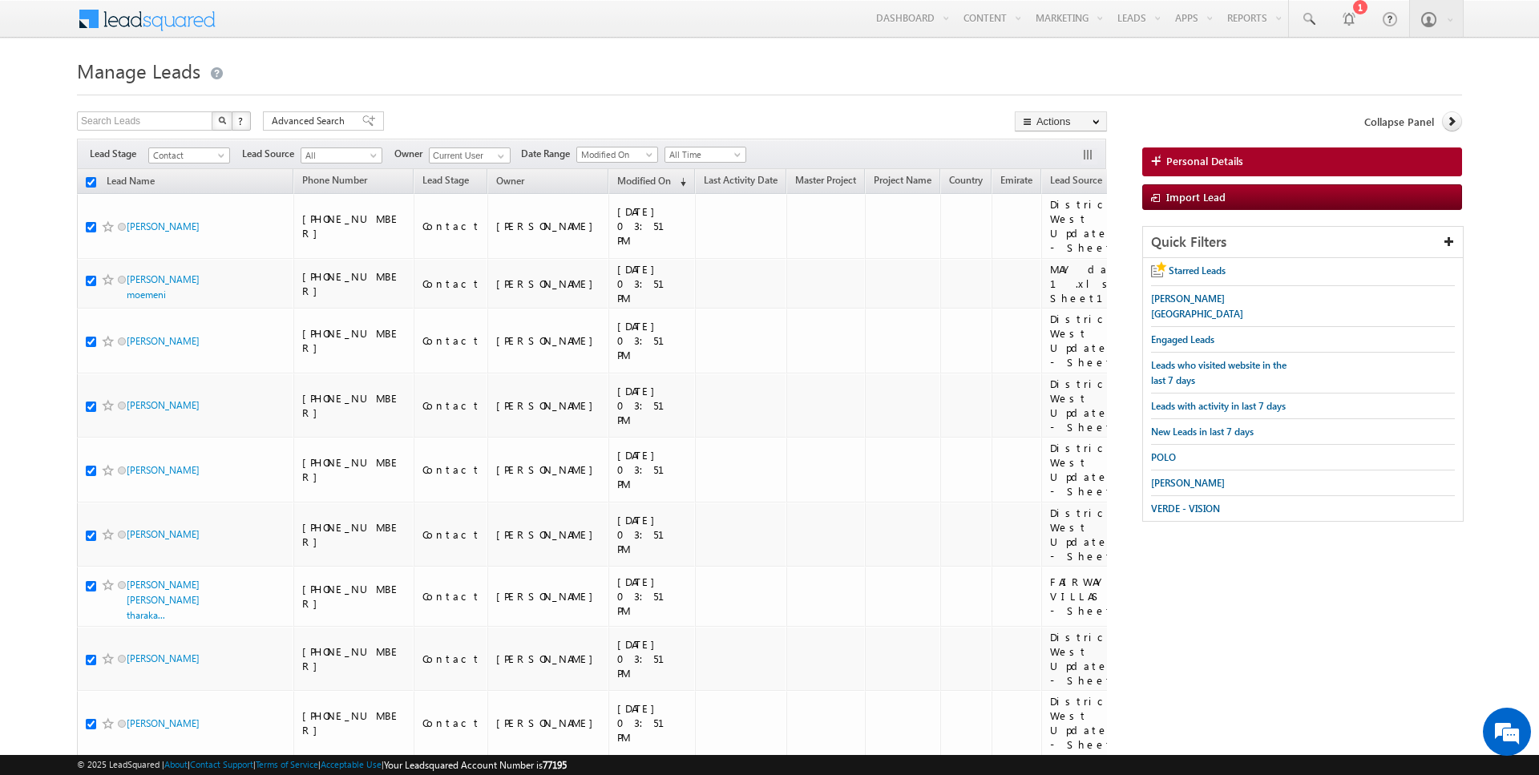
checkbox input "true"
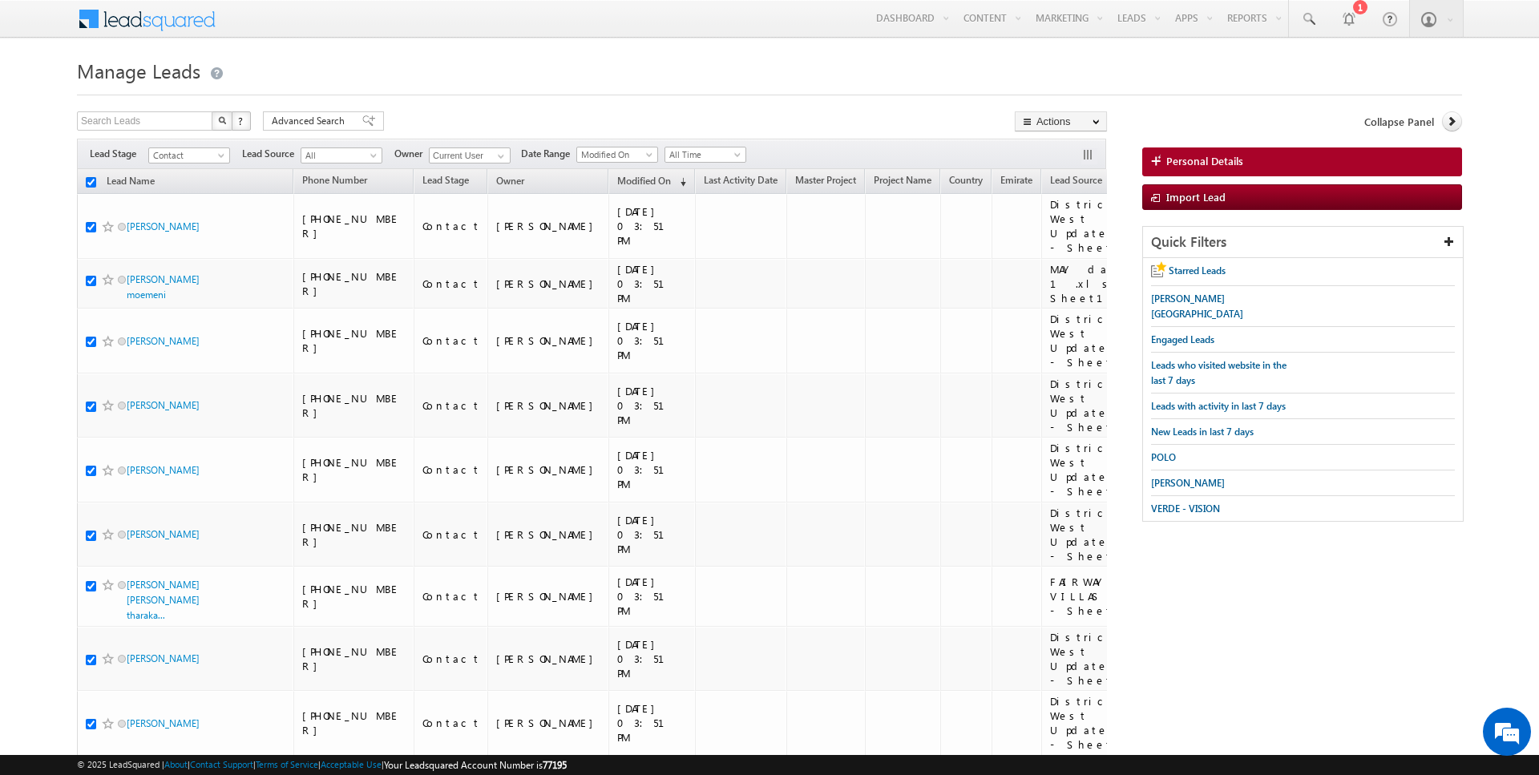
checkbox input "true"
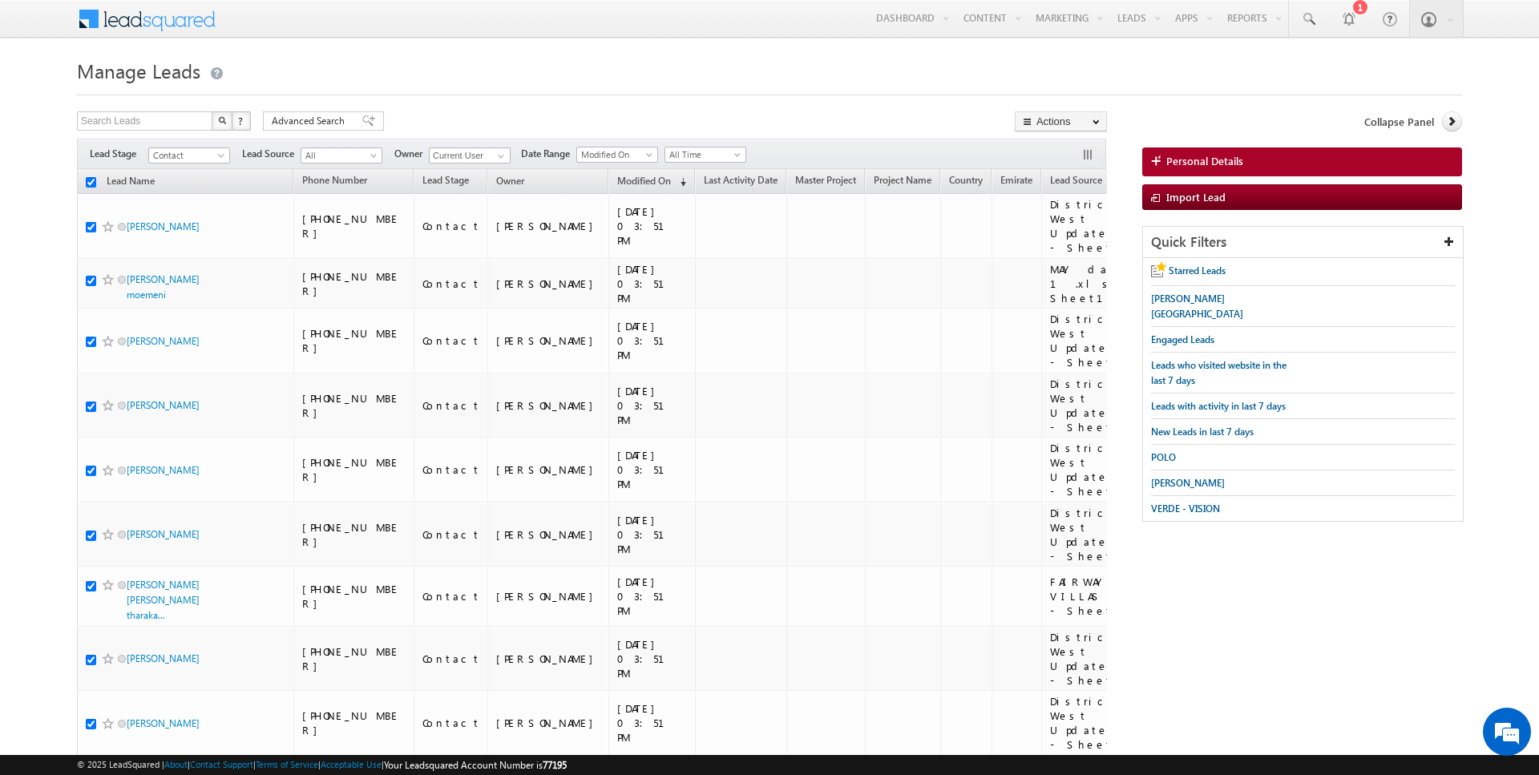
checkbox input "true"
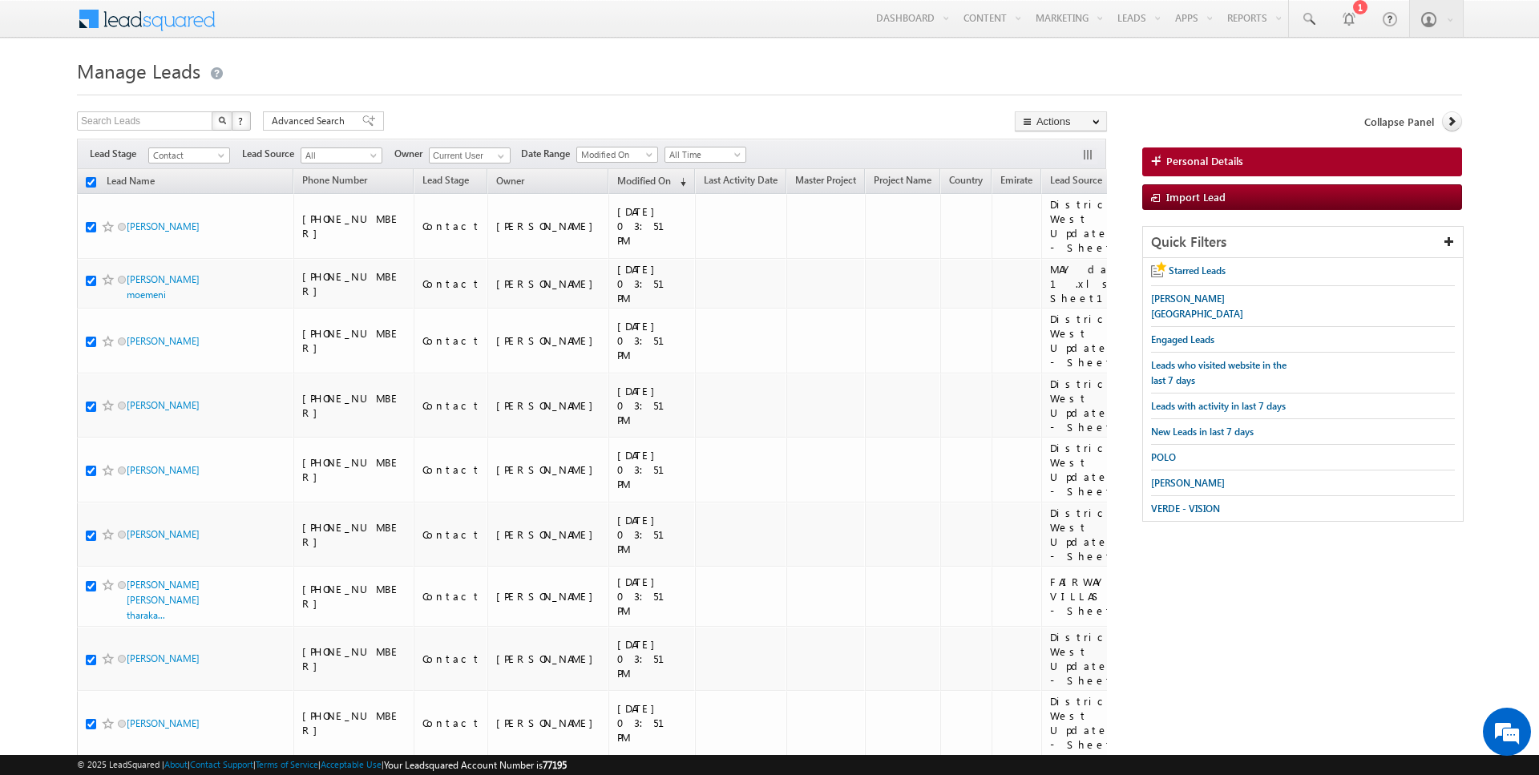
checkbox input "true"
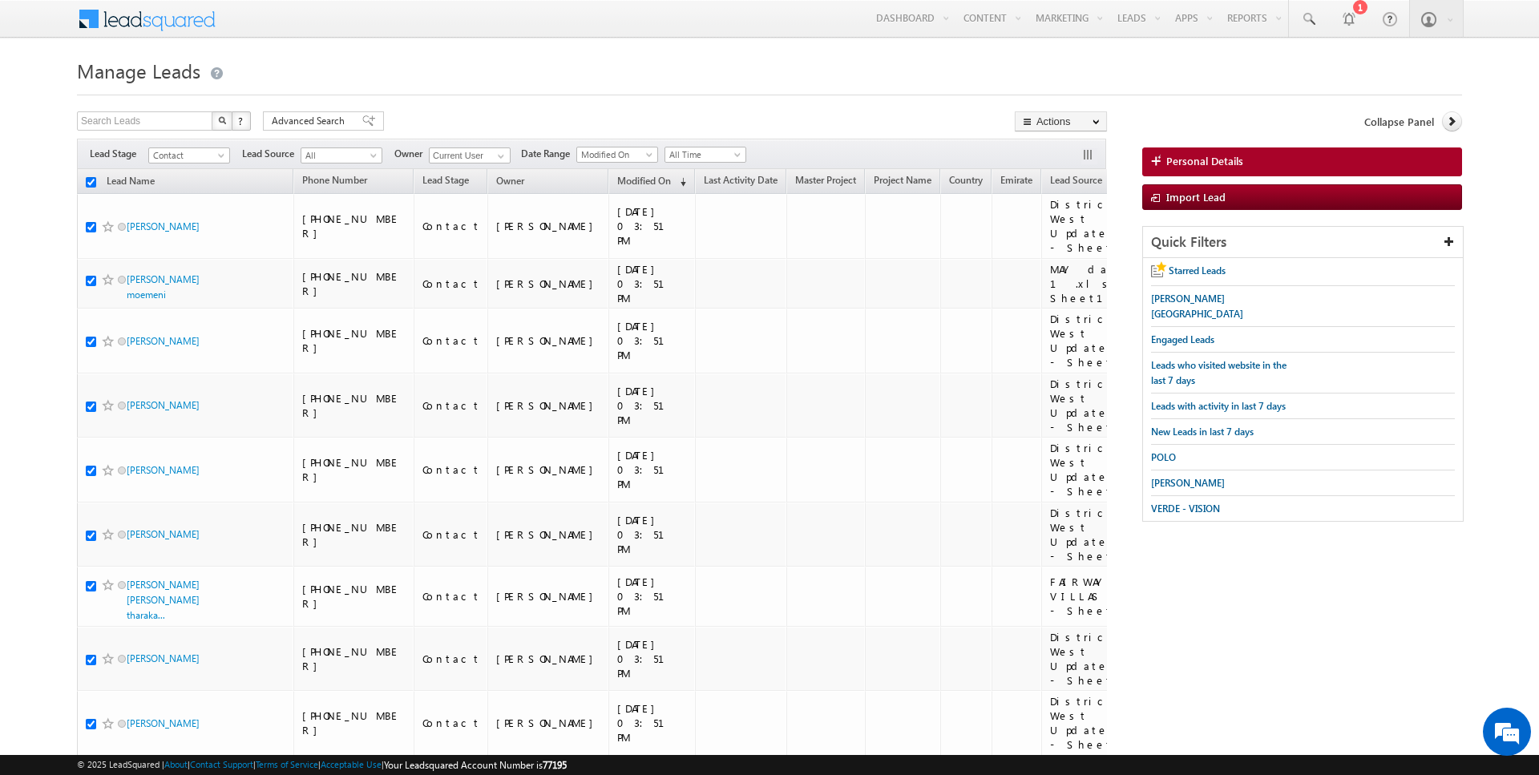
checkbox input "true"
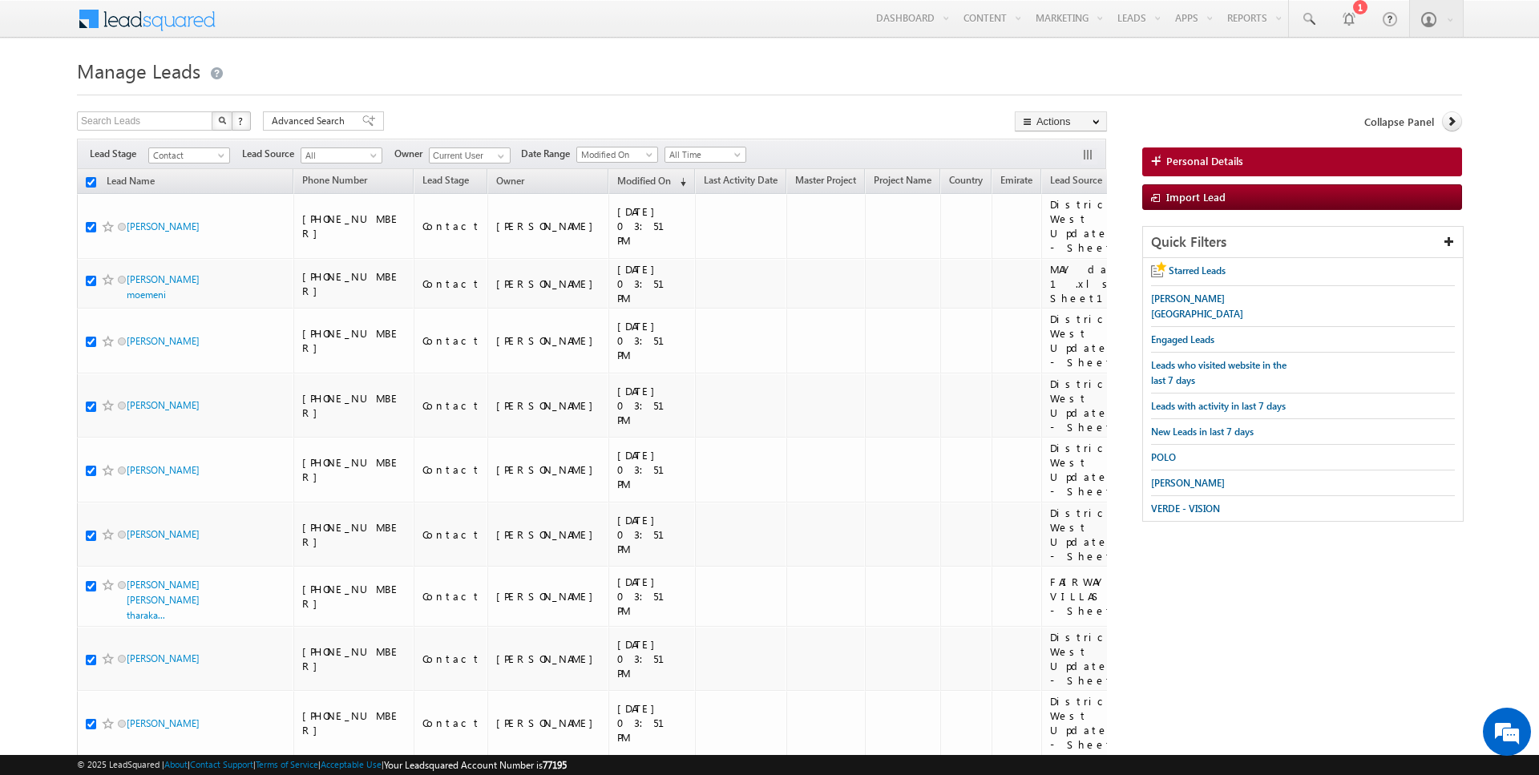
checkbox input "true"
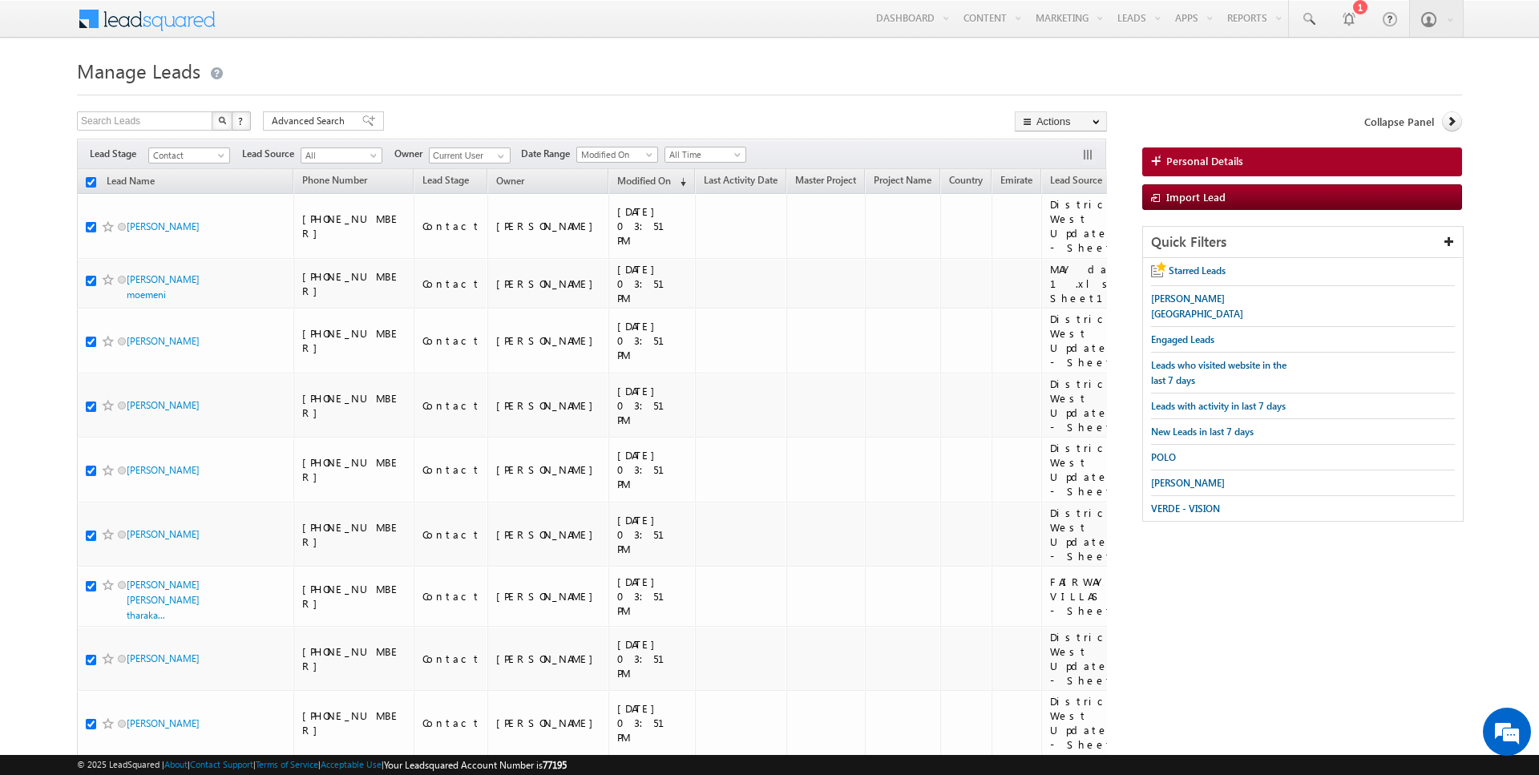
checkbox input "true"
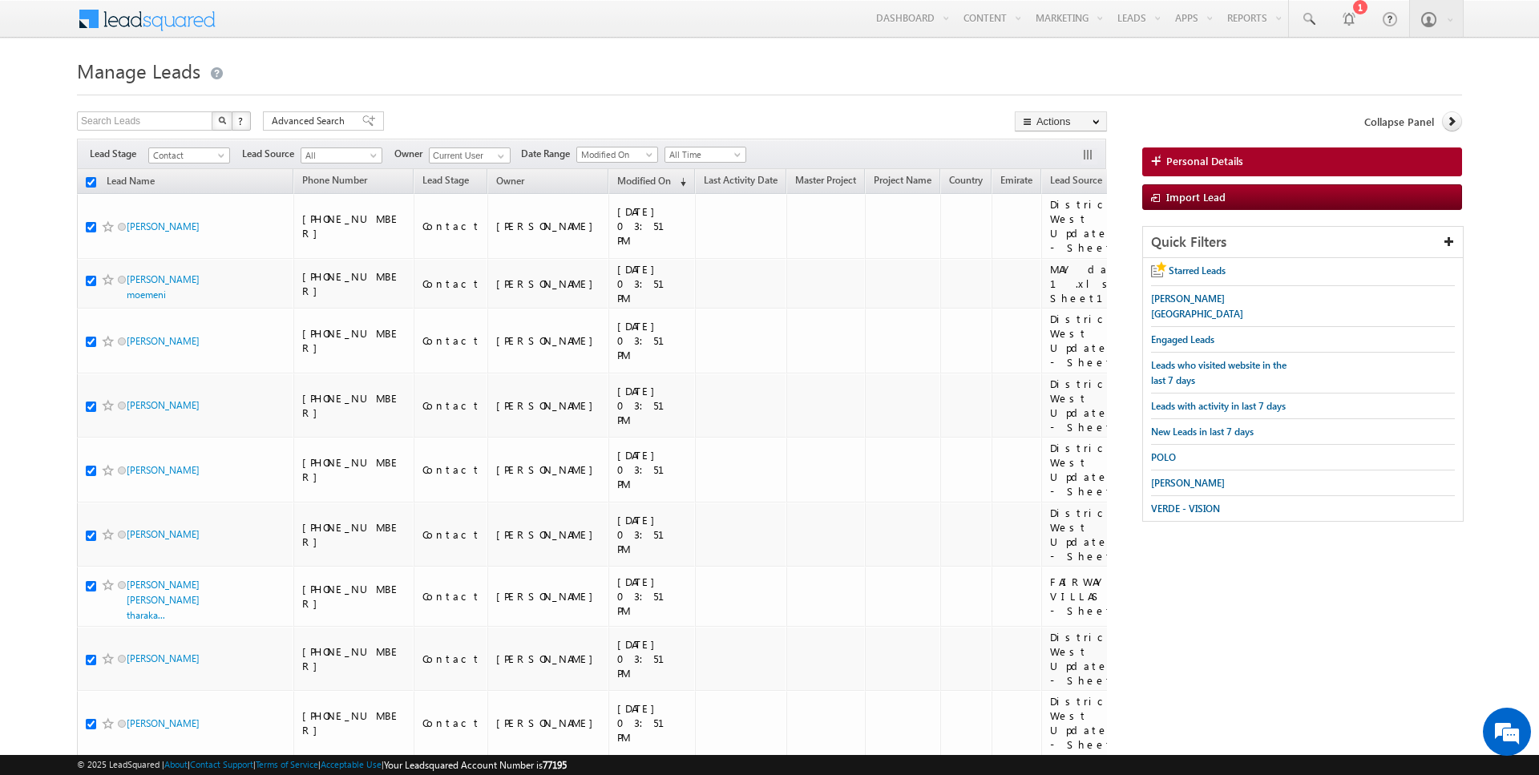
checkbox input "true"
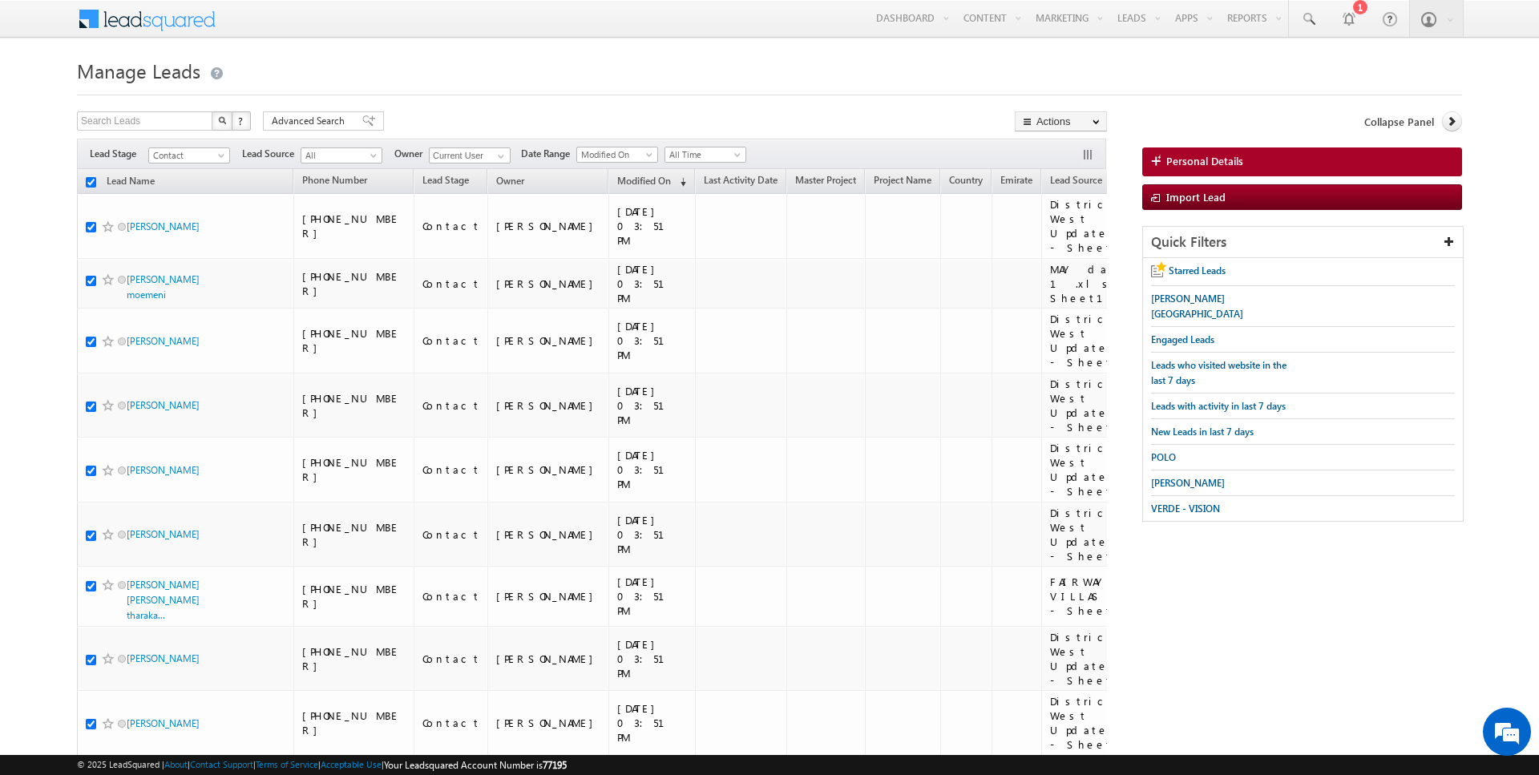
checkbox input "true"
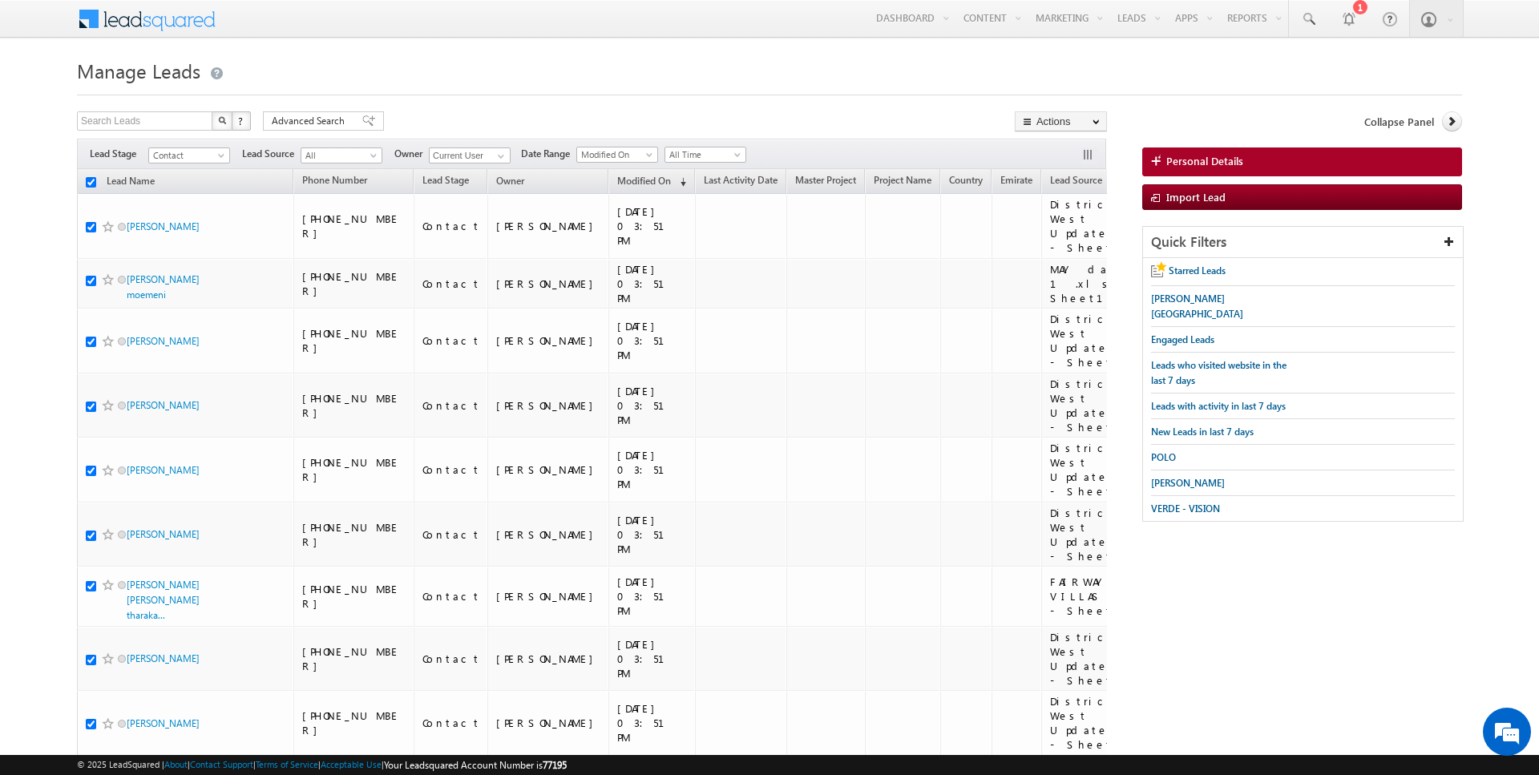
checkbox input "true"
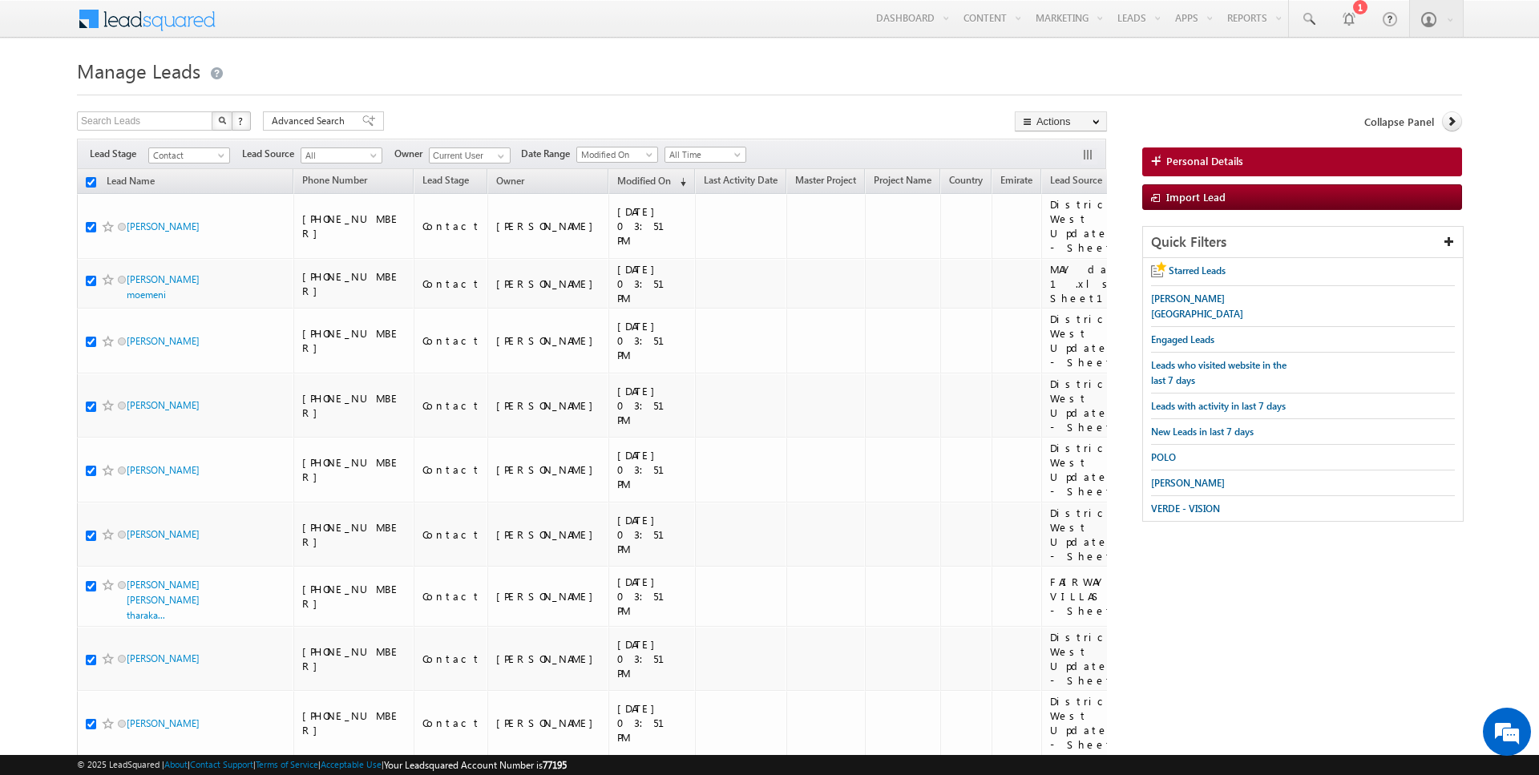
checkbox input "true"
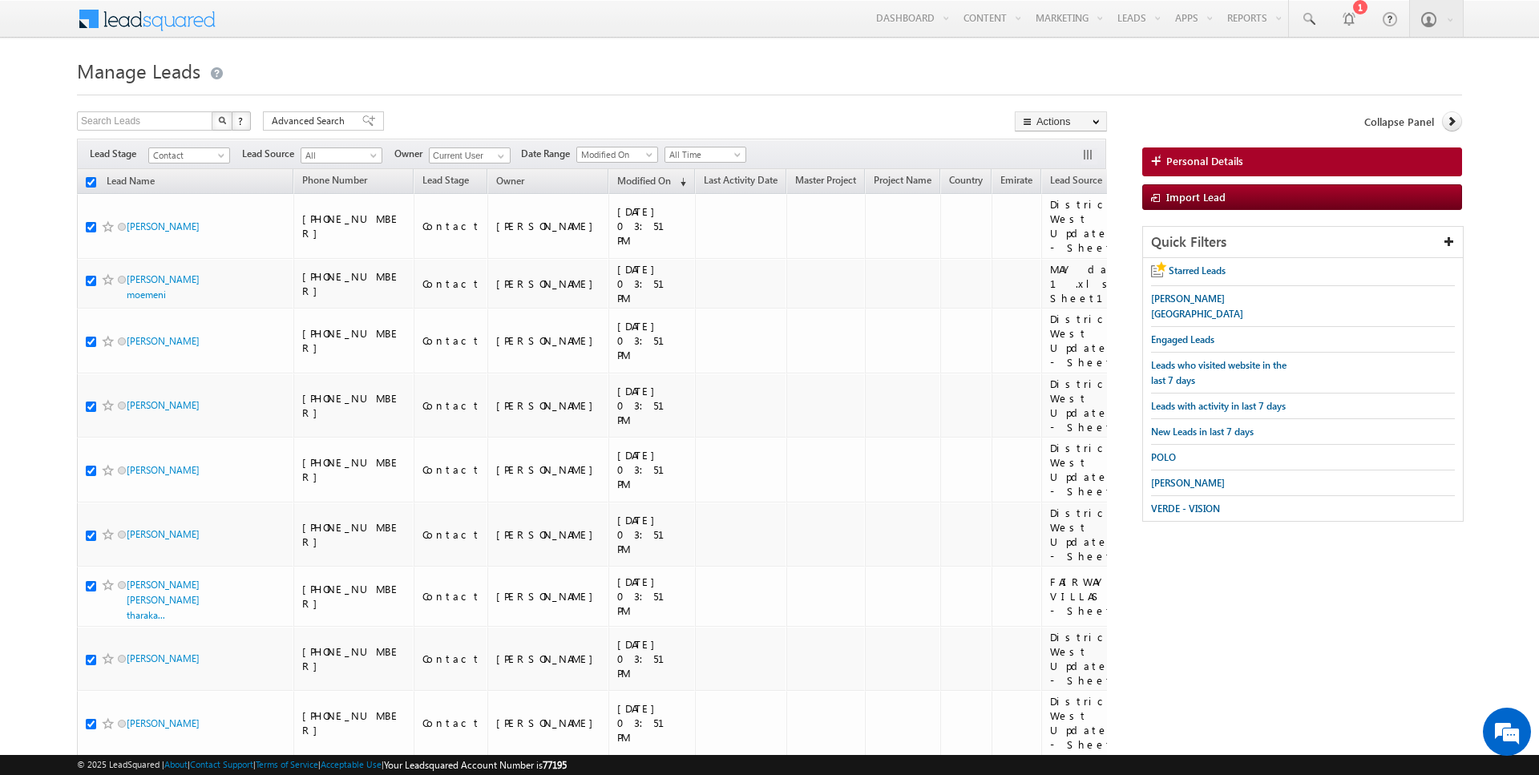
checkbox input "true"
click at [1060, 257] on link "Change Owner" at bounding box center [1061, 259] width 91 height 19
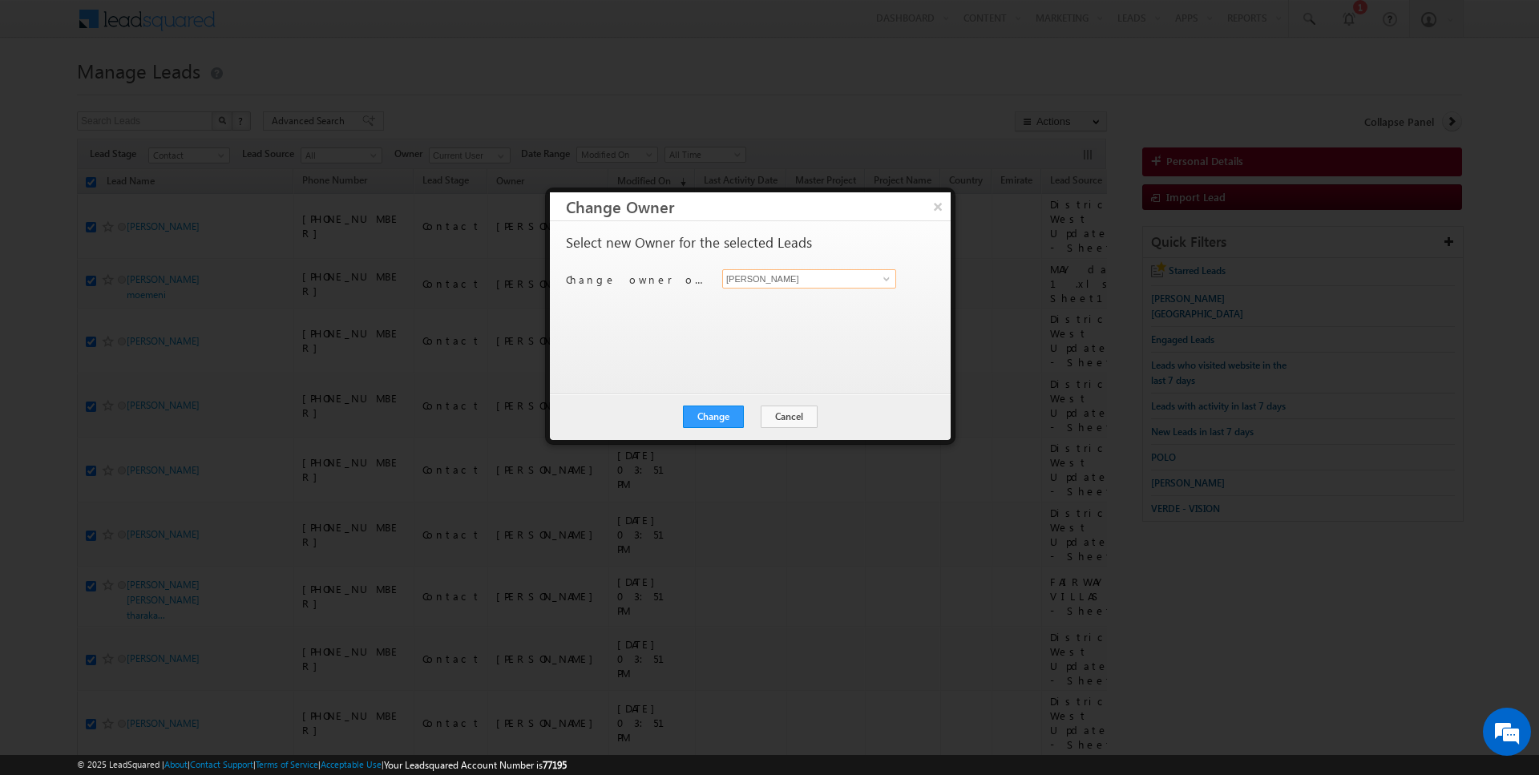
click at [782, 274] on input "[PERSON_NAME]" at bounding box center [809, 278] width 174 height 19
click at [728, 414] on button "Change" at bounding box center [713, 417] width 61 height 22
click at [752, 414] on button "Close" at bounding box center [752, 417] width 51 height 22
